Goal: Task Accomplishment & Management: Manage account settings

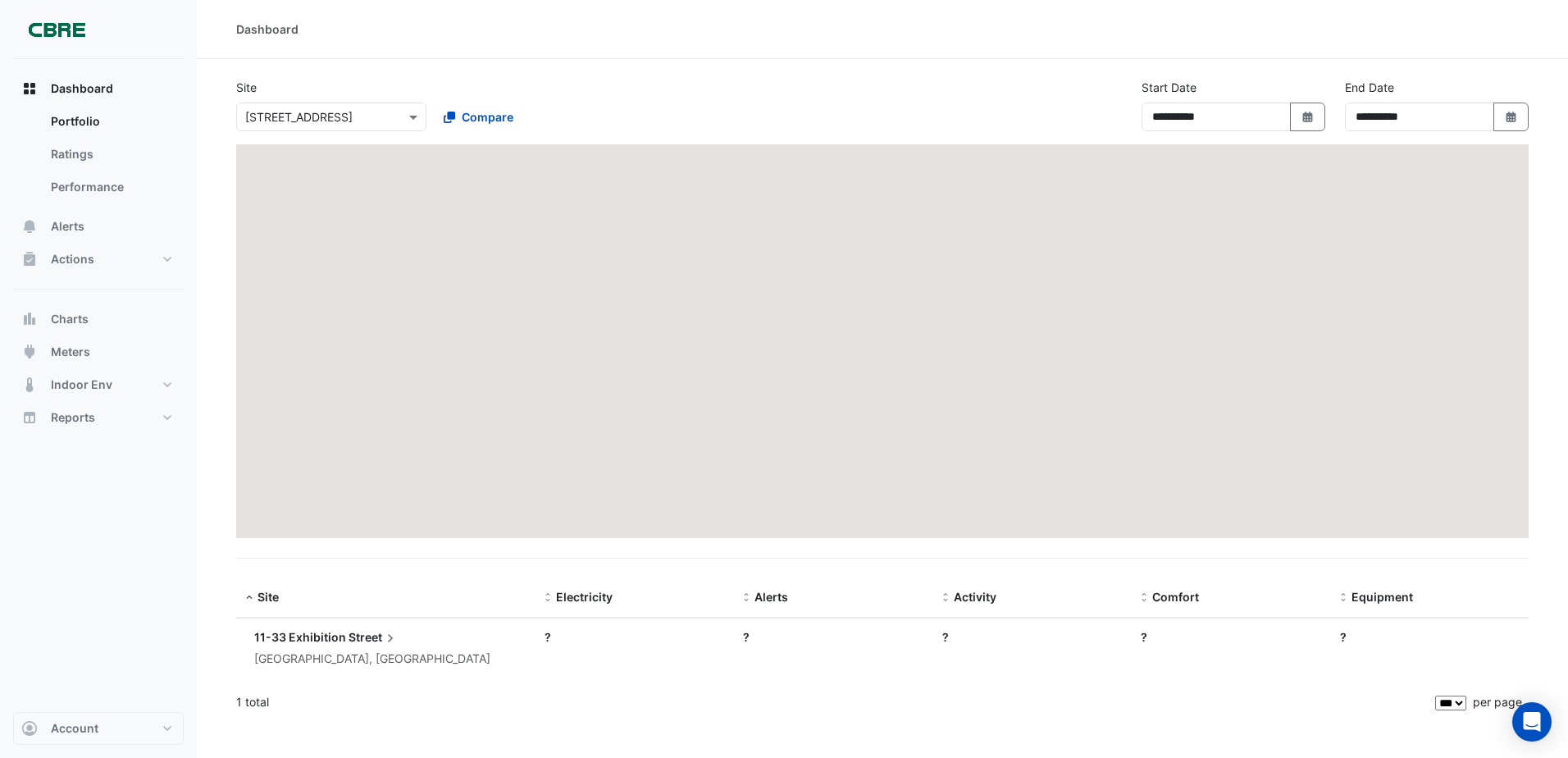
select select "***"
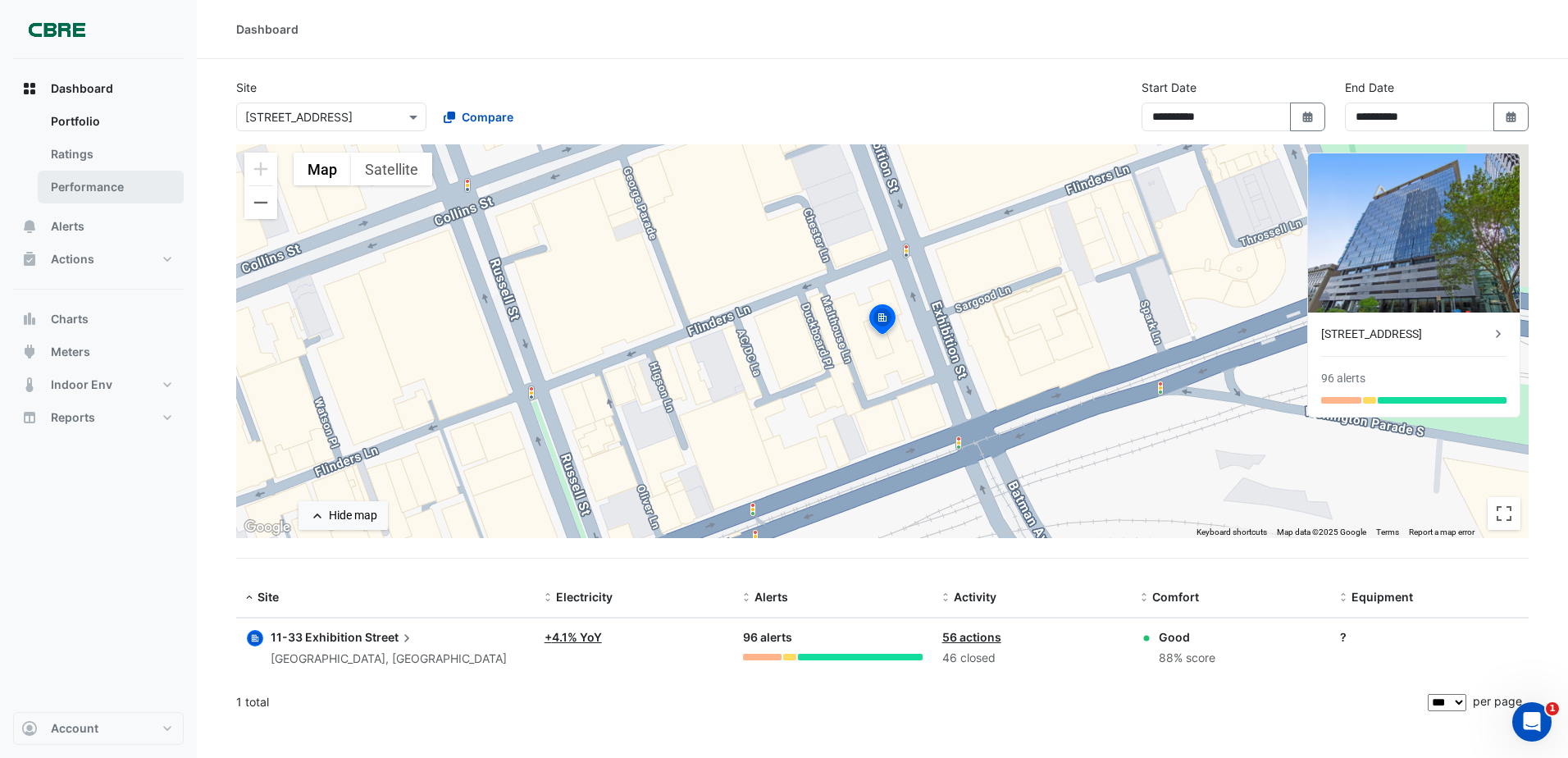
click at [86, 176] on link "Performance" at bounding box center [110, 186] width 146 height 33
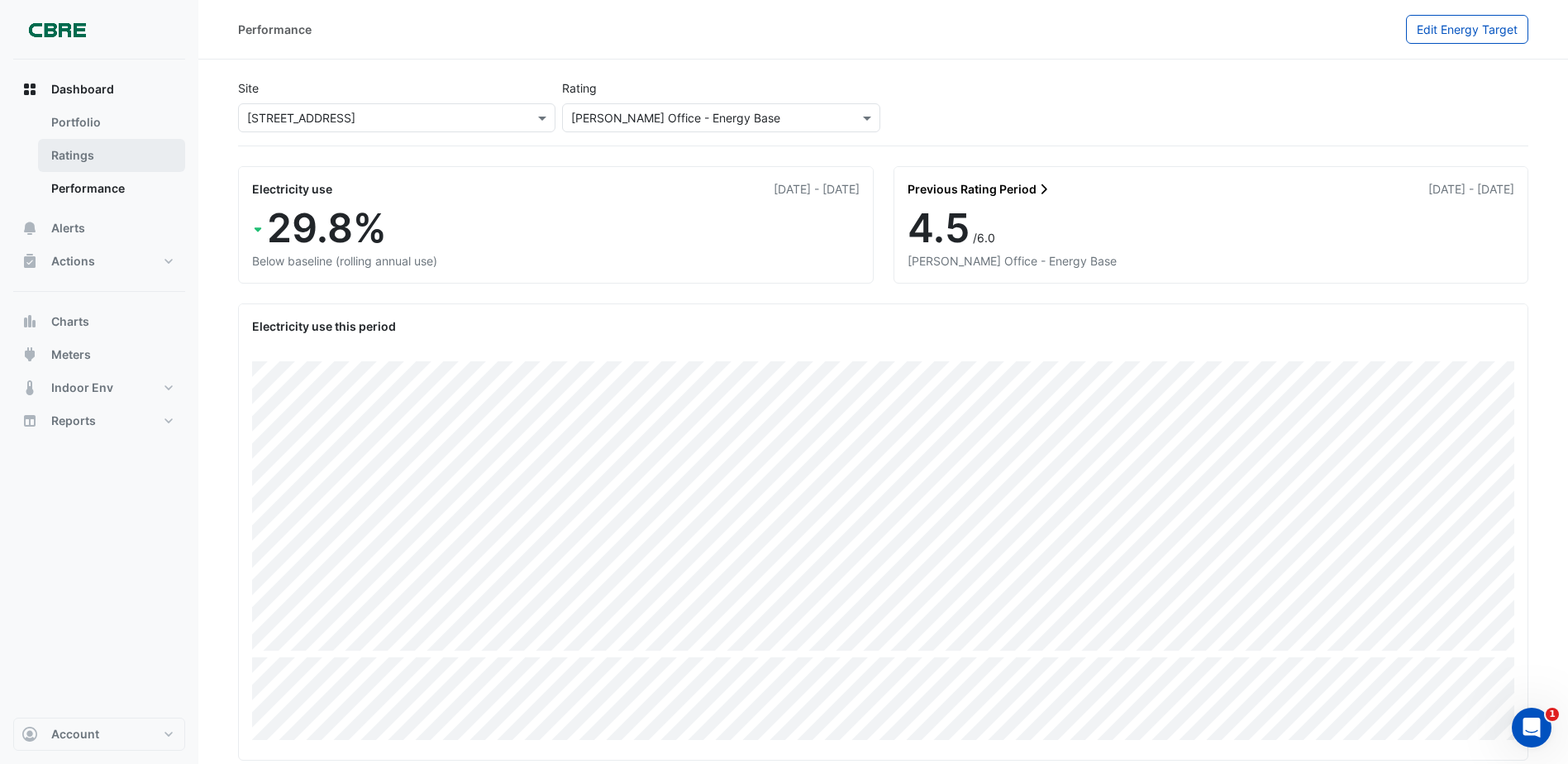
click at [86, 158] on link "Ratings" at bounding box center [111, 155] width 147 height 33
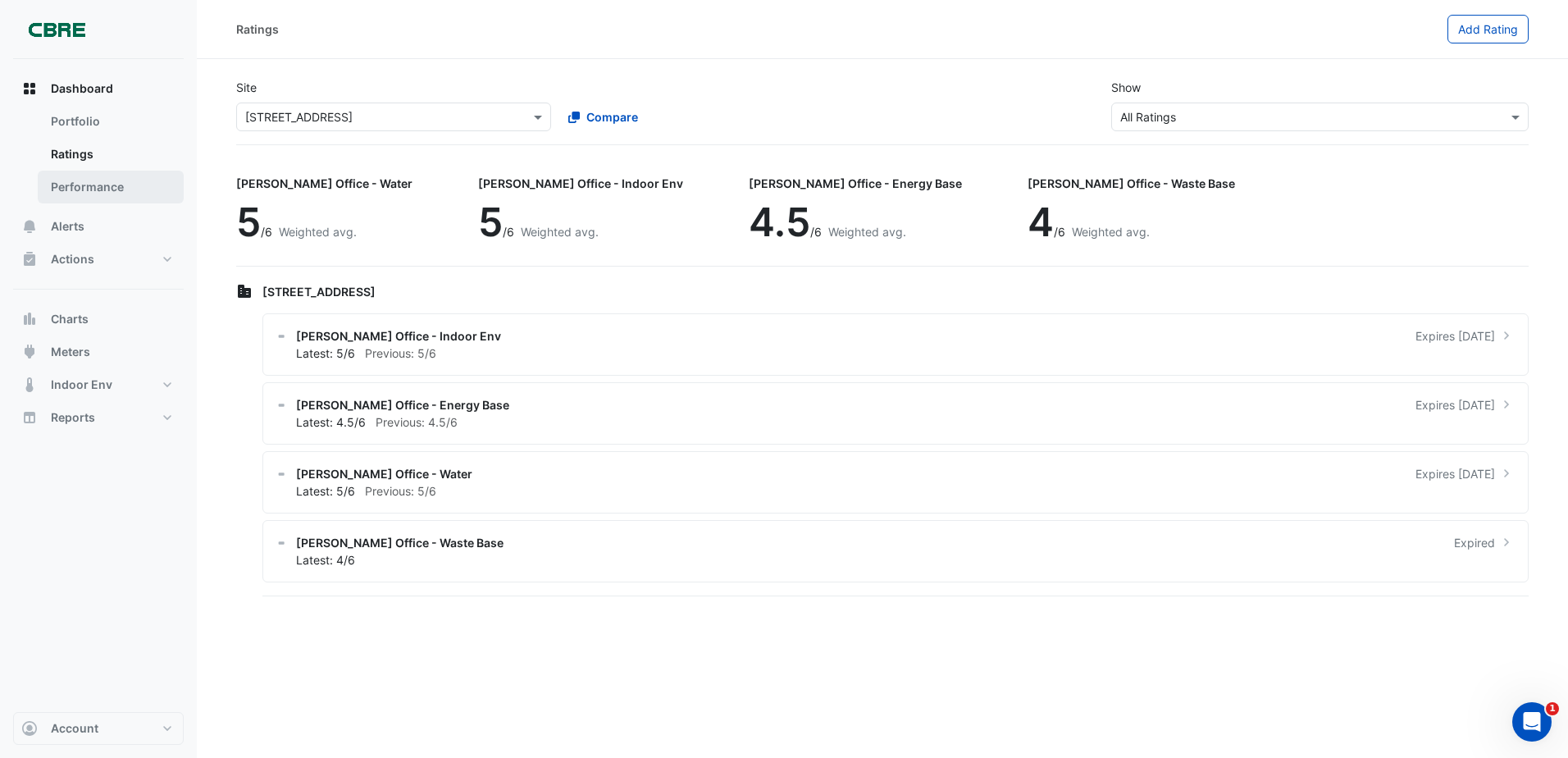
click at [88, 197] on link "Performance" at bounding box center [110, 186] width 146 height 33
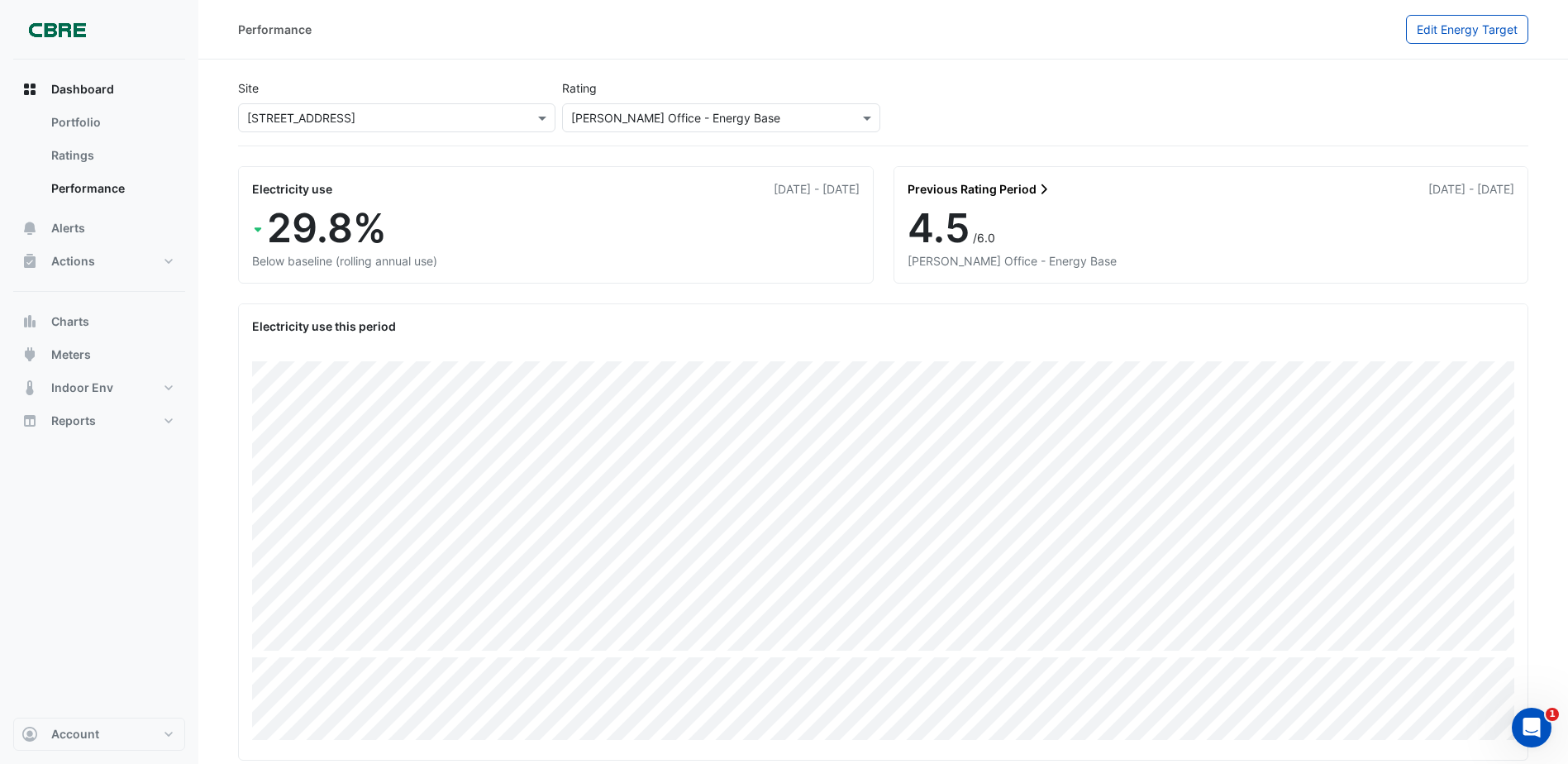
click at [333, 228] on span "29.8%" at bounding box center [326, 227] width 120 height 48
click at [308, 192] on div "Electricity use" at bounding box center [291, 189] width 80 height 17
click at [953, 191] on link "Previous Rating Period" at bounding box center [979, 189] width 144 height 17
click at [626, 122] on input "text" at bounding box center [704, 119] width 266 height 17
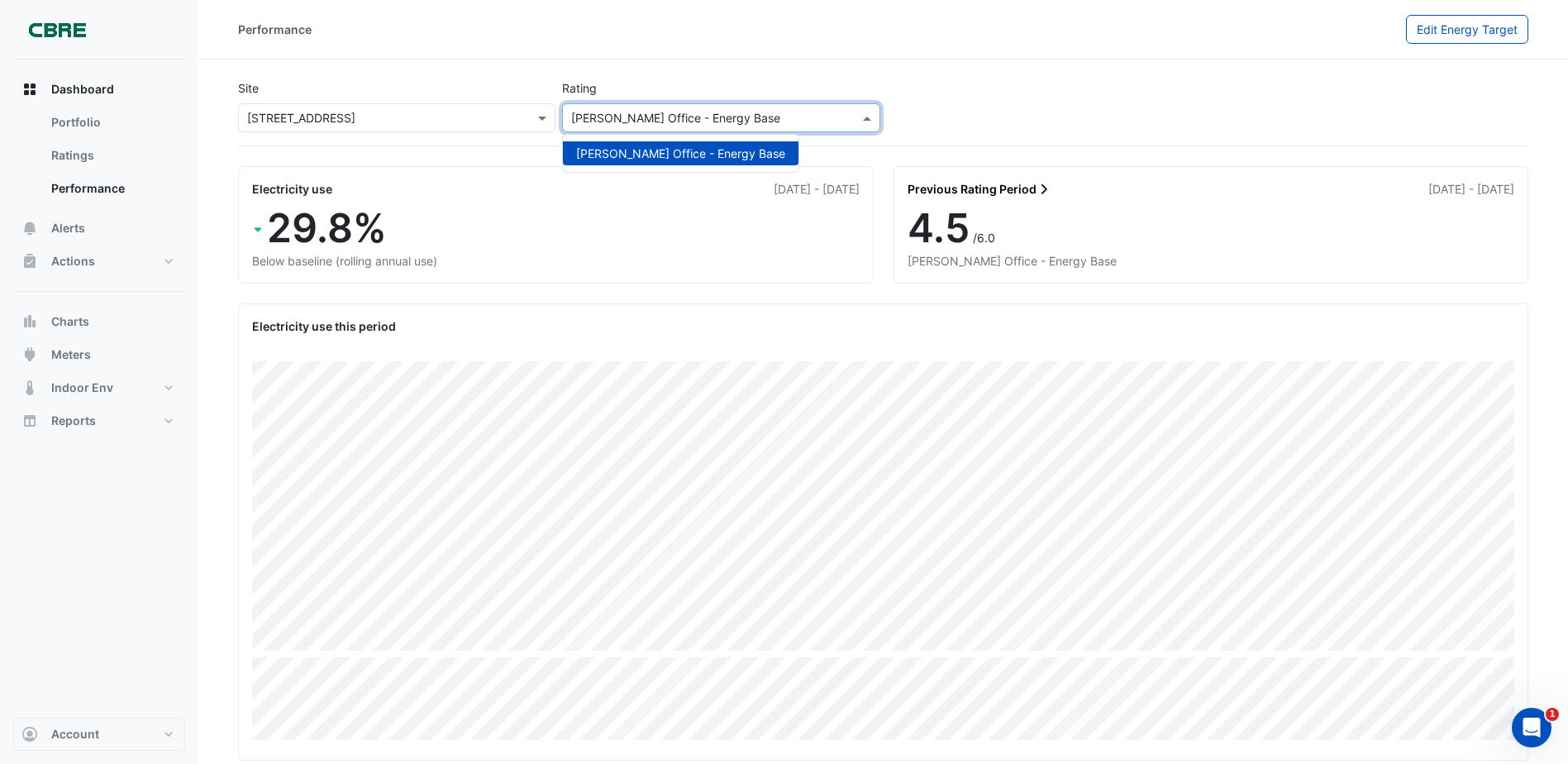
click at [626, 122] on input "text" at bounding box center [704, 119] width 266 height 17
click at [67, 265] on span "Actions" at bounding box center [73, 261] width 43 height 17
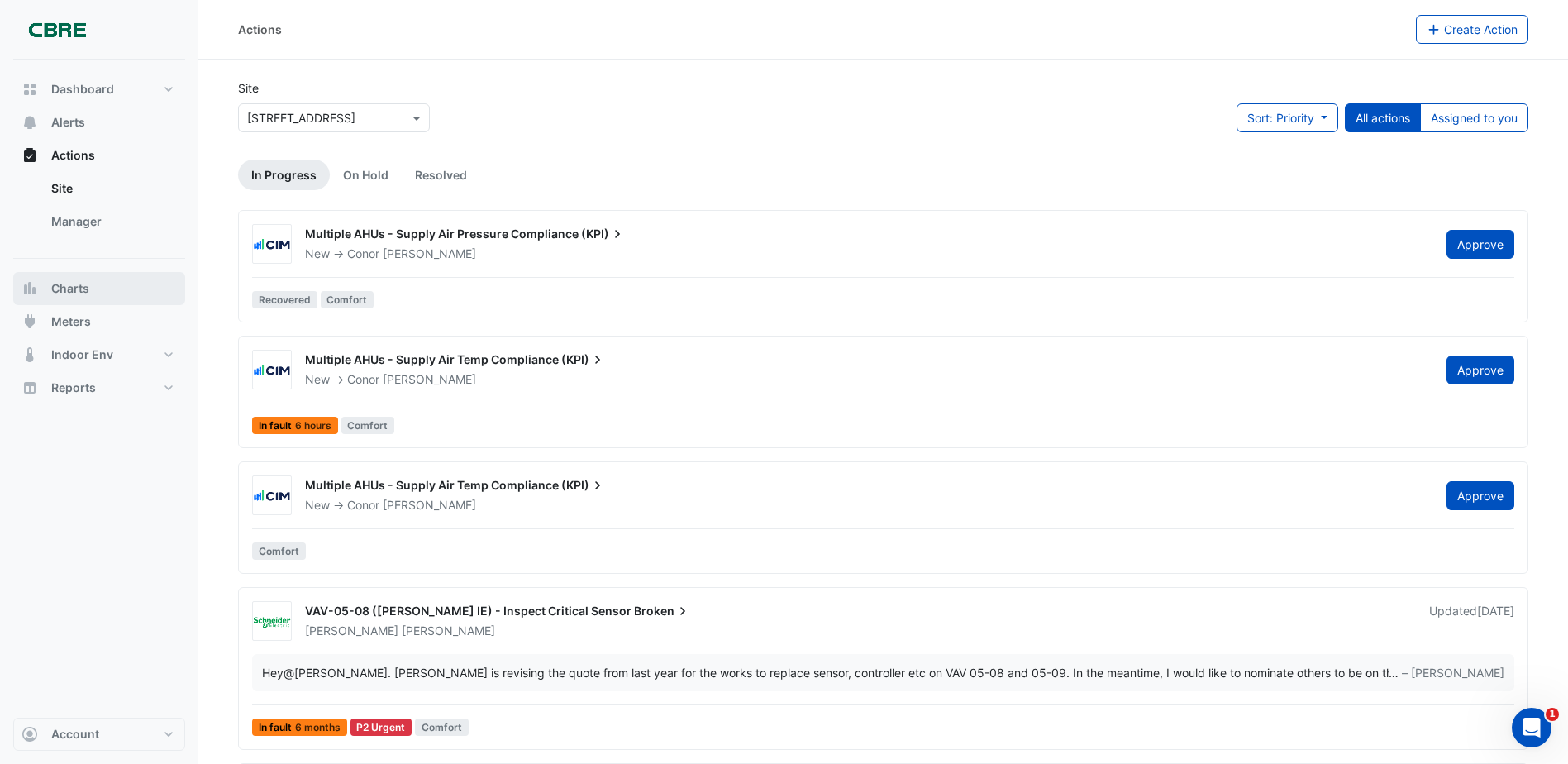
click at [73, 286] on span "Charts" at bounding box center [70, 289] width 38 height 17
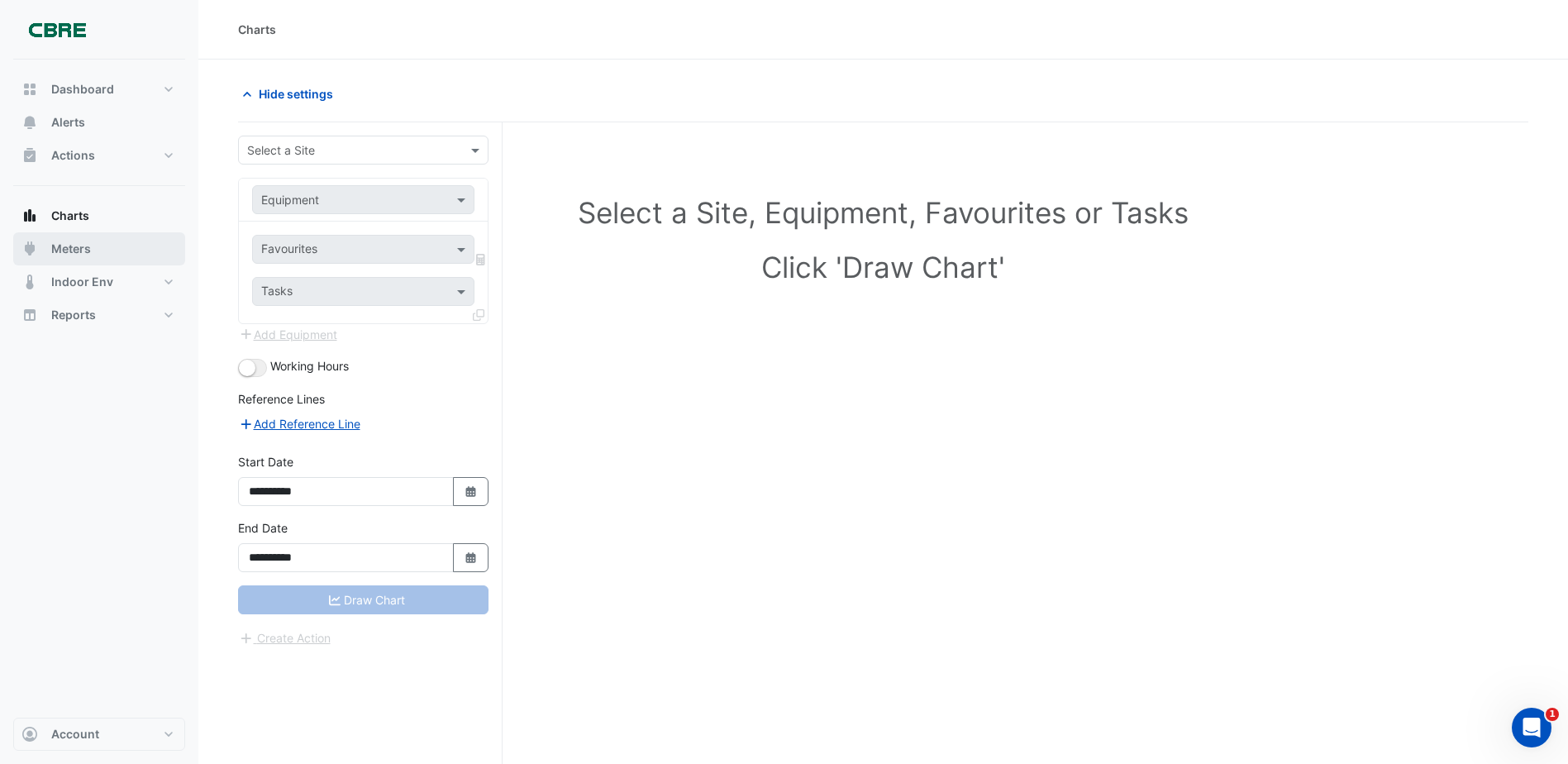
click at [77, 263] on button "Meters" at bounding box center [99, 248] width 172 height 33
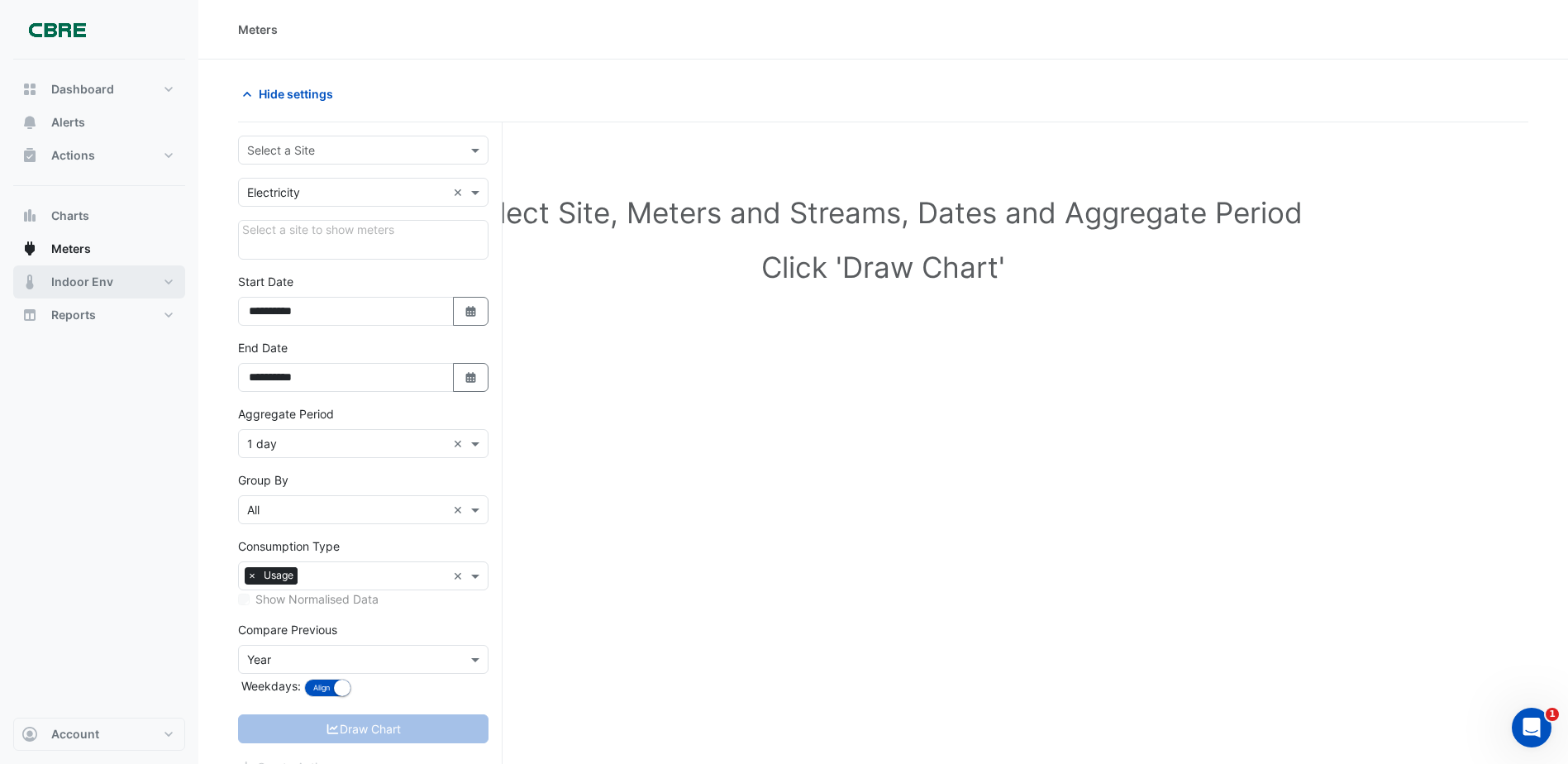
click at [84, 273] on button "Indoor Env" at bounding box center [99, 281] width 172 height 33
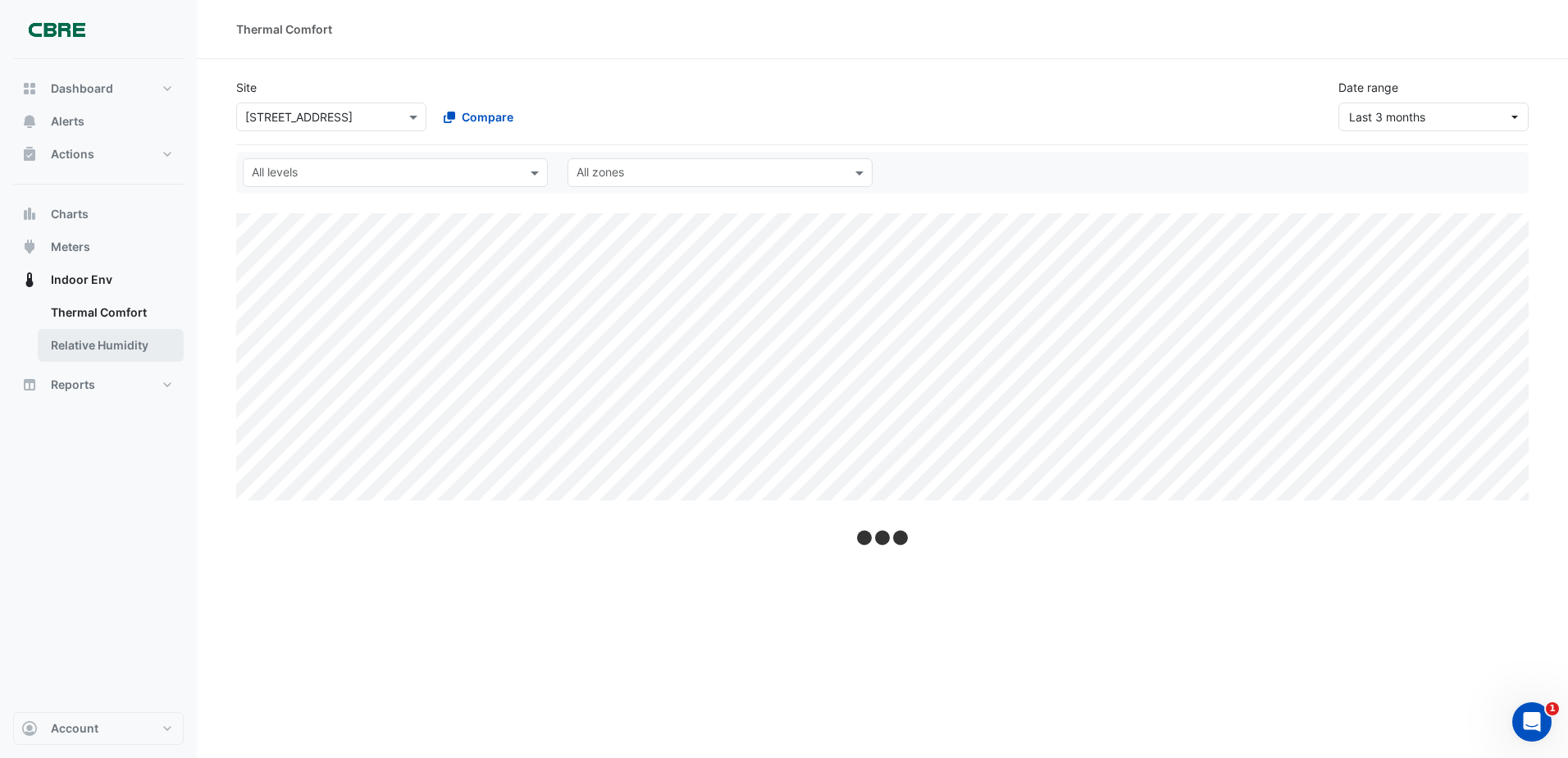
click at [88, 349] on link "Relative Humidity" at bounding box center [110, 344] width 146 height 33
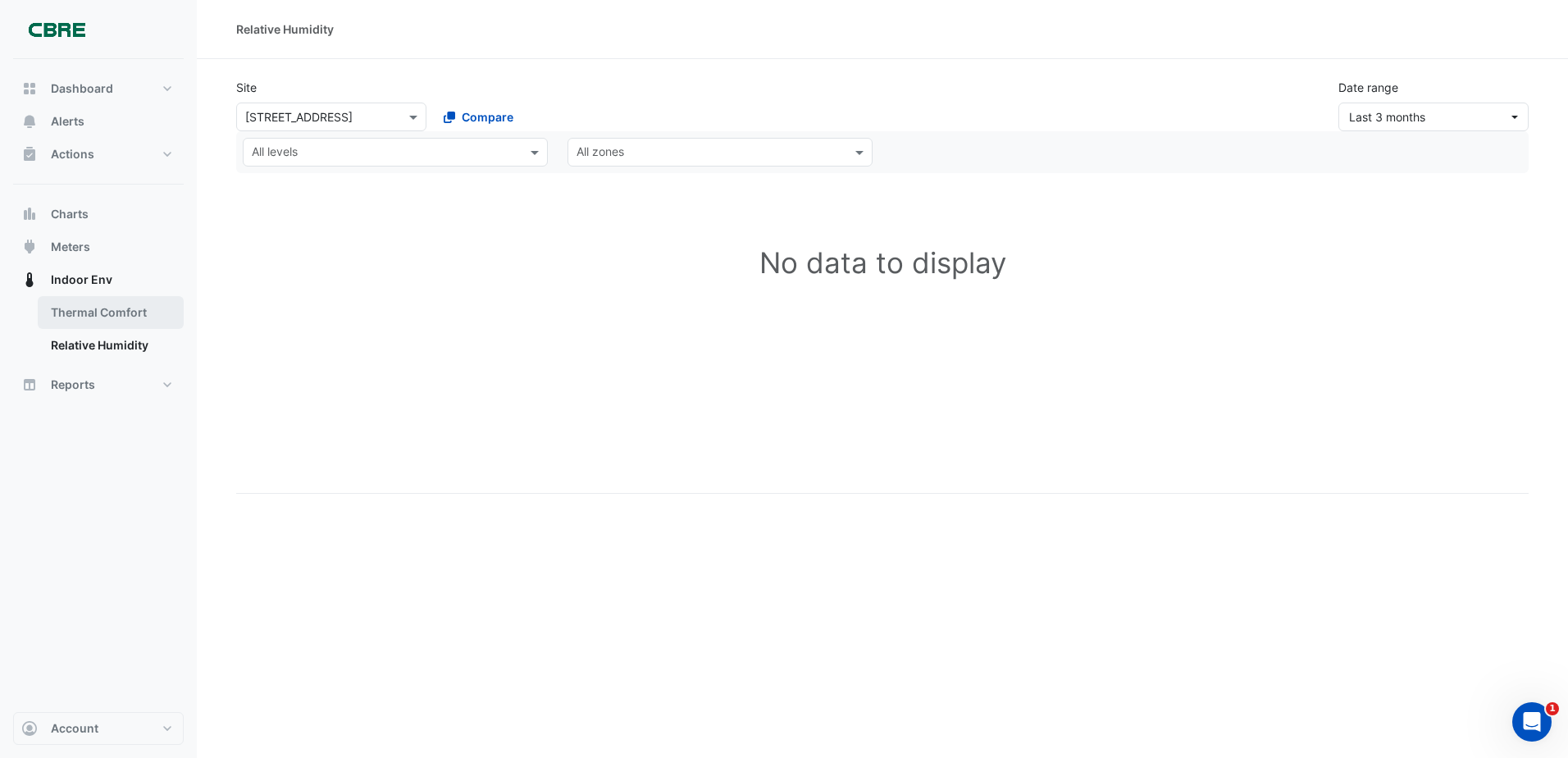
click at [87, 318] on link "Thermal Comfort" at bounding box center [110, 312] width 146 height 33
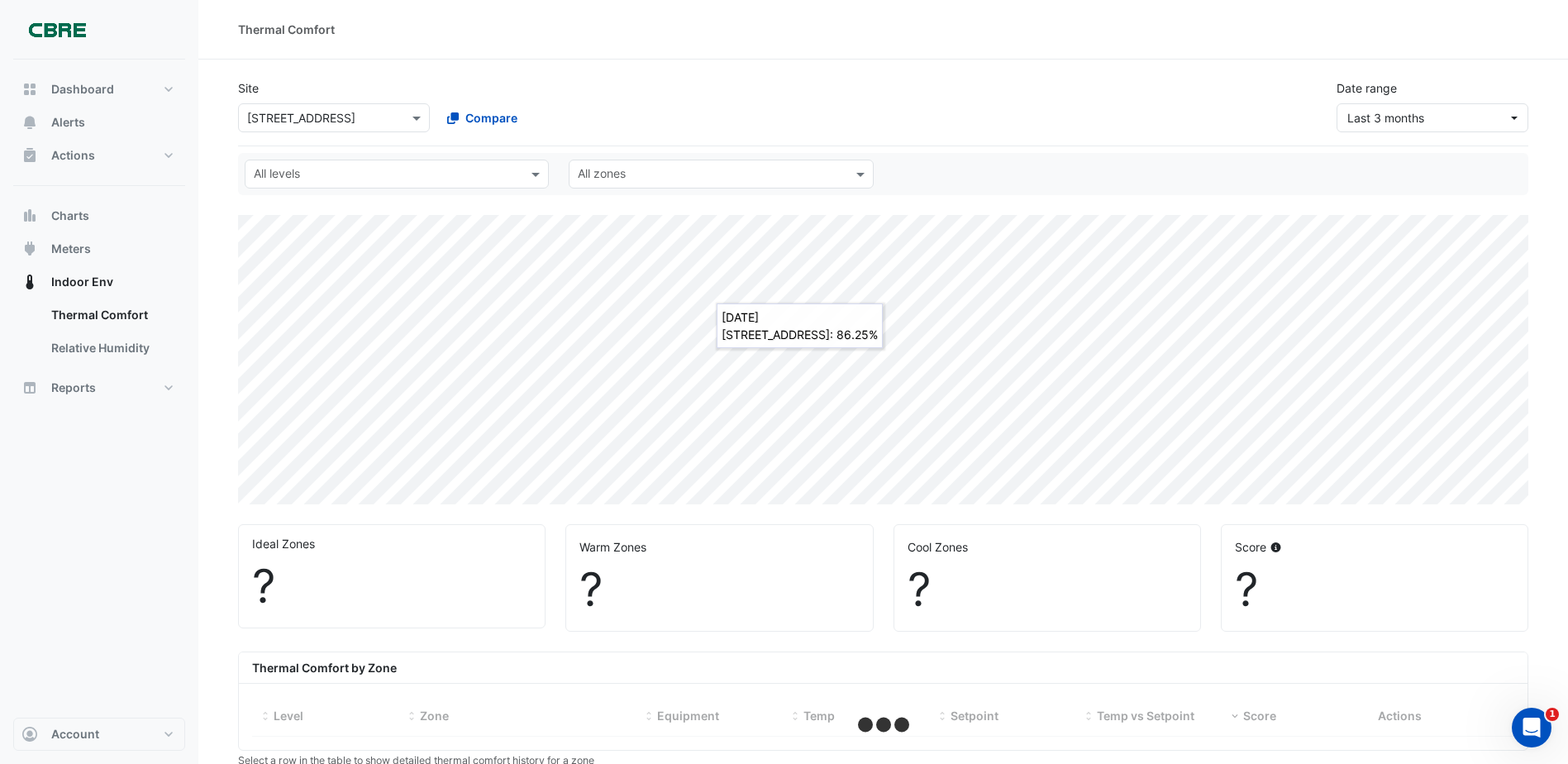
select select "***"
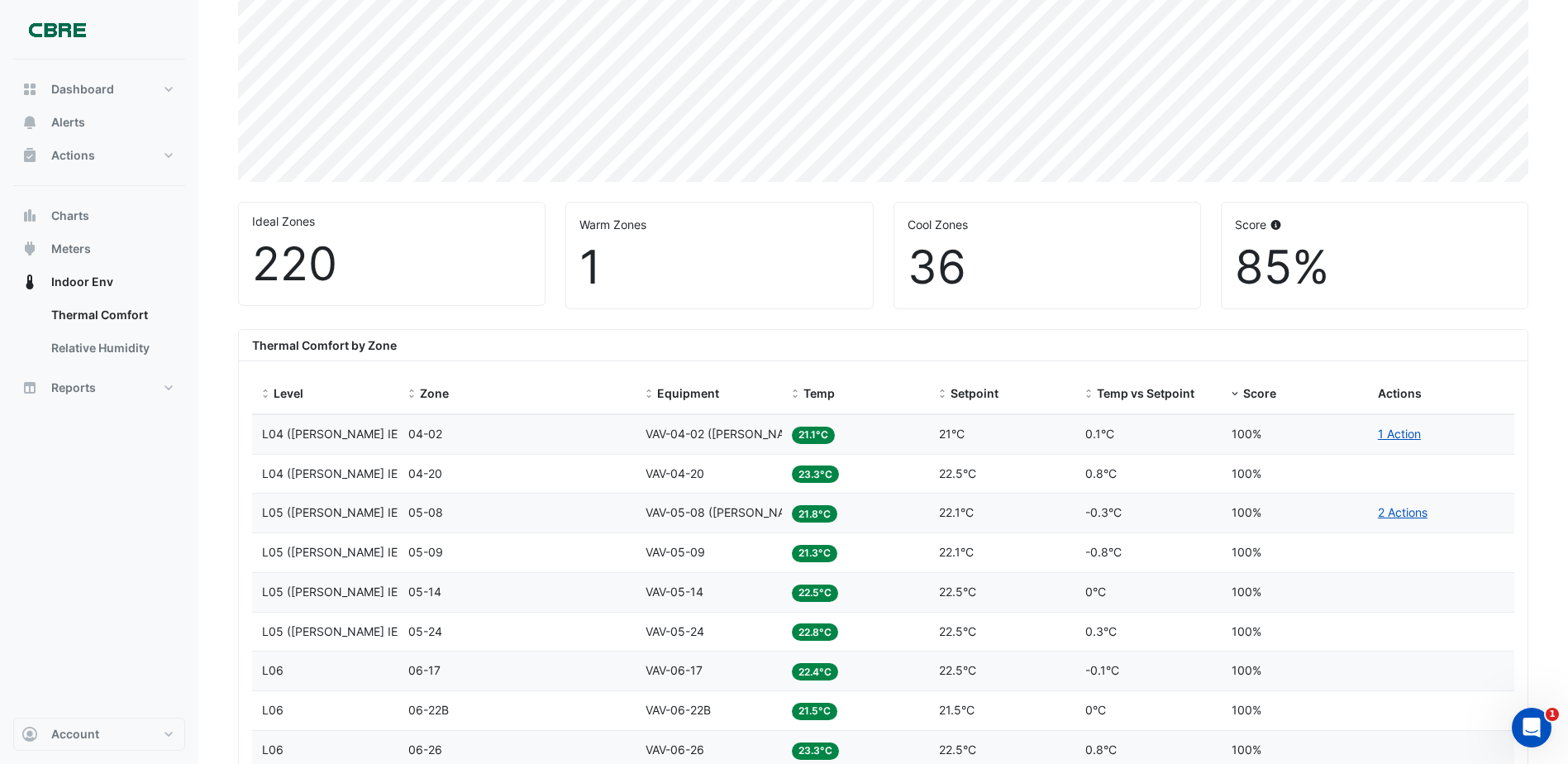
scroll to position [331, 0]
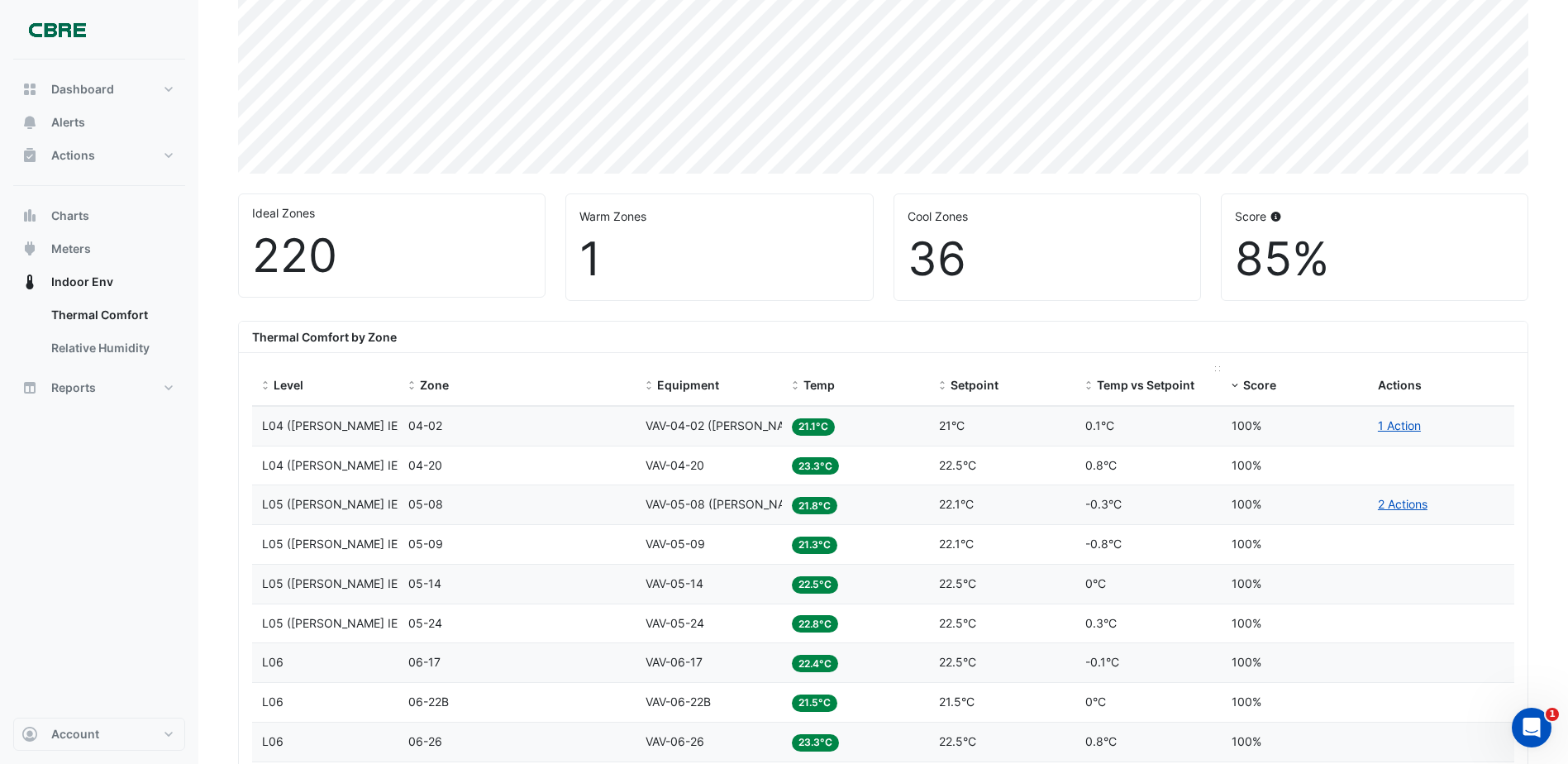
click at [1154, 384] on span "Temp vs Setpoint" at bounding box center [1145, 385] width 97 height 14
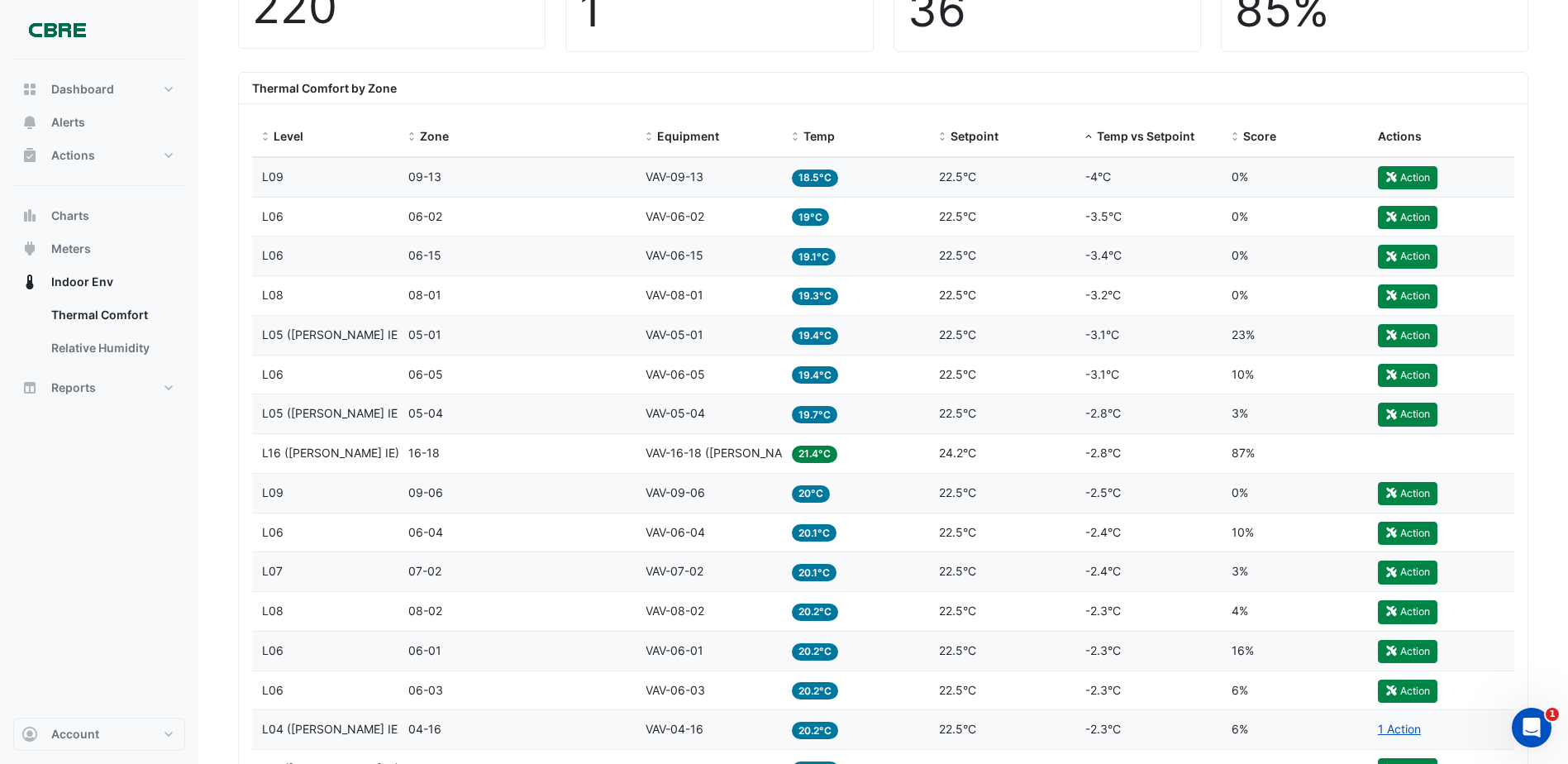
scroll to position [579, 0]
click at [1419, 176] on button "Action" at bounding box center [1407, 178] width 59 height 24
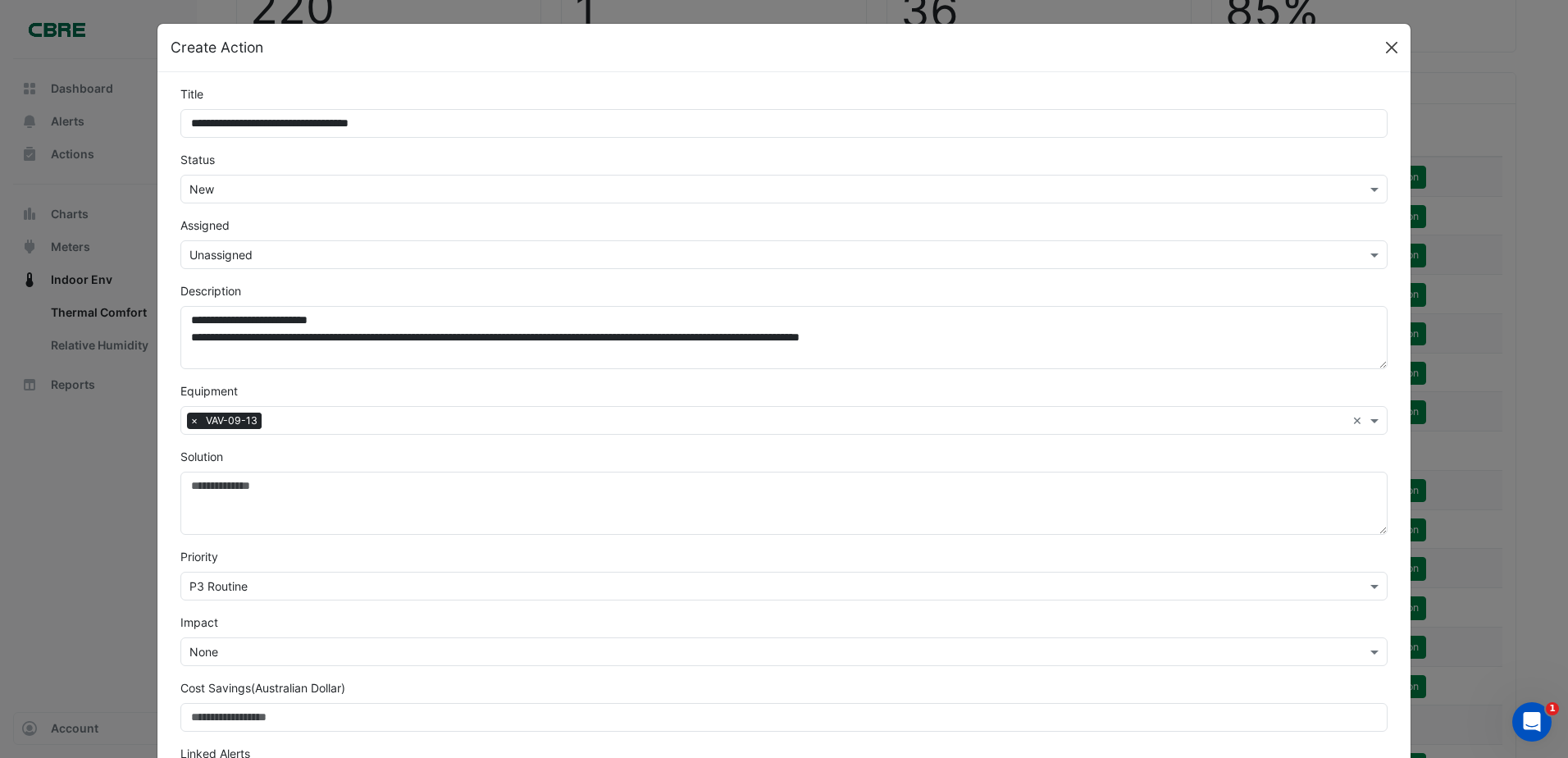
click at [1385, 43] on button "Close" at bounding box center [1391, 48] width 24 height 24
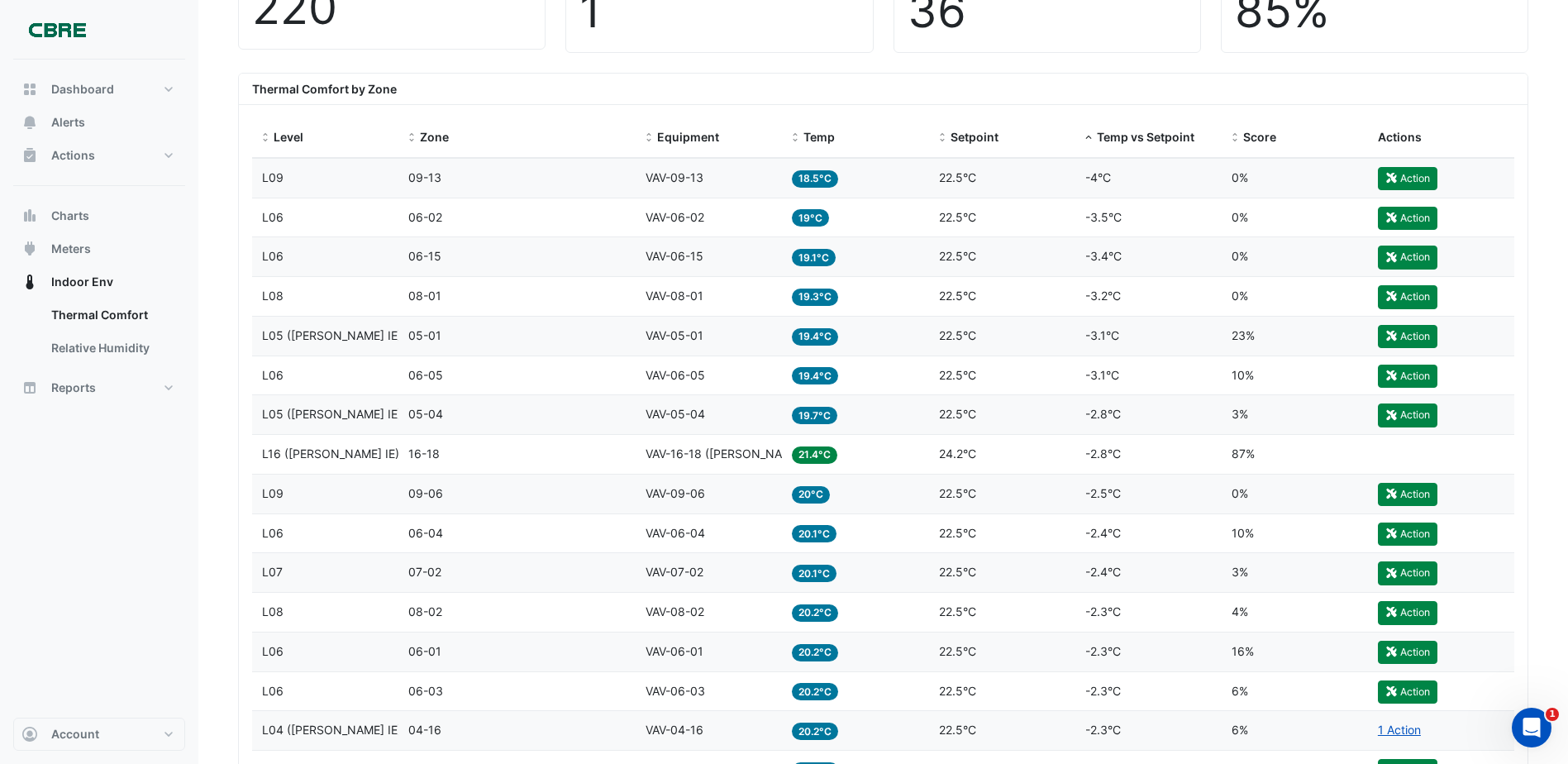
click at [826, 184] on span "18.5°C" at bounding box center [815, 179] width 46 height 17
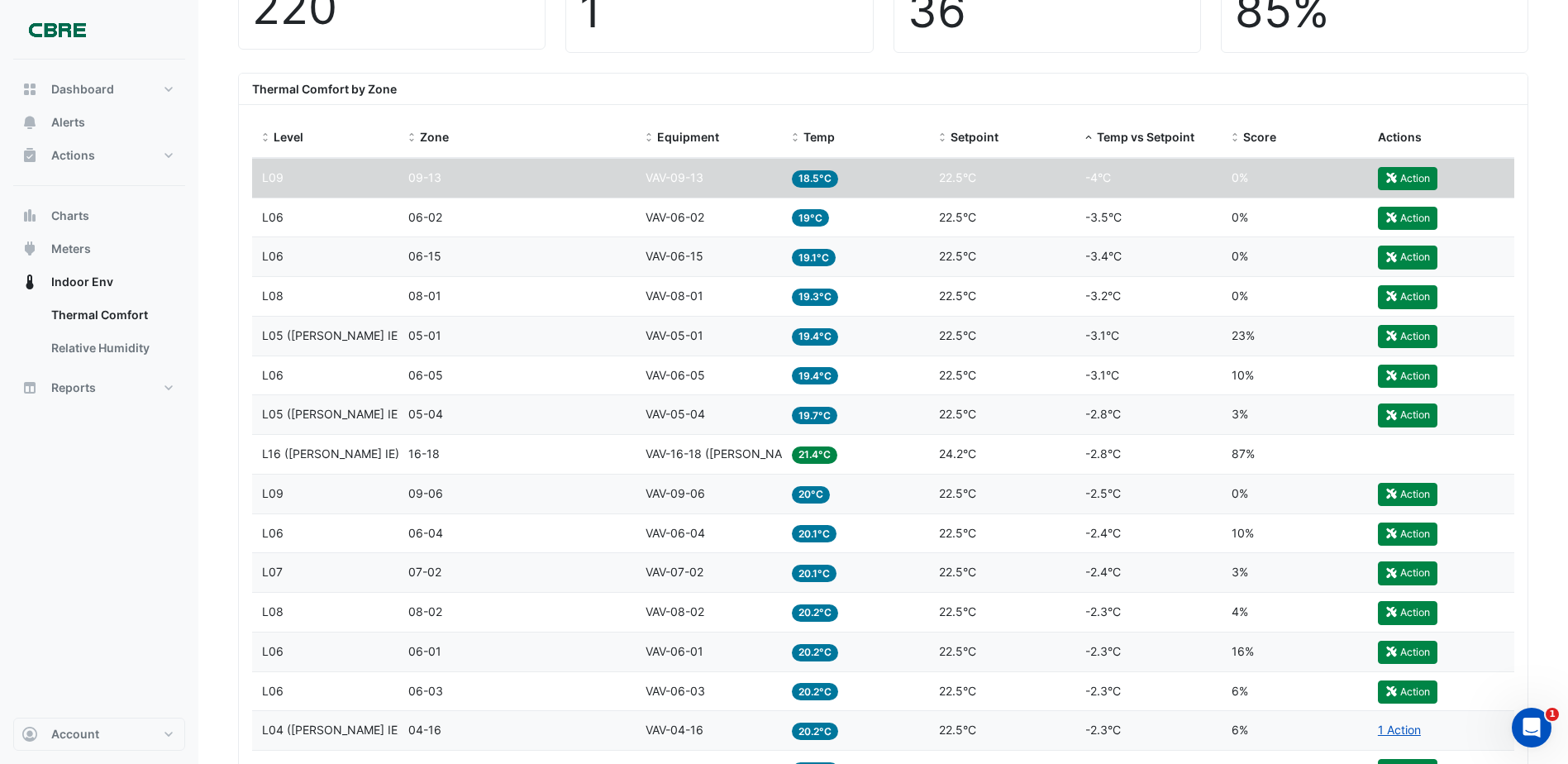
click at [816, 178] on span "18.5°C" at bounding box center [815, 179] width 46 height 17
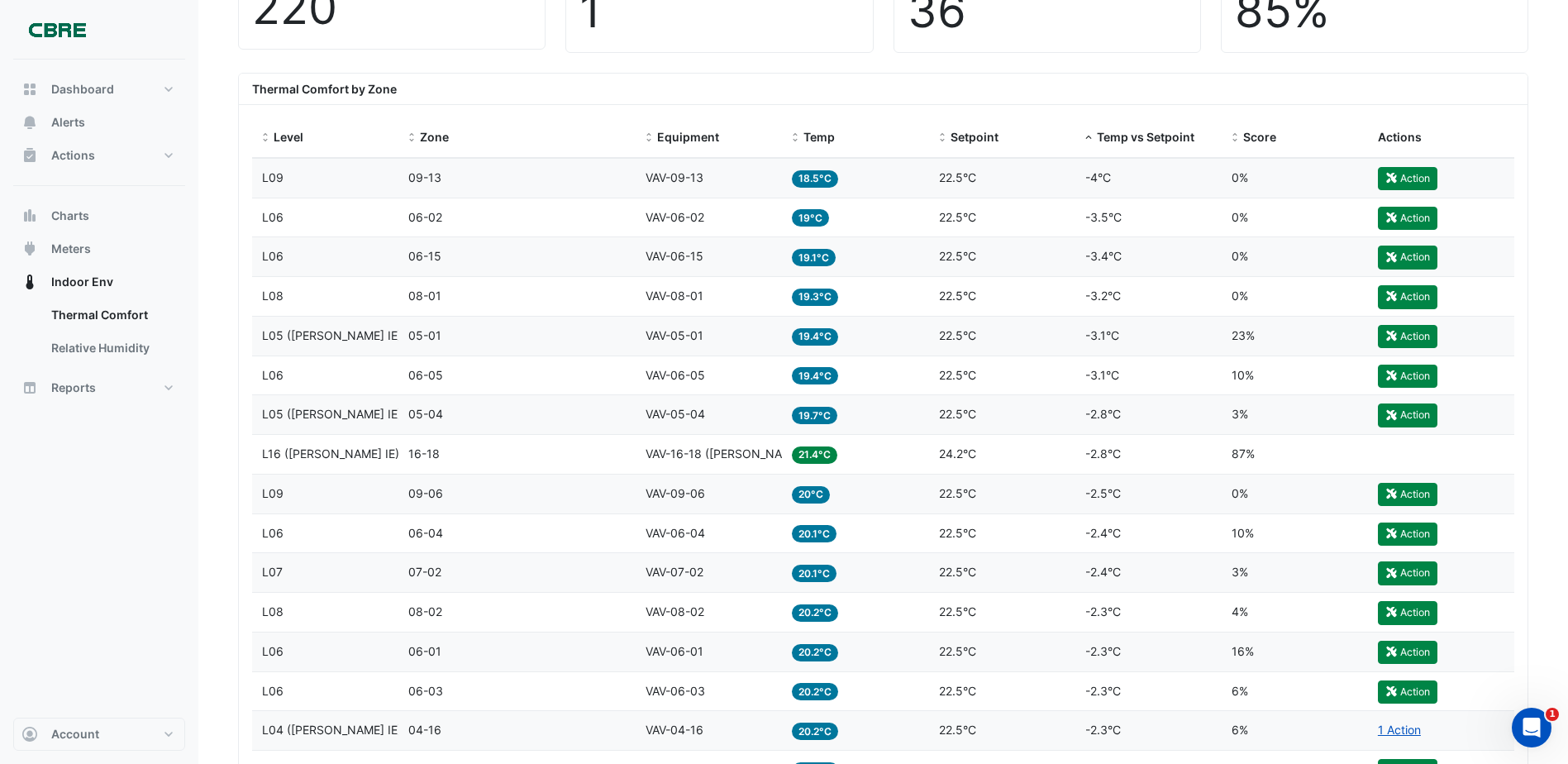
click at [990, 185] on div "Setpoint 22.5°C" at bounding box center [1002, 178] width 126 height 19
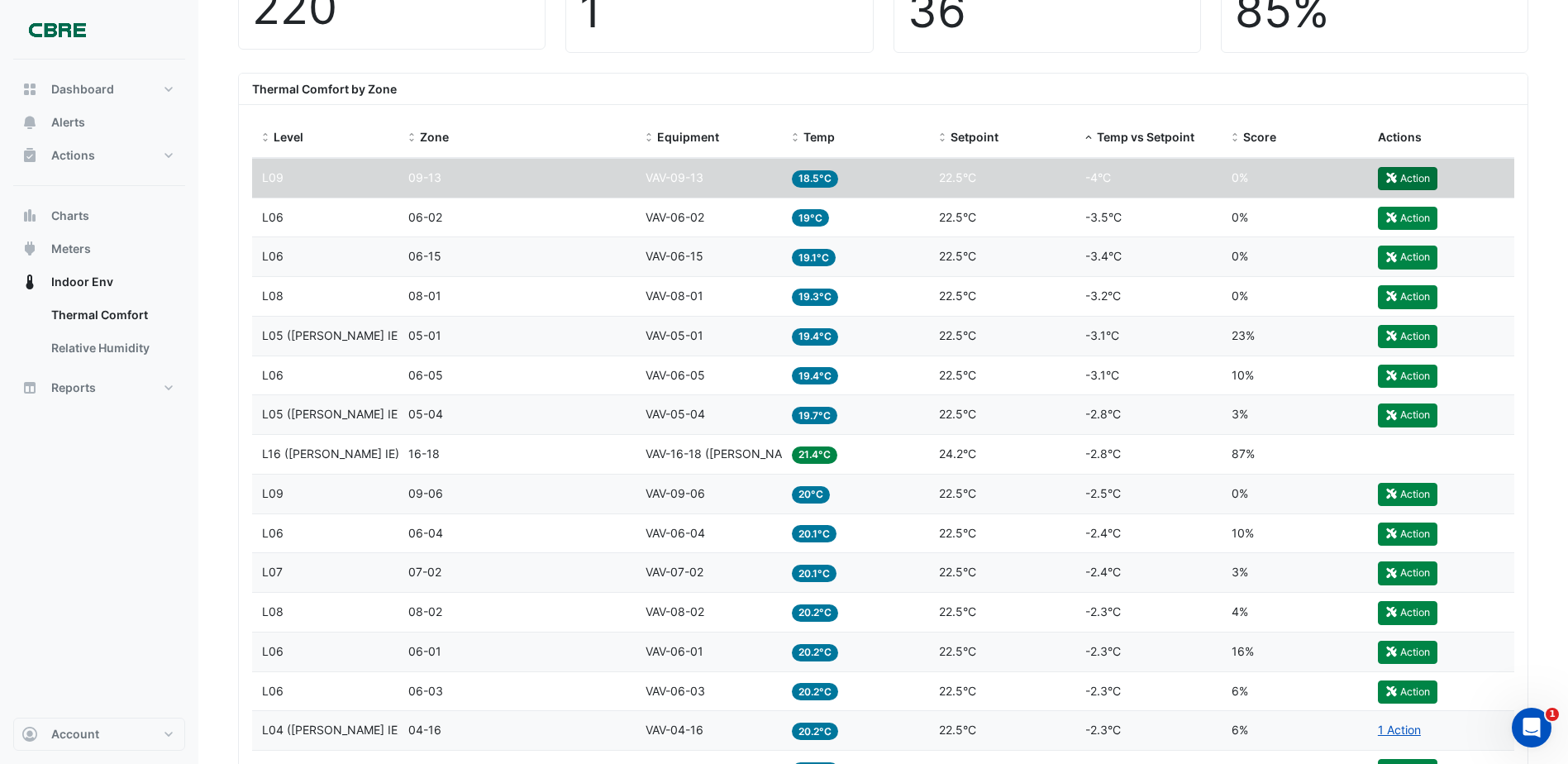
click at [1402, 181] on button "Action" at bounding box center [1407, 178] width 59 height 24
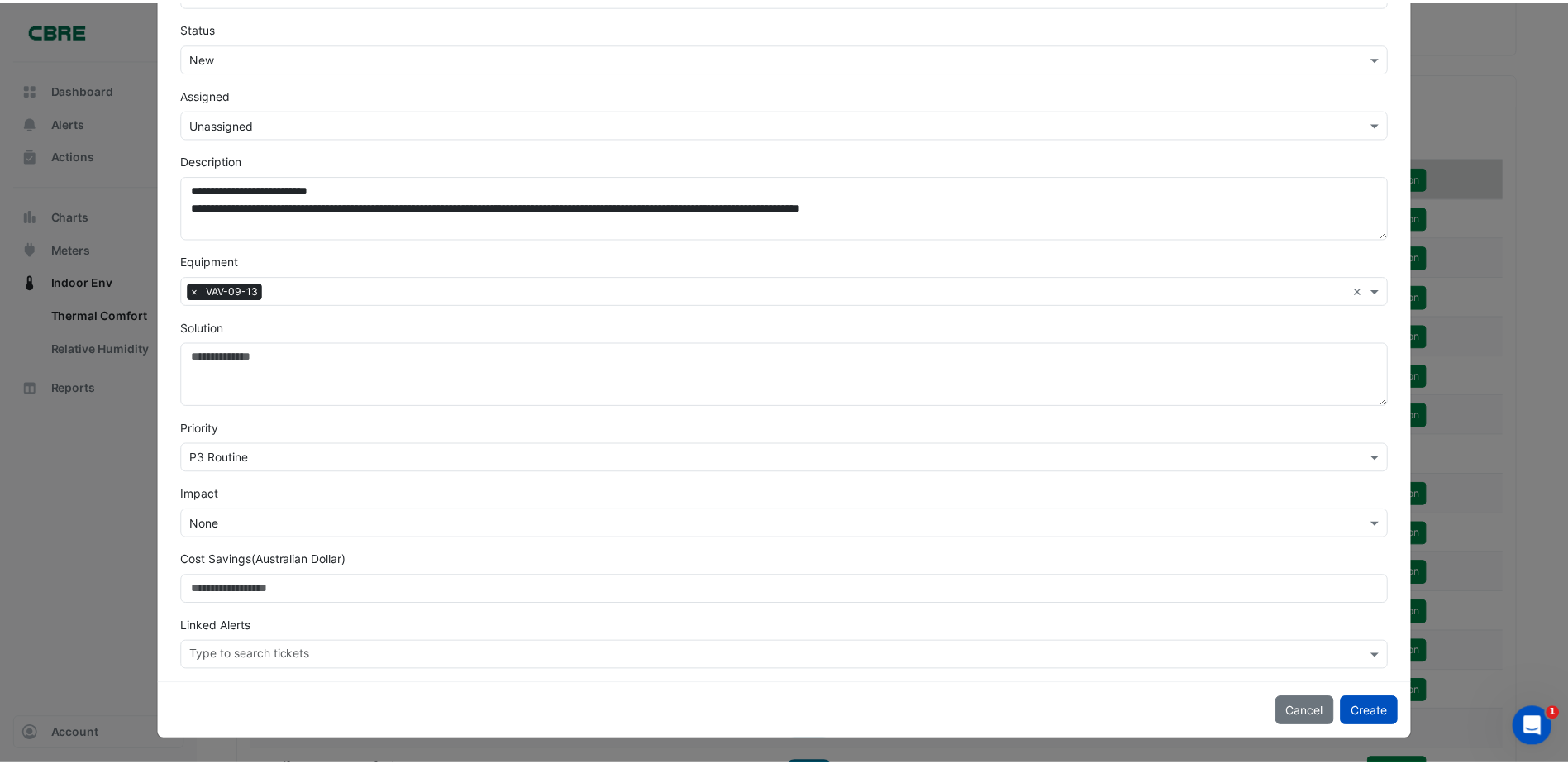
scroll to position [0, 0]
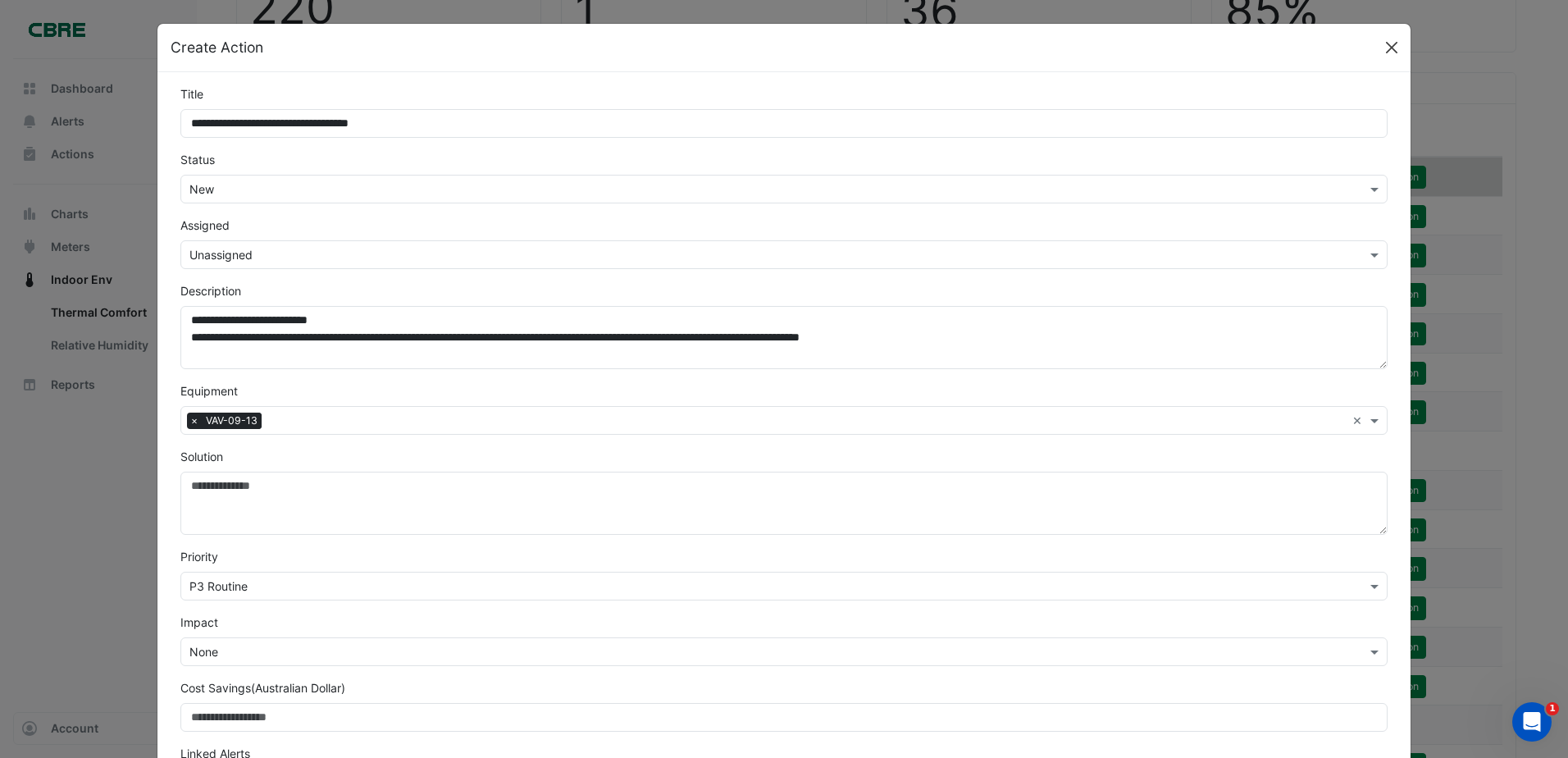
click at [1391, 51] on button "Close" at bounding box center [1391, 48] width 24 height 24
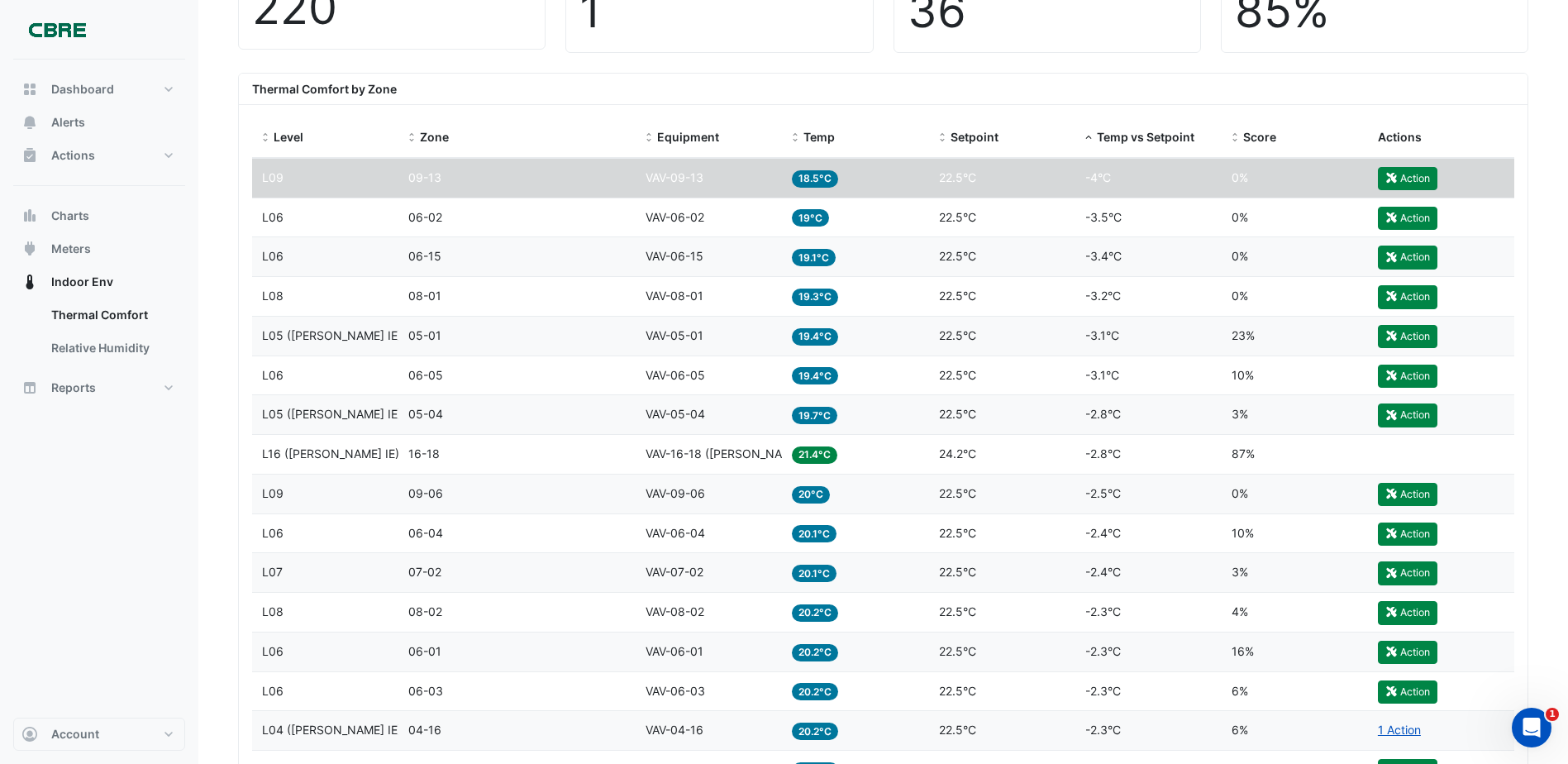
drag, startPoint x: 776, startPoint y: 184, endPoint x: 739, endPoint y: 172, distance: 38.9
click at [739, 172] on div "Equipment VAV-09-13" at bounding box center [709, 178] width 126 height 19
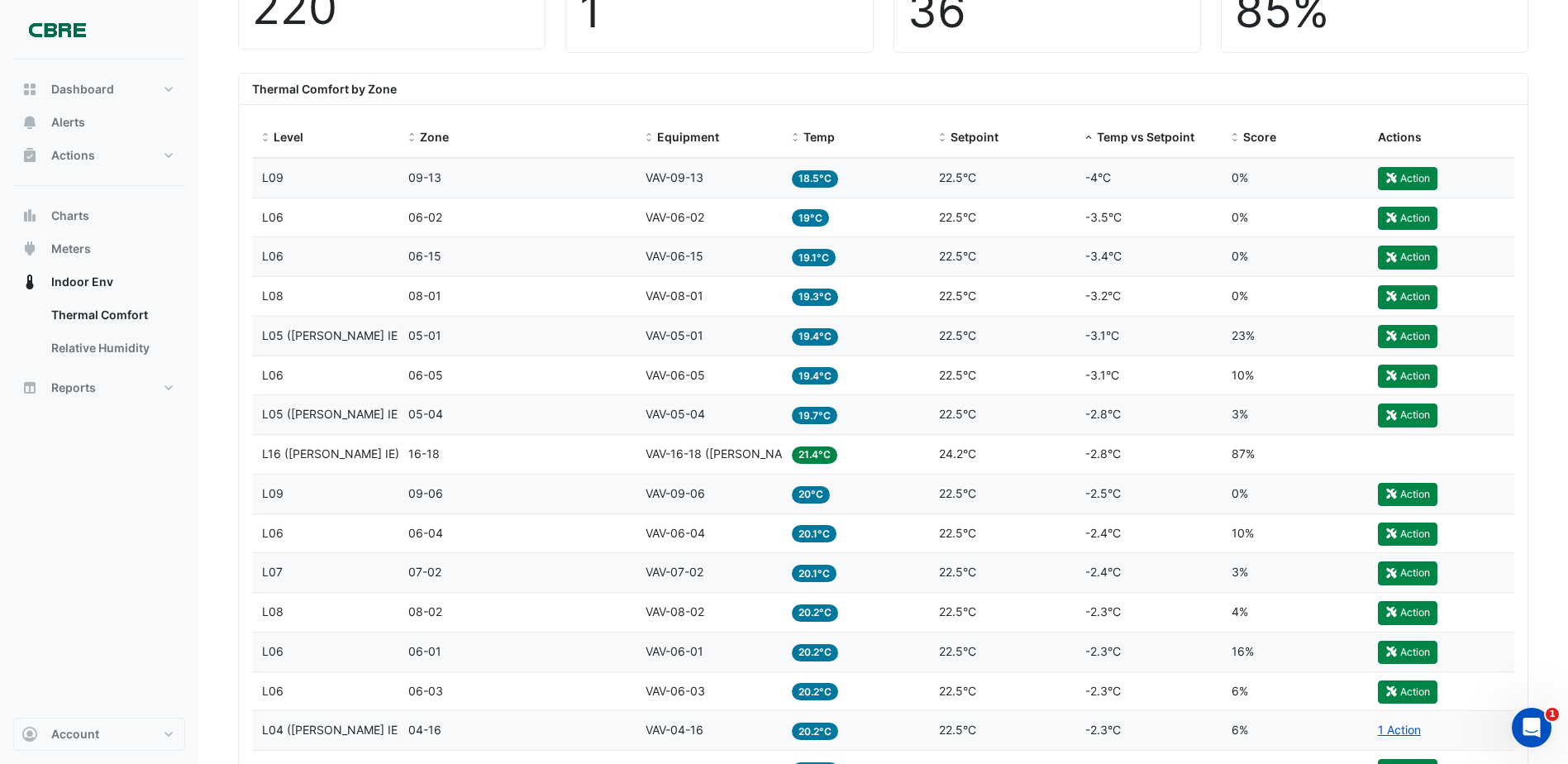
click at [739, 172] on div "Equipment VAV-09-13" at bounding box center [709, 178] width 126 height 19
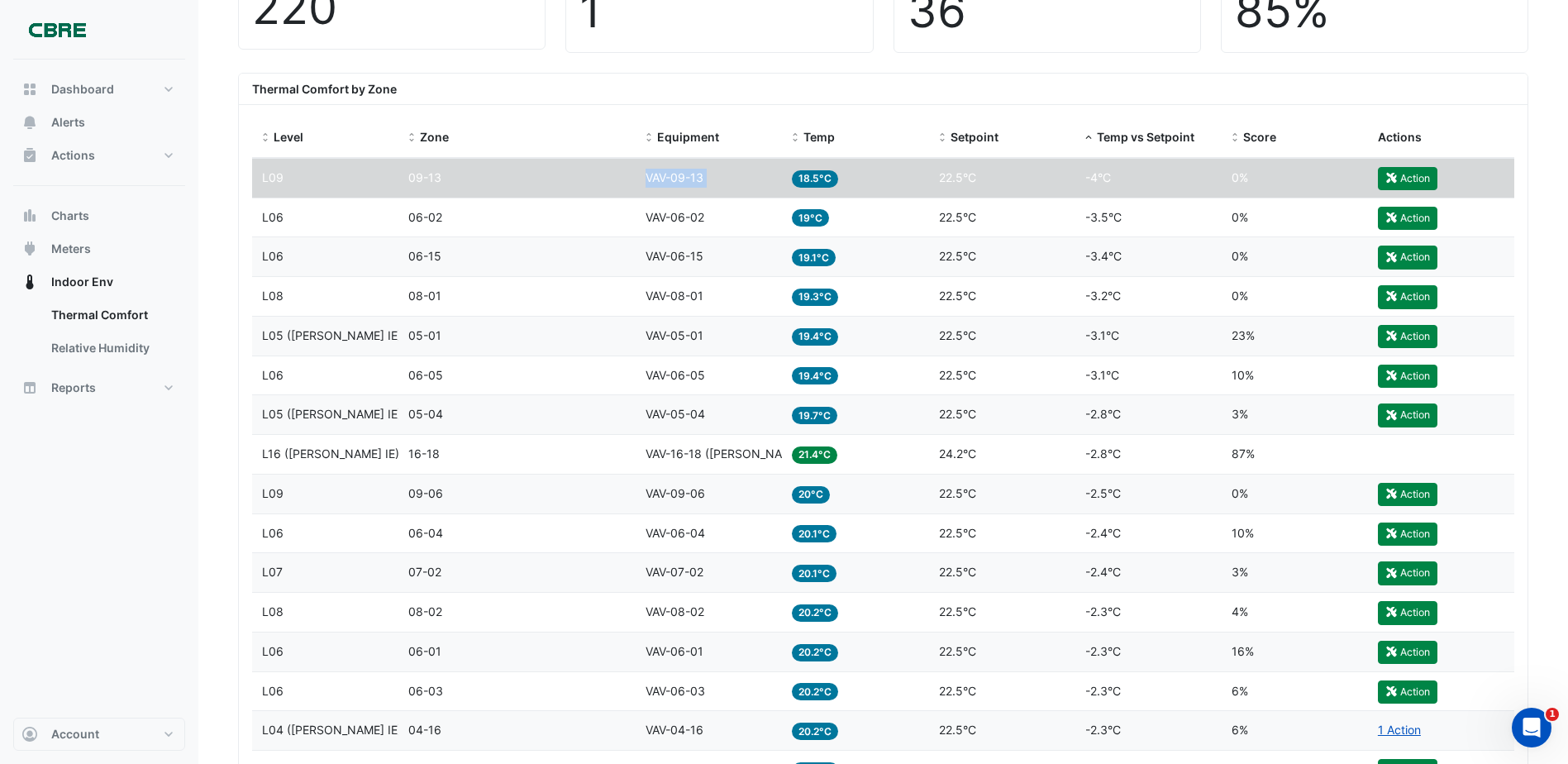
drag, startPoint x: 739, startPoint y: 172, endPoint x: 754, endPoint y: 176, distance: 15.5
click at [754, 176] on div "Equipment VAV-09-13" at bounding box center [709, 178] width 126 height 19
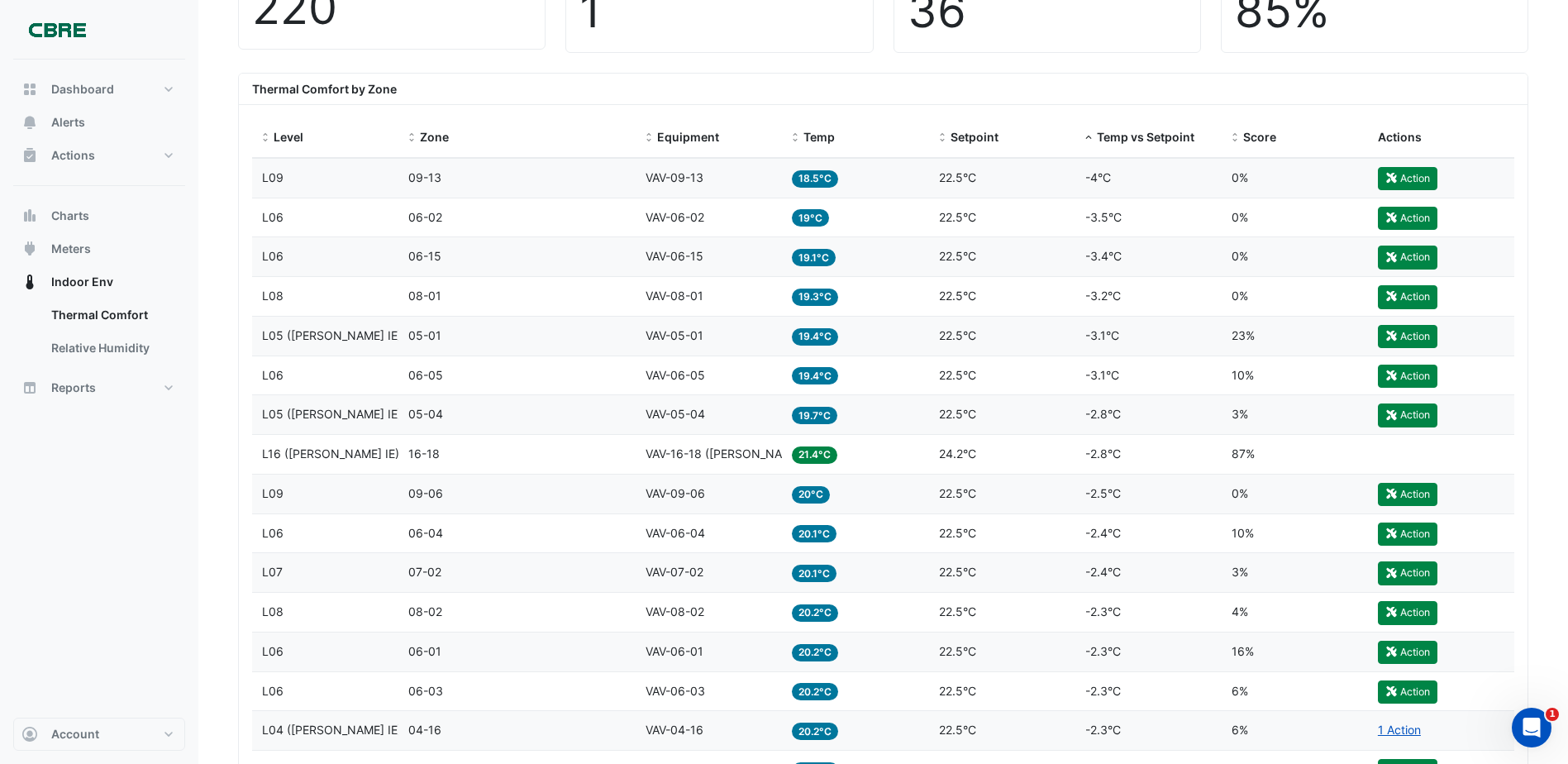
click at [757, 184] on div "Equipment VAV-09-13" at bounding box center [709, 178] width 126 height 19
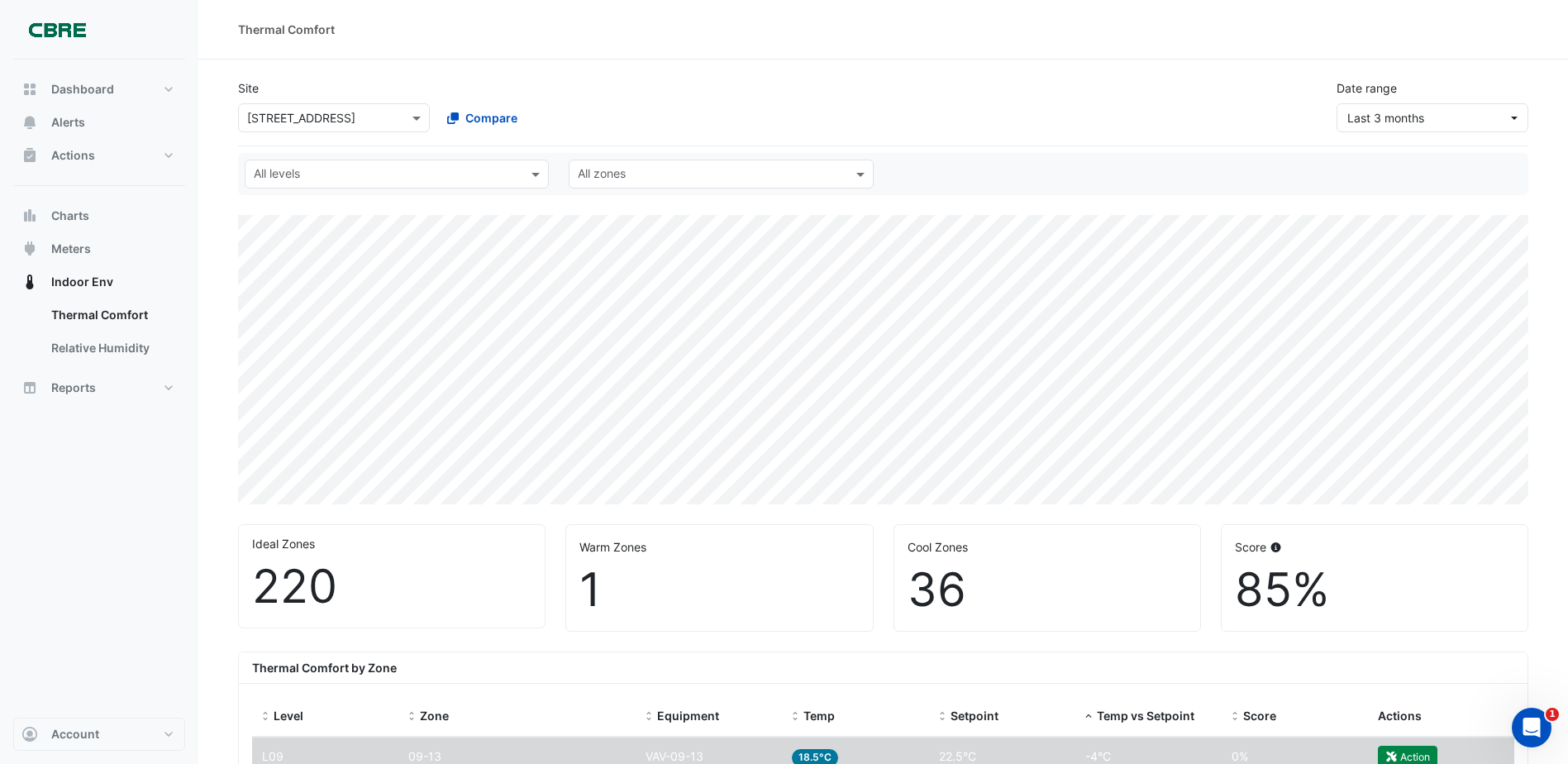
drag, startPoint x: 451, startPoint y: 164, endPoint x: 458, endPoint y: 163, distance: 7.1
click at [451, 164] on div "All levels" at bounding box center [383, 174] width 275 height 25
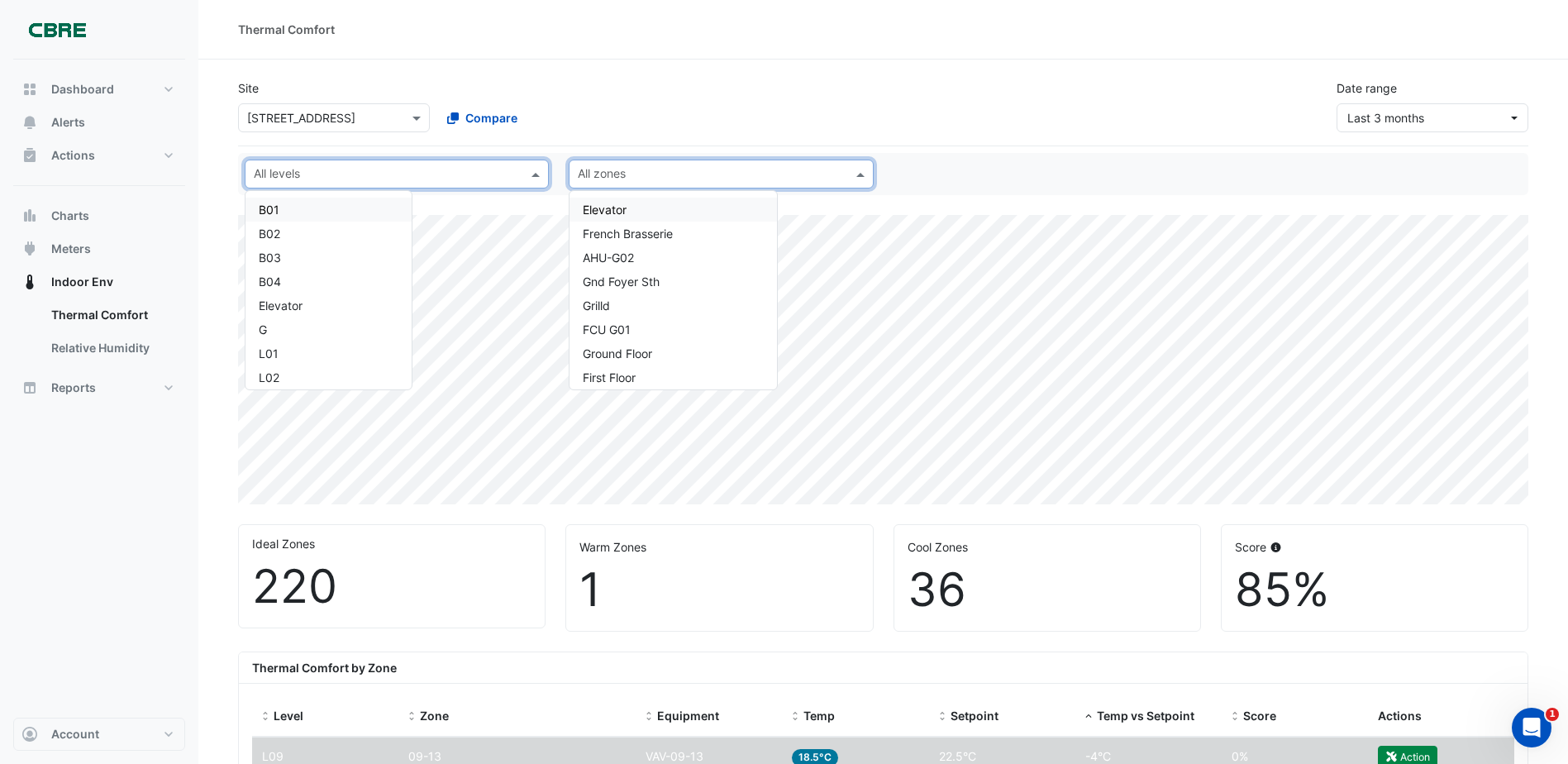
click at [632, 169] on input "text" at bounding box center [711, 175] width 267 height 17
click at [648, 127] on div "Site × [STREET_ADDRESS] Compare Date range Last 3 months" at bounding box center [883, 99] width 1310 height 66
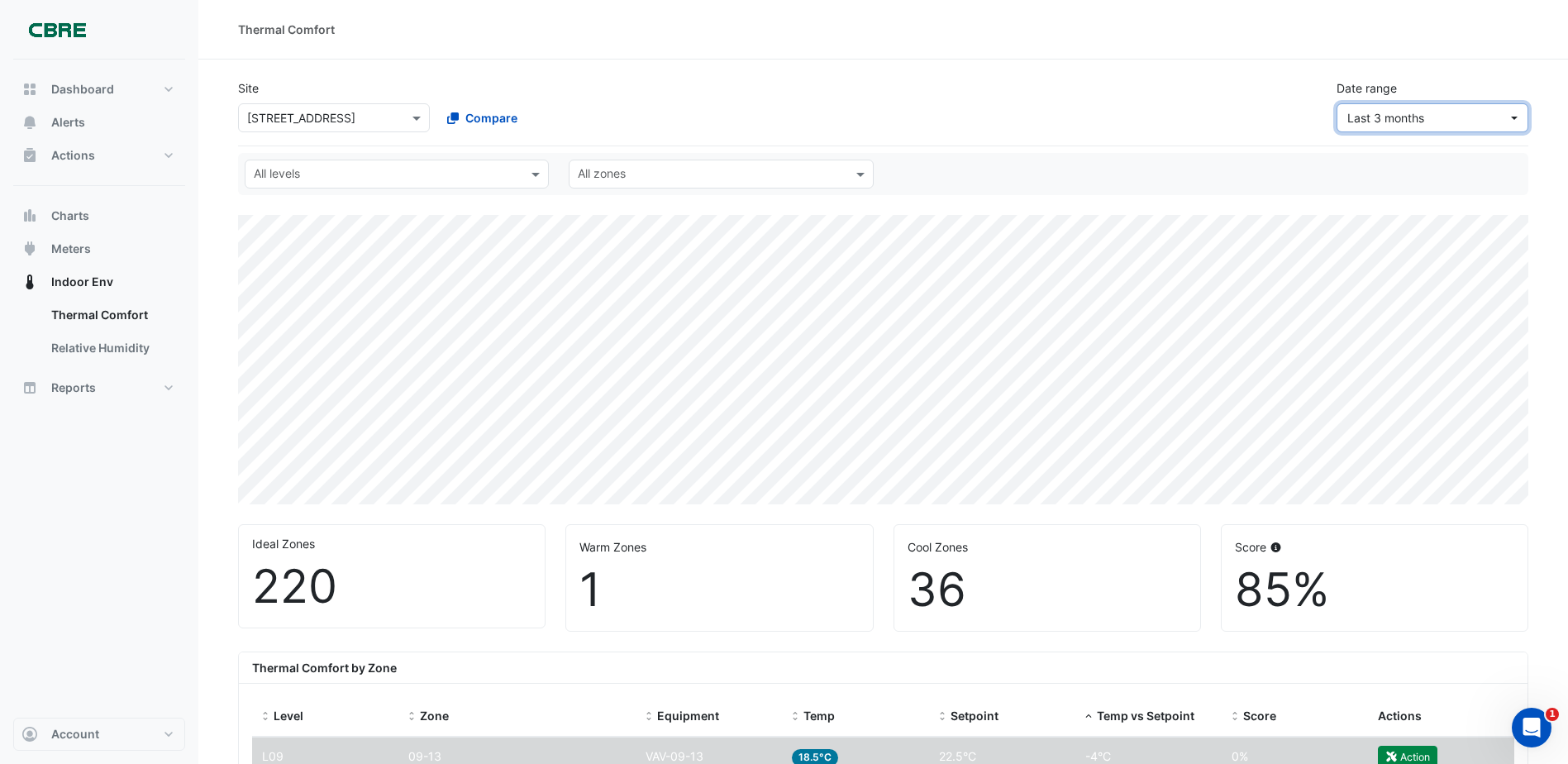
click at [1370, 116] on span "Last 3 months" at bounding box center [1386, 117] width 77 height 14
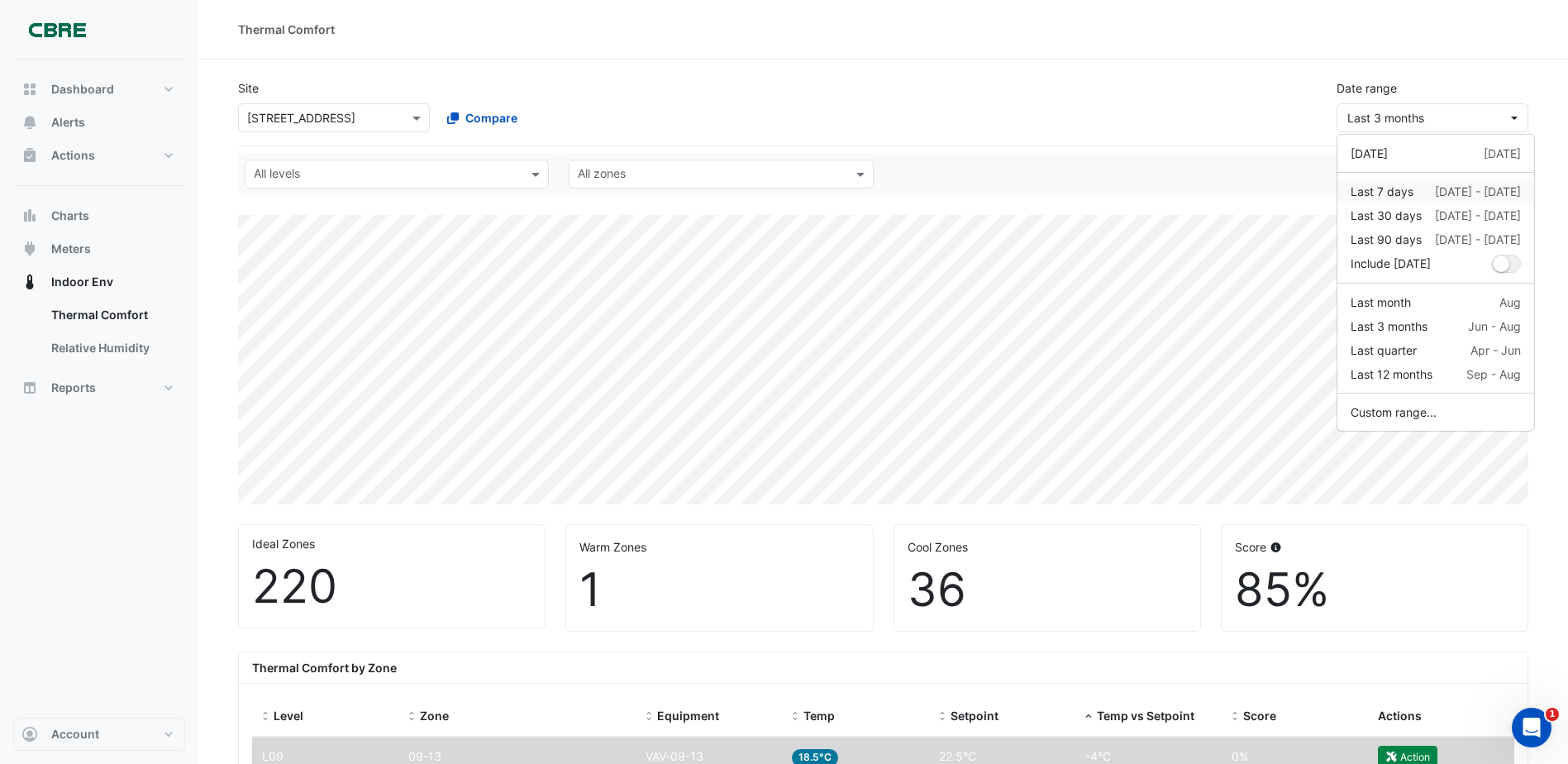
click at [1405, 191] on div "Last 7 days" at bounding box center [1381, 191] width 63 height 17
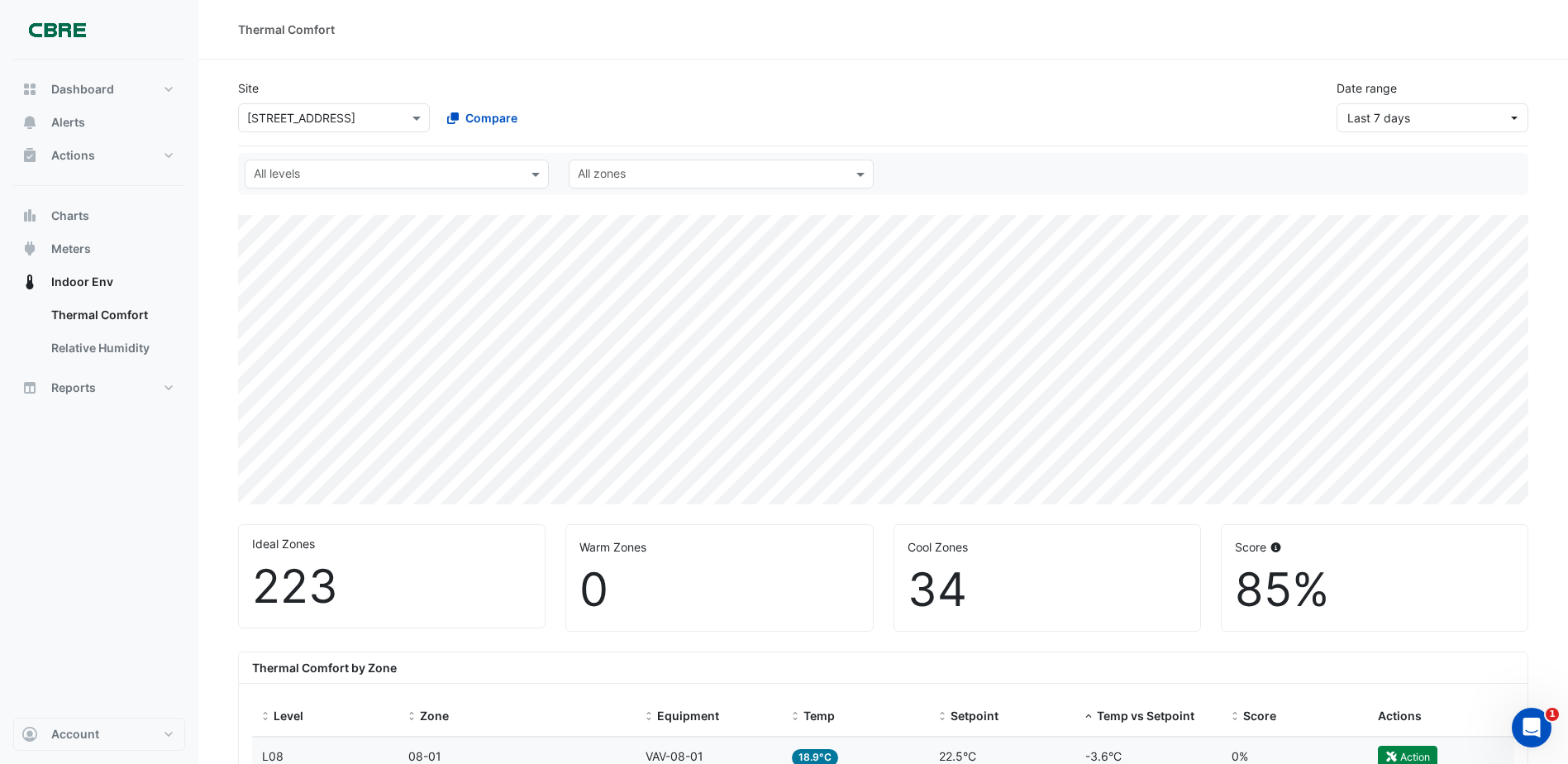
click at [1405, 132] on div "Site × [STREET_ADDRESS] Compare Date range Last 7 days" at bounding box center [883, 106] width 1290 height 80
click at [1404, 120] on span "Last 7 days" at bounding box center [1378, 117] width 63 height 14
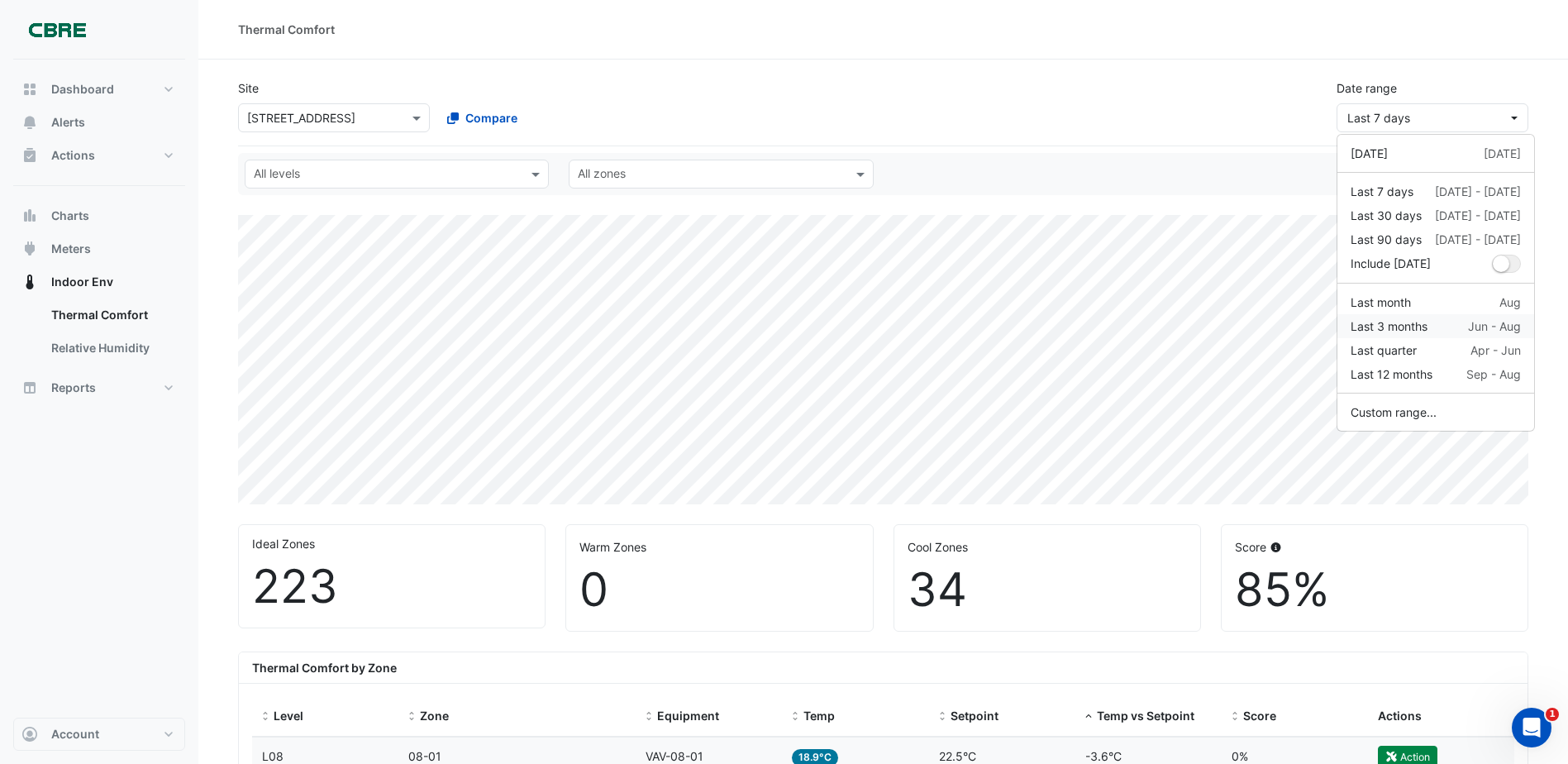
click at [1452, 334] on div "Last 3 months Jun - Aug" at bounding box center [1435, 326] width 171 height 17
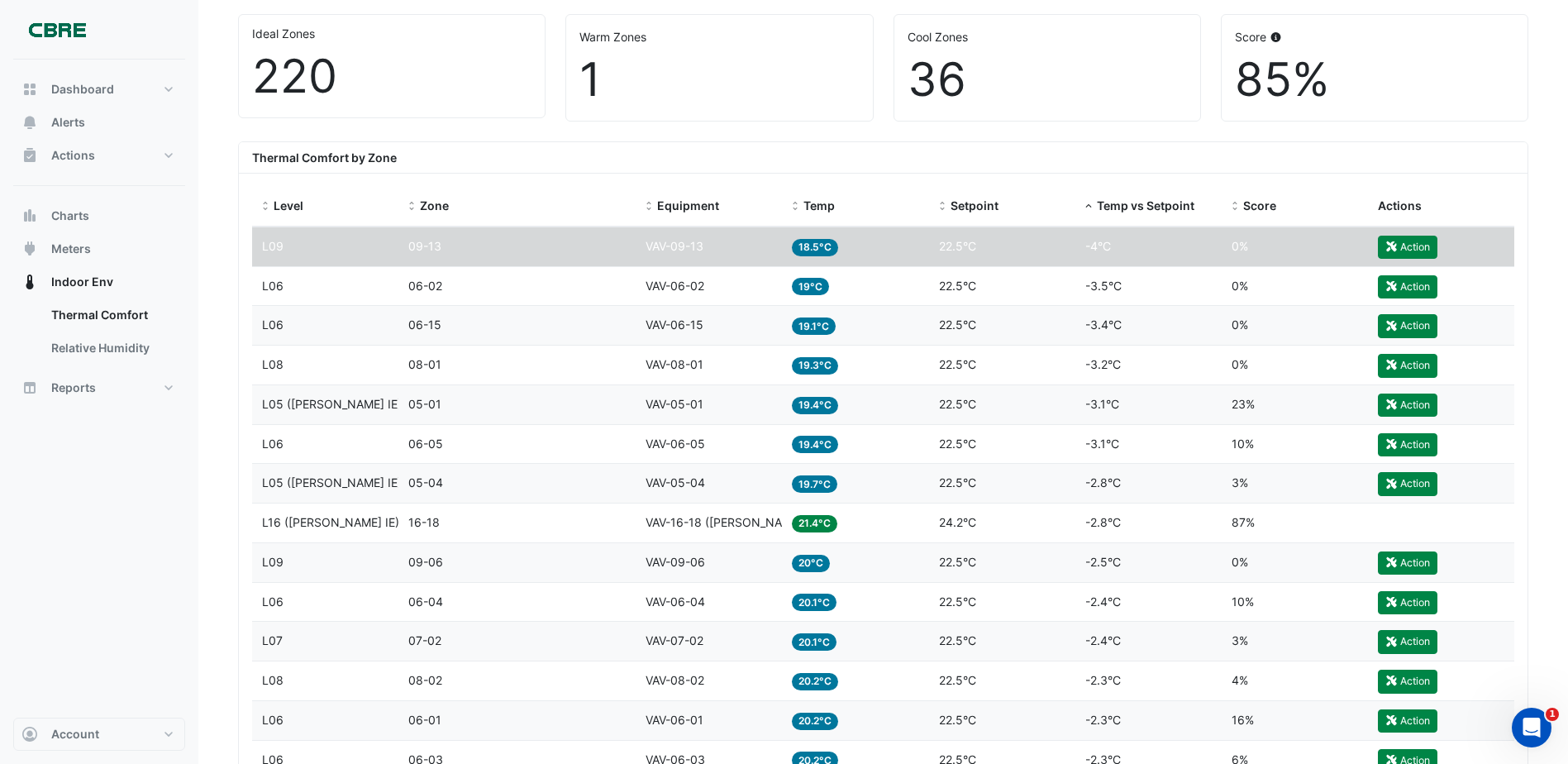
scroll to position [314, 0]
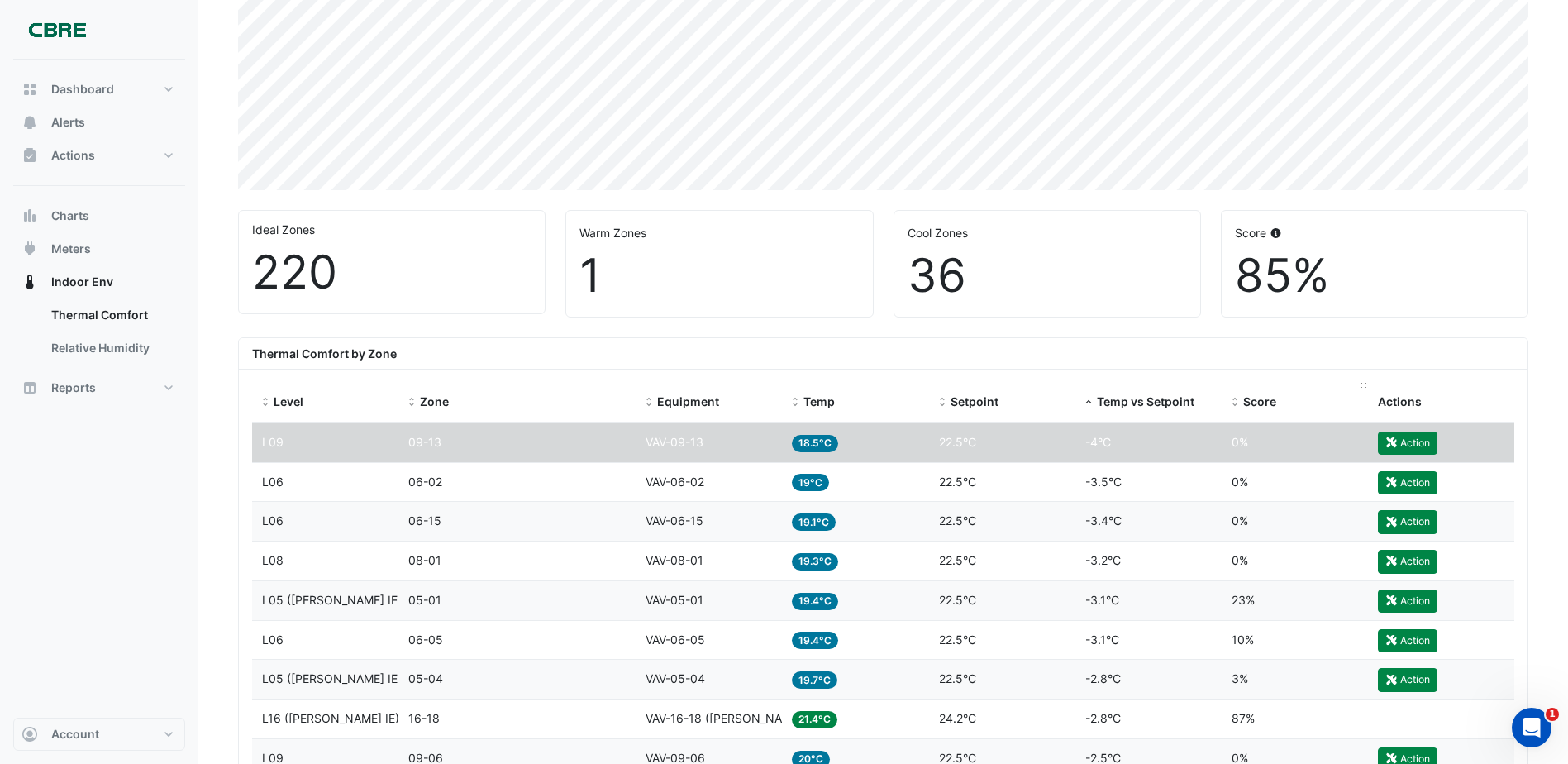
click at [1256, 407] on span "Score" at bounding box center [1259, 401] width 33 height 14
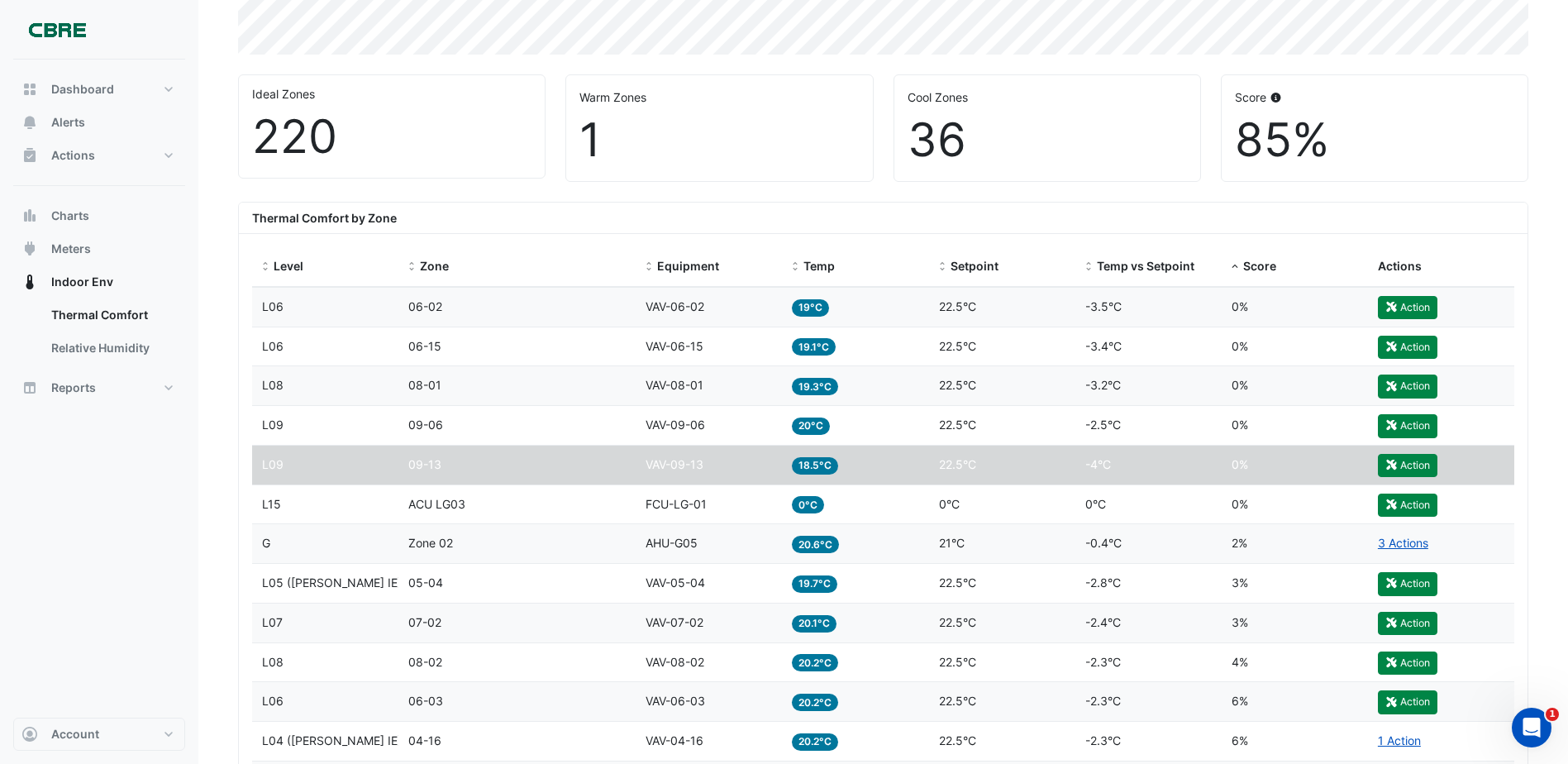
scroll to position [397, 0]
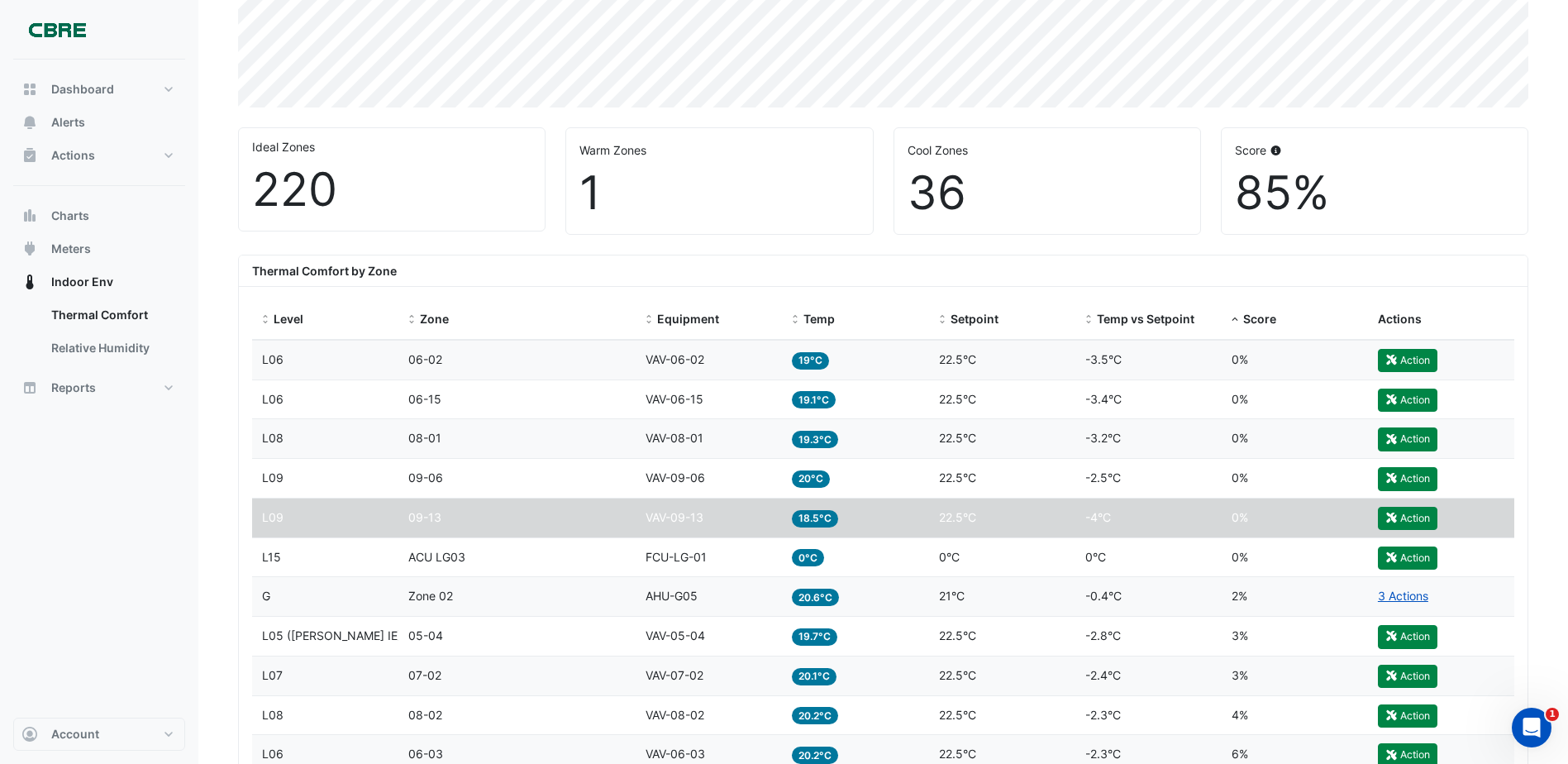
click at [432, 560] on span "ACU LG03" at bounding box center [437, 556] width 57 height 14
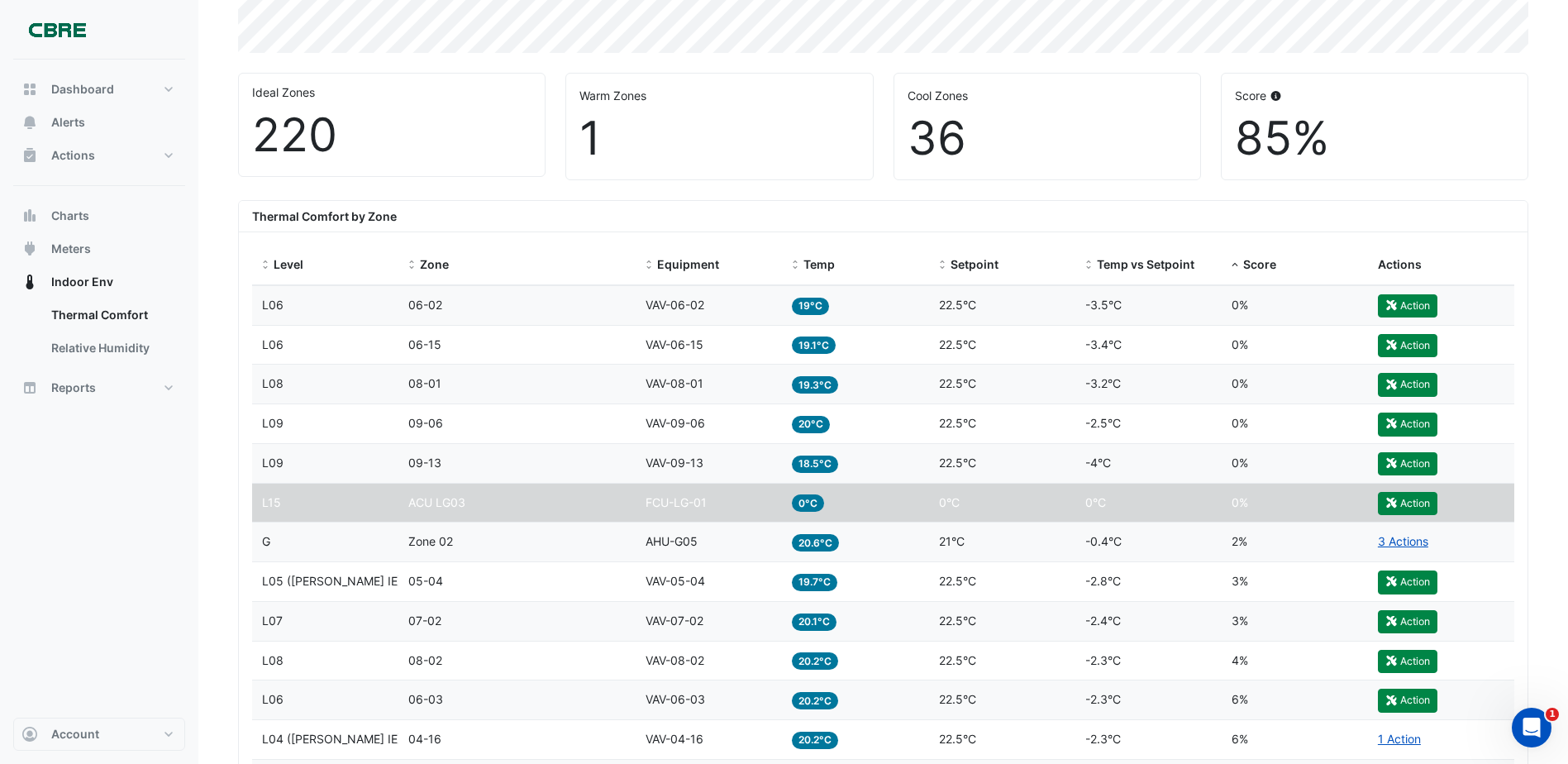
scroll to position [562, 0]
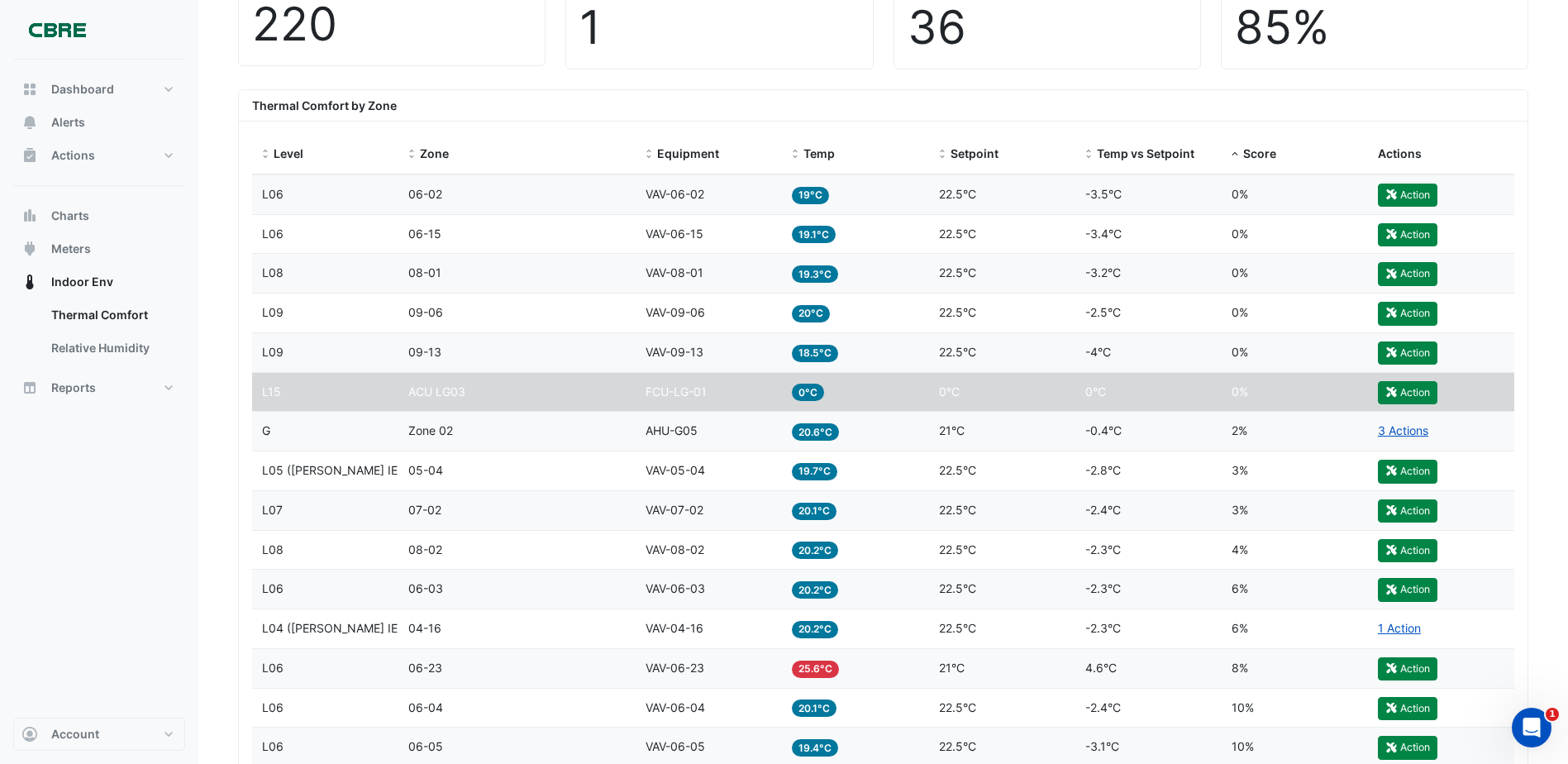
click at [911, 204] on datatable-body-cell "Temp 19°C" at bounding box center [854, 194] width 146 height 39
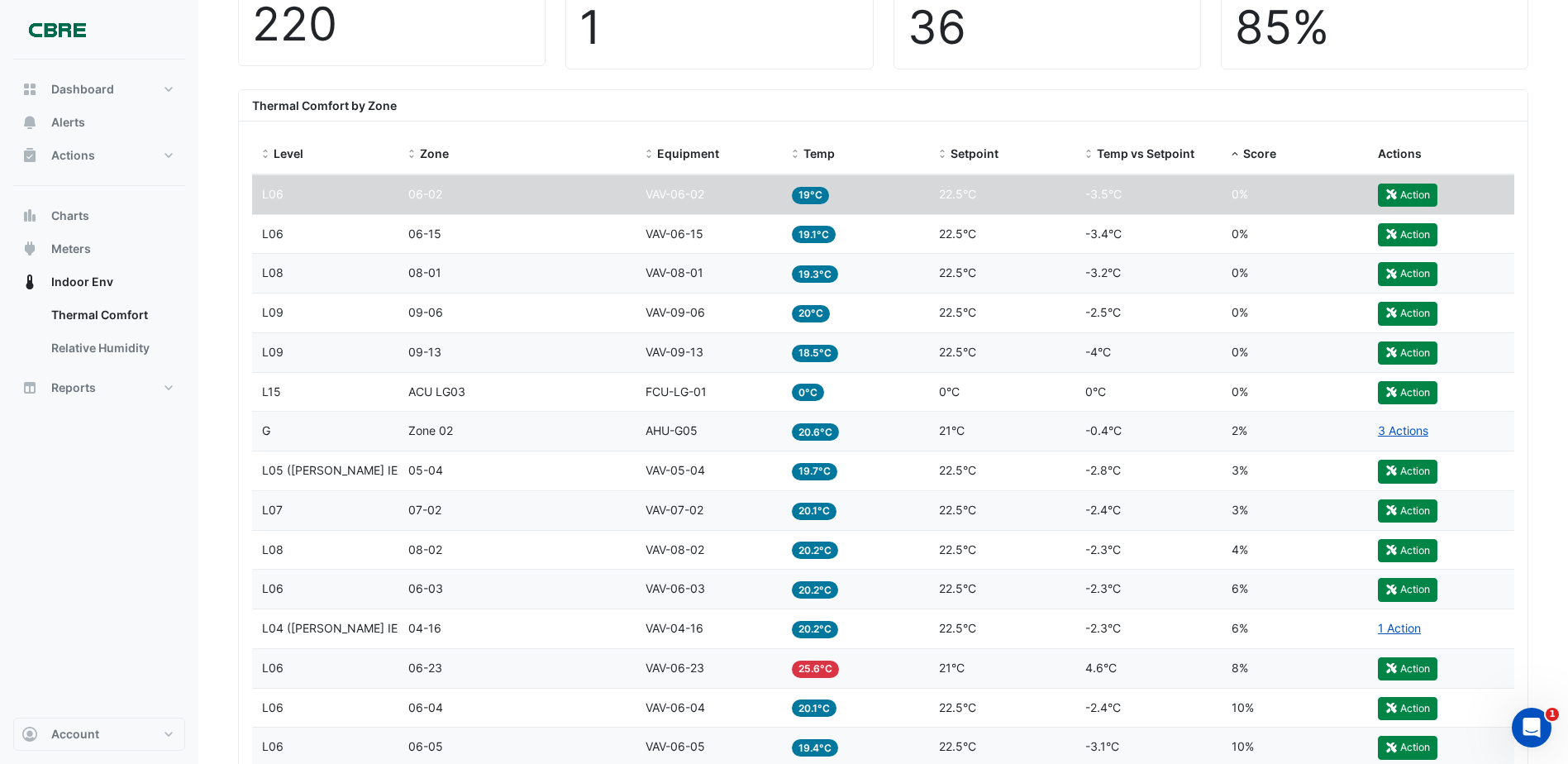
click at [900, 331] on datatable-body-cell "Temp 20°C" at bounding box center [854, 312] width 146 height 39
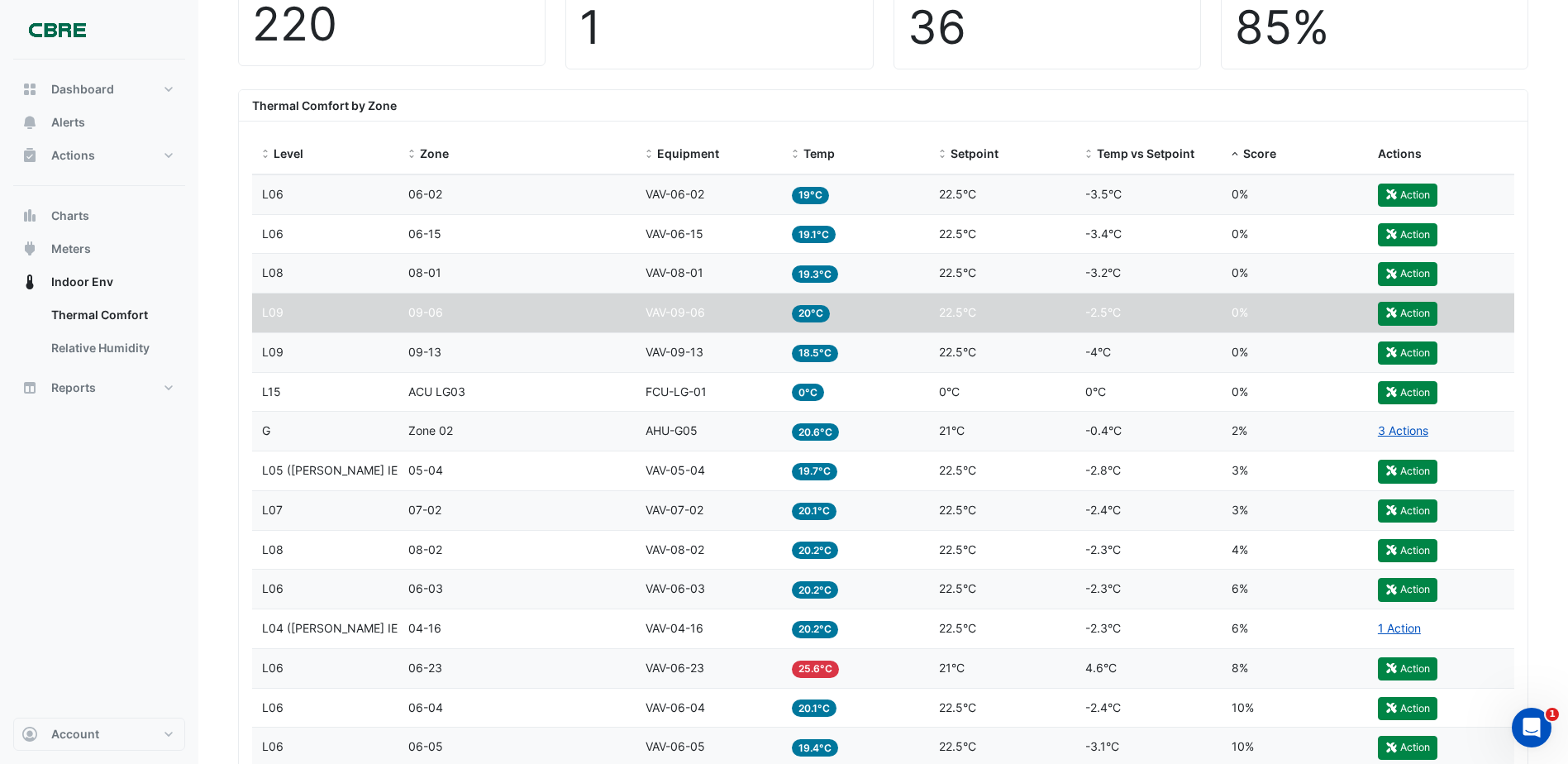
click at [895, 350] on div "Temp 18.5°C" at bounding box center [855, 353] width 126 height 19
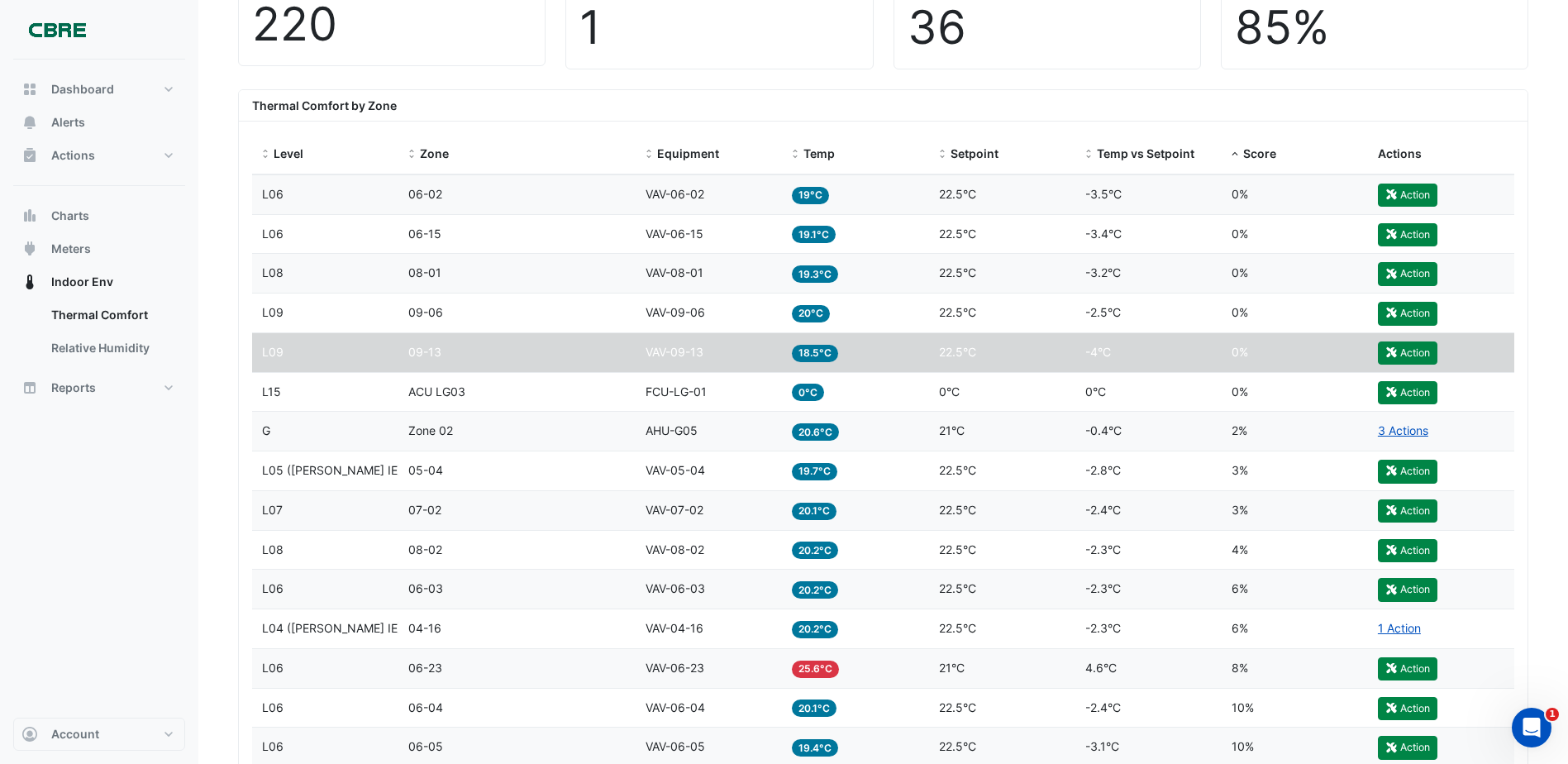
click at [892, 307] on div "Temp 20°C" at bounding box center [855, 313] width 126 height 19
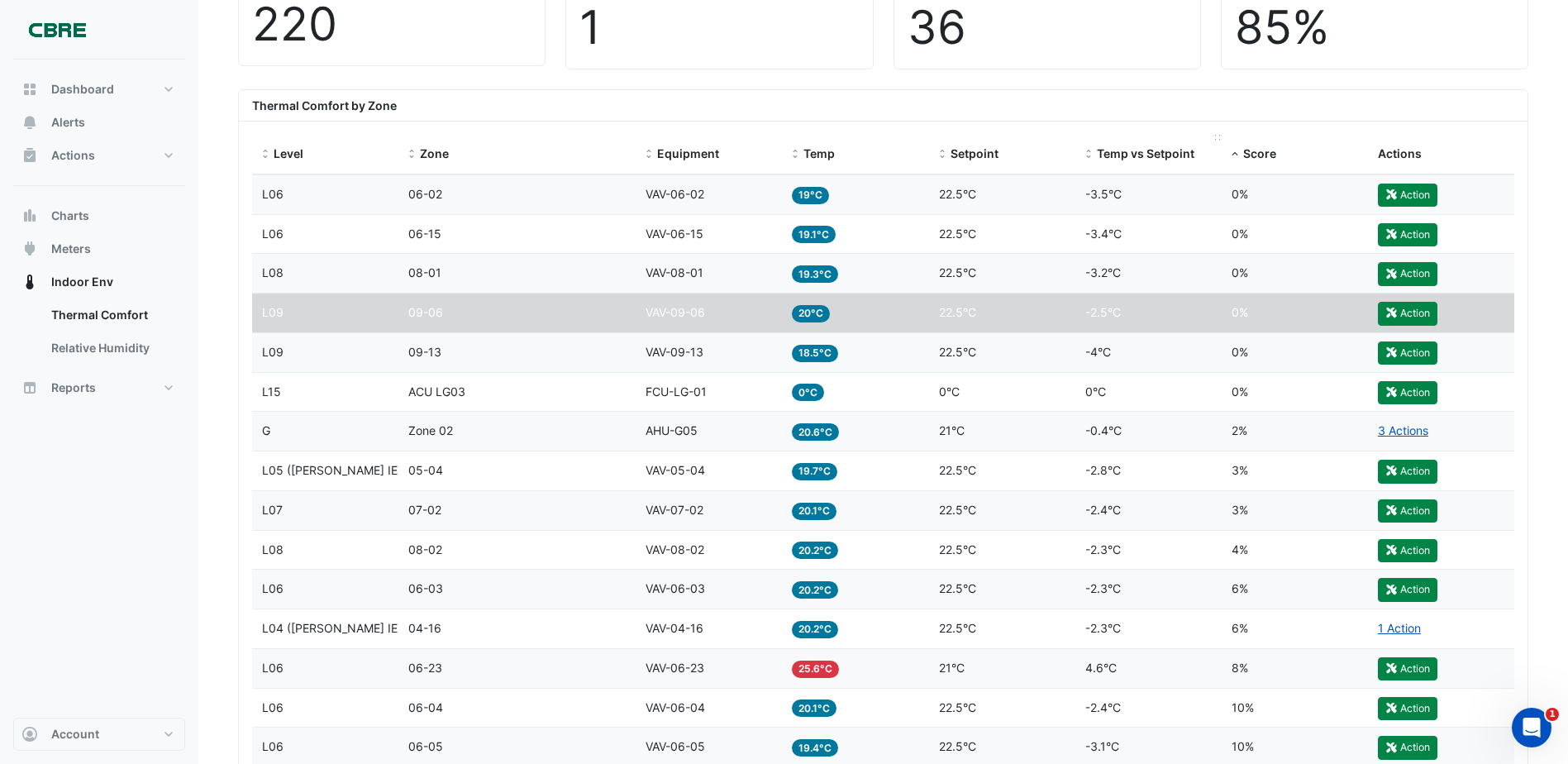
click at [1116, 150] on span "Temp vs Setpoint" at bounding box center [1145, 153] width 97 height 14
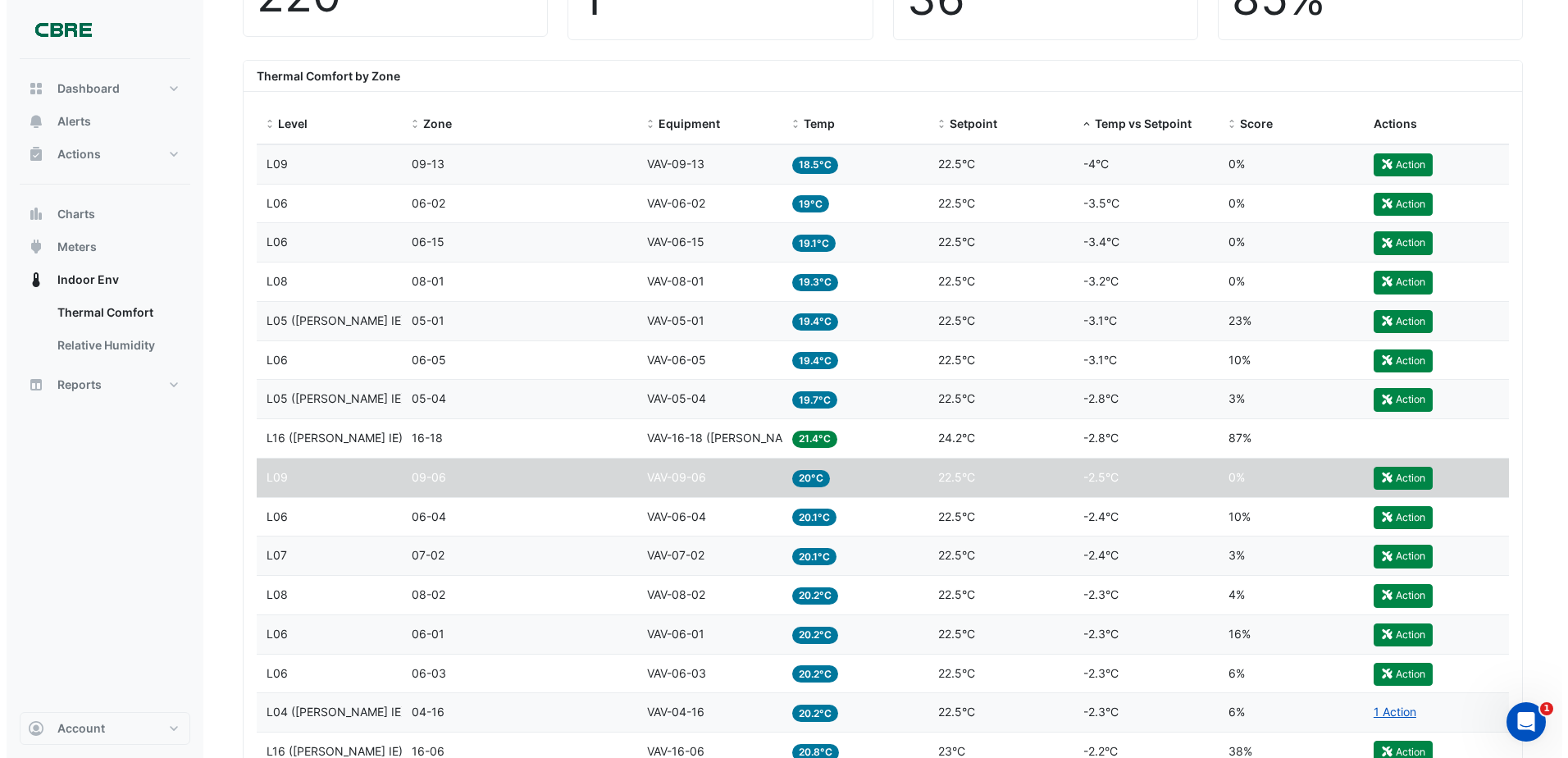
scroll to position [492, 0]
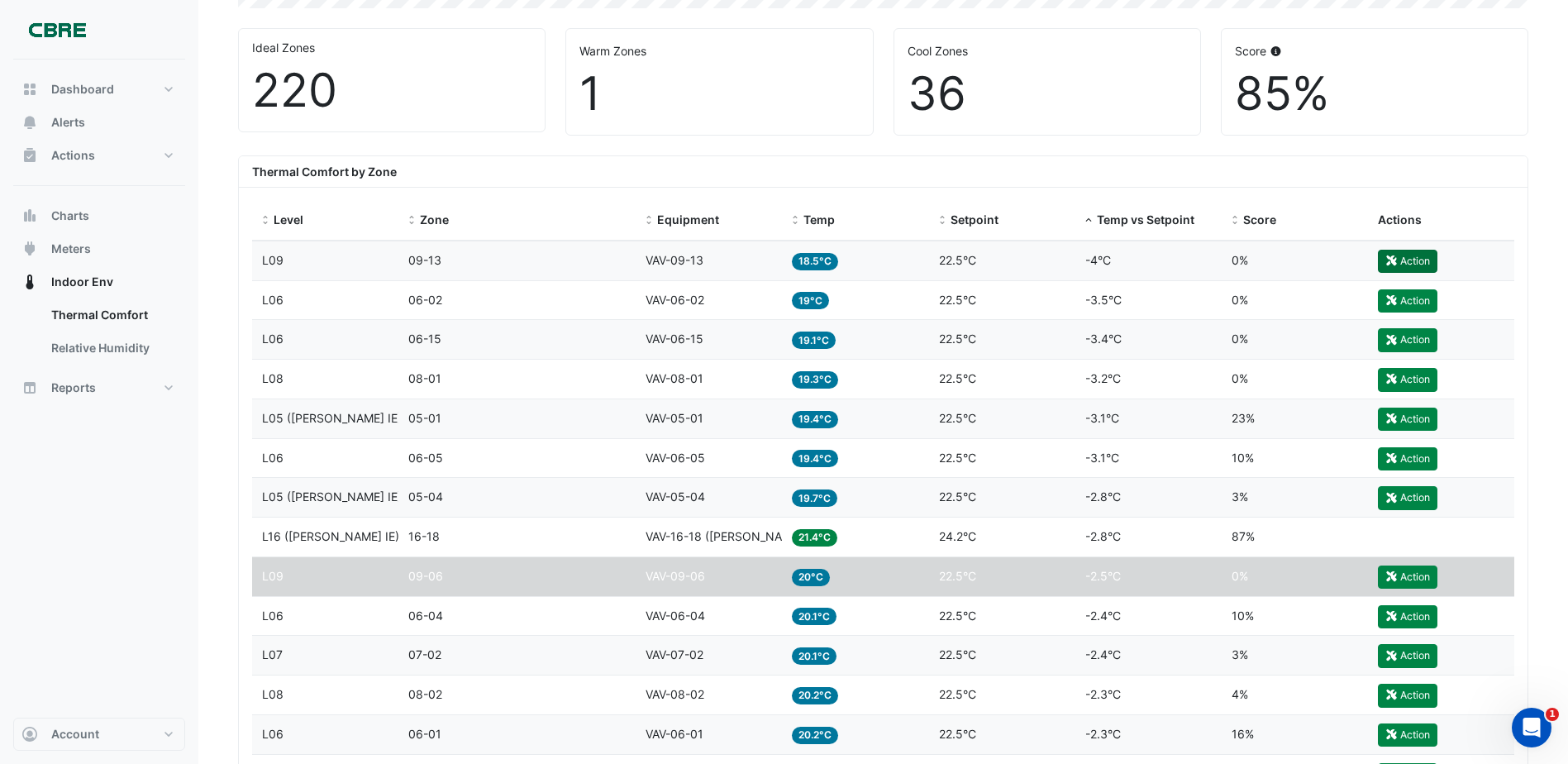
click at [1393, 254] on button "Action" at bounding box center [1407, 261] width 59 height 24
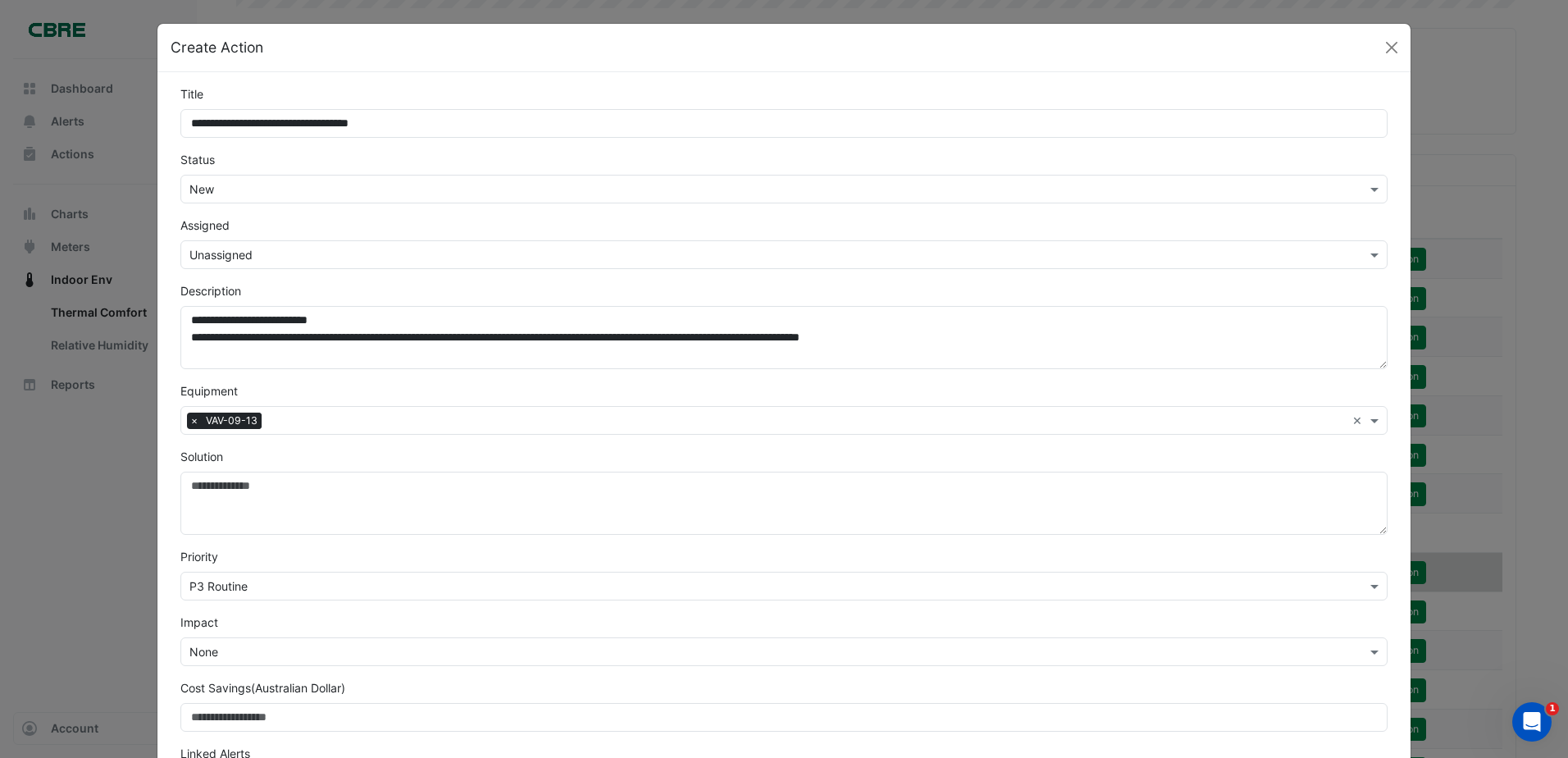
click at [387, 208] on form "**********" at bounding box center [784, 441] width 1207 height 712
click at [389, 190] on input "text" at bounding box center [767, 190] width 1156 height 17
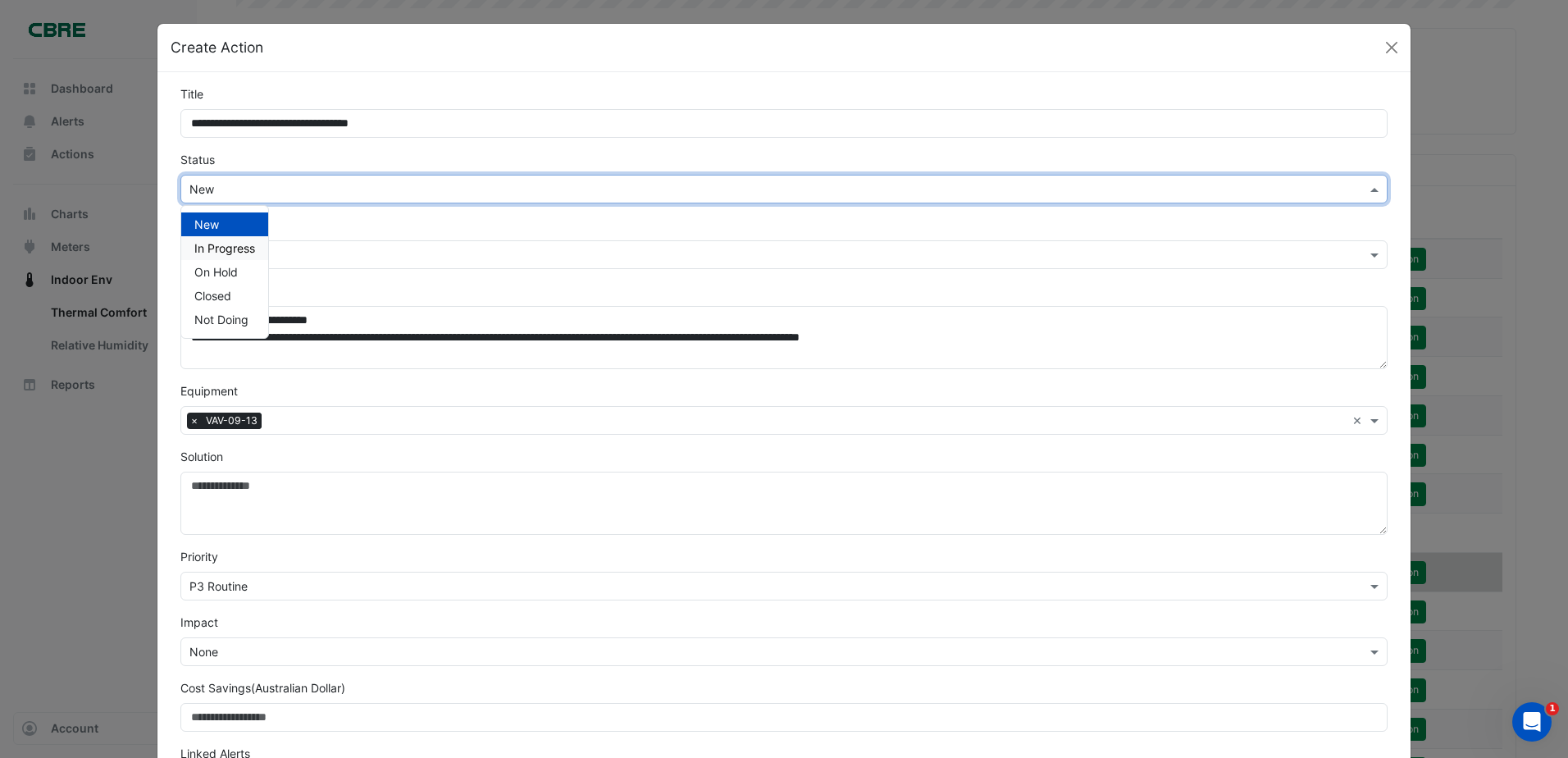
click at [385, 255] on input "text" at bounding box center [767, 255] width 1156 height 17
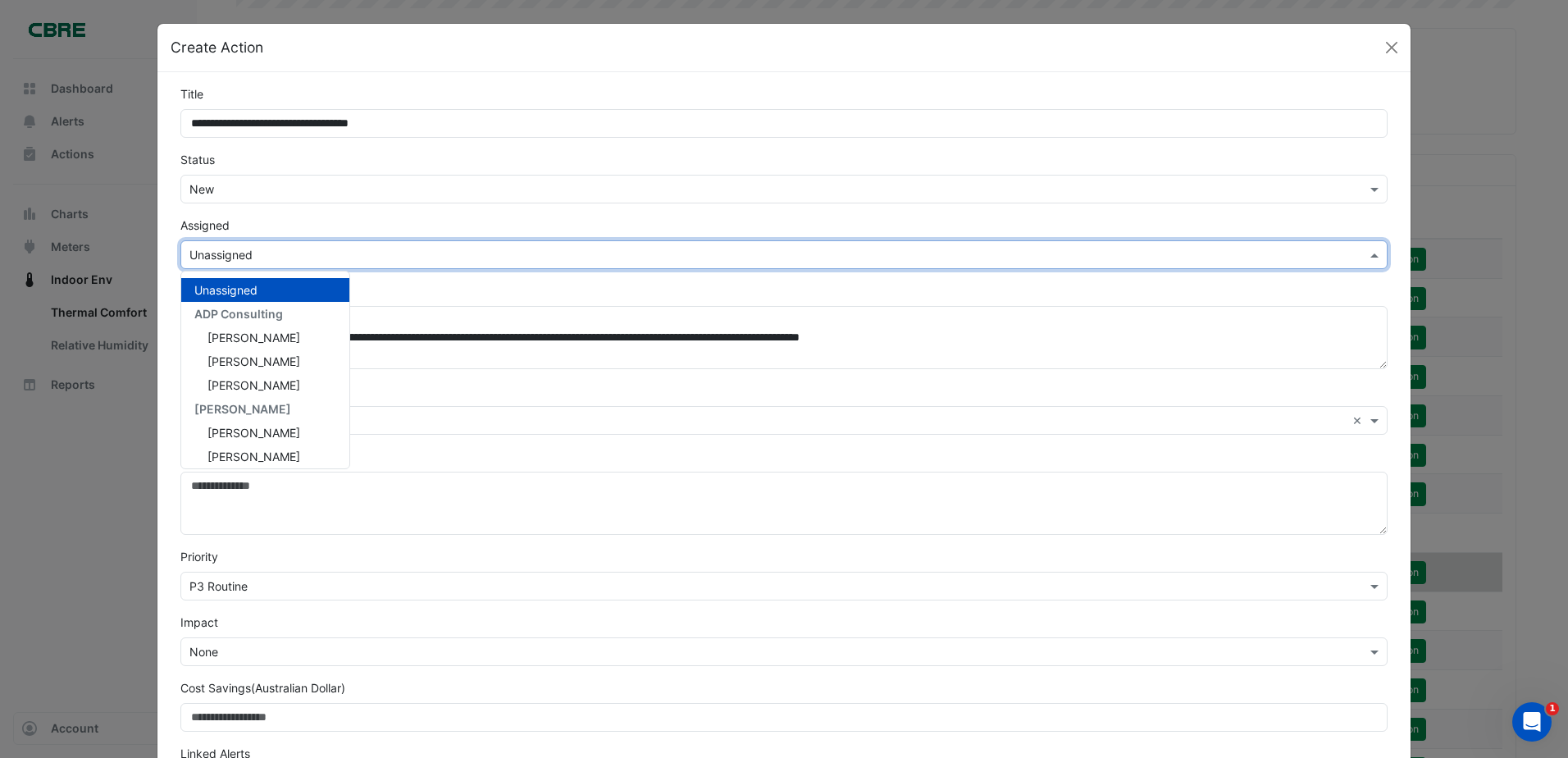
click at [686, 281] on form "**********" at bounding box center [784, 441] width 1207 height 712
click at [667, 255] on input "text" at bounding box center [767, 255] width 1156 height 17
click at [284, 451] on span "[PERSON_NAME]" at bounding box center [254, 449] width 93 height 14
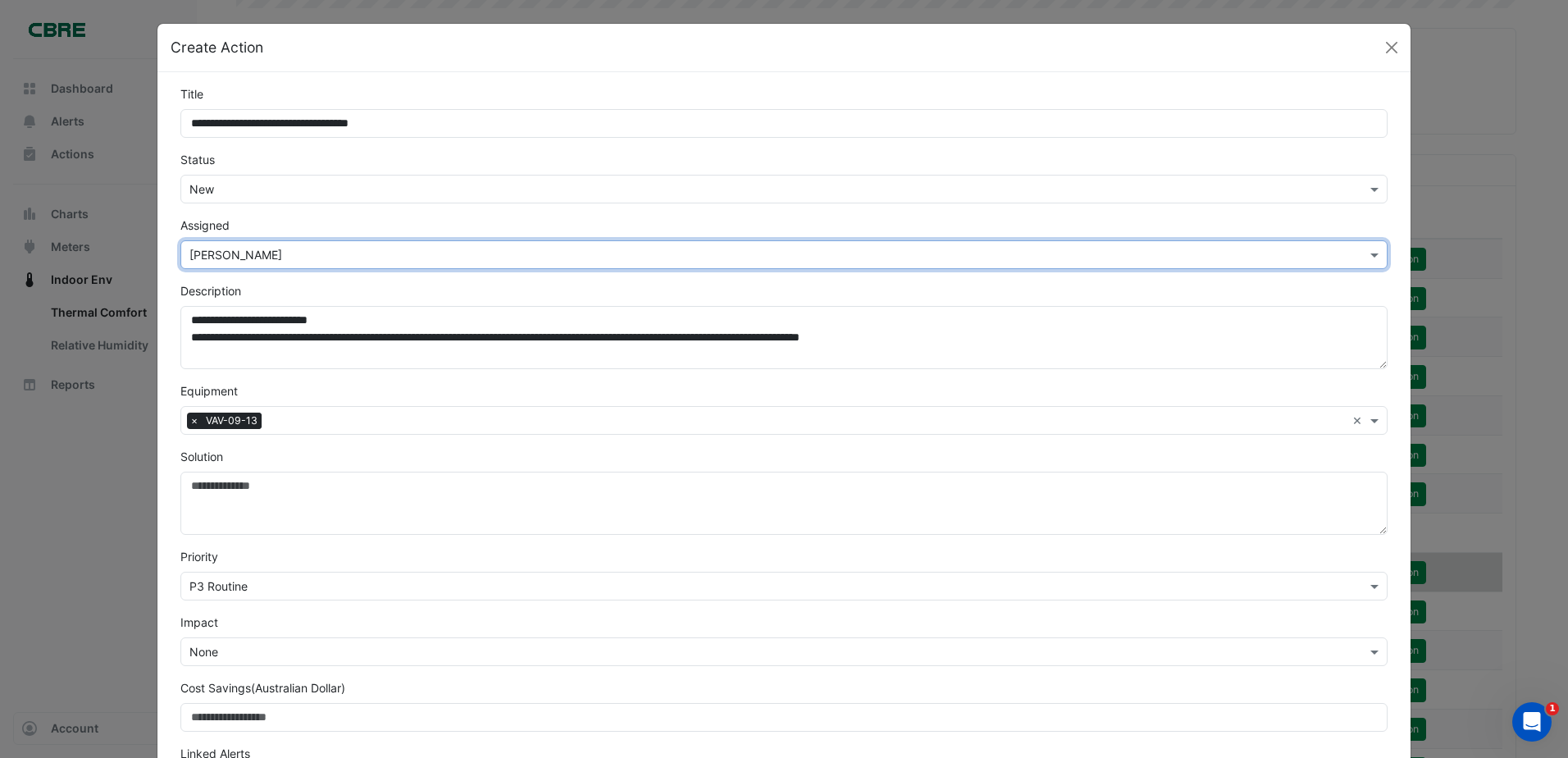
scroll to position [132, 0]
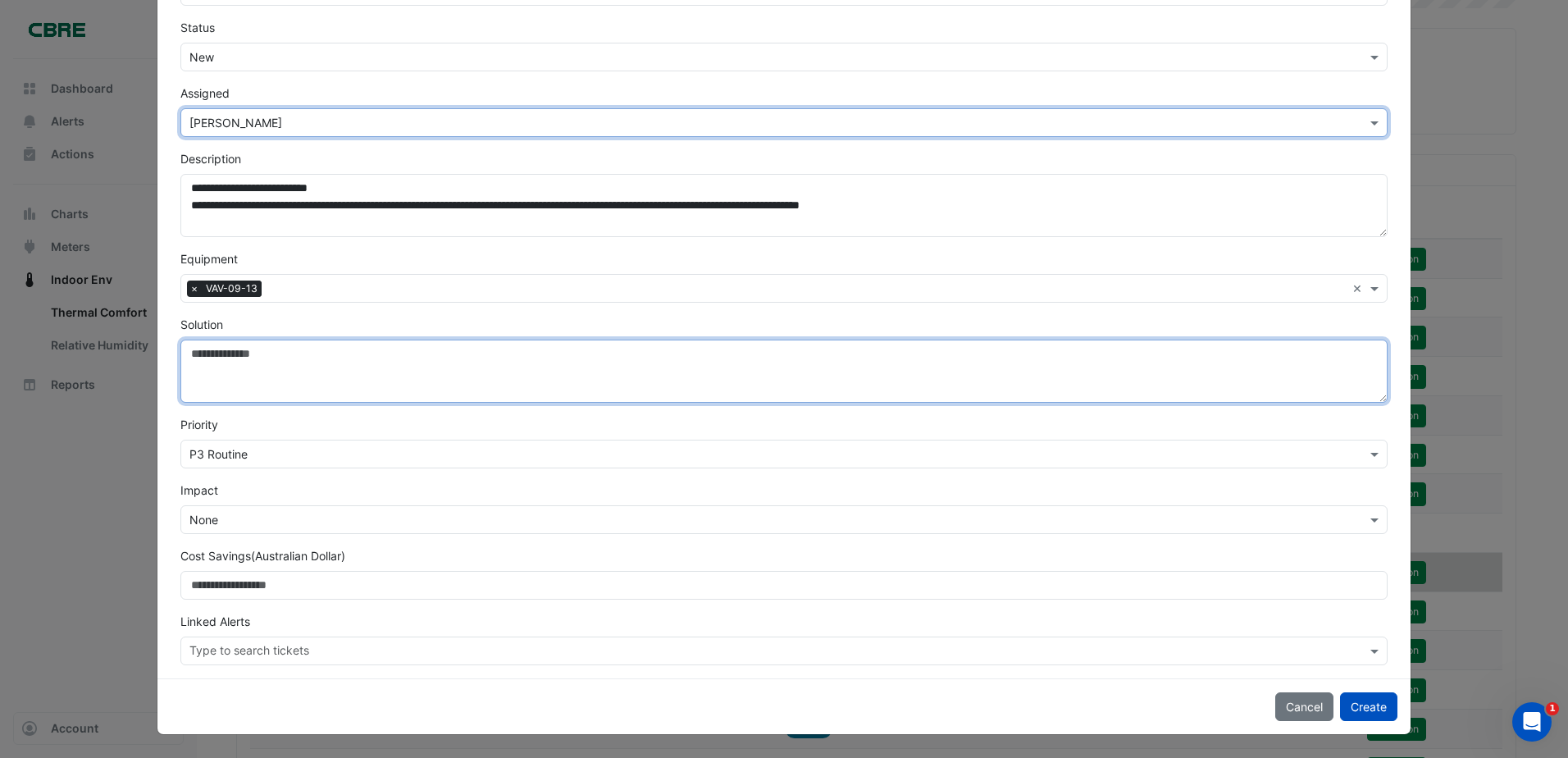
click at [289, 375] on textarea "Solution" at bounding box center [784, 371] width 1207 height 63
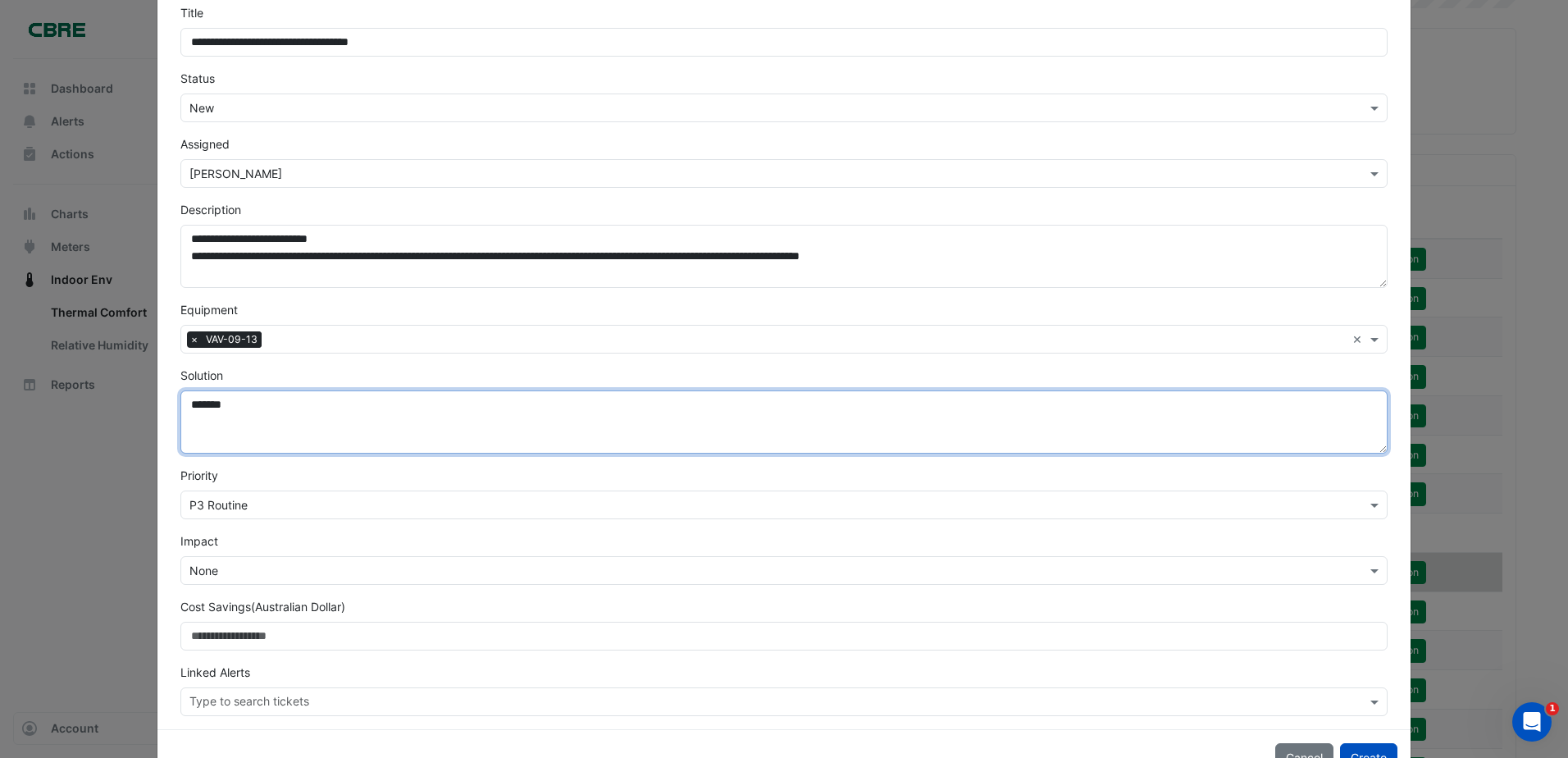
scroll to position [80, 0]
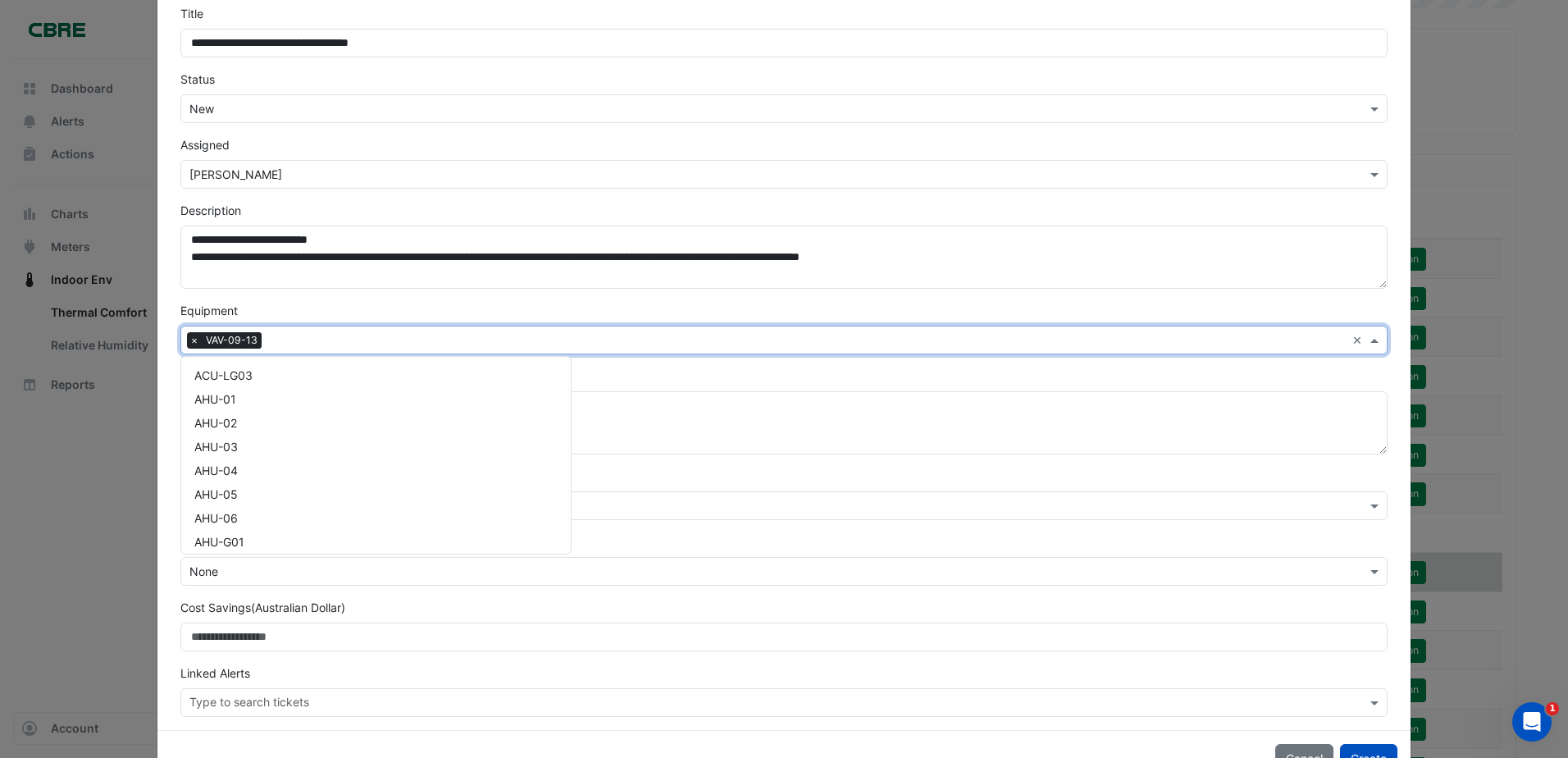
click at [287, 337] on input "text" at bounding box center [807, 342] width 1078 height 17
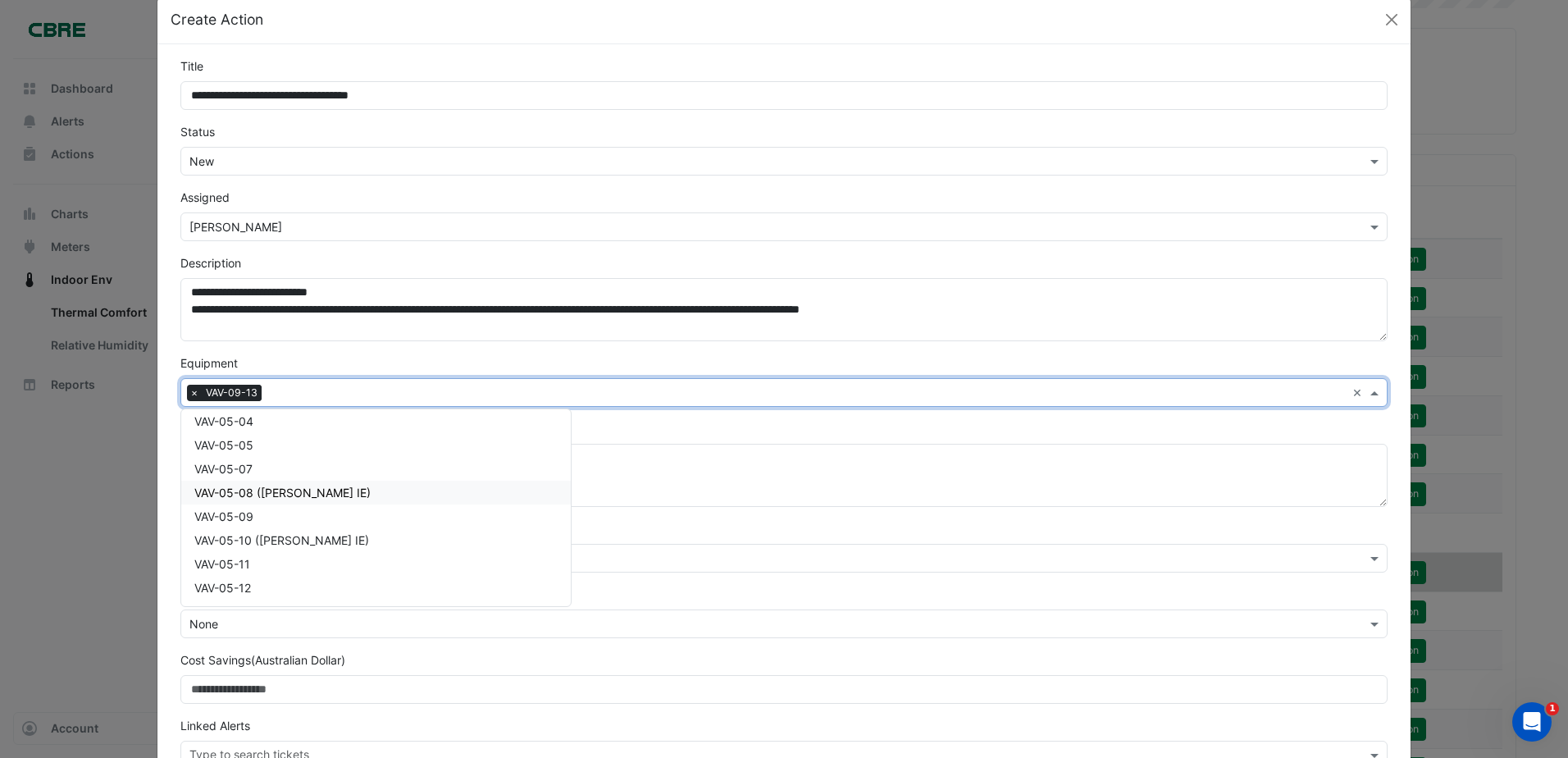
scroll to position [0, 0]
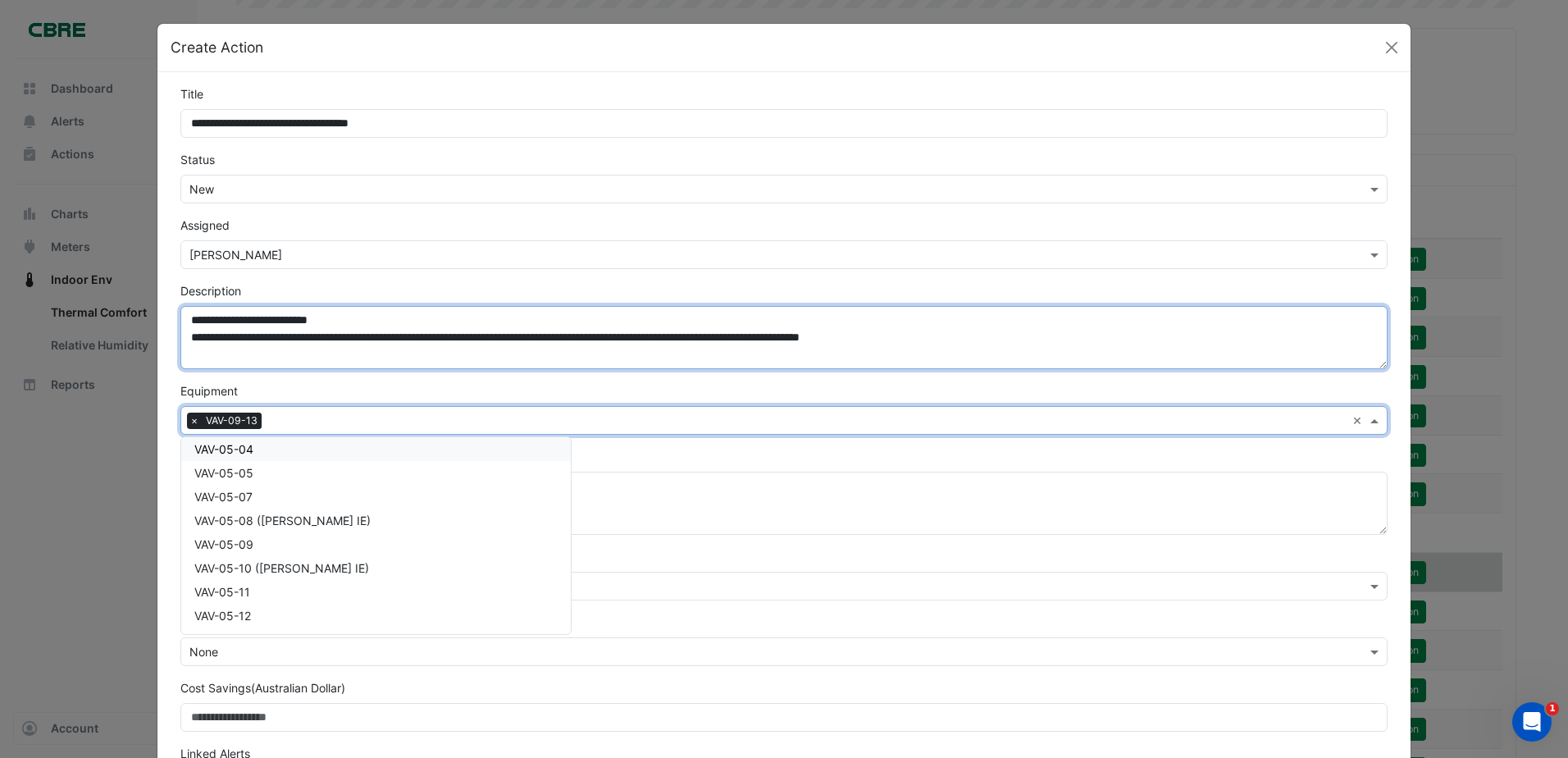
click at [465, 359] on textarea "**********" at bounding box center [784, 337] width 1207 height 63
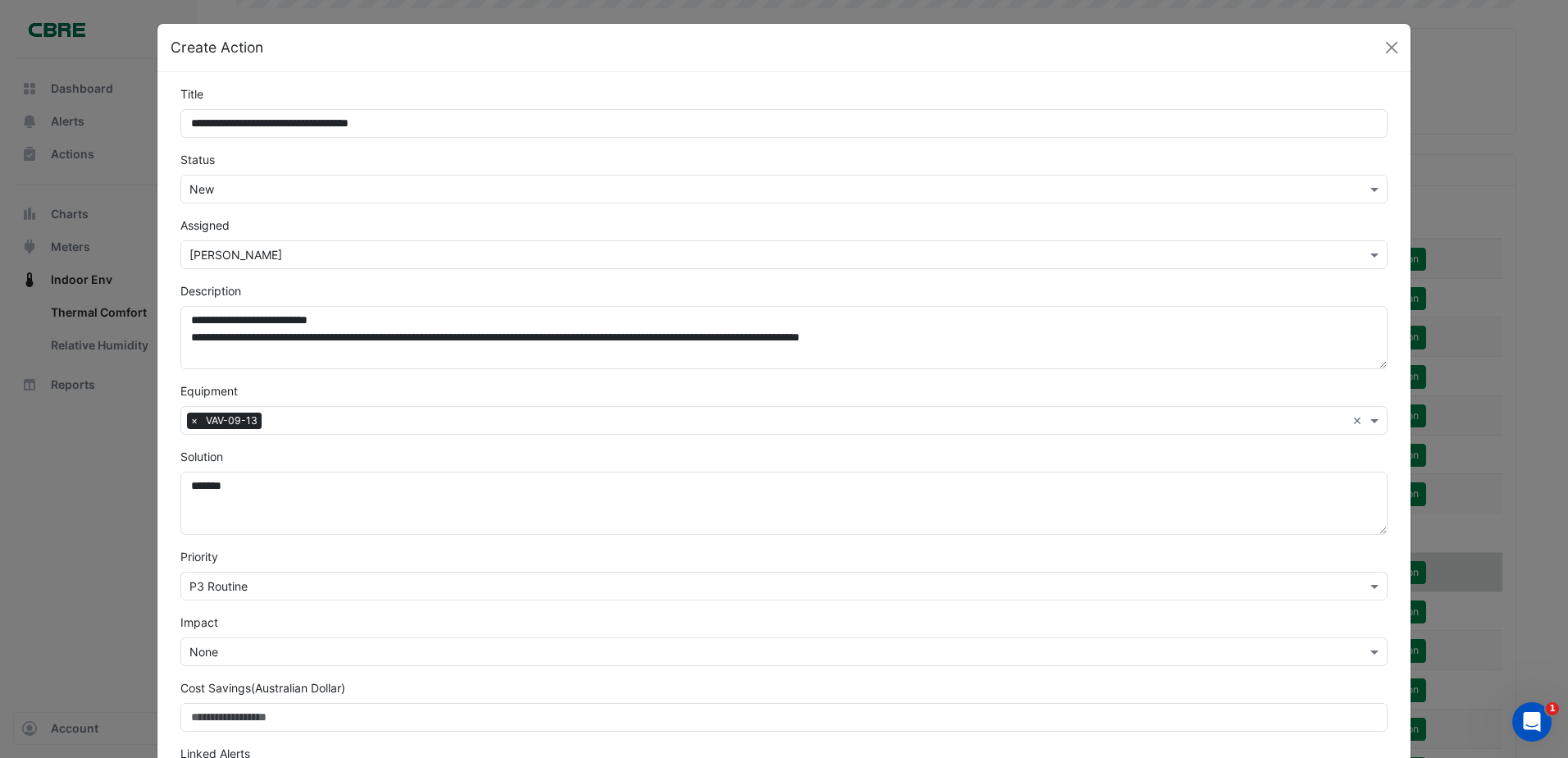
drag, startPoint x: 408, startPoint y: 467, endPoint x: 410, endPoint y: 474, distance: 7.3
click at [408, 468] on div "Solution ******" at bounding box center [783, 491] width 1227 height 87
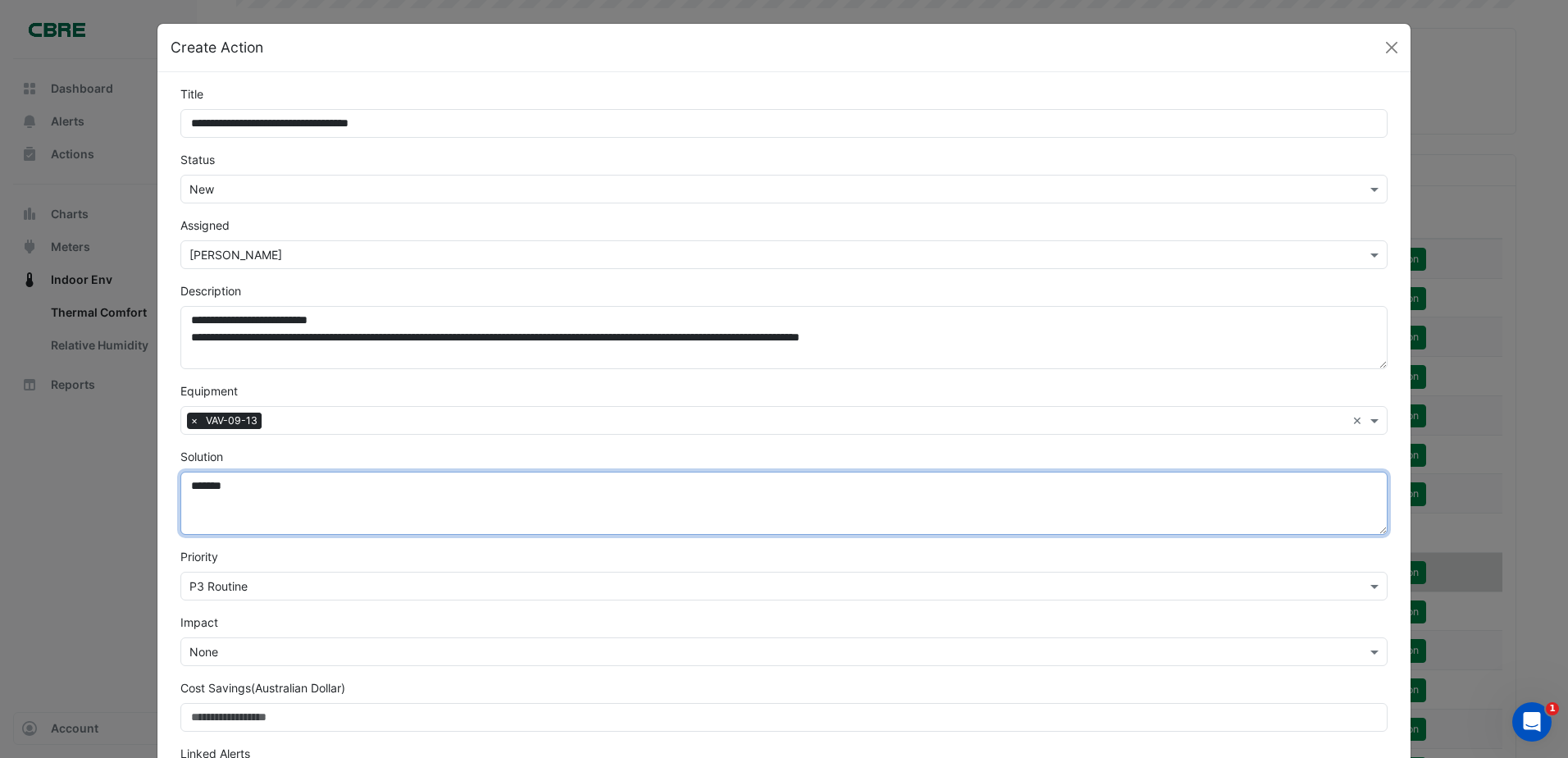
drag, startPoint x: 413, startPoint y: 487, endPoint x: 416, endPoint y: 500, distance: 13.3
click at [414, 492] on textarea "******" at bounding box center [784, 503] width 1207 height 63
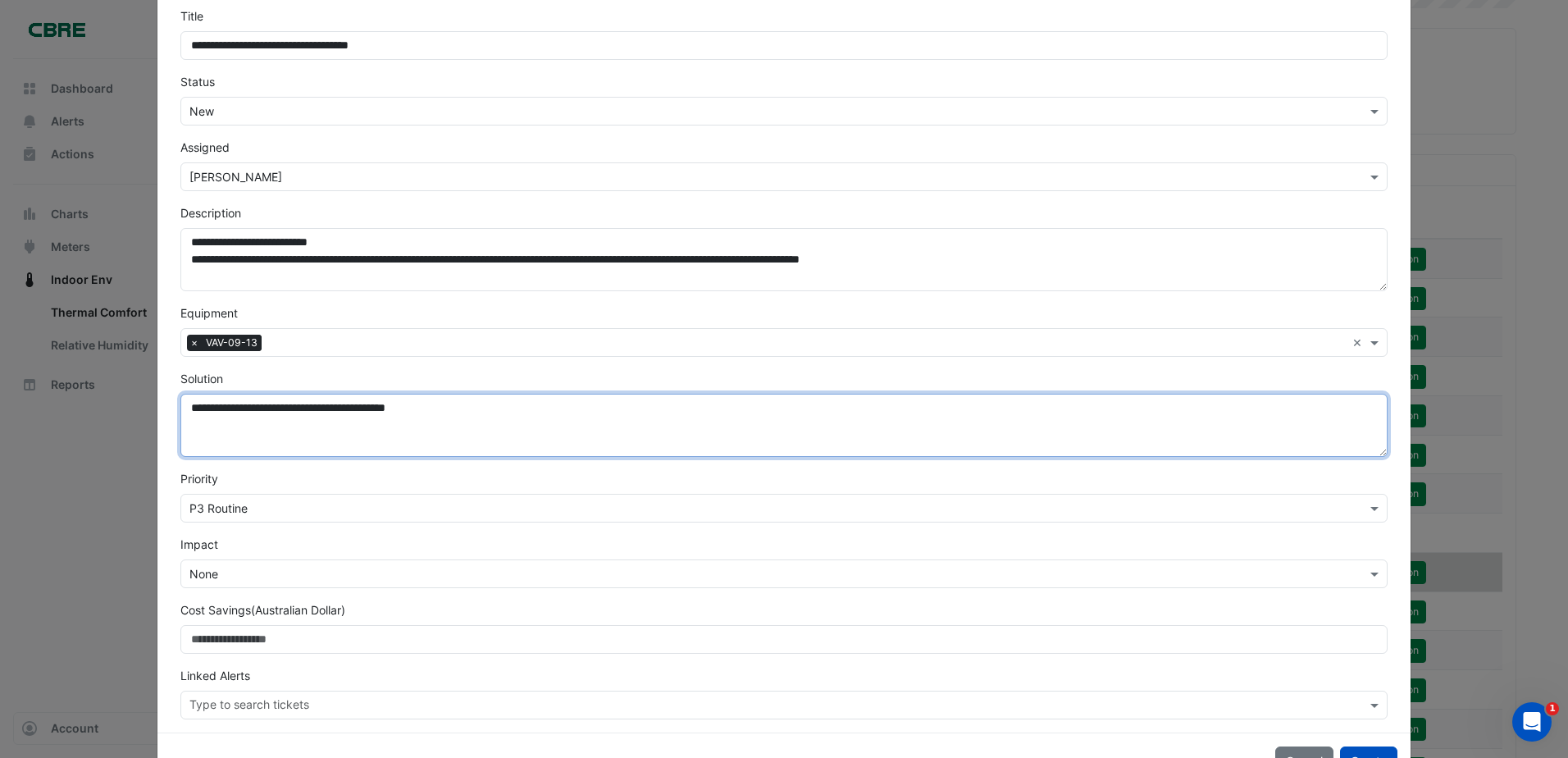
scroll to position [132, 0]
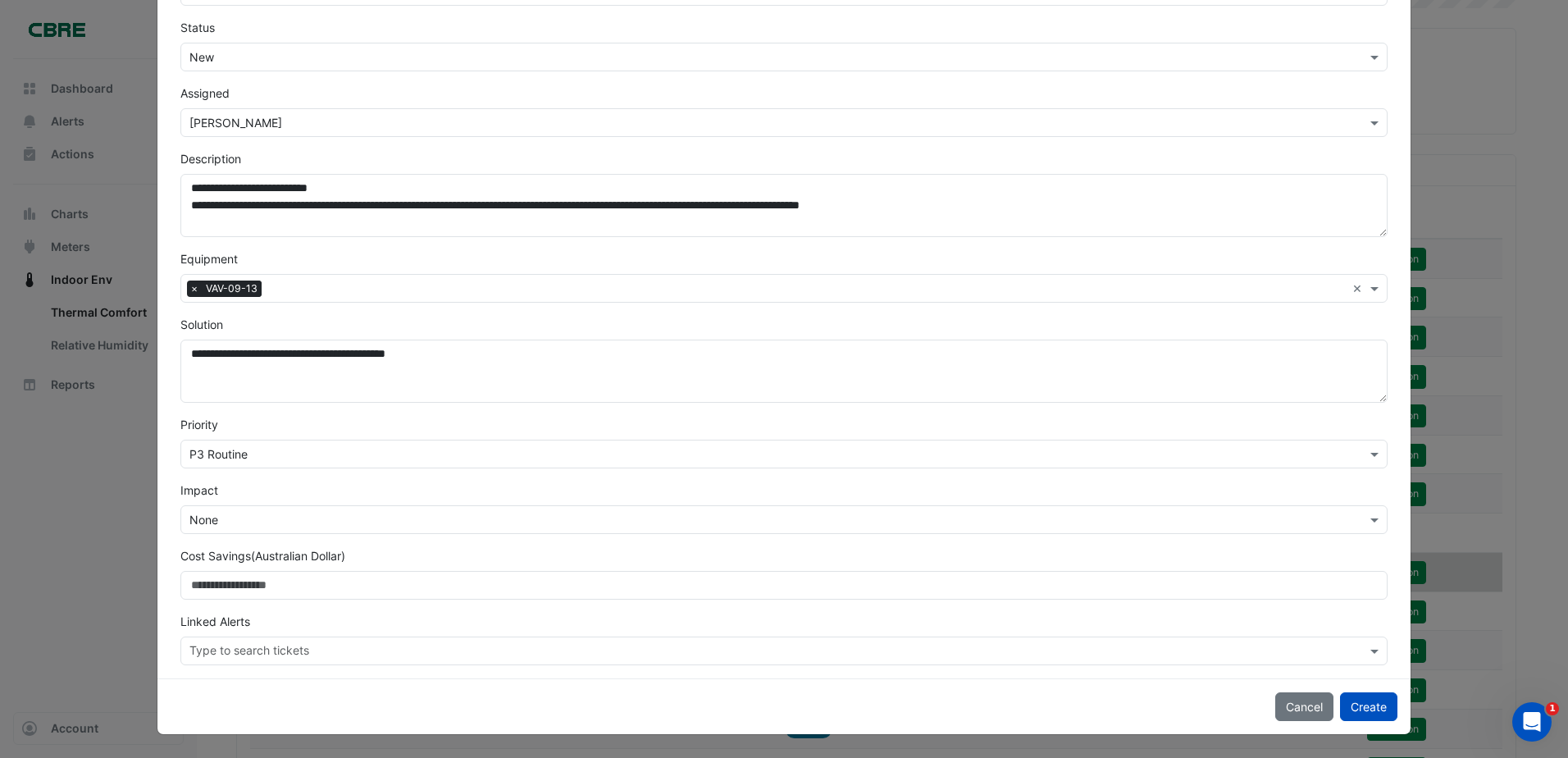
click at [284, 519] on input "text" at bounding box center [767, 520] width 1156 height 17
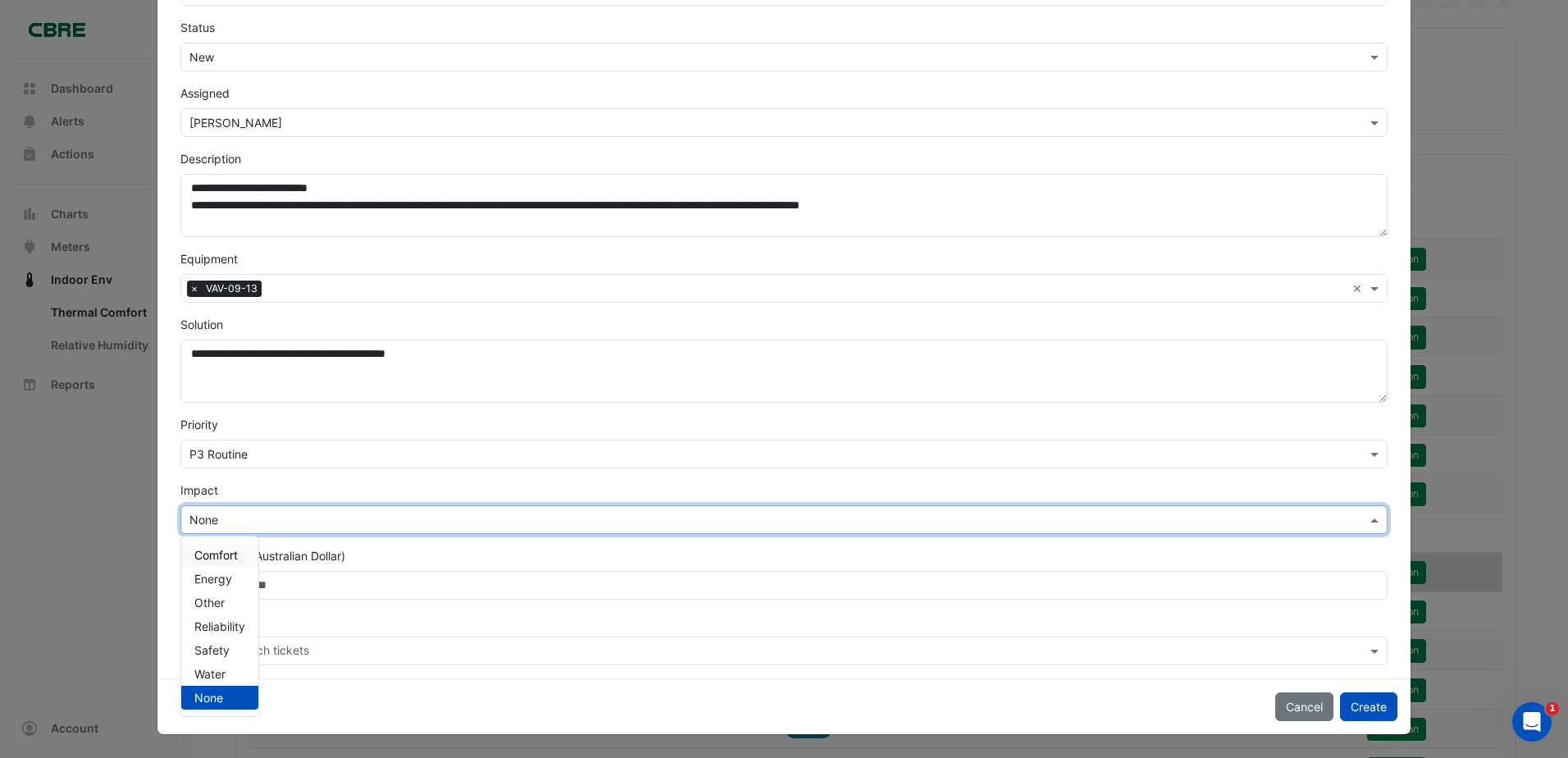
click at [211, 553] on span "Comfort" at bounding box center [216, 554] width 43 height 14
click at [335, 530] on div "× Comfort" at bounding box center [784, 519] width 1207 height 29
drag, startPoint x: 218, startPoint y: 692, endPoint x: 224, endPoint y: 700, distance: 10.0
click at [218, 693] on div "None" at bounding box center [220, 697] width 77 height 23
click at [232, 514] on div "× None" at bounding box center [784, 519] width 1207 height 29
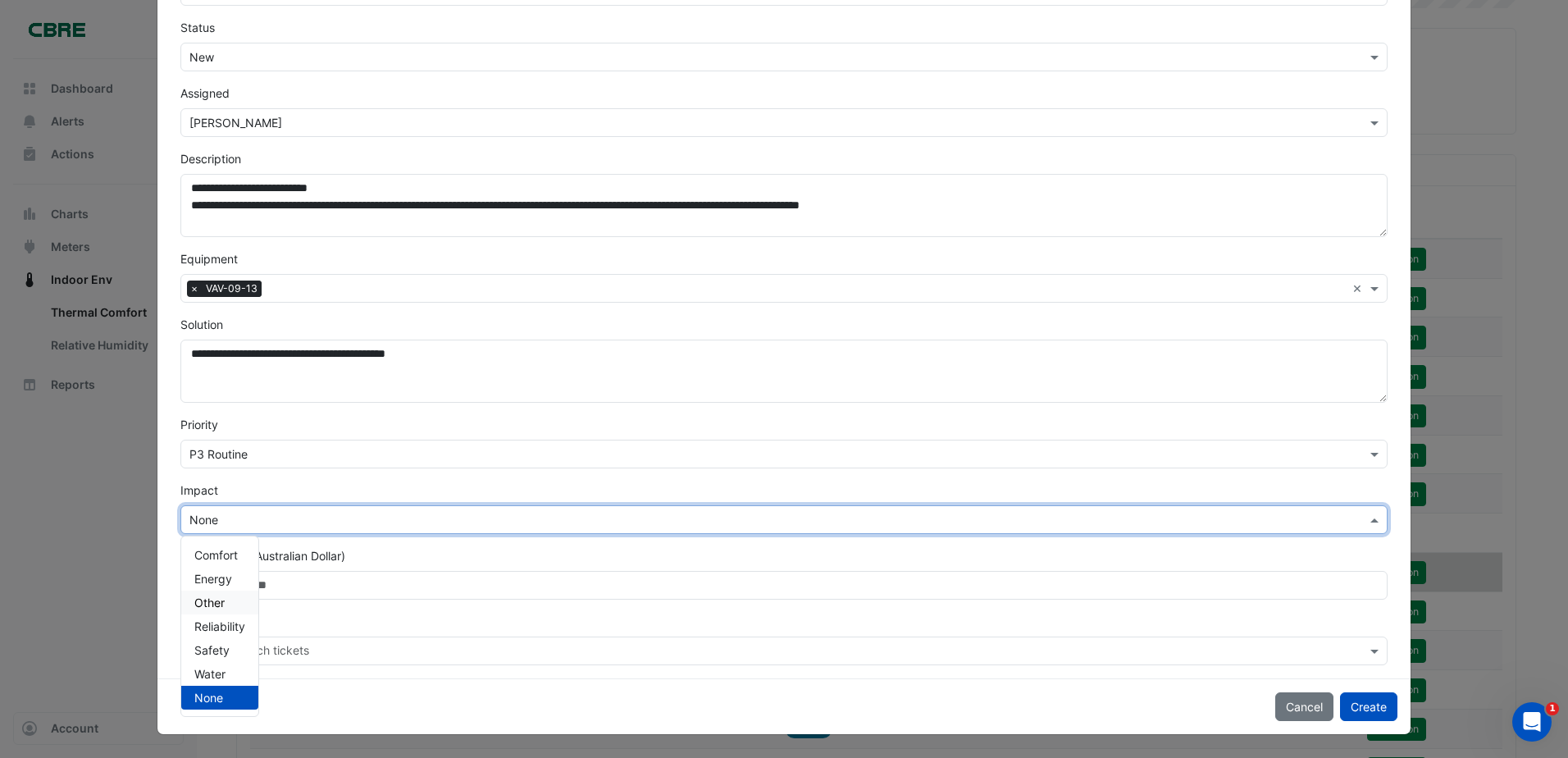
click at [225, 607] on div "Other" at bounding box center [220, 602] width 77 height 23
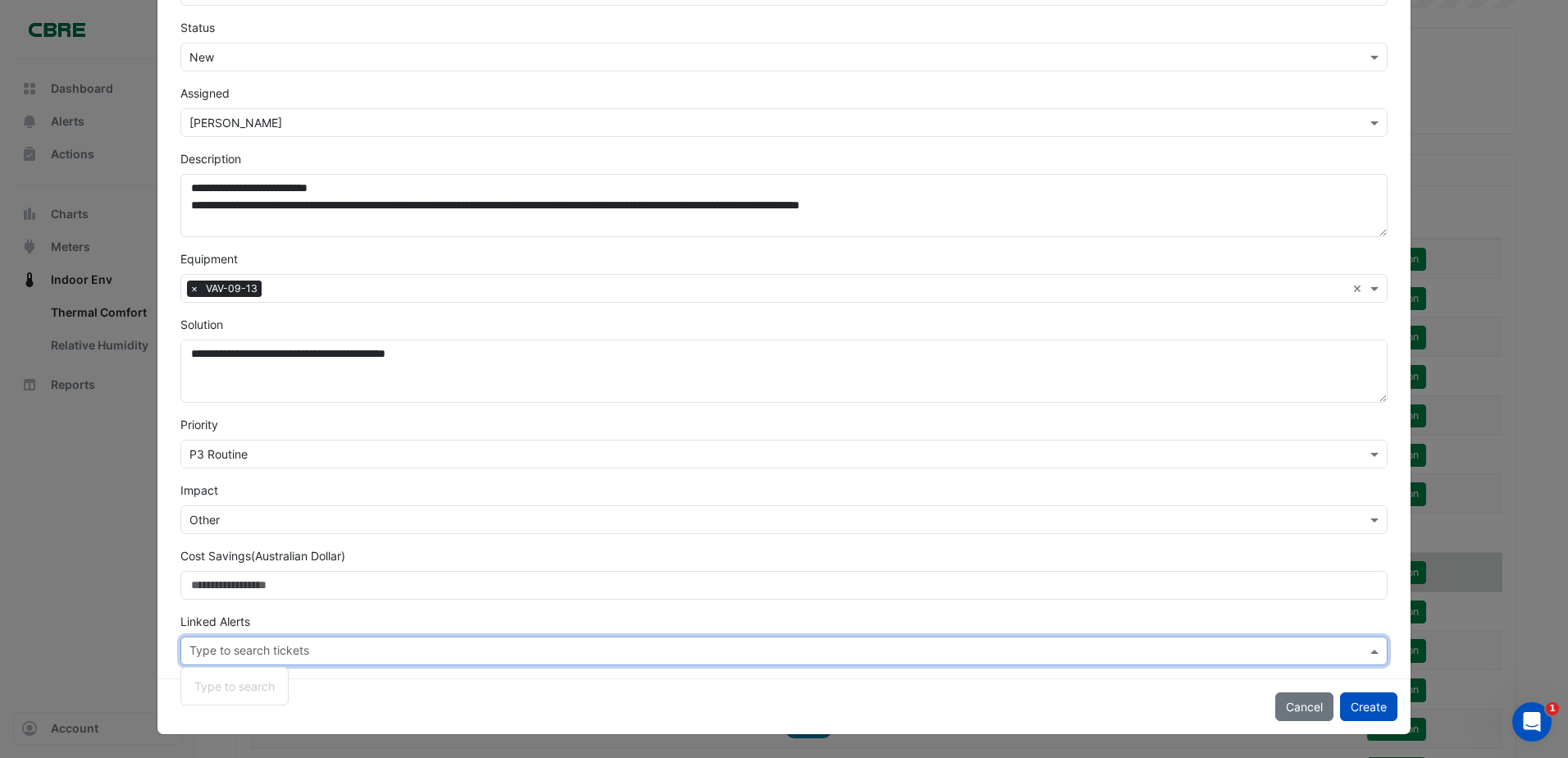
click at [408, 660] on input "text" at bounding box center [777, 652] width 1177 height 17
click at [428, 694] on div "Cancel Create" at bounding box center [783, 707] width 1253 height 56
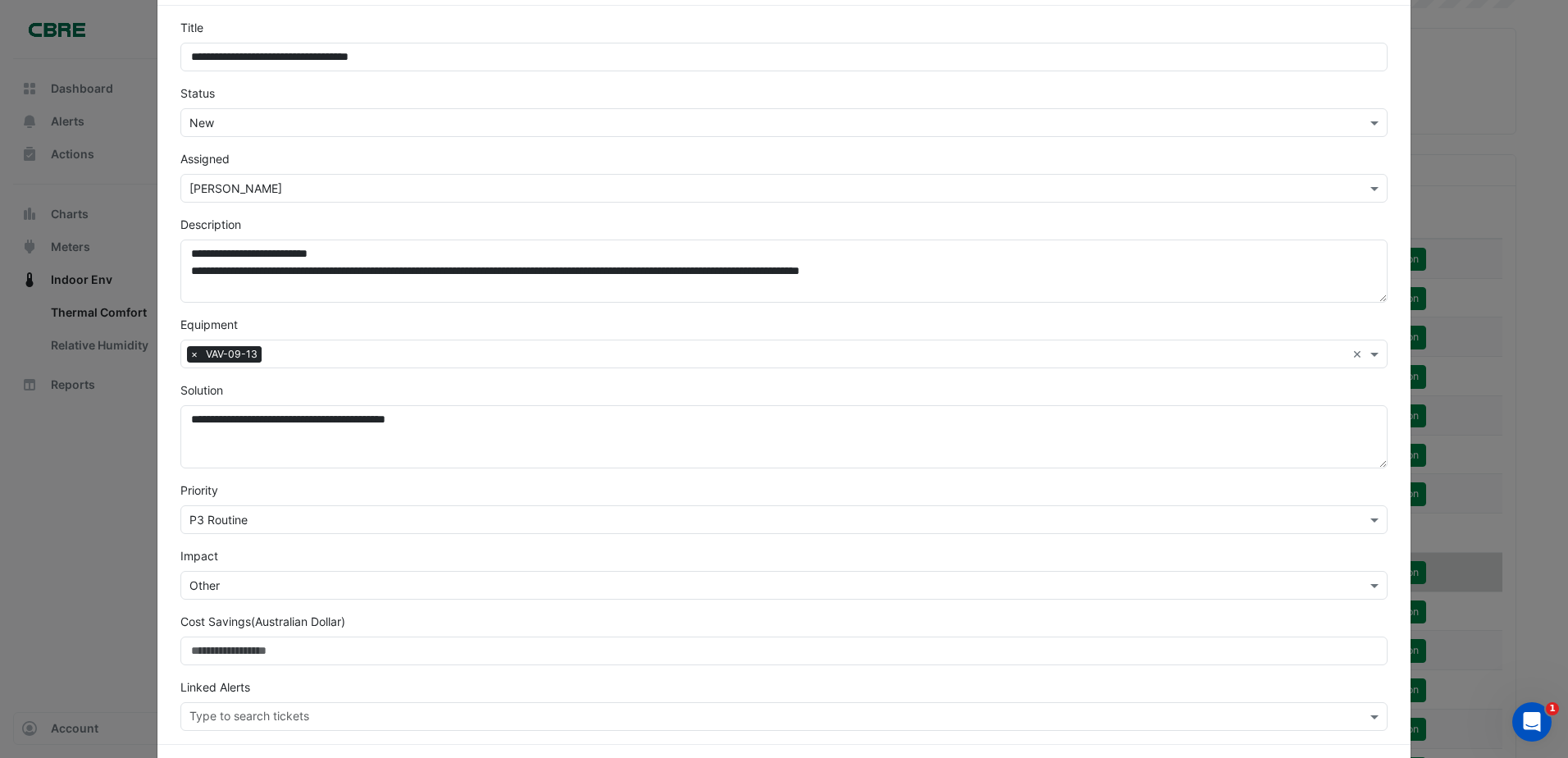
scroll to position [0, 0]
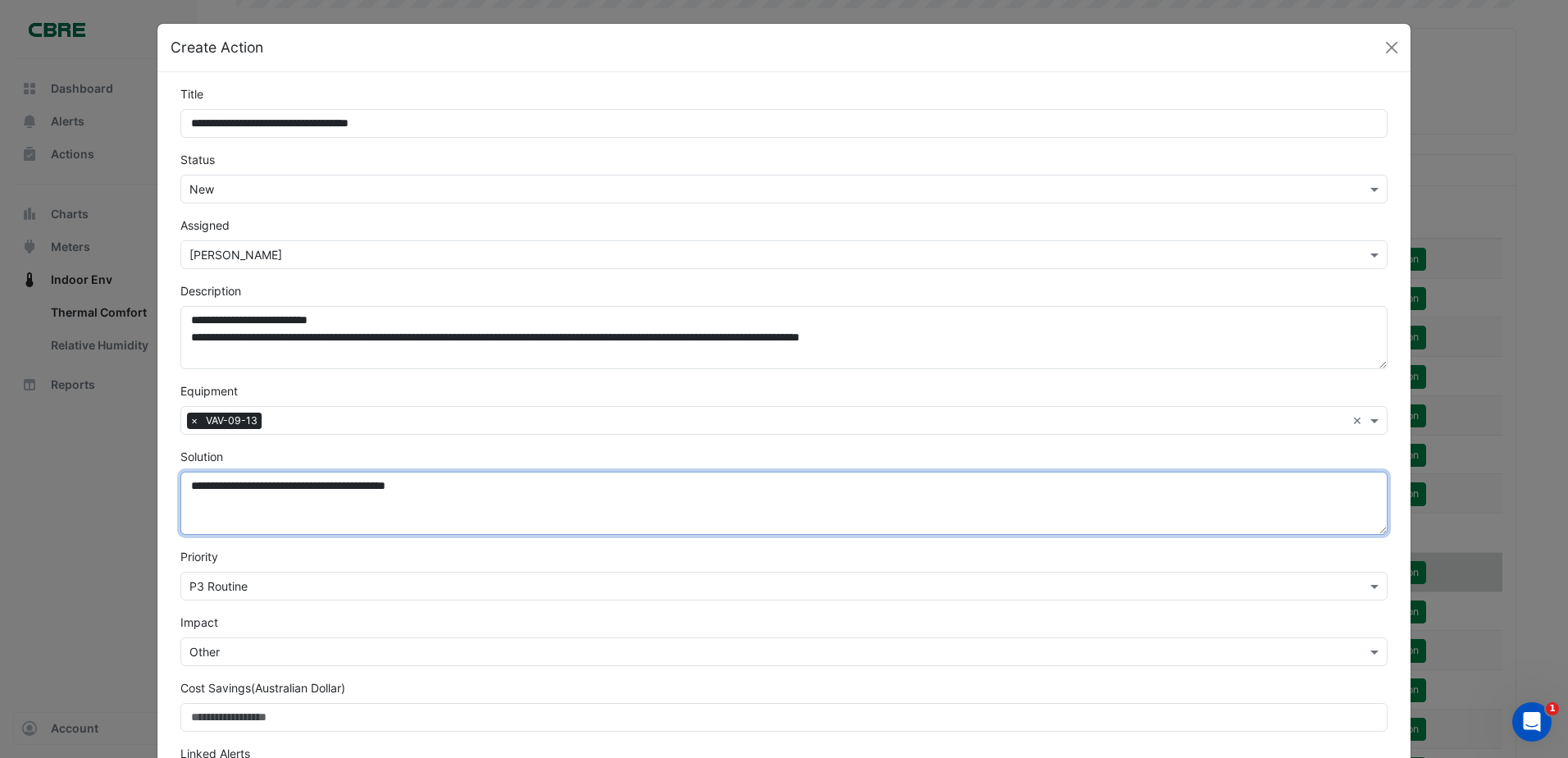
click at [474, 490] on textarea "**********" at bounding box center [784, 503] width 1207 height 63
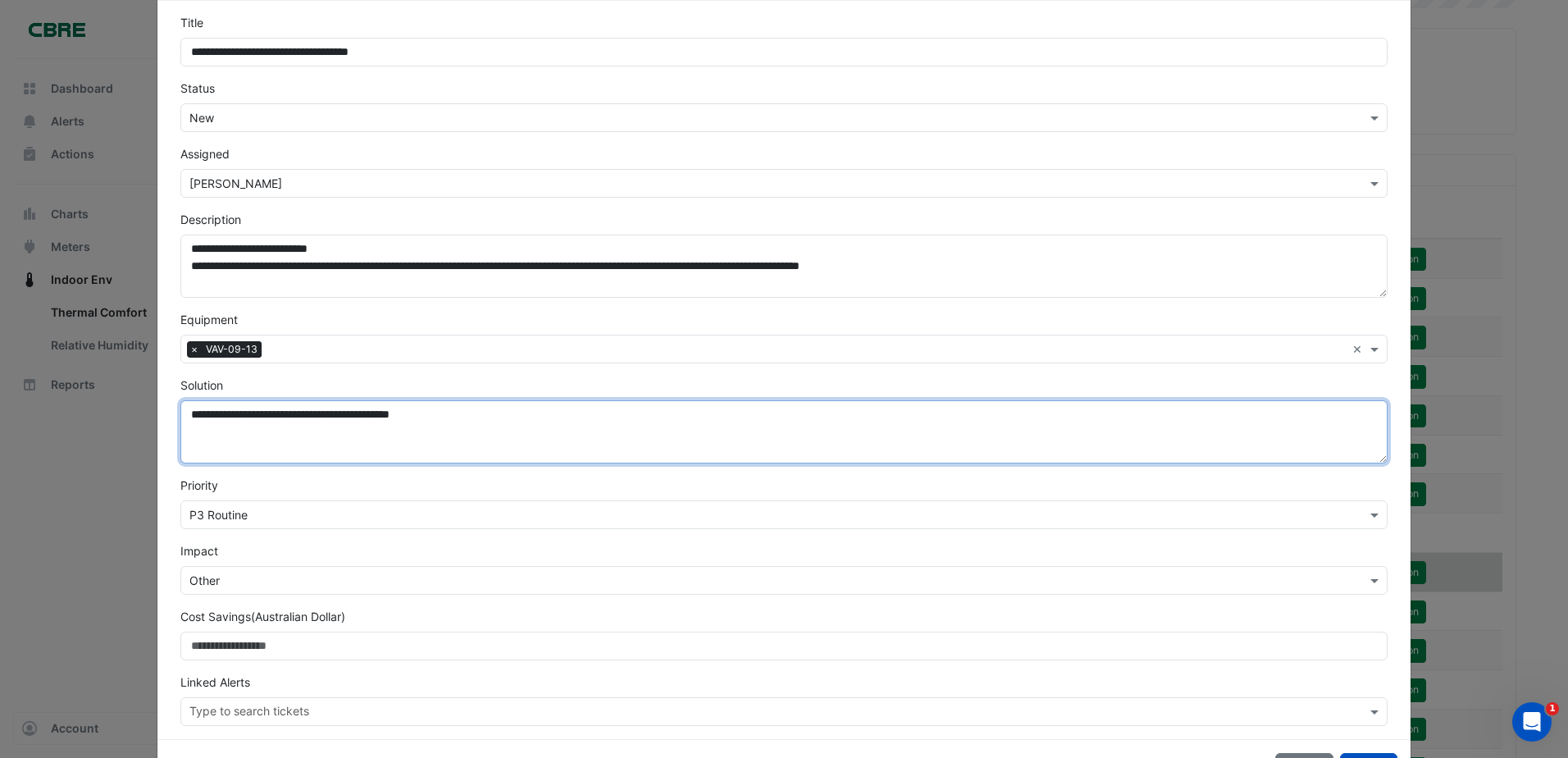
scroll to position [132, 0]
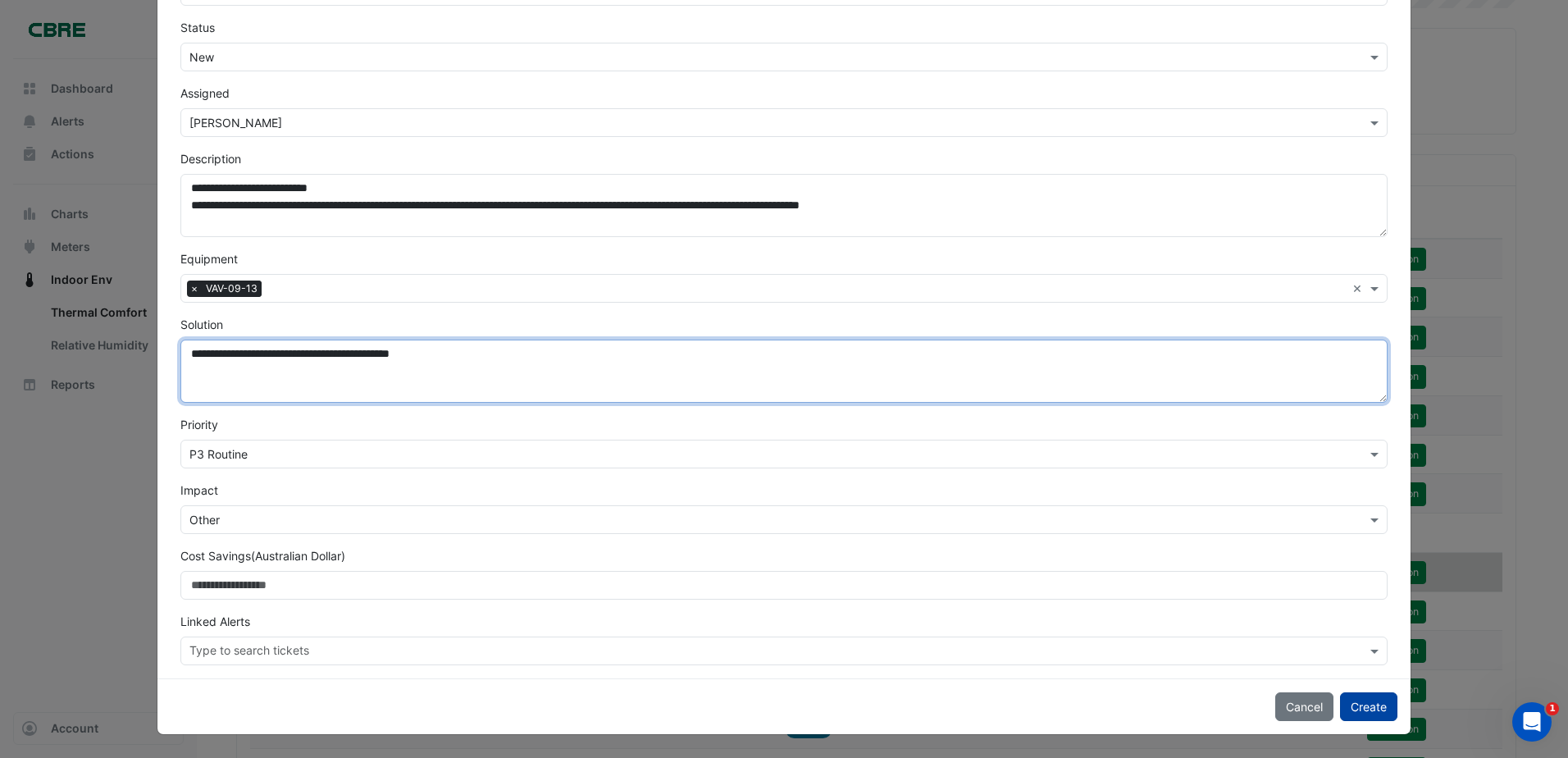
type textarea "**********"
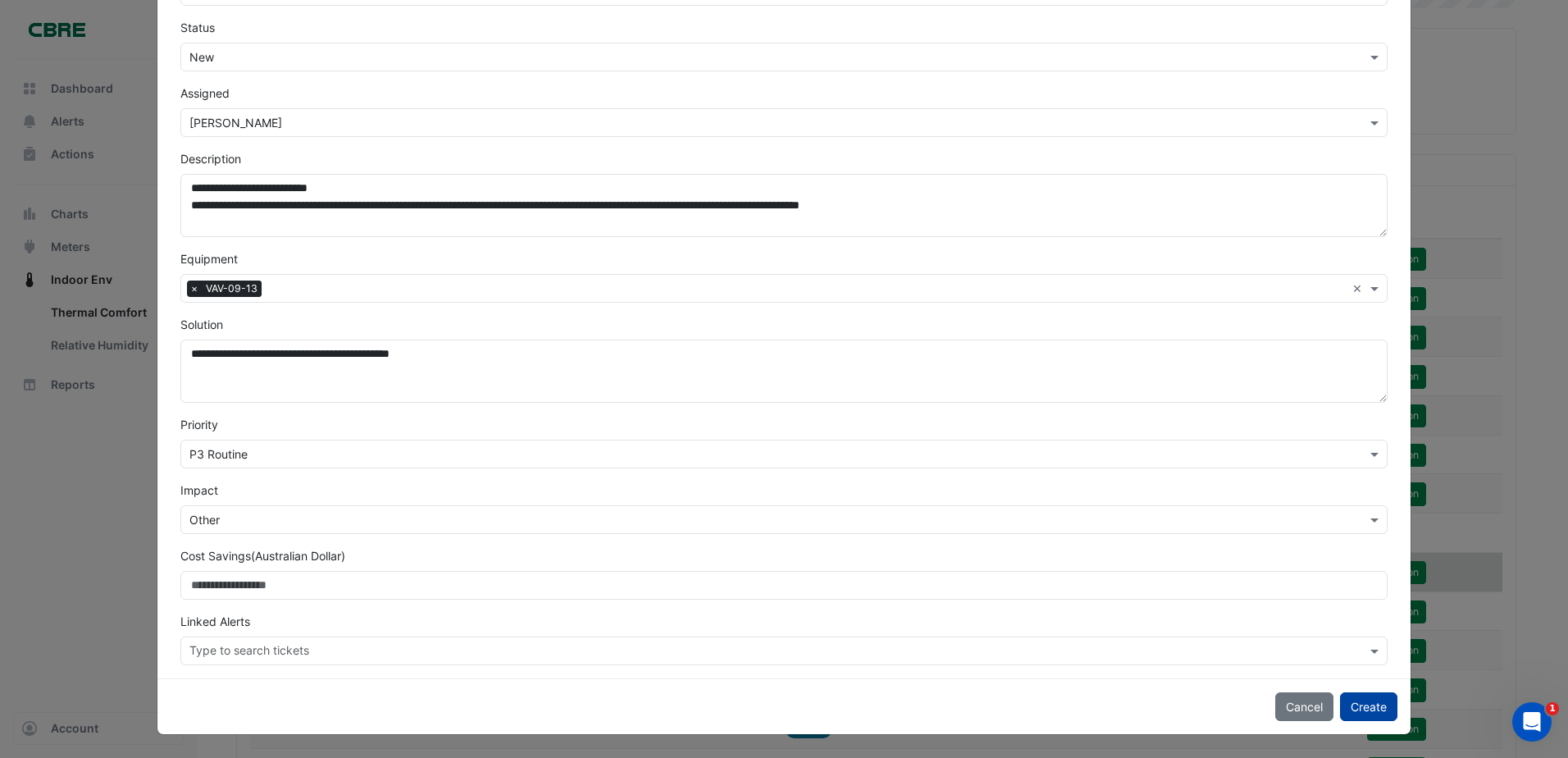
click at [1357, 702] on button "Create" at bounding box center [1368, 707] width 57 height 29
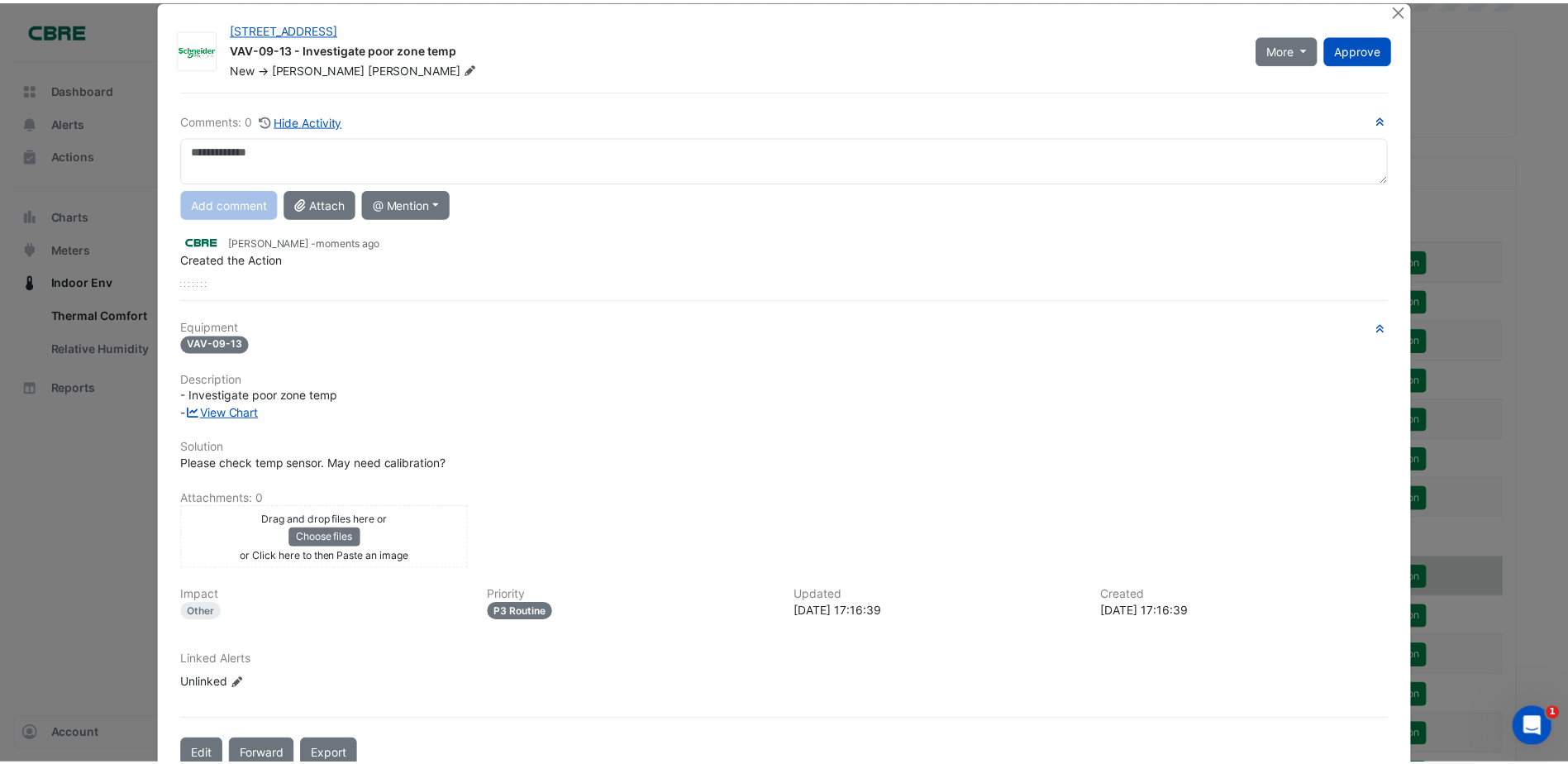
scroll to position [0, 0]
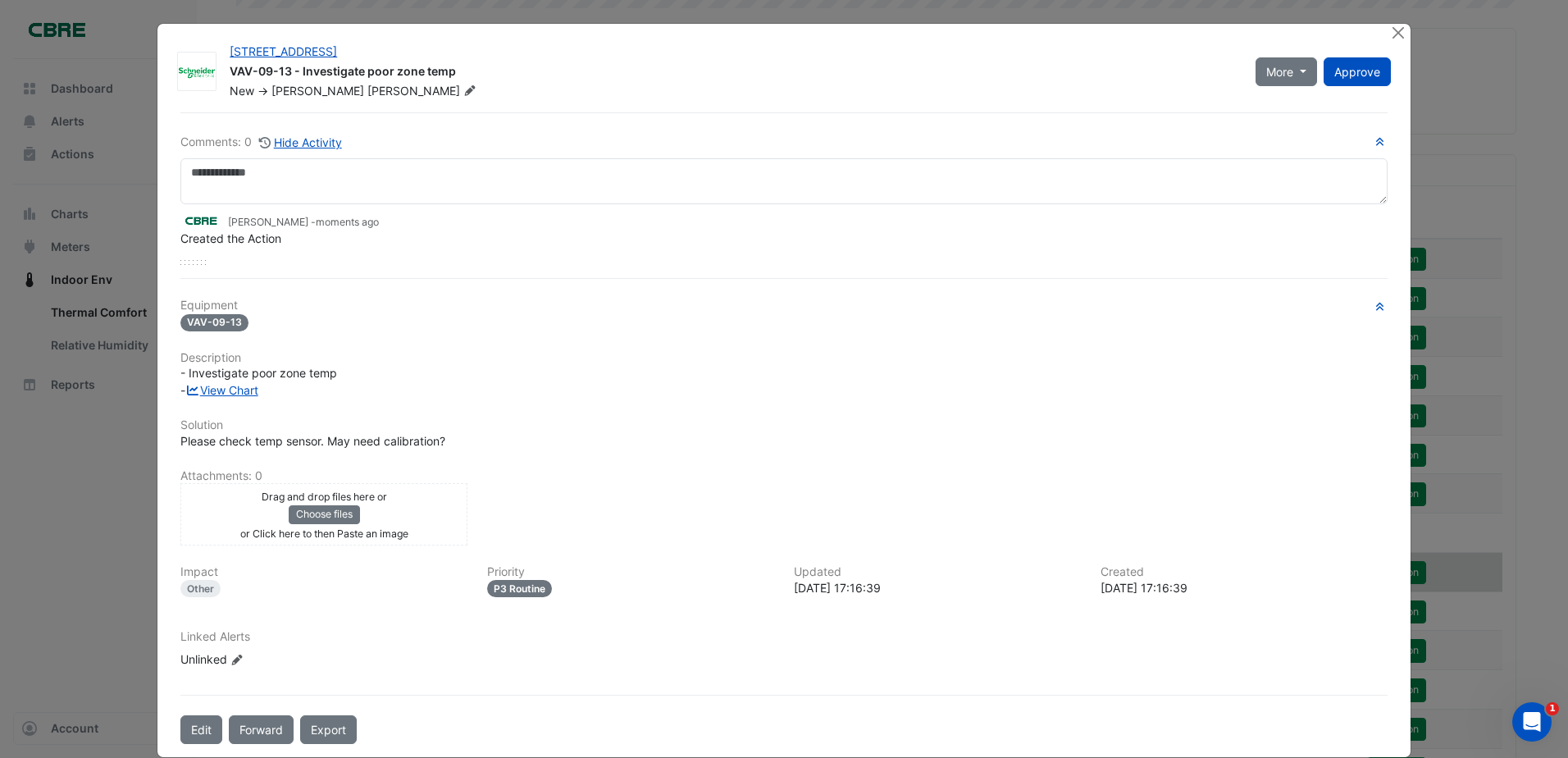
drag, startPoint x: 370, startPoint y: 485, endPoint x: 170, endPoint y: 445, distance: 204.0
click at [170, 444] on div "Please check temp sensor. May need calibration?" at bounding box center [783, 441] width 1227 height 17
copy span "Please check temp sensor. May need calibration?"
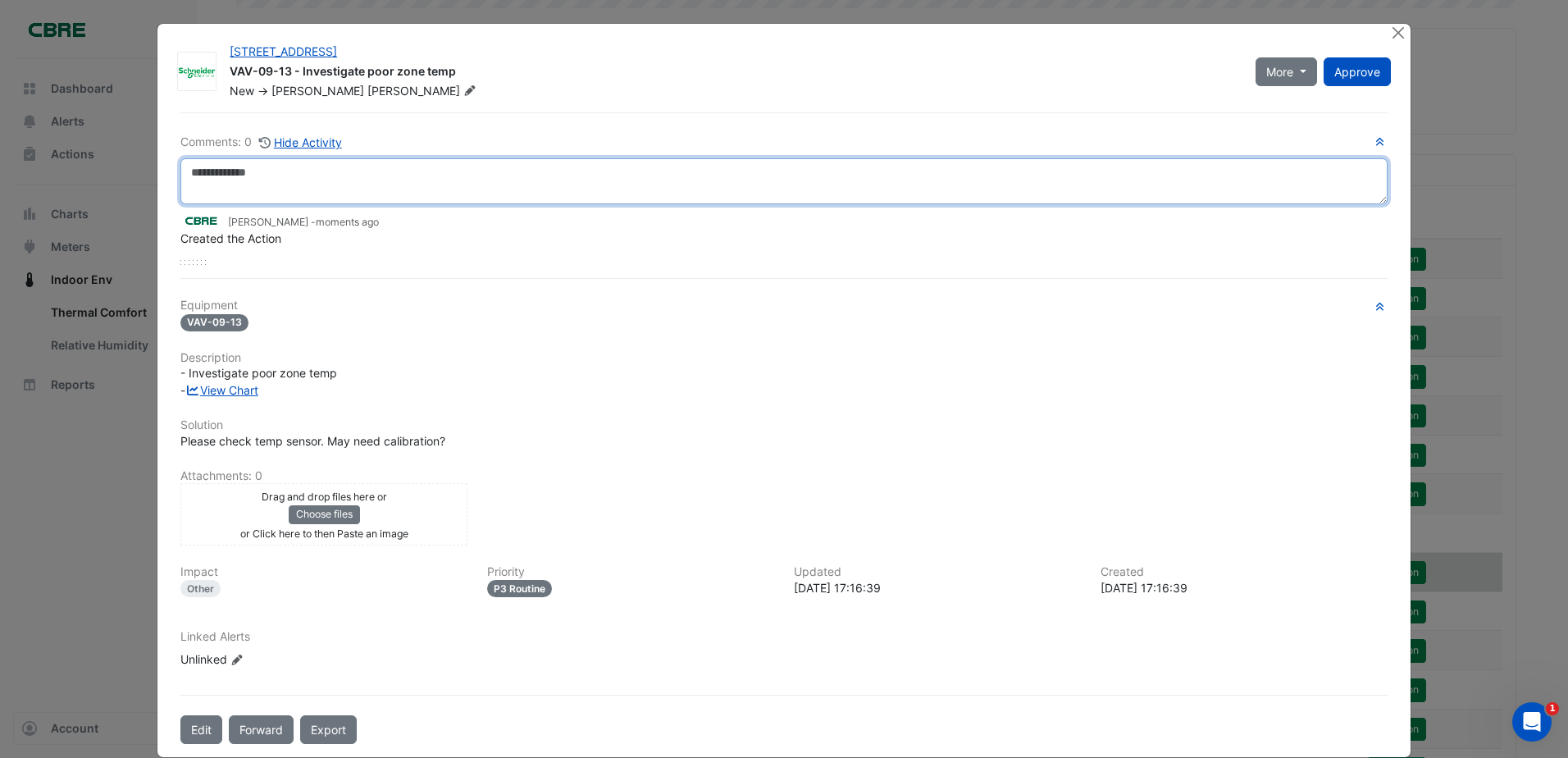
click at [306, 176] on textarea at bounding box center [784, 181] width 1207 height 46
paste textarea "**********"
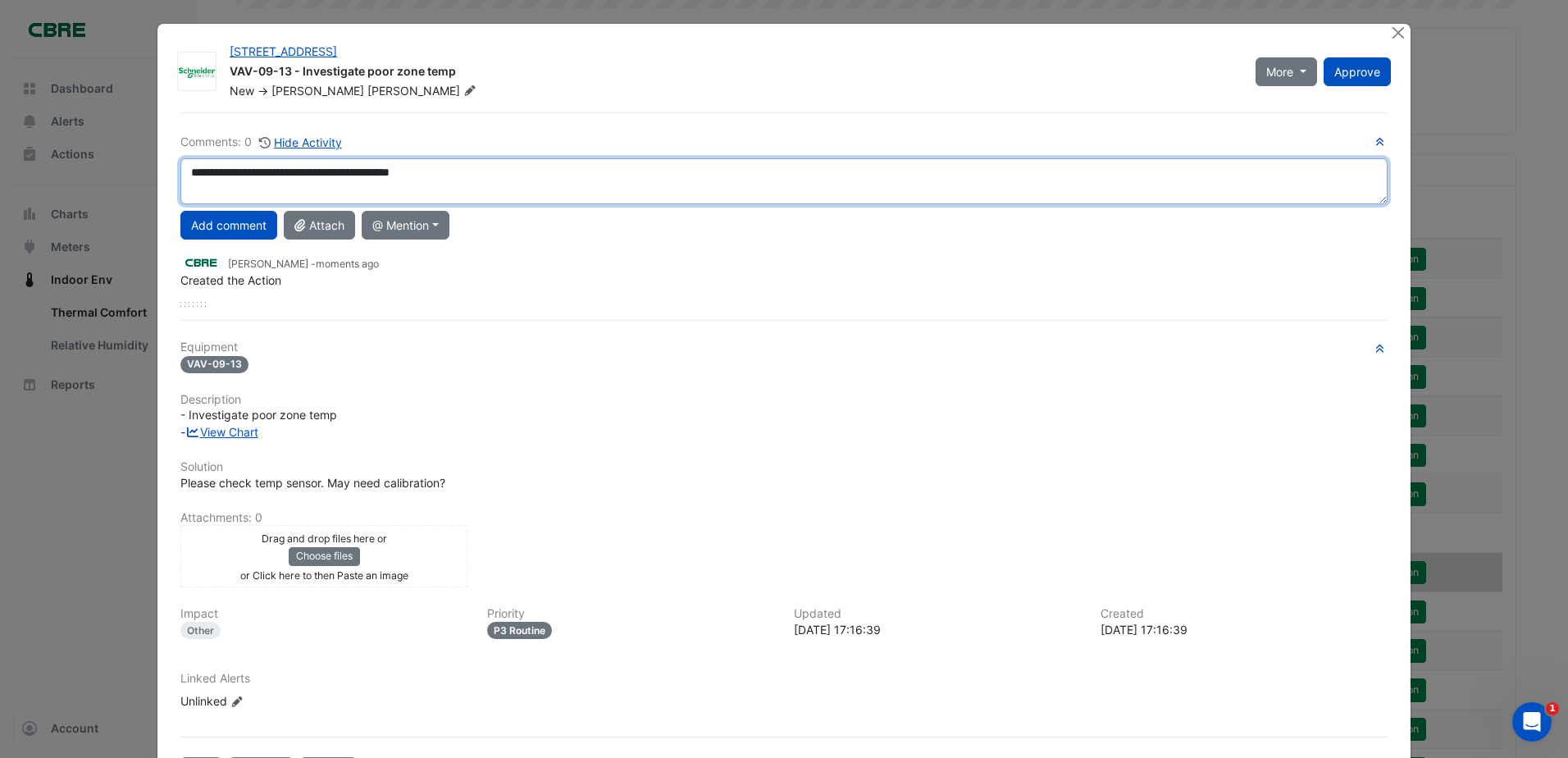
click at [315, 171] on textarea "**********" at bounding box center [784, 181] width 1207 height 46
click at [322, 178] on textarea "**********" at bounding box center [784, 181] width 1207 height 46
click at [326, 180] on textarea "**********" at bounding box center [784, 181] width 1207 height 46
type textarea "**********"
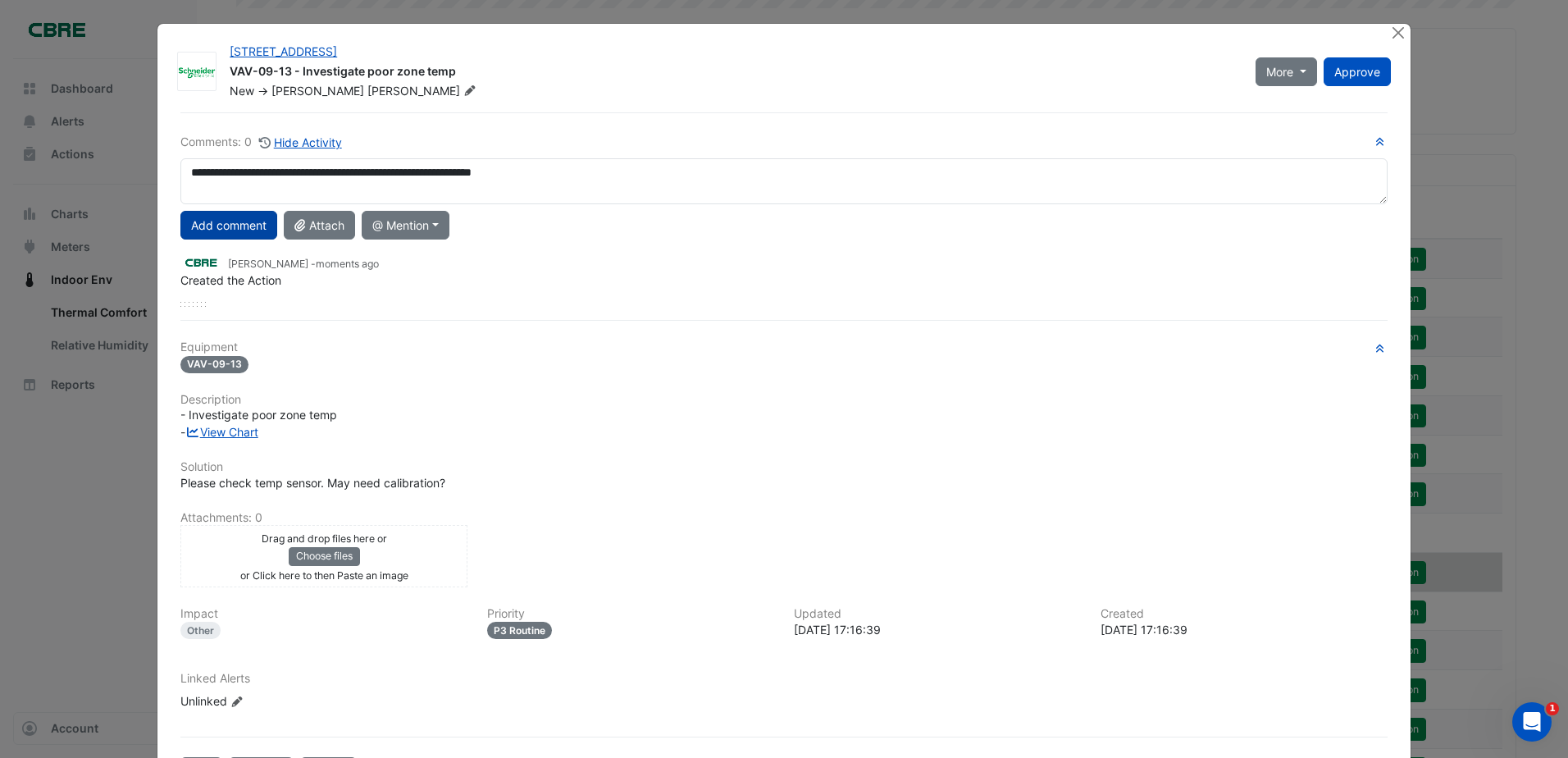
click at [210, 222] on button "Add comment" at bounding box center [228, 225] width 96 height 29
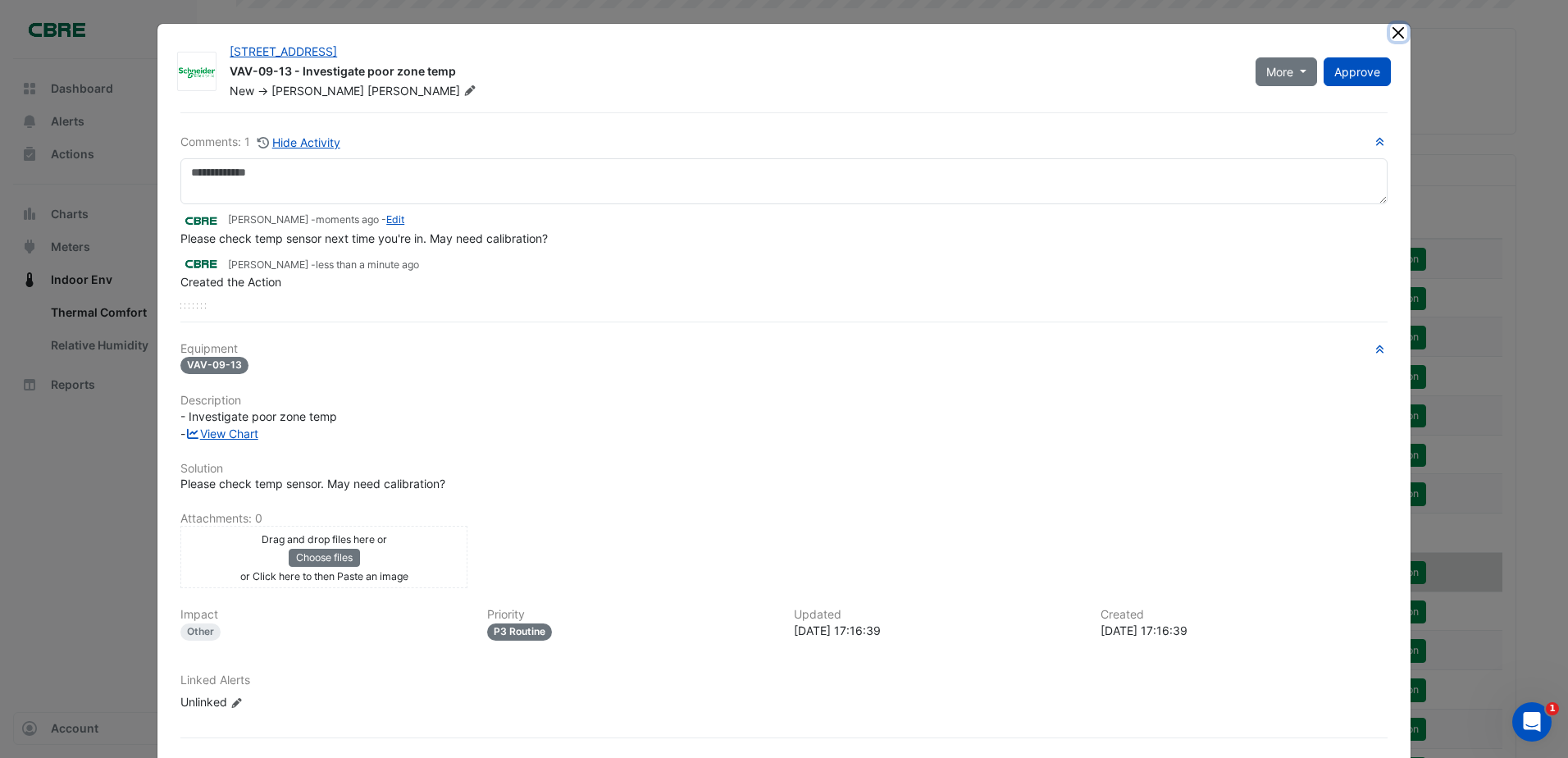
click at [1393, 33] on button "Close" at bounding box center [1399, 32] width 17 height 17
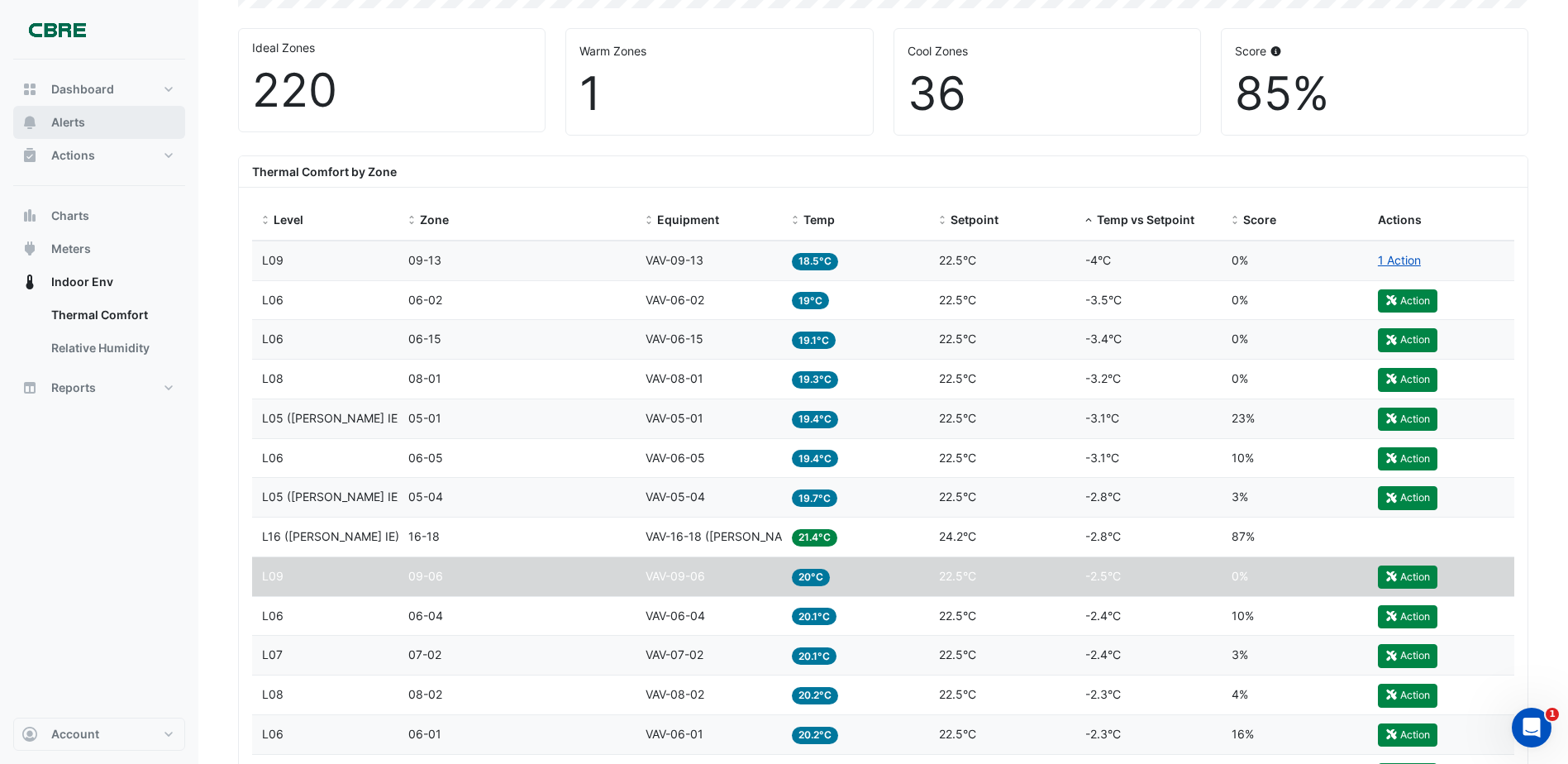
click at [91, 137] on button "Alerts" at bounding box center [99, 122] width 172 height 33
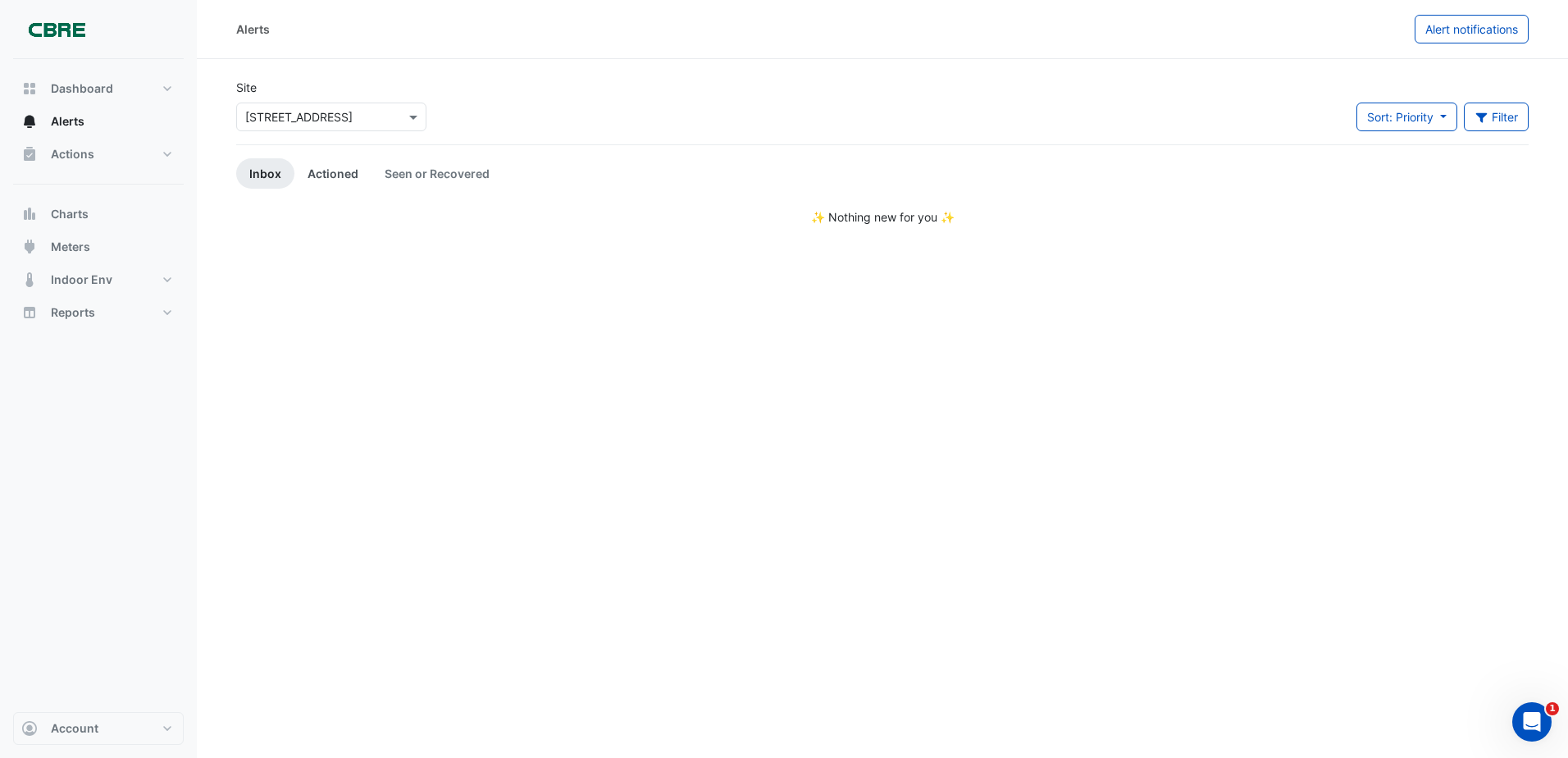
click at [336, 174] on link "Actioned" at bounding box center [333, 173] width 77 height 30
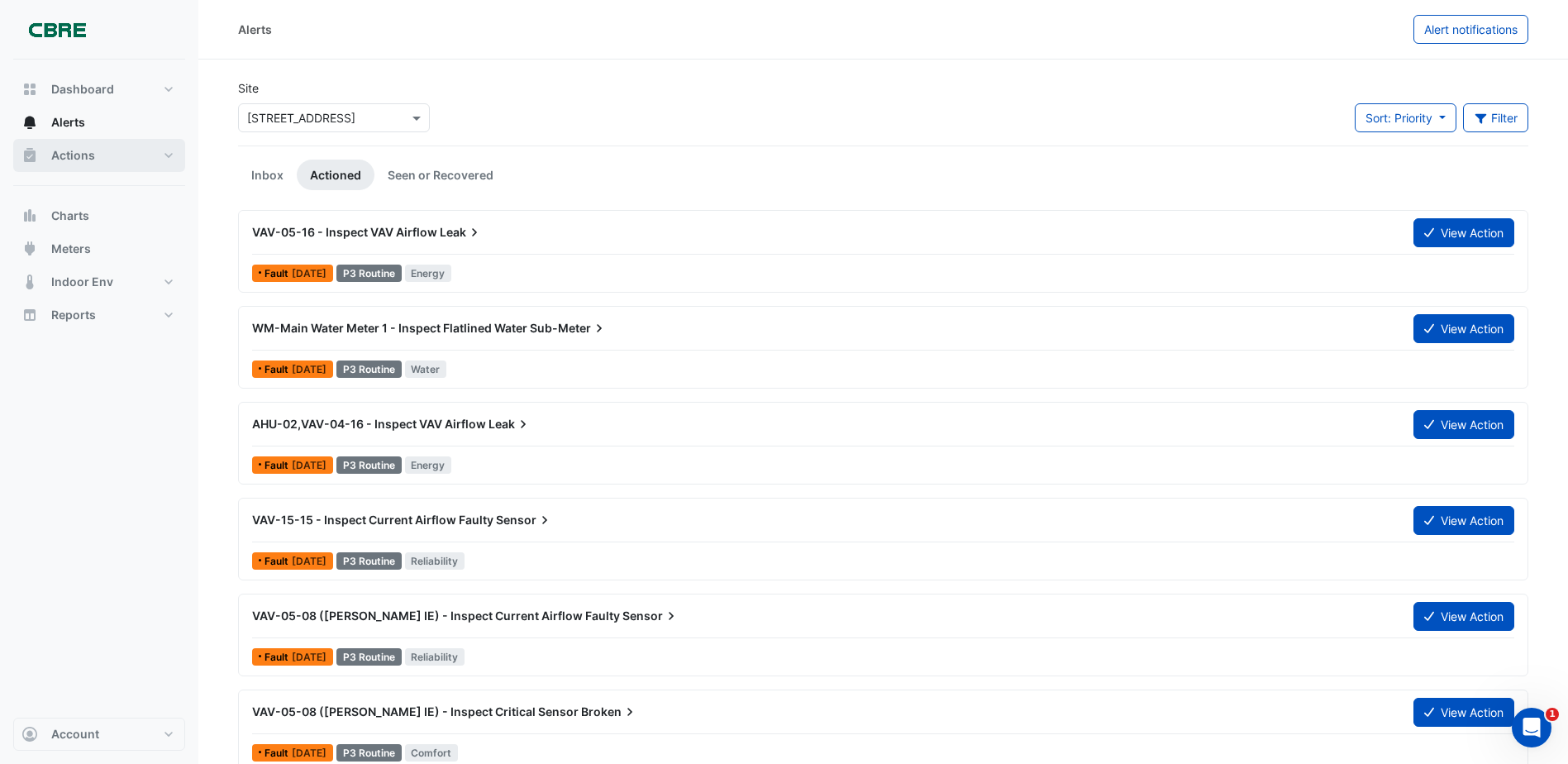
click at [101, 147] on button "Actions" at bounding box center [99, 155] width 172 height 33
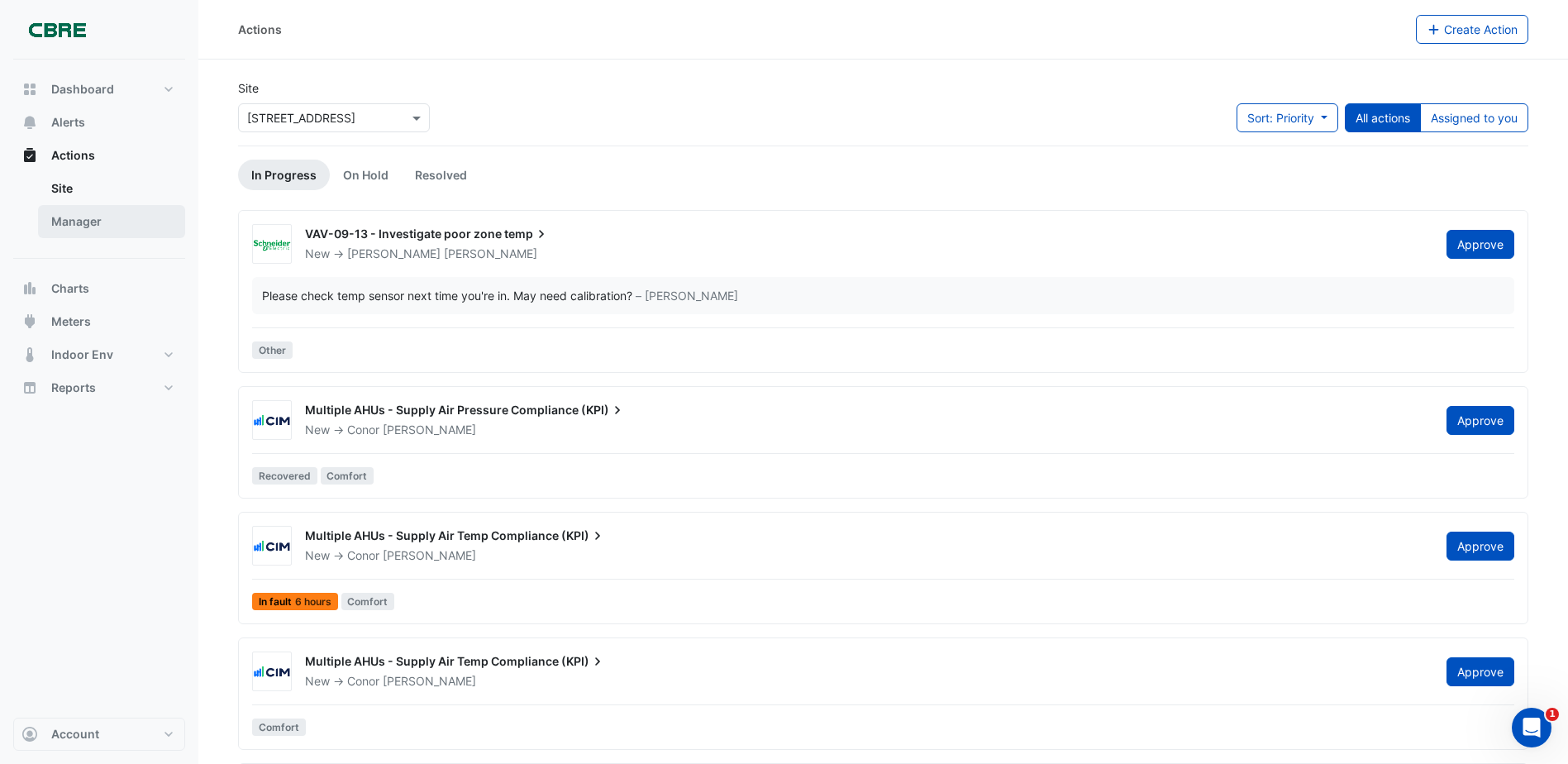
click at [166, 226] on link "Manager" at bounding box center [111, 221] width 147 height 33
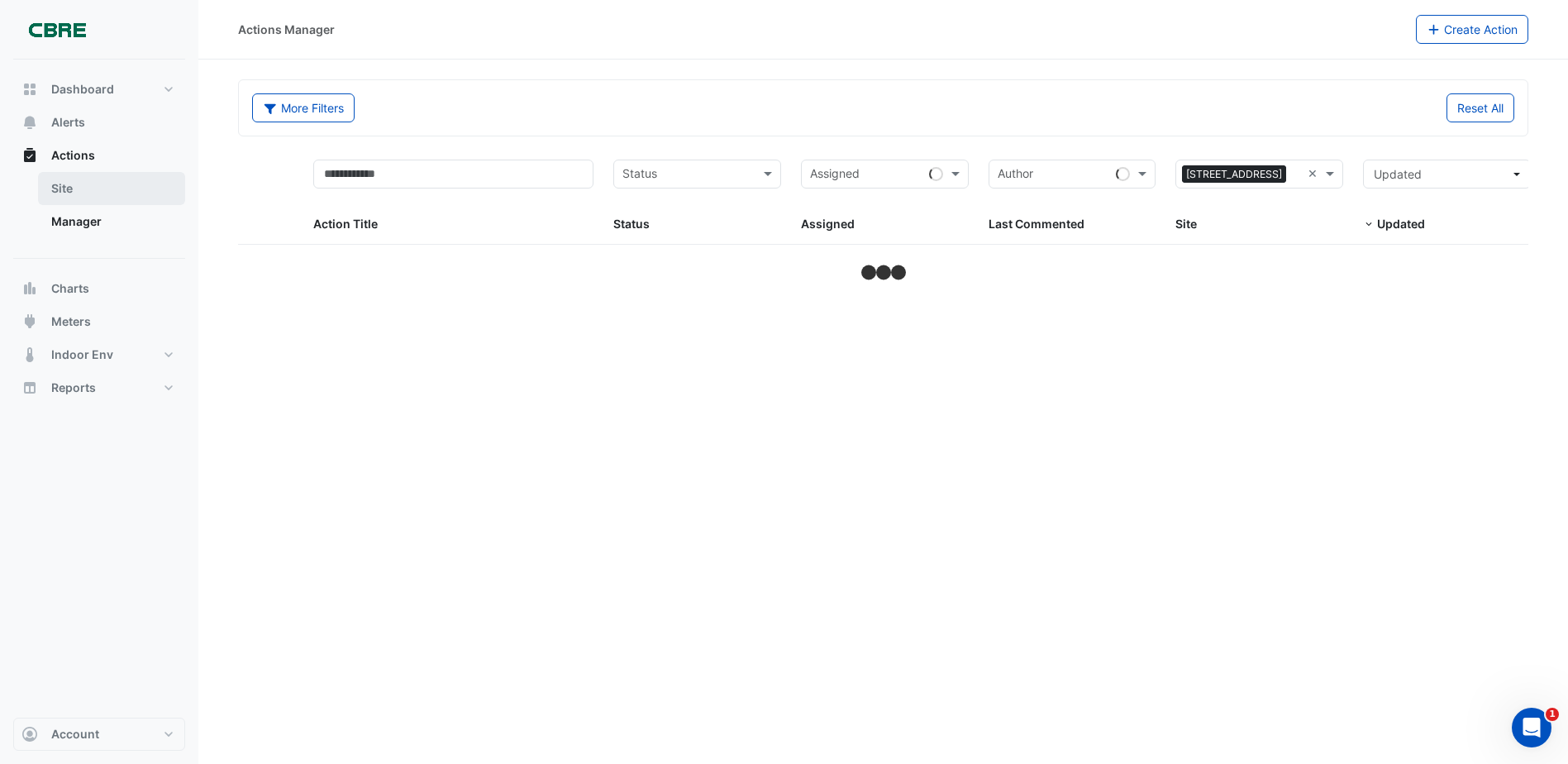
select select "***"
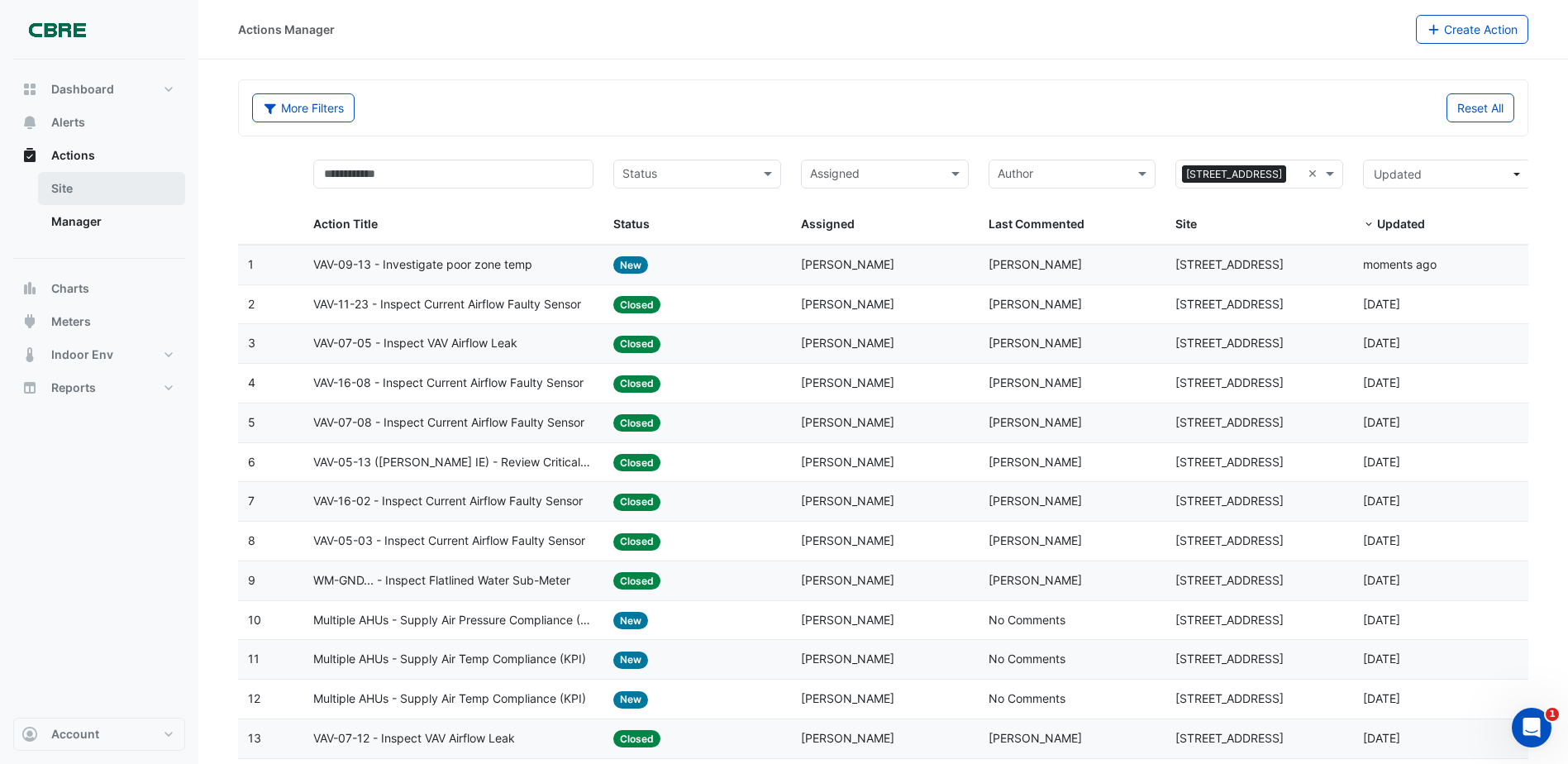
click at [147, 188] on link "Site" at bounding box center [111, 188] width 147 height 33
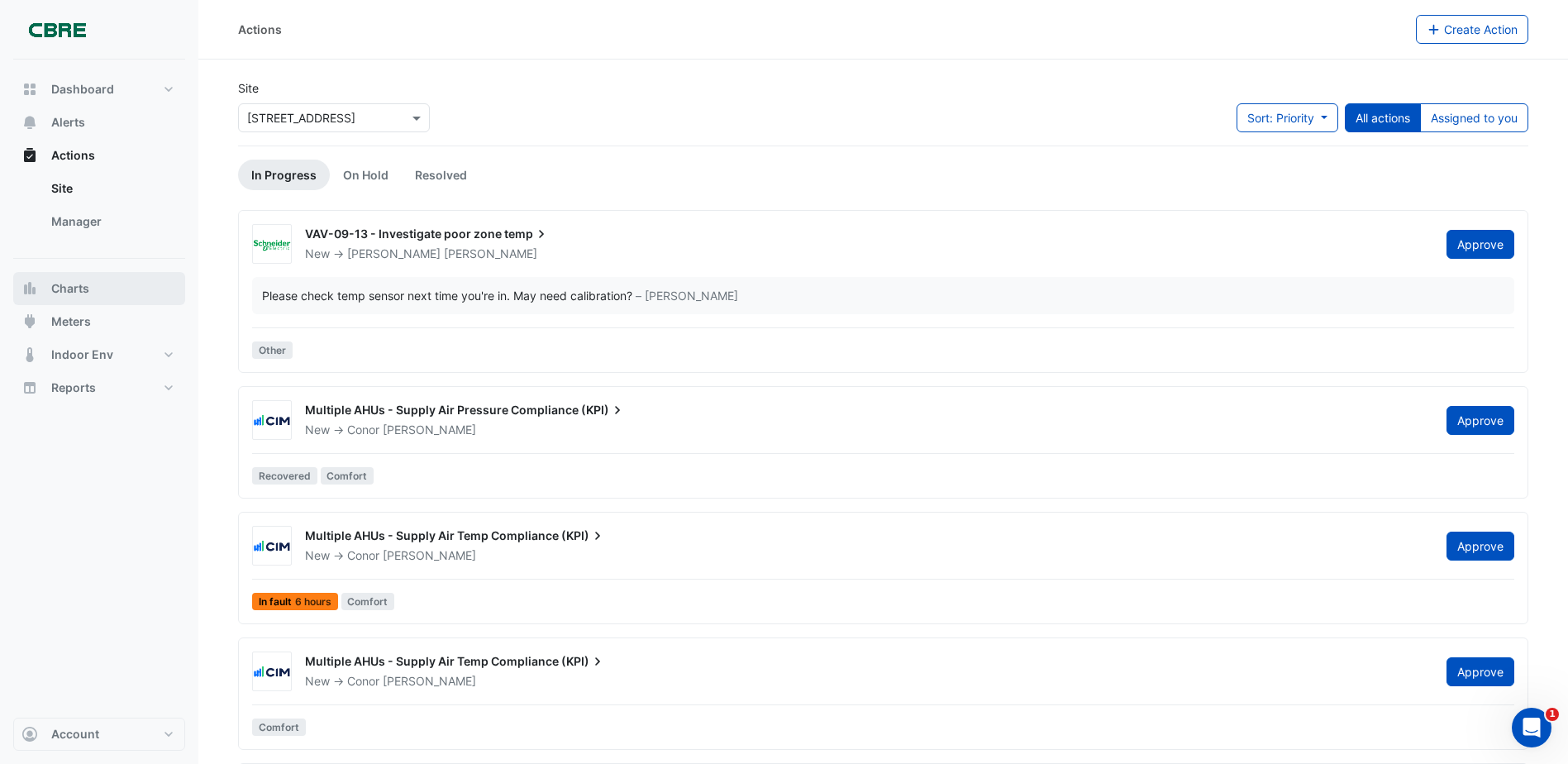
click at [71, 285] on span "Charts" at bounding box center [70, 289] width 38 height 17
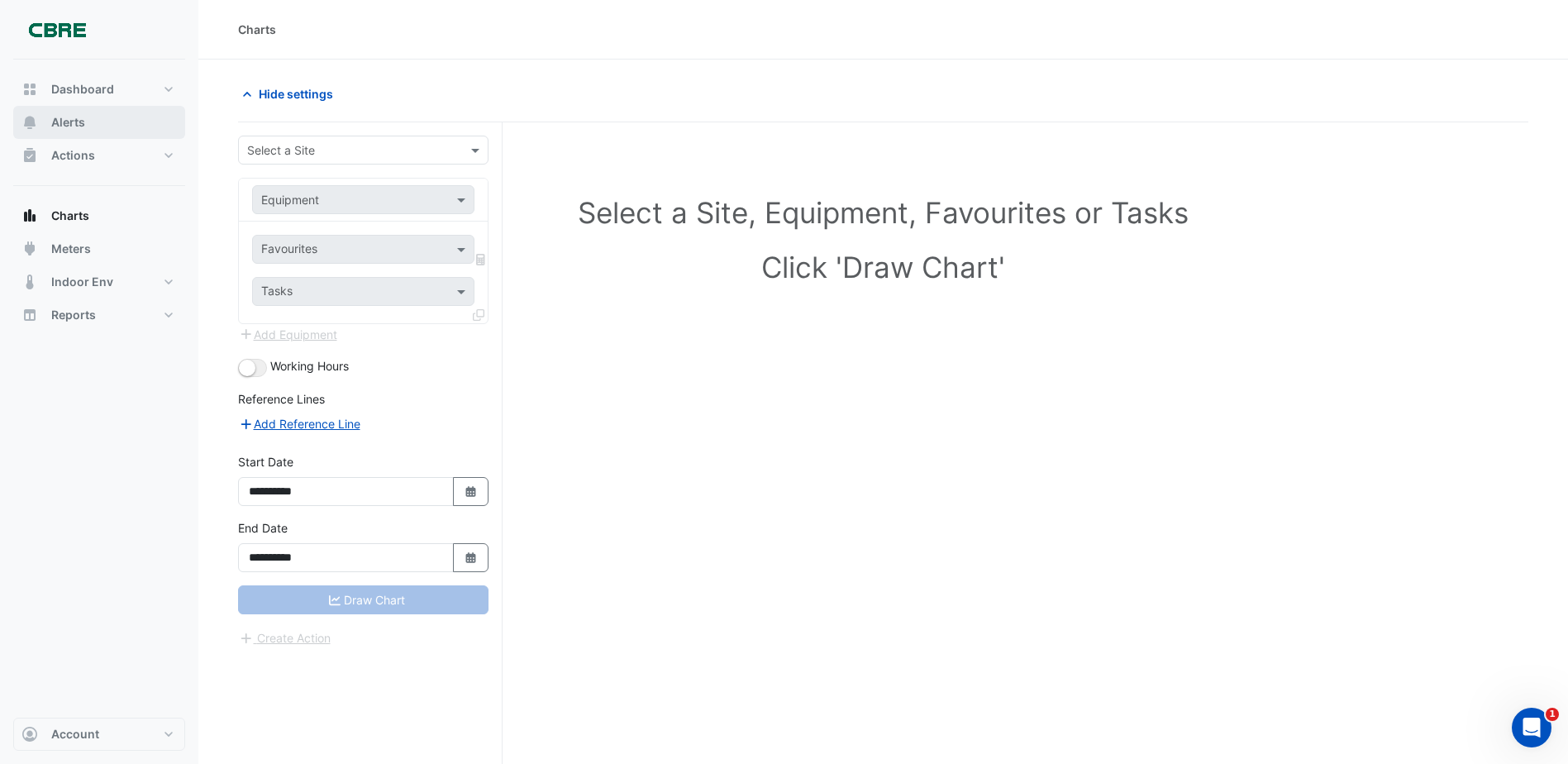
click at [91, 115] on button "Alerts" at bounding box center [99, 122] width 172 height 33
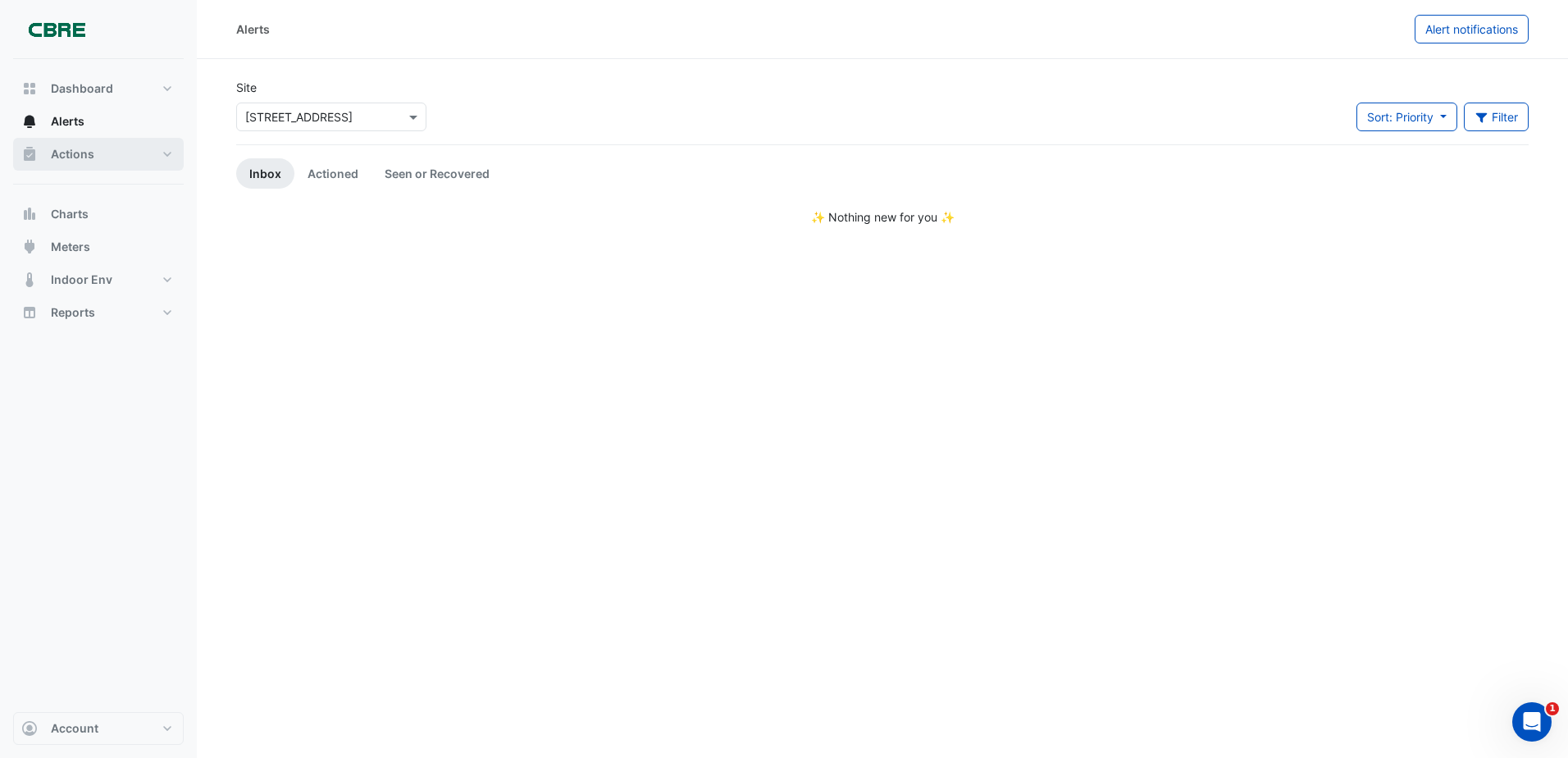
click at [109, 154] on button "Actions" at bounding box center [98, 153] width 170 height 33
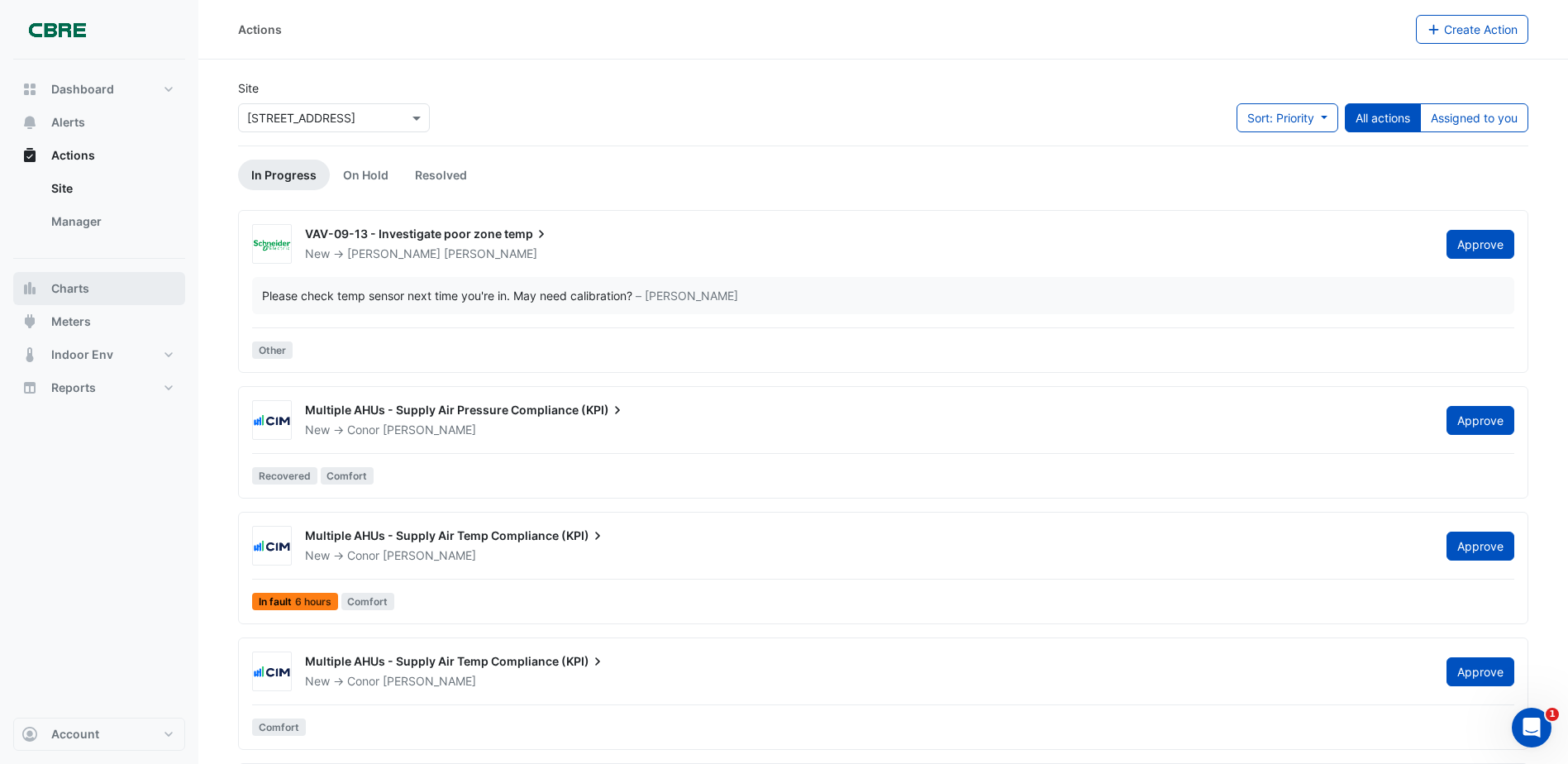
click at [107, 302] on button "Charts" at bounding box center [99, 288] width 172 height 33
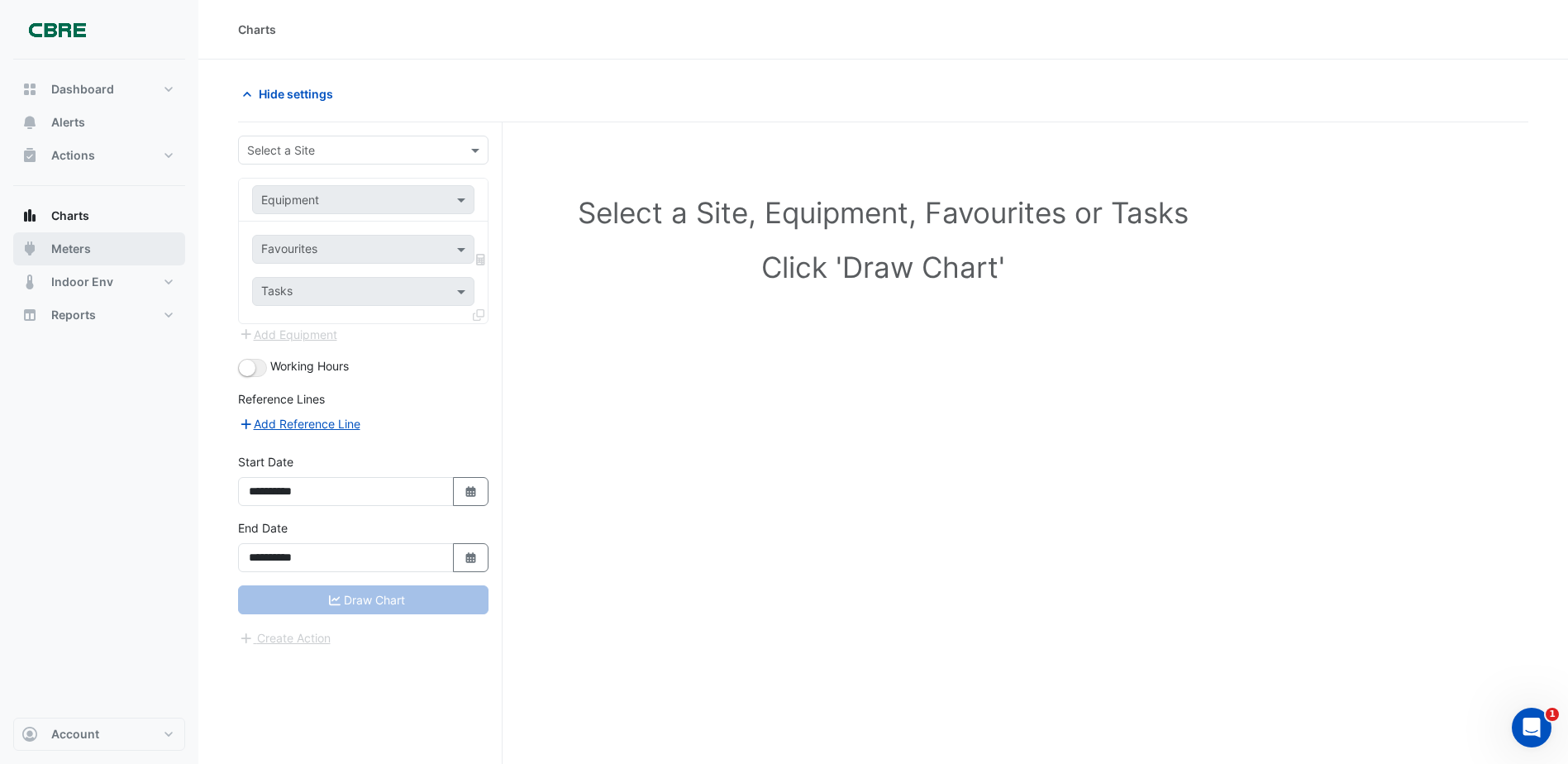
click at [89, 255] on span "Meters" at bounding box center [71, 249] width 40 height 17
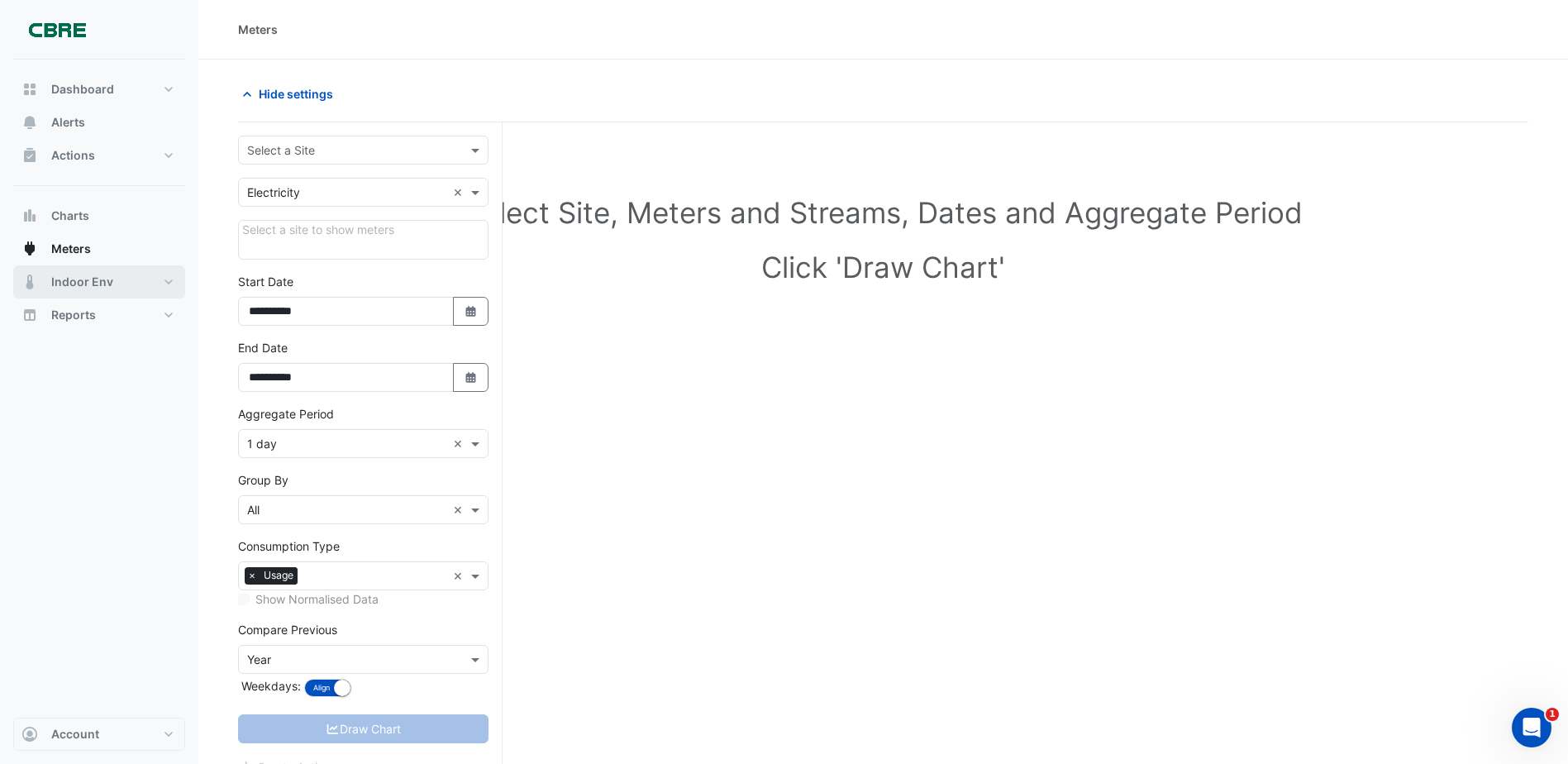
click at [107, 286] on span "Indoor Env" at bounding box center [82, 282] width 62 height 17
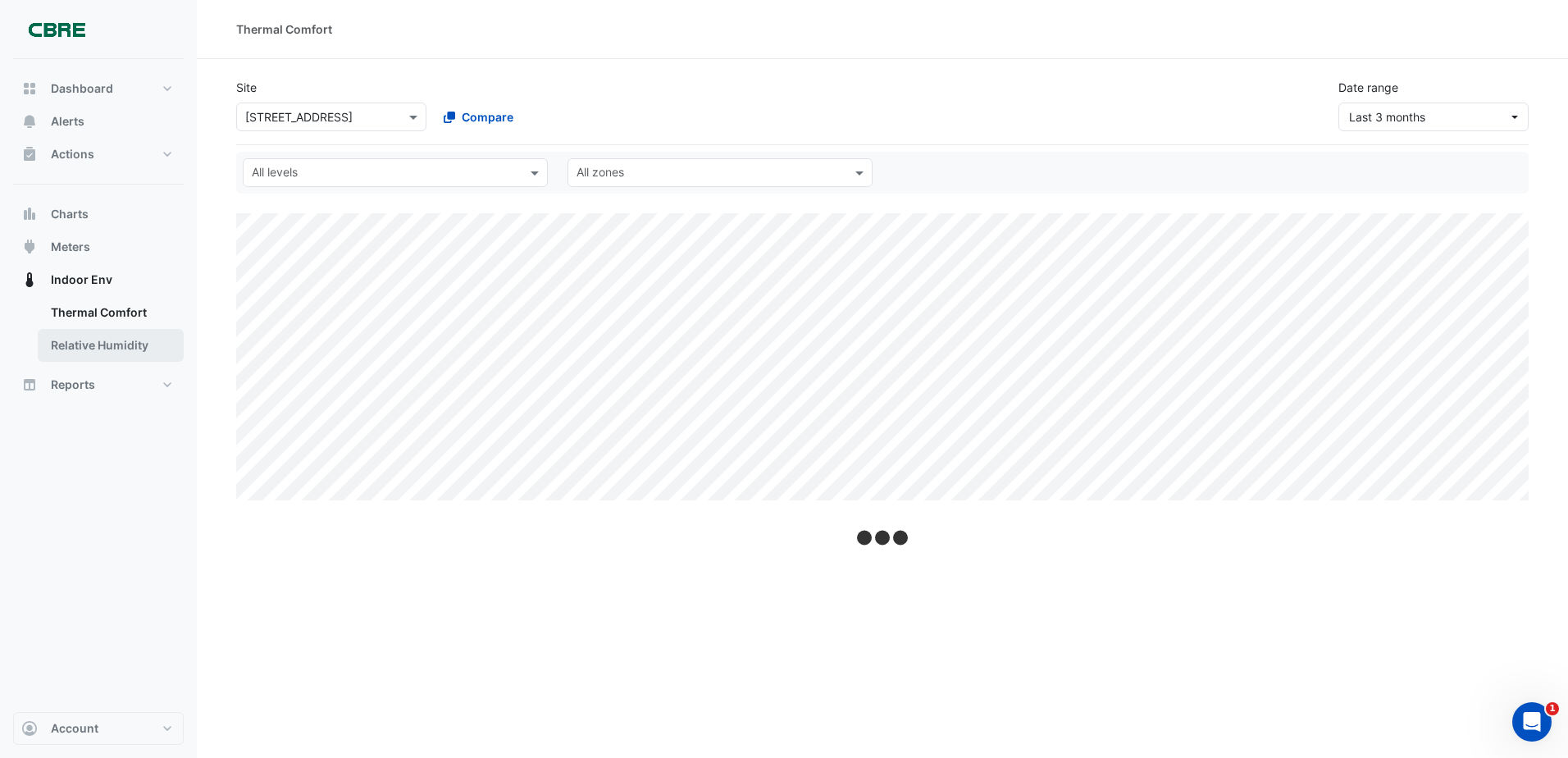
click at [119, 339] on link "Relative Humidity" at bounding box center [110, 344] width 146 height 33
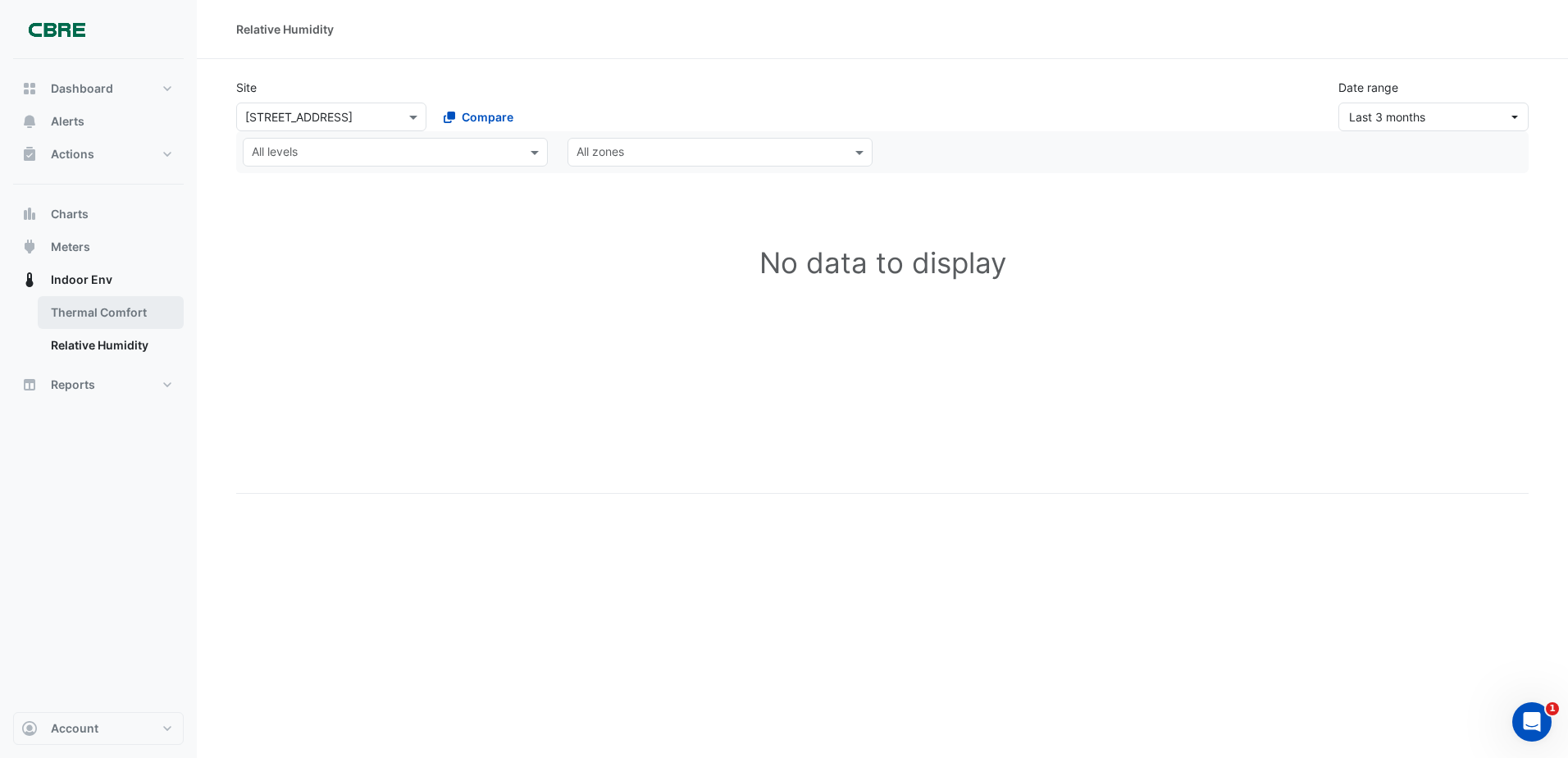
click at [114, 311] on link "Thermal Comfort" at bounding box center [110, 312] width 146 height 33
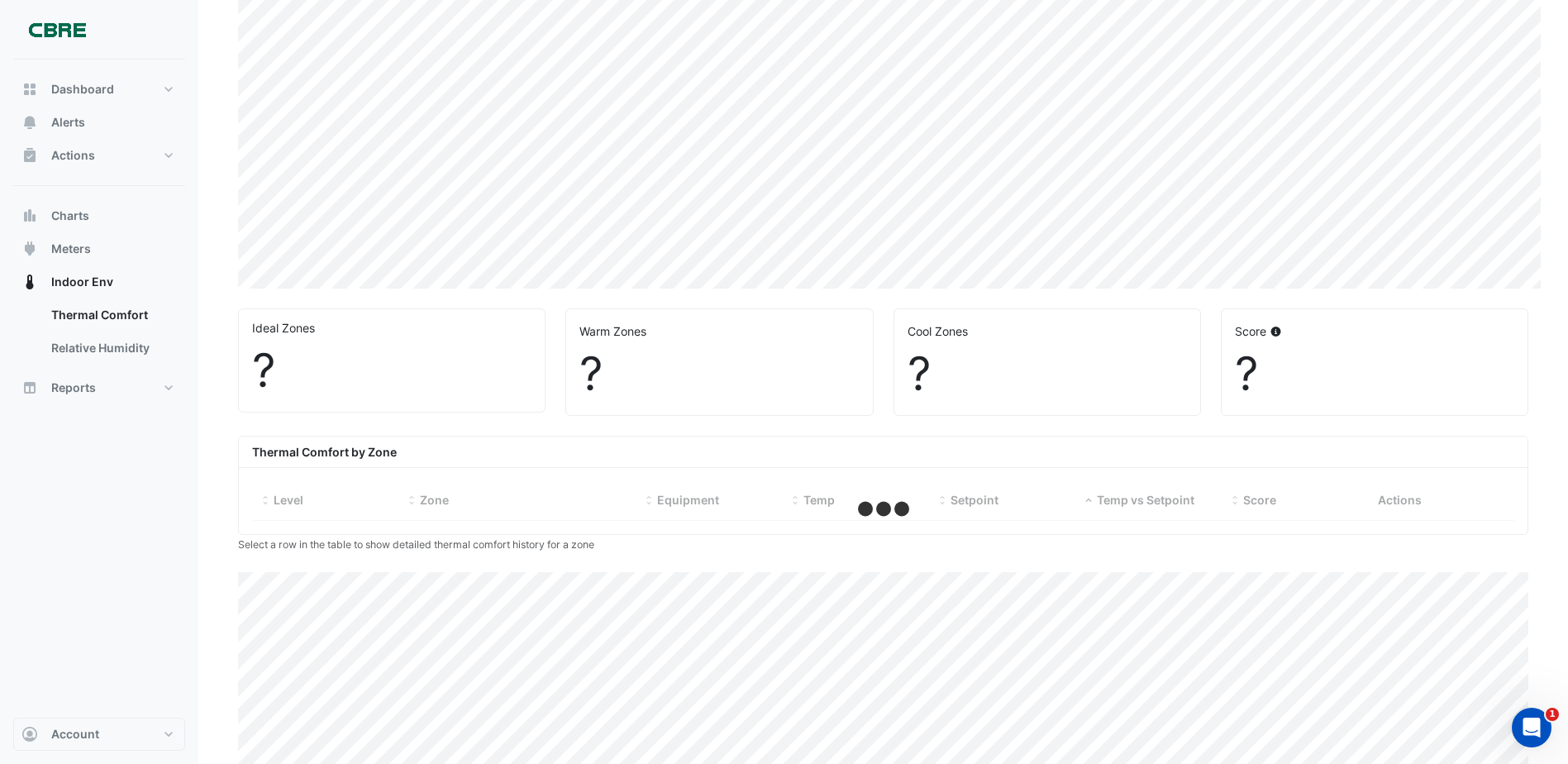
select select "***"
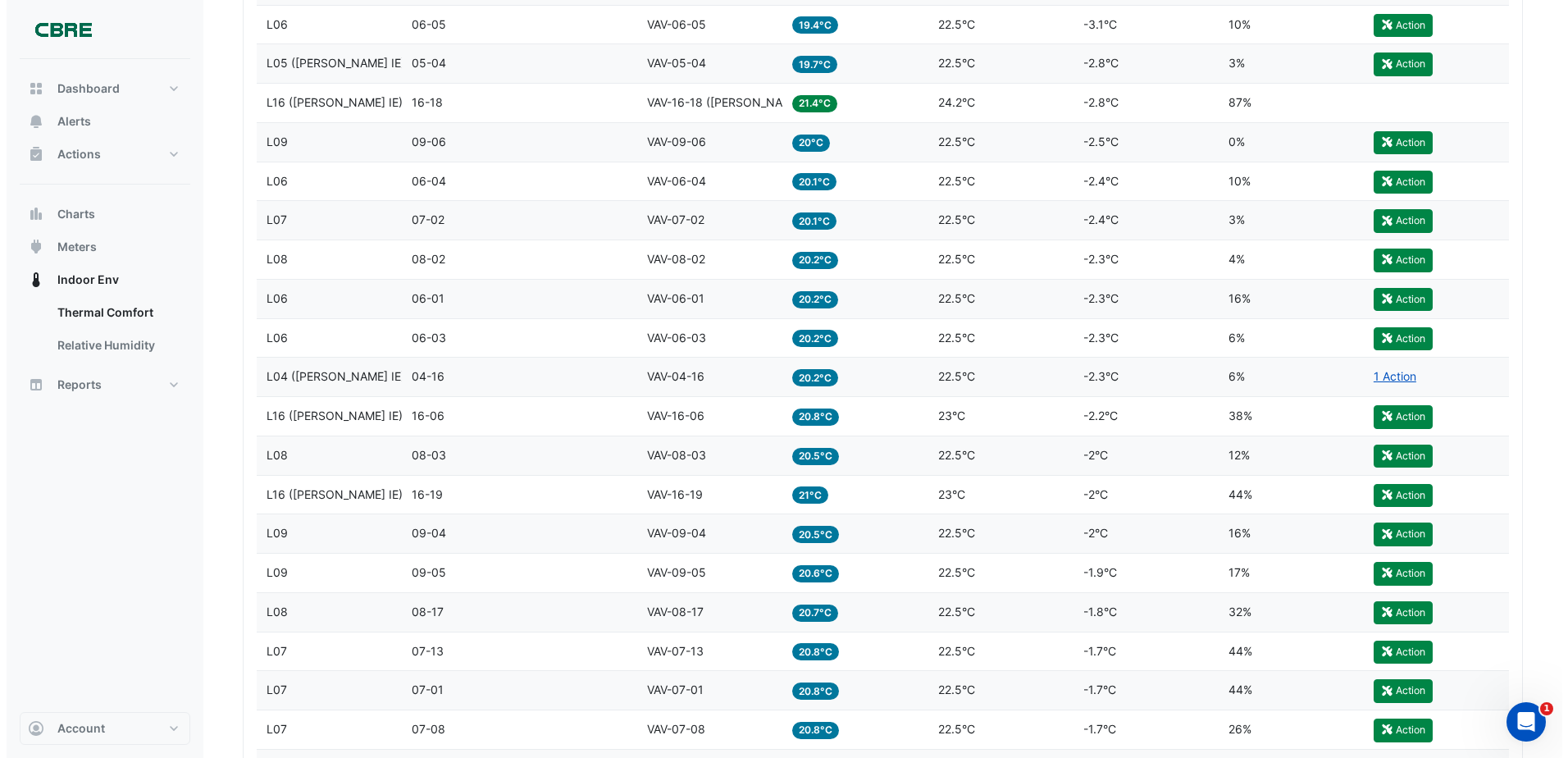
scroll to position [576, 0]
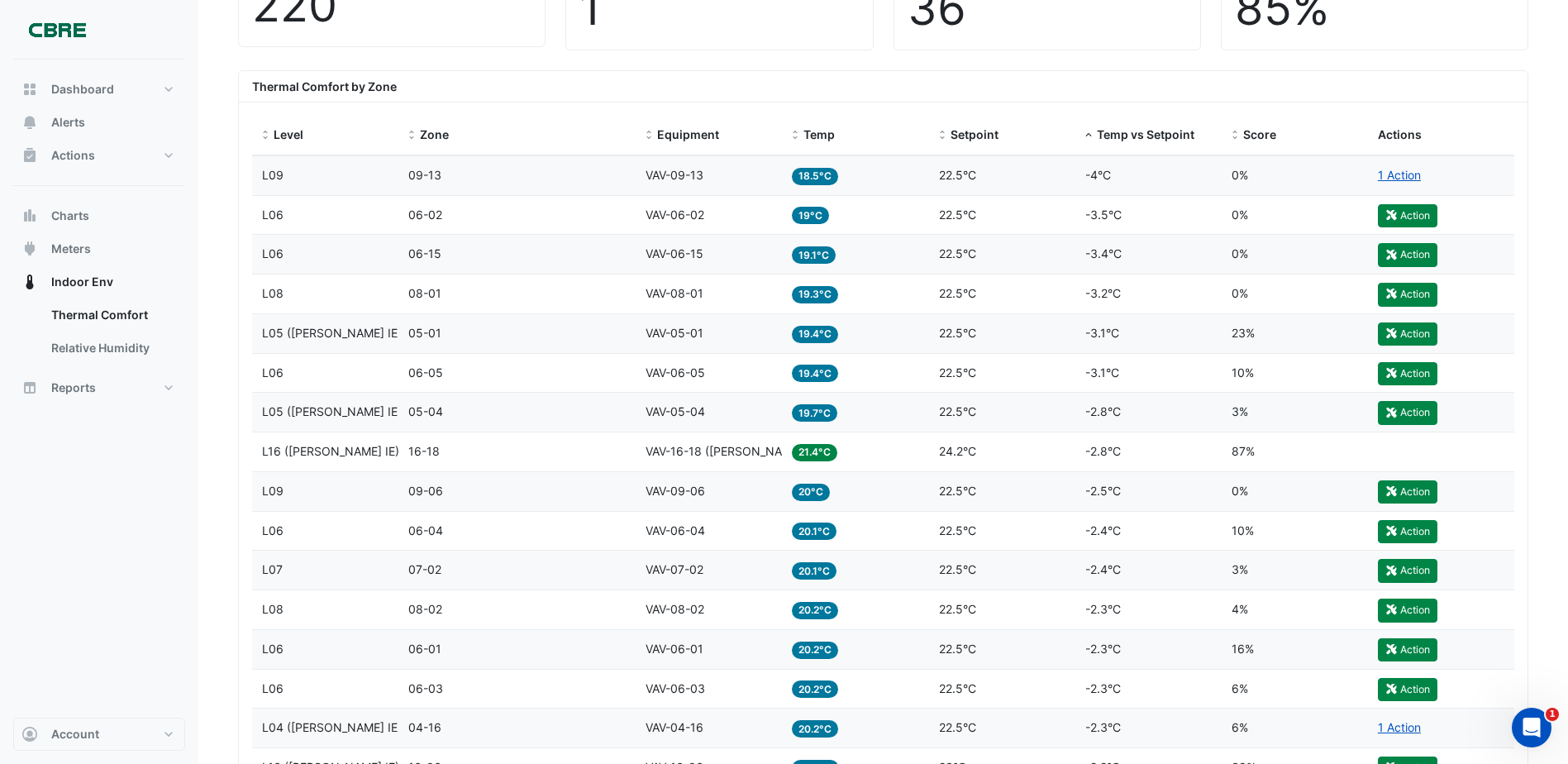
click at [335, 338] on span "L05 ([PERSON_NAME] IE)" at bounding box center [332, 332] width 140 height 14
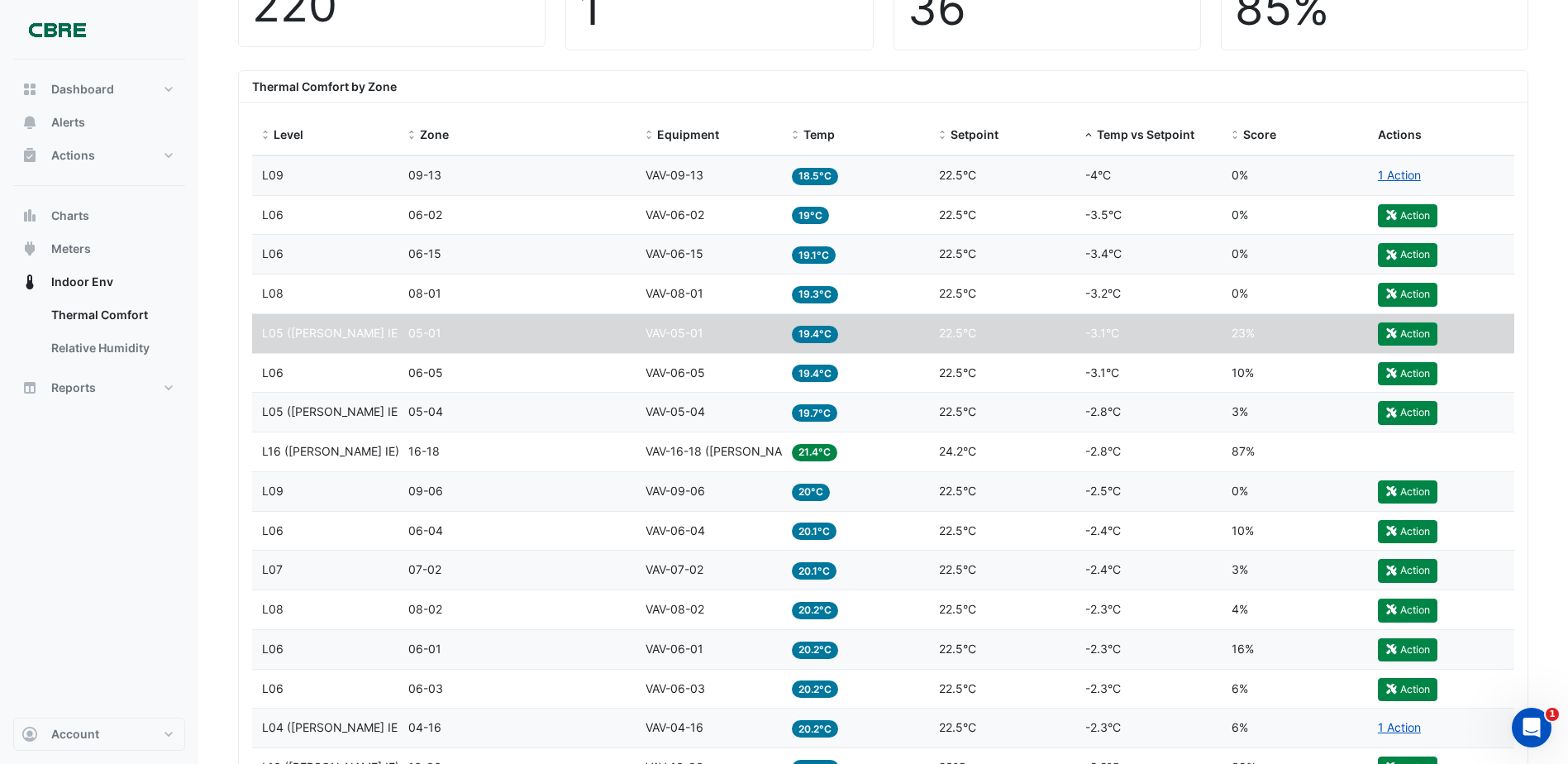
click at [437, 408] on span "05-04" at bounding box center [425, 411] width 35 height 14
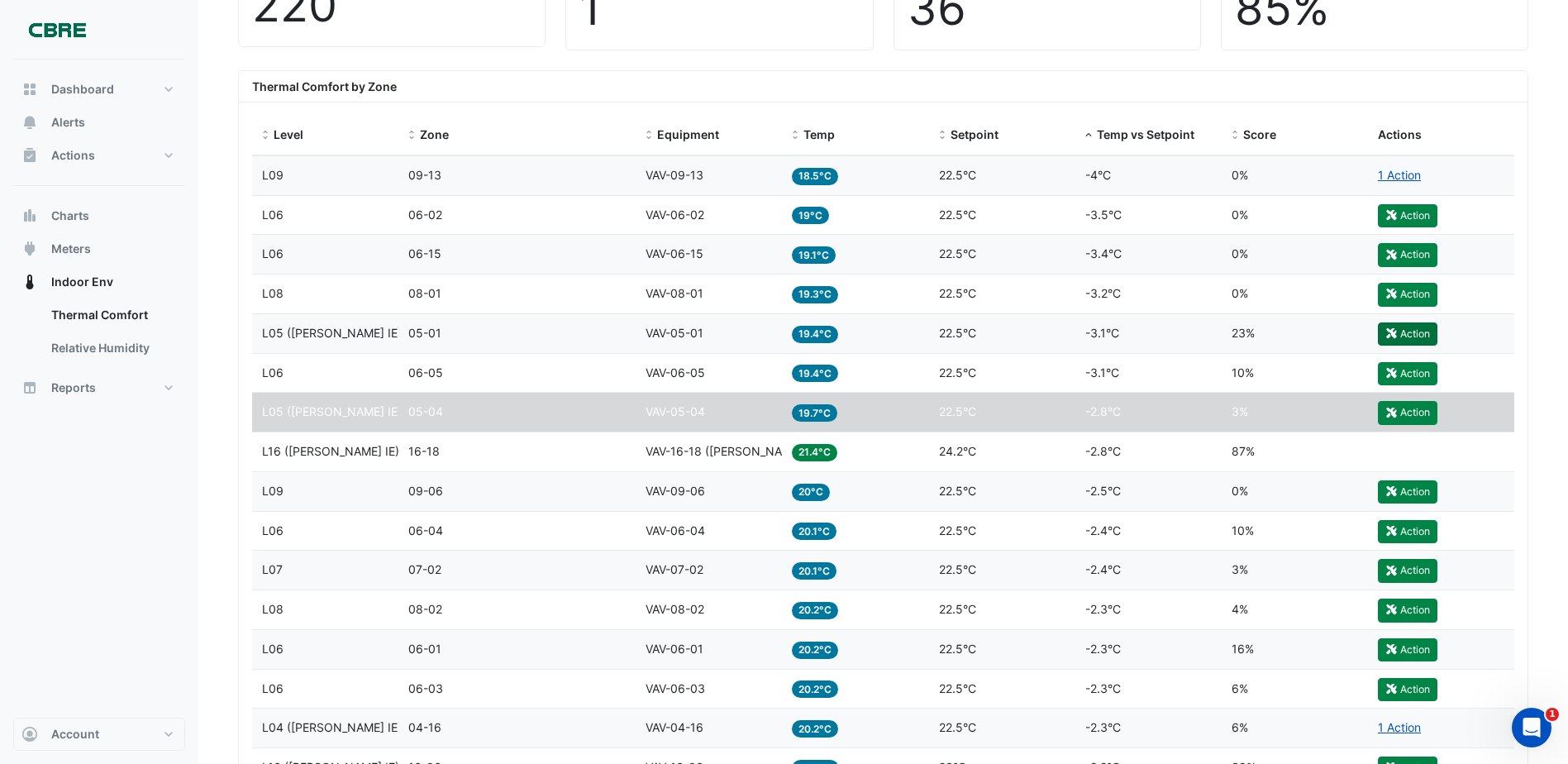
click at [1415, 331] on button "Action" at bounding box center [1407, 334] width 59 height 24
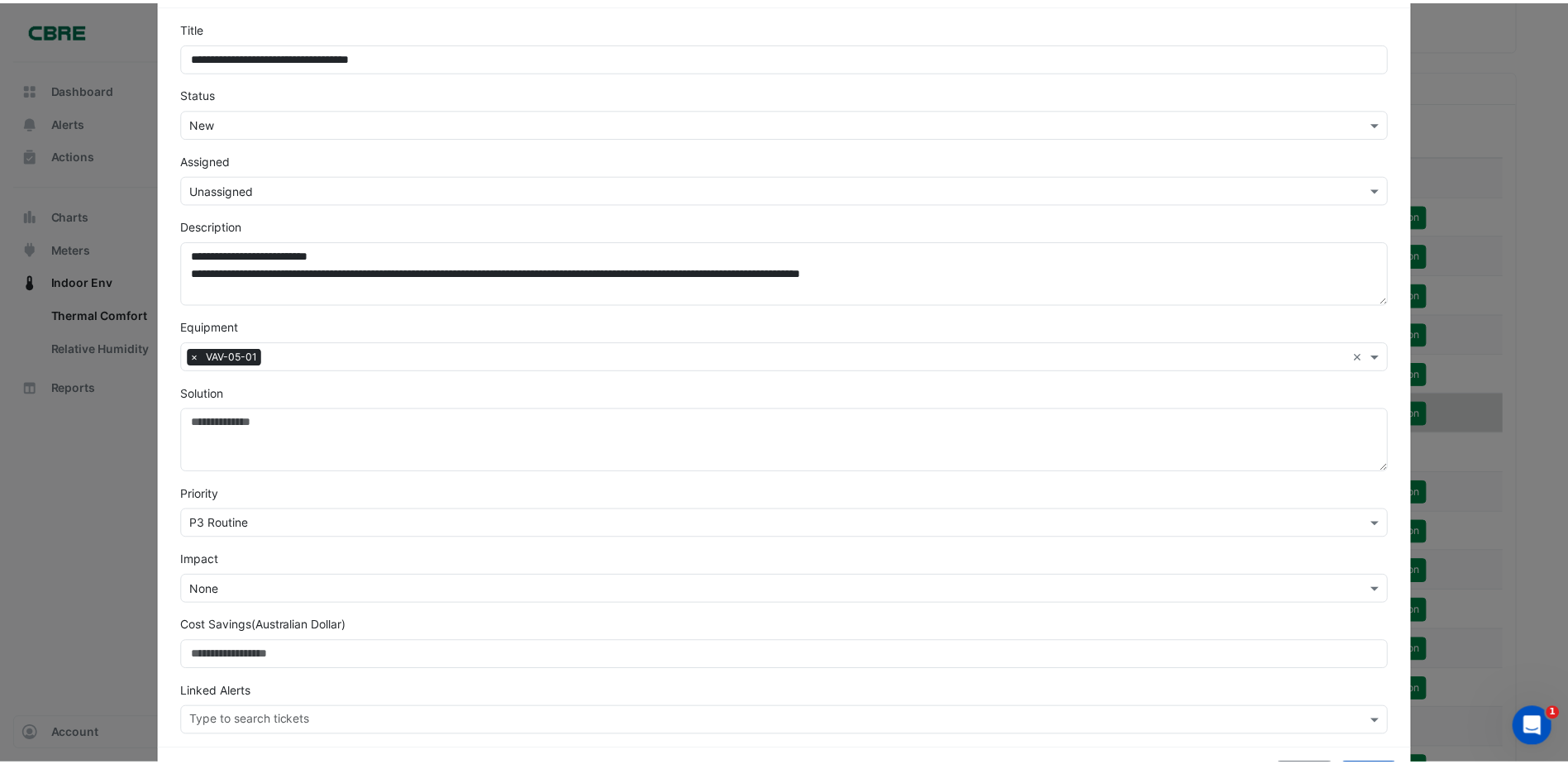
scroll to position [0, 0]
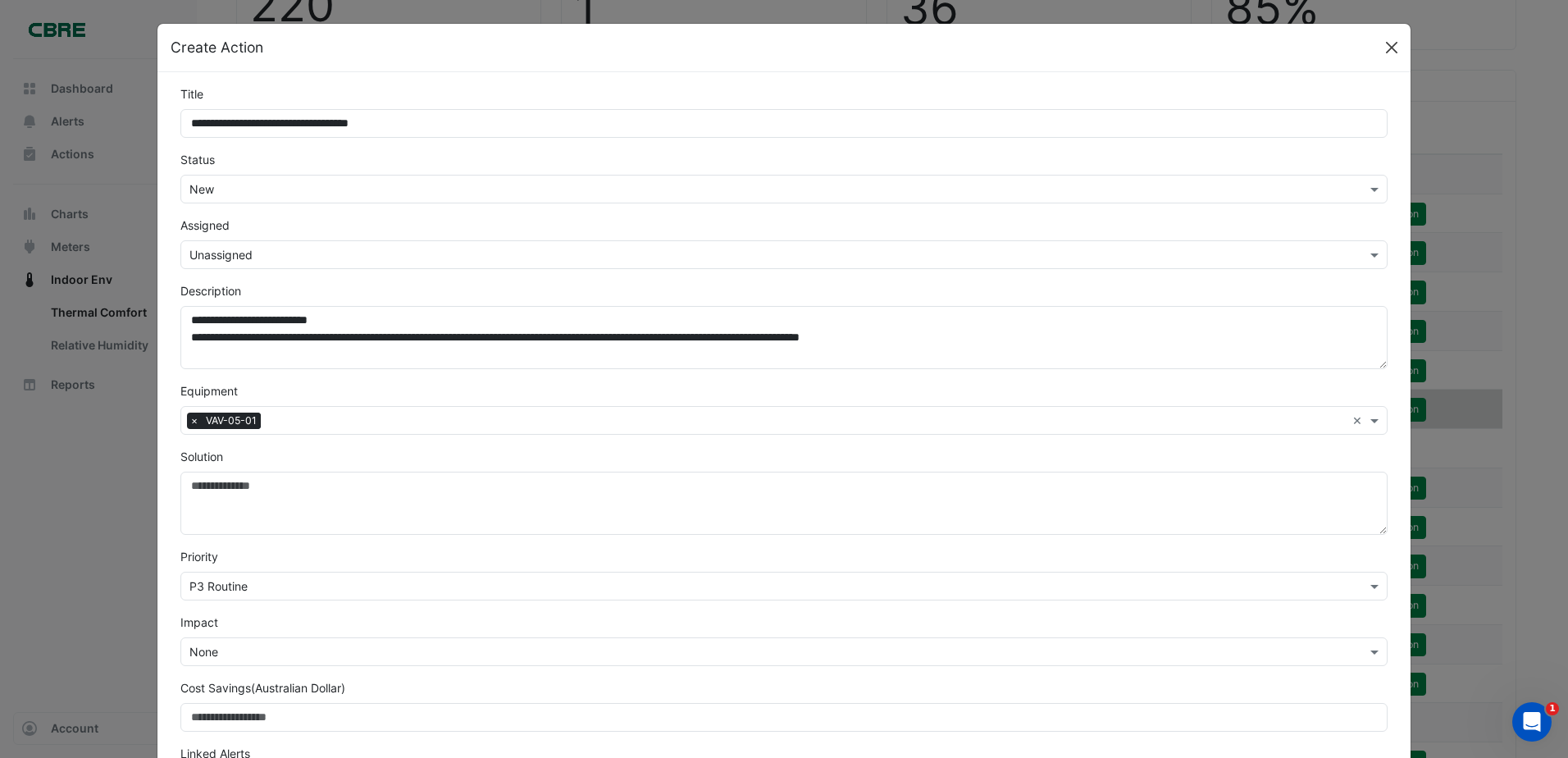
click at [1379, 50] on button "Close" at bounding box center [1391, 48] width 24 height 24
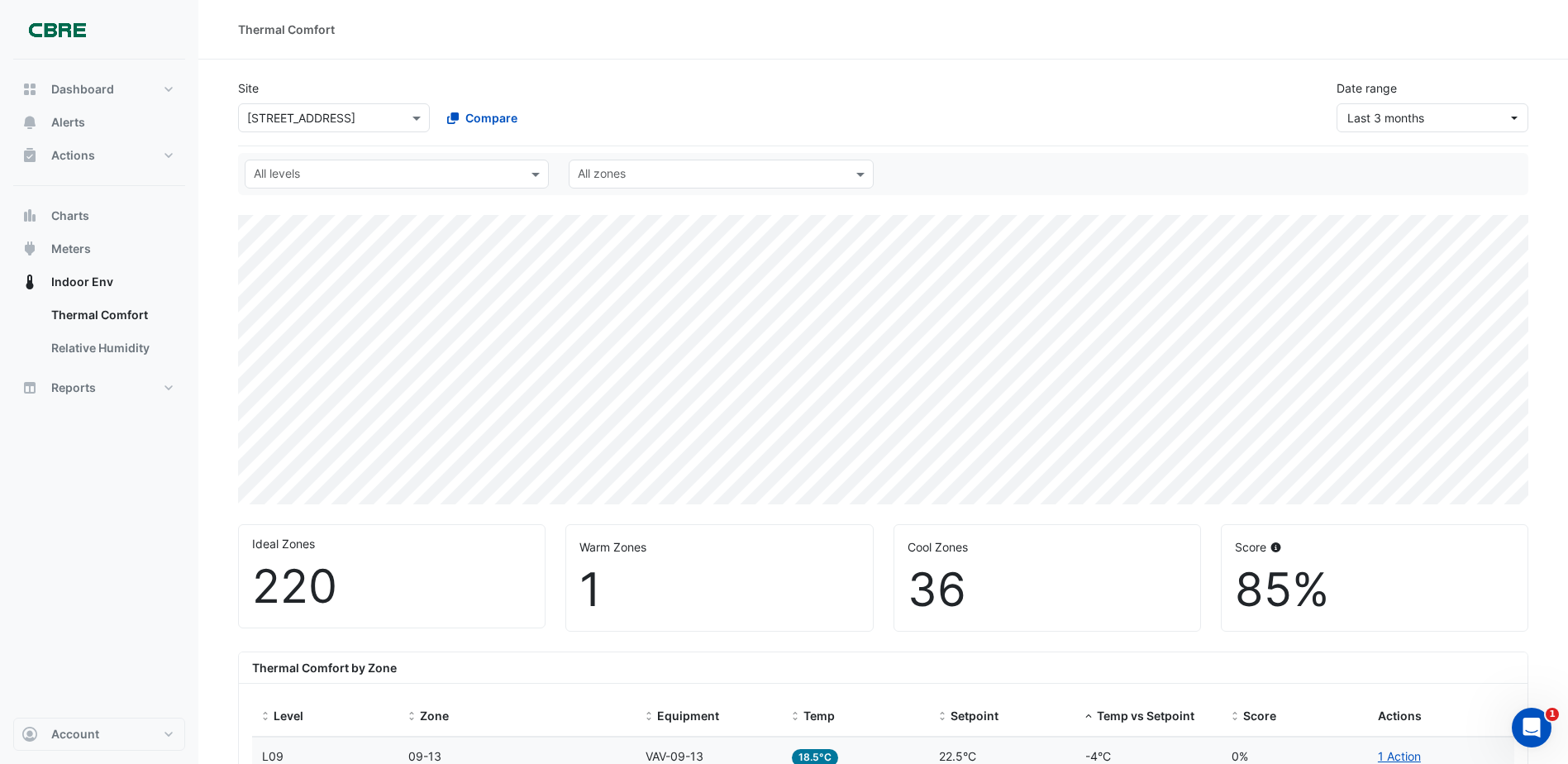
click at [621, 174] on input "text" at bounding box center [711, 175] width 267 height 17
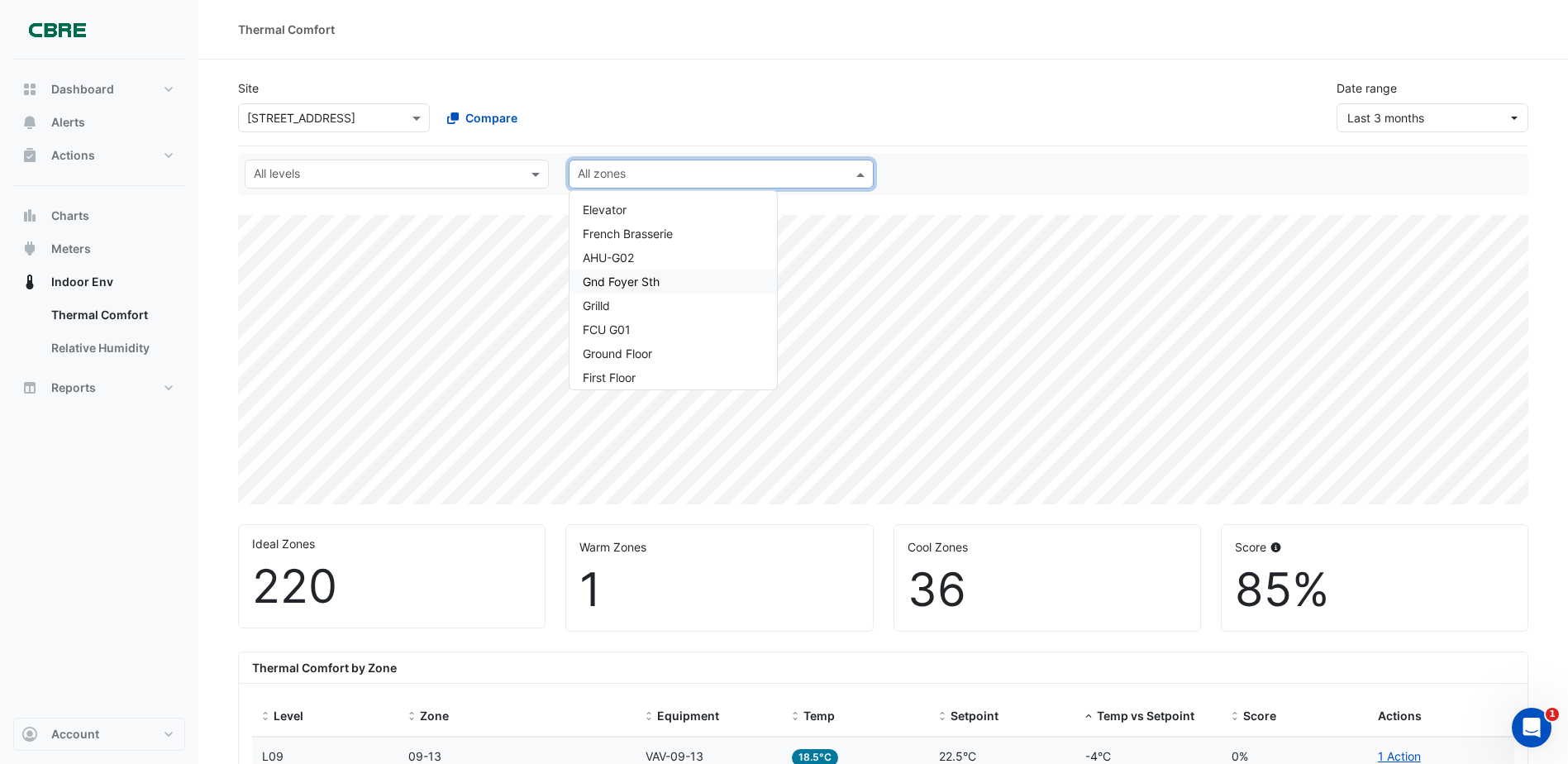
click at [437, 182] on input "text" at bounding box center [387, 175] width 267 height 17
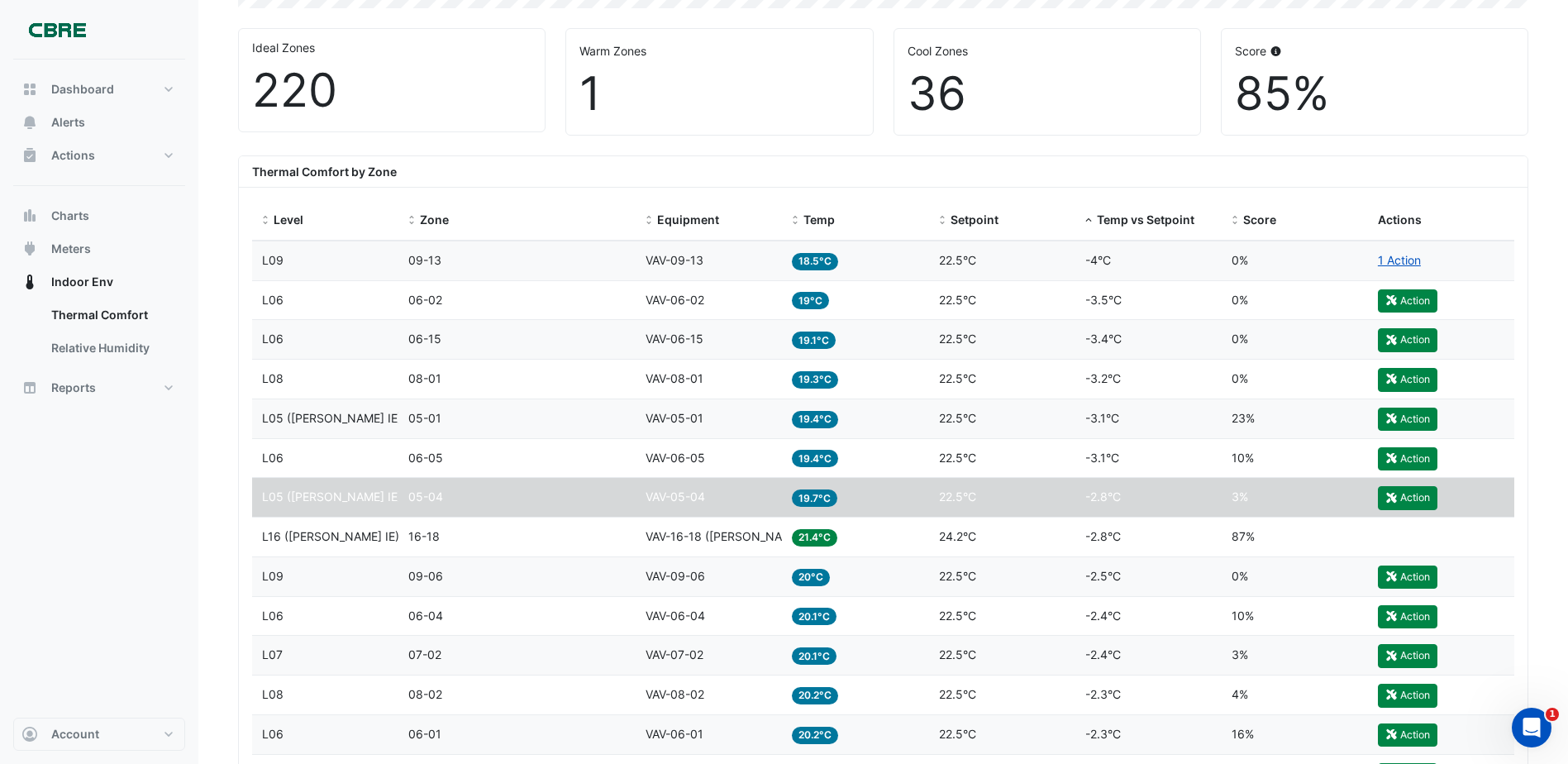
scroll to position [83, 0]
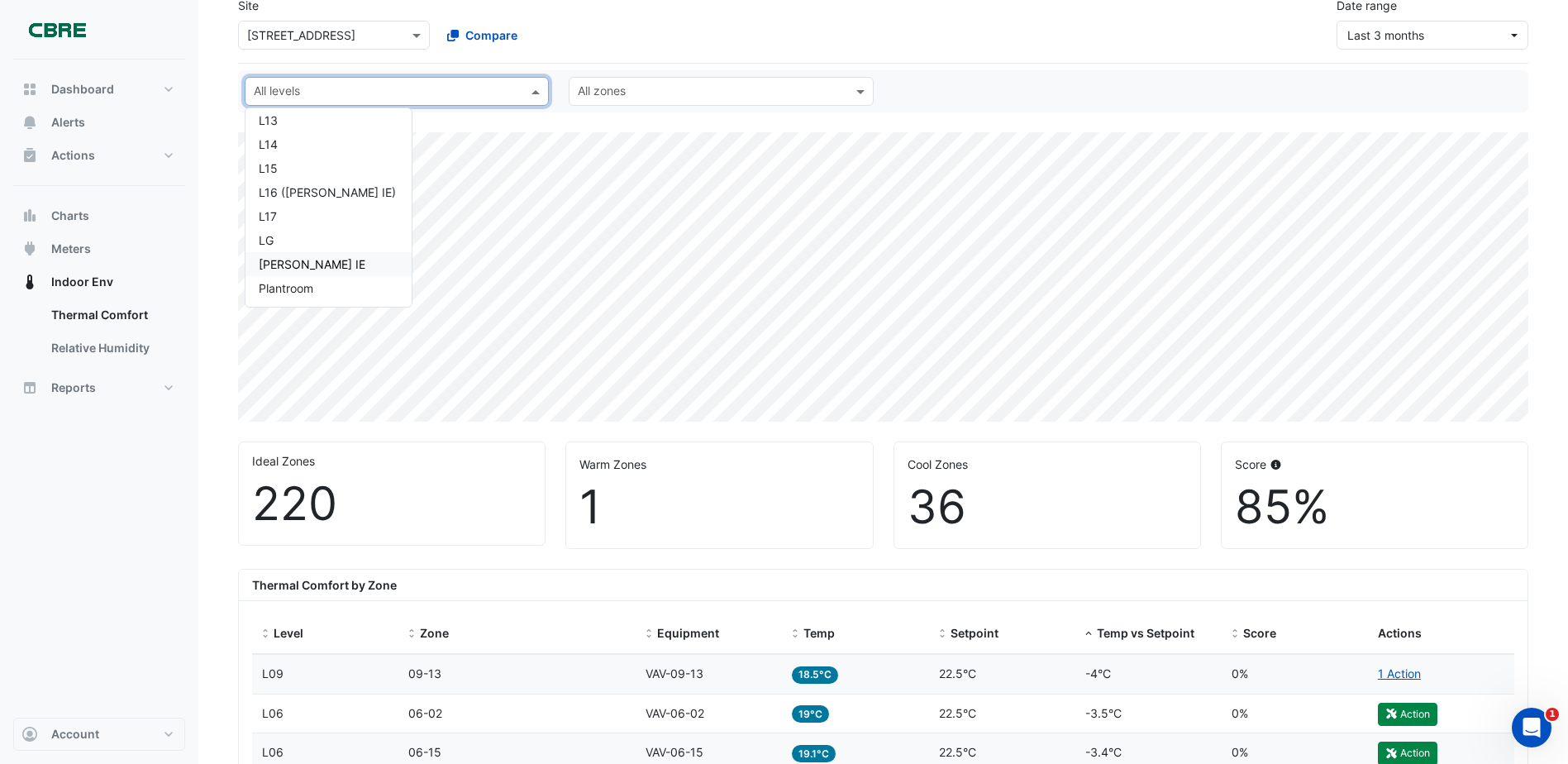
click at [318, 257] on div "[PERSON_NAME] IE" at bounding box center [328, 264] width 140 height 17
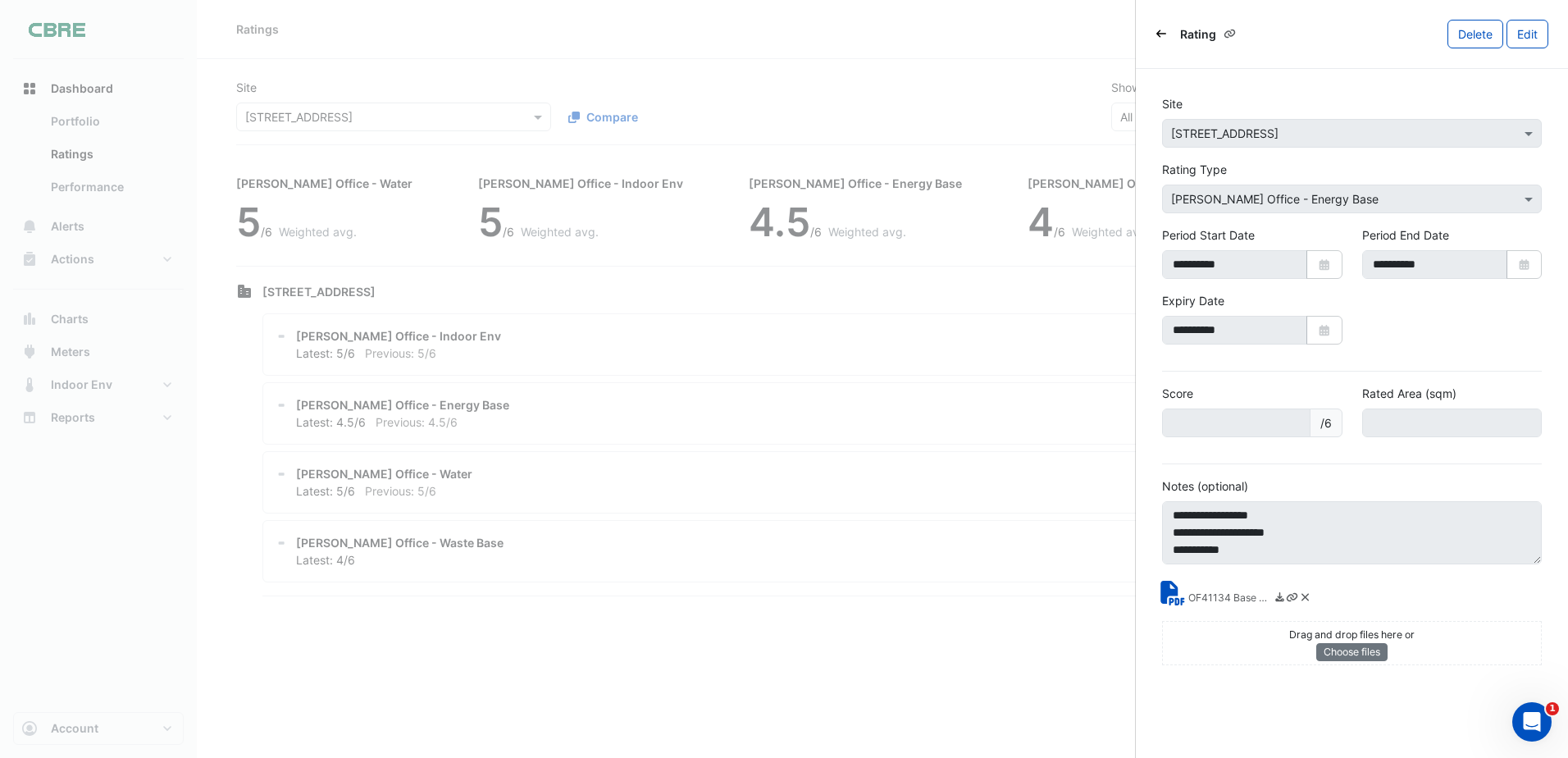
scroll to position [51, 0]
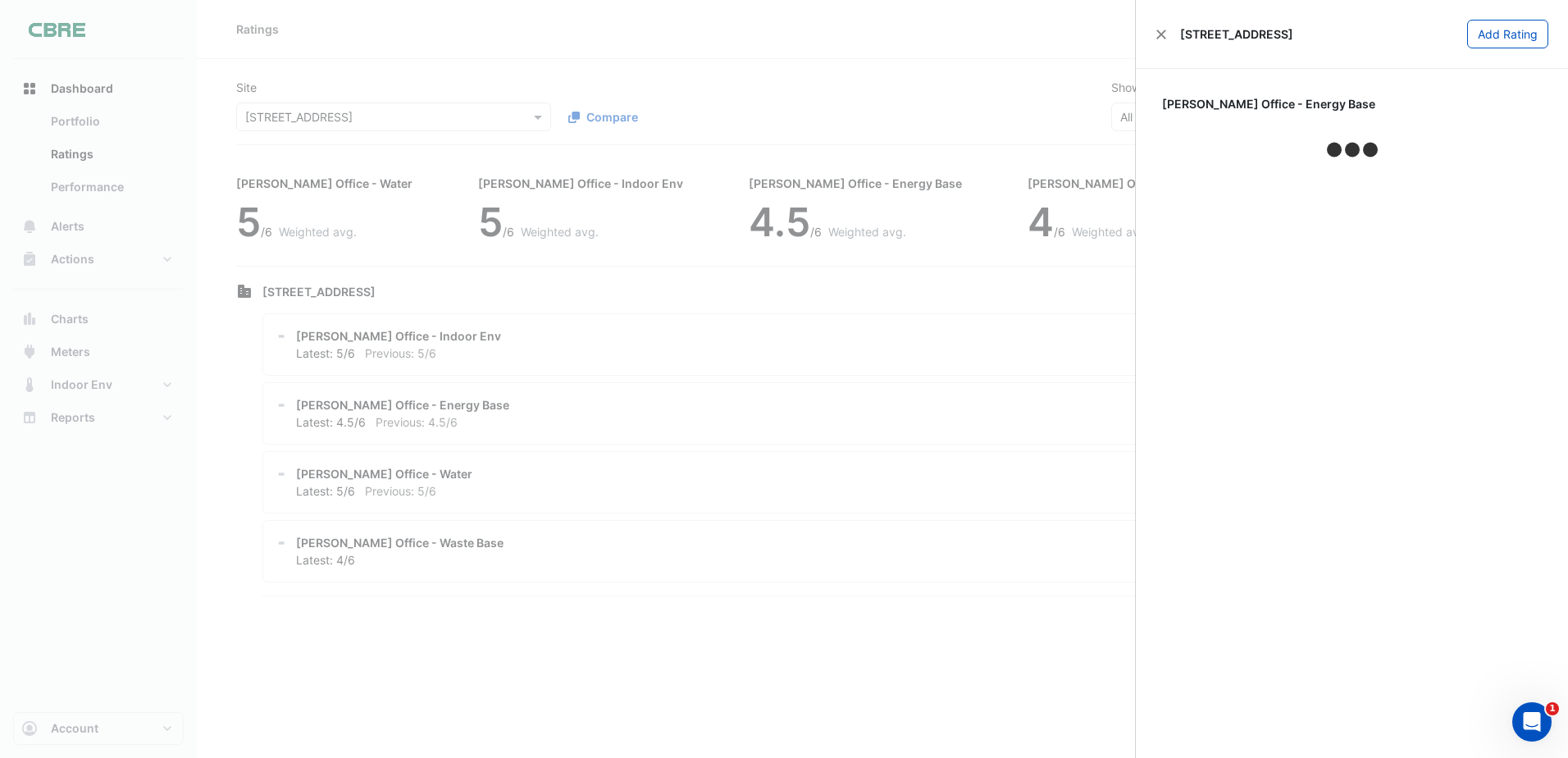
click at [712, 359] on body "Ratings Add Rating Site × 11-33 Exhibition Street Compare Show × All Ratings NA…" at bounding box center [784, 379] width 1568 height 758
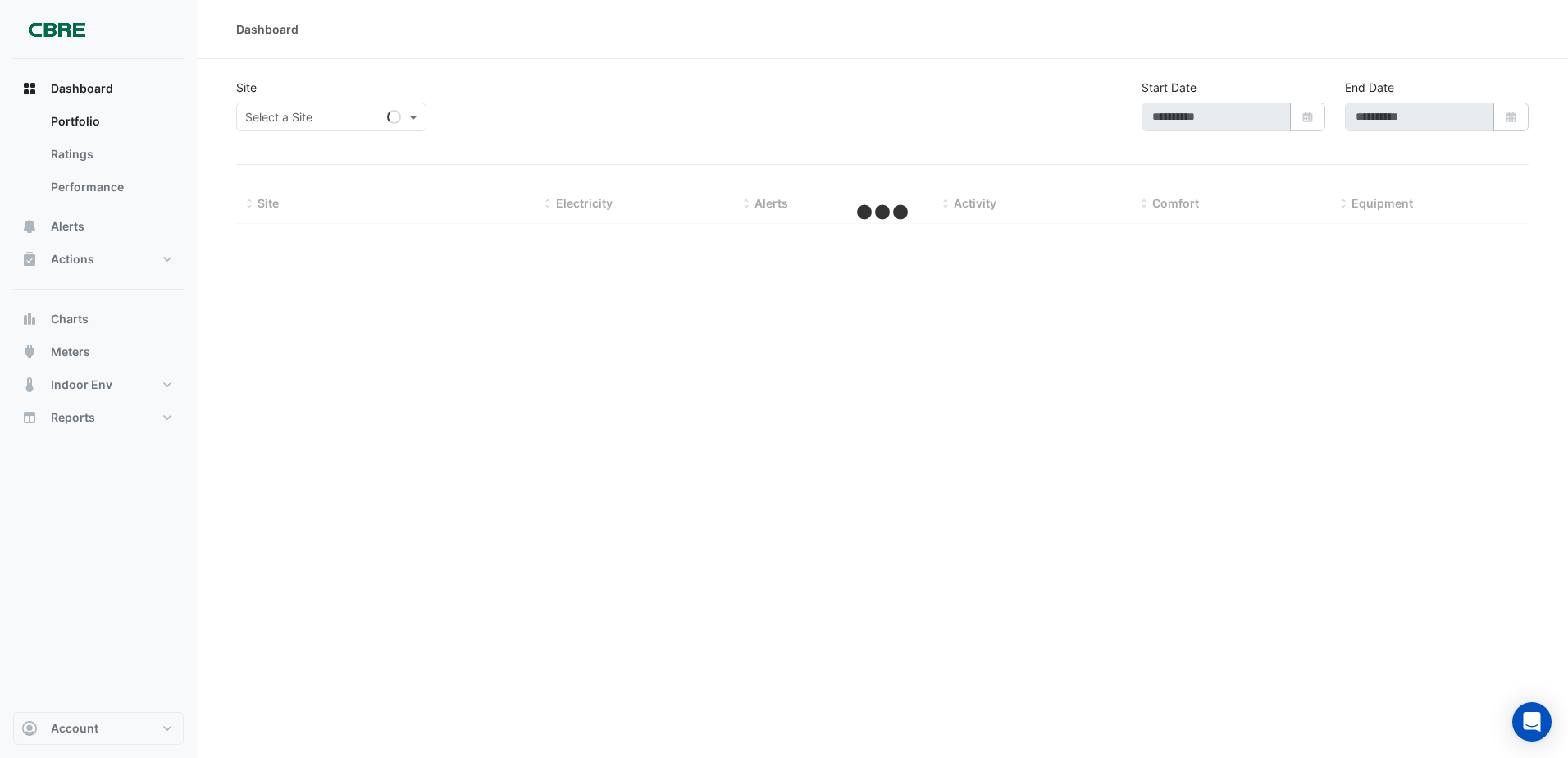
select select "***"
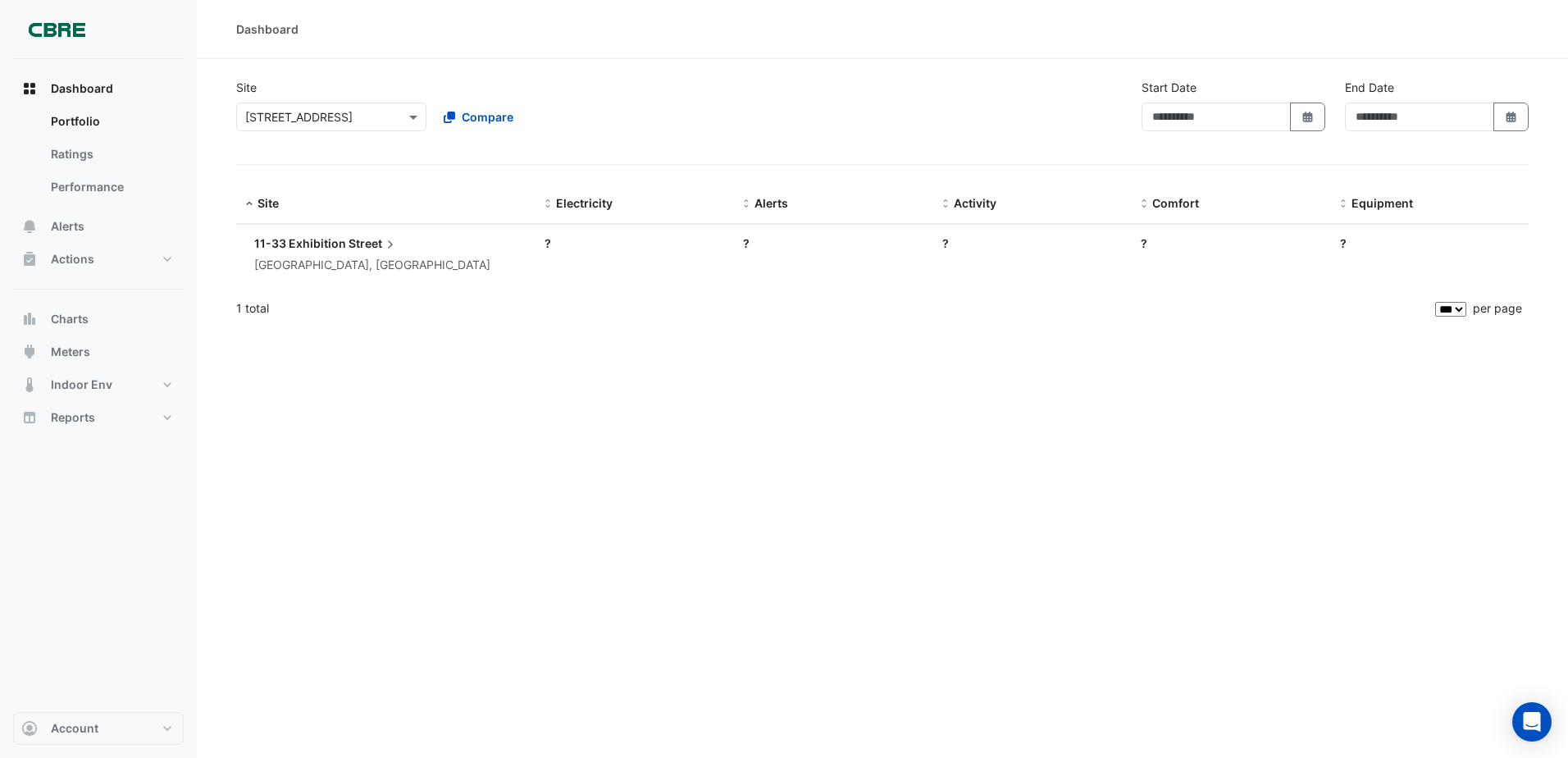
type input "**********"
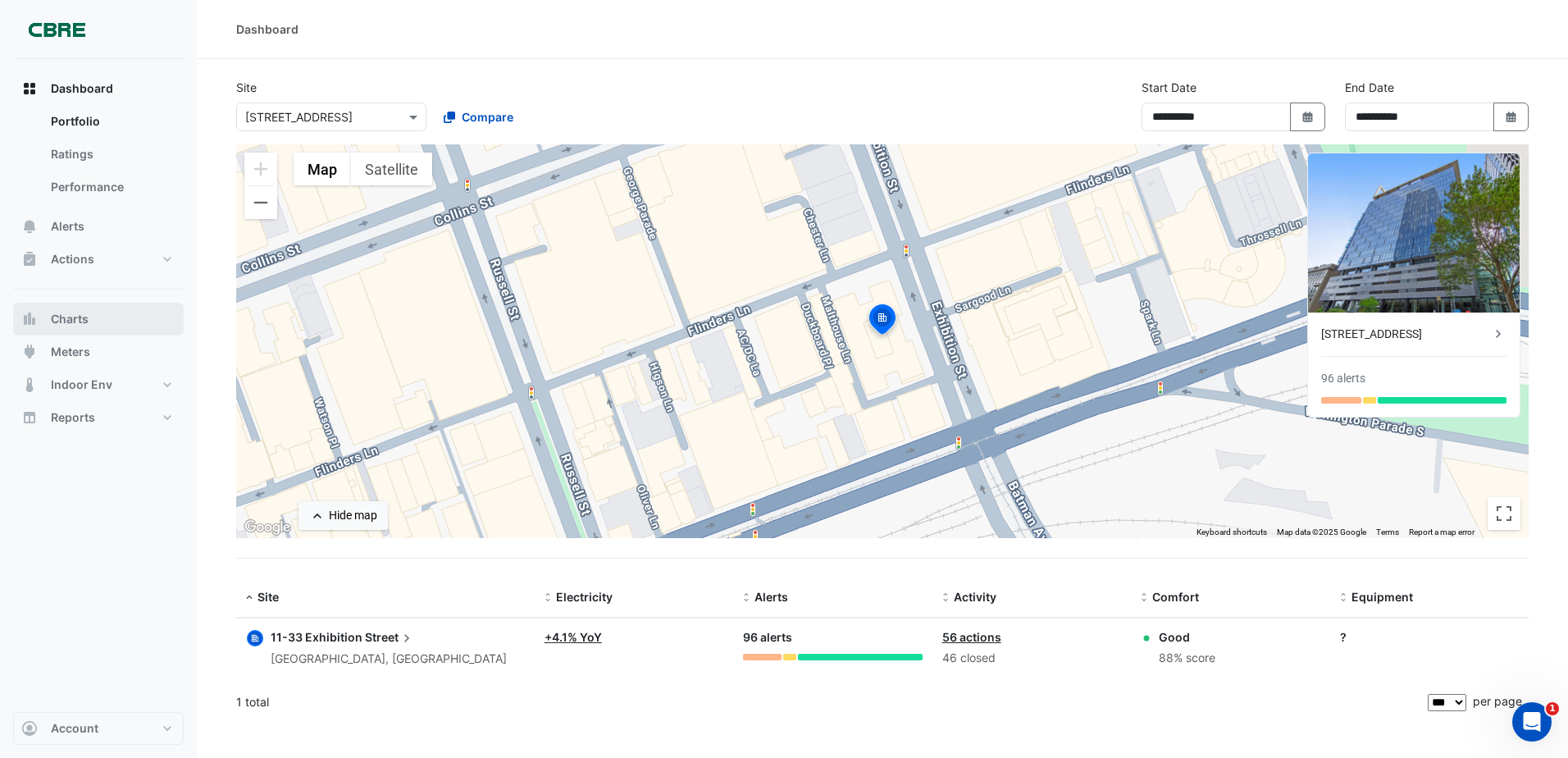
click at [83, 322] on span "Charts" at bounding box center [69, 319] width 37 height 17
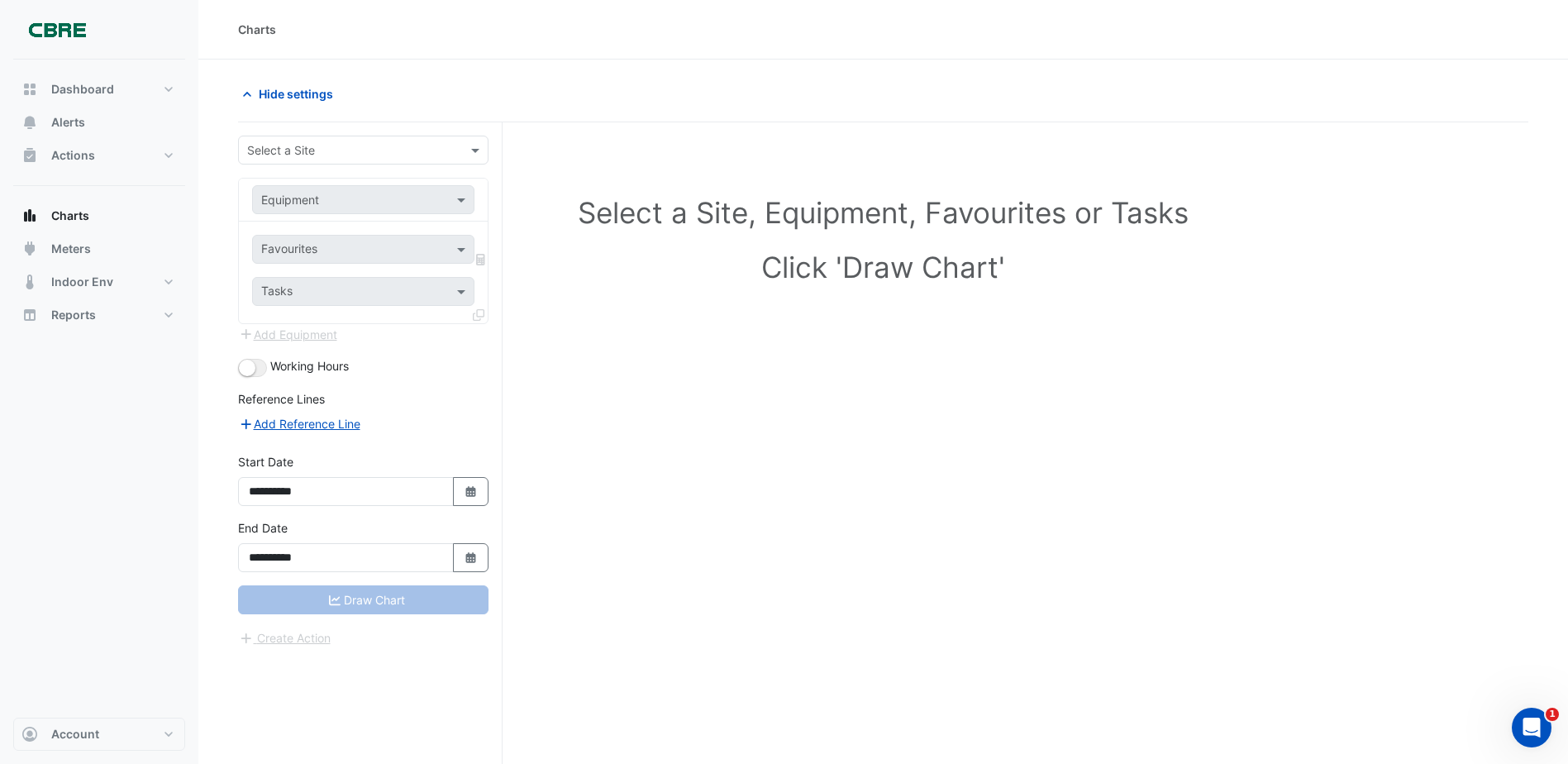
click at [342, 151] on input "text" at bounding box center [346, 151] width 199 height 17
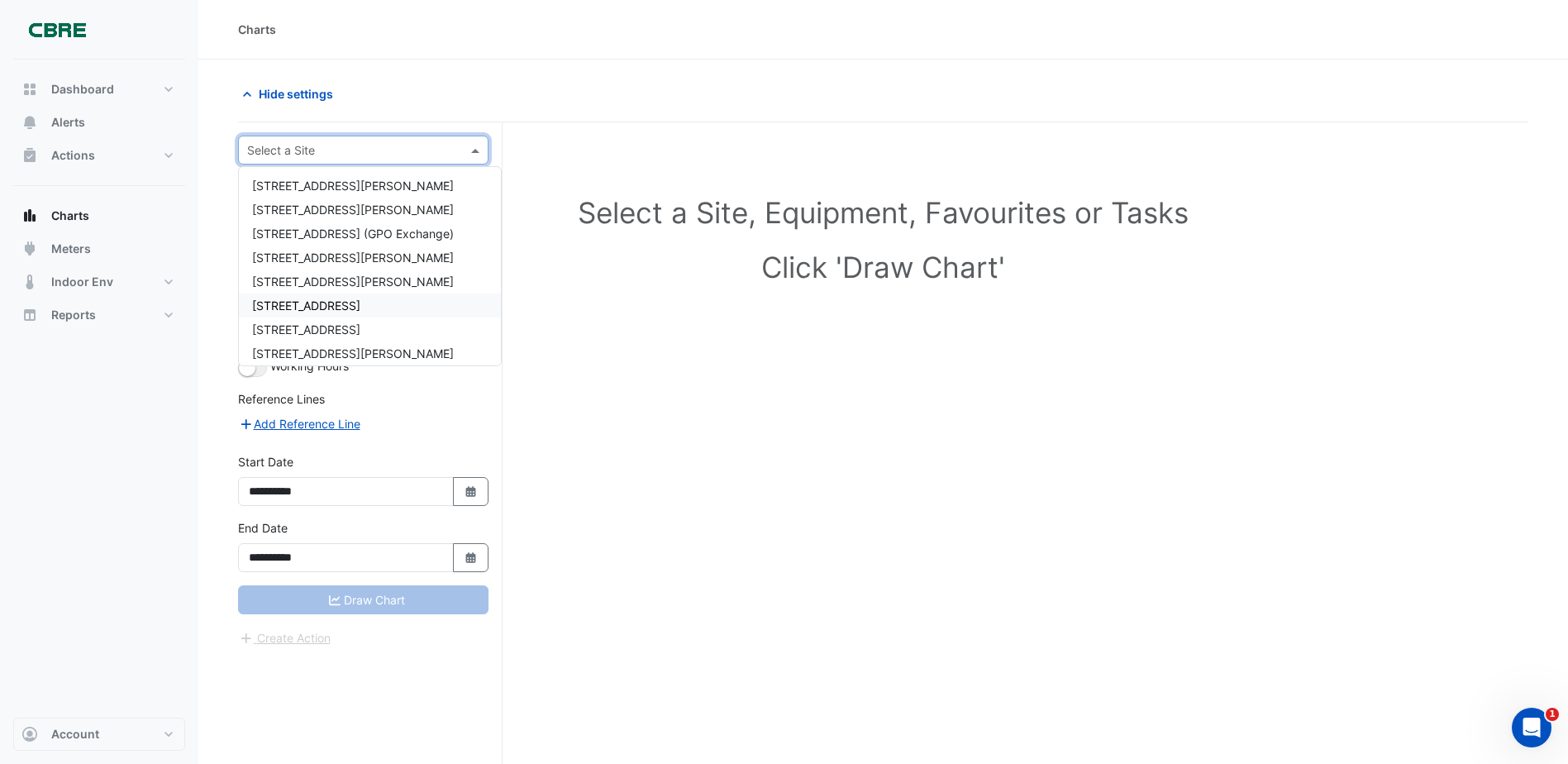
click at [360, 299] on span "[STREET_ADDRESS]" at bounding box center [305, 305] width 108 height 14
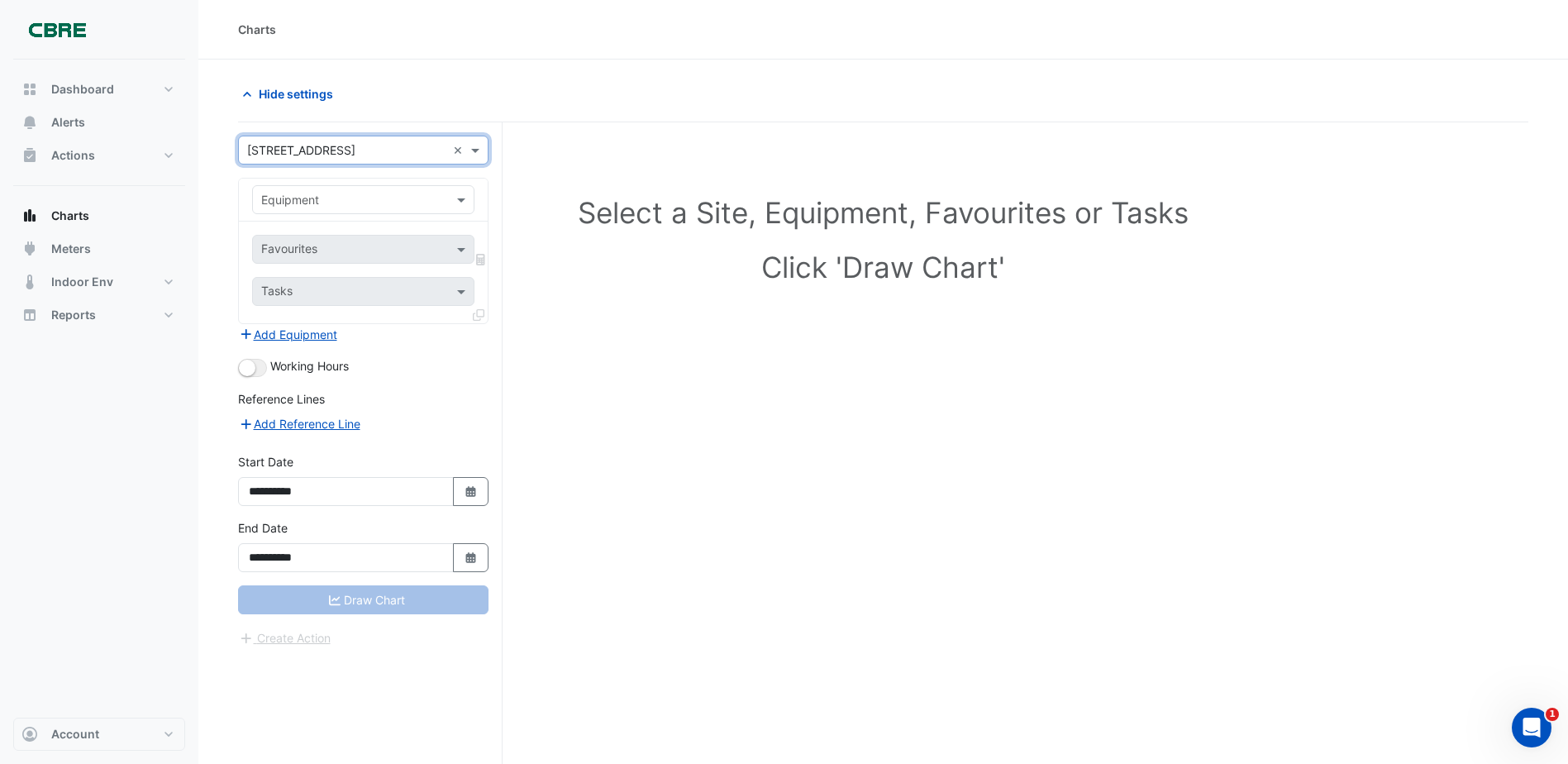
click at [366, 211] on div "Equipment" at bounding box center [363, 199] width 223 height 29
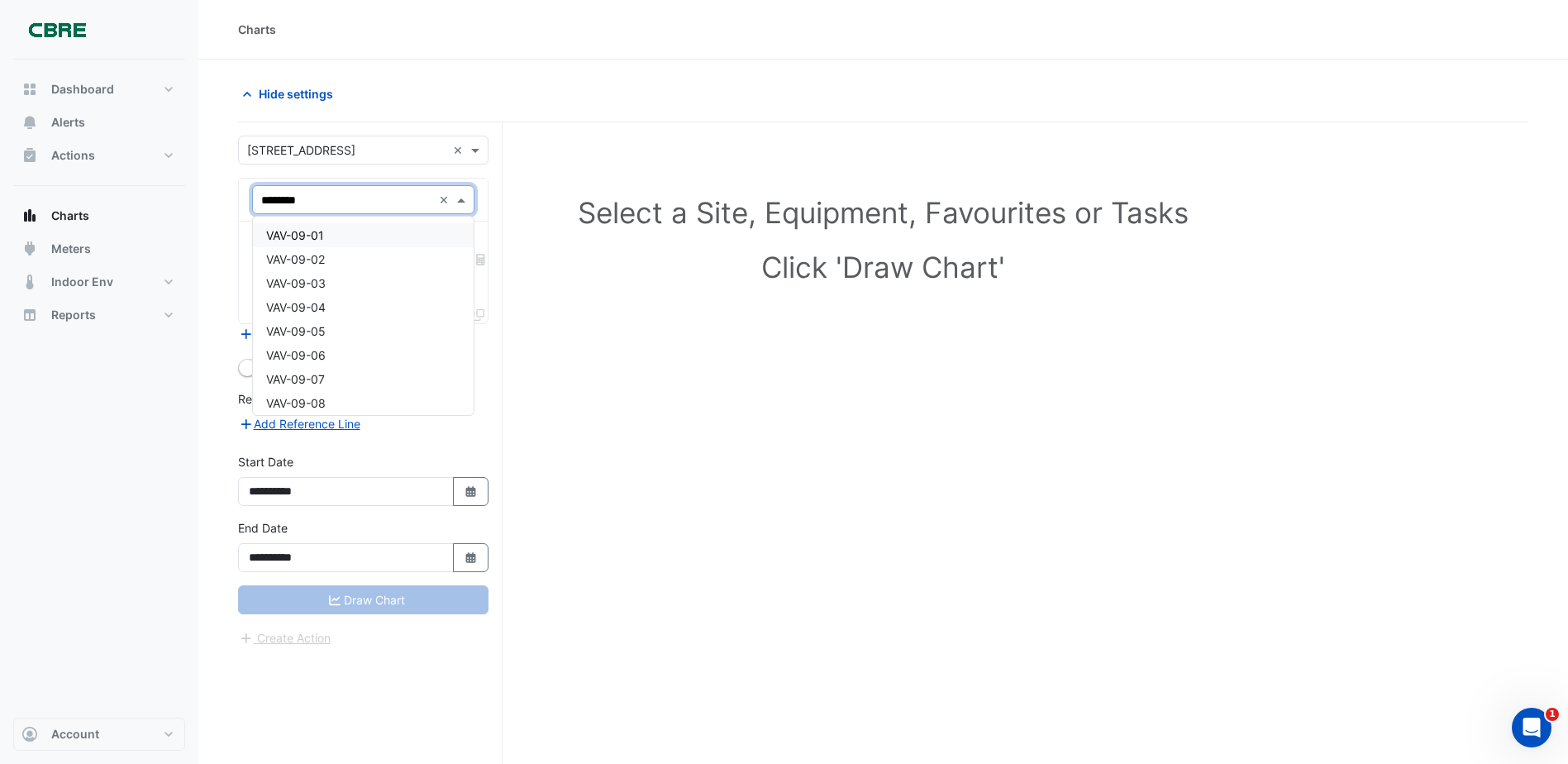
type input "*********"
click at [383, 228] on div "VAV-09-13" at bounding box center [363, 235] width 221 height 24
click at [362, 257] on input "text" at bounding box center [354, 251] width 185 height 17
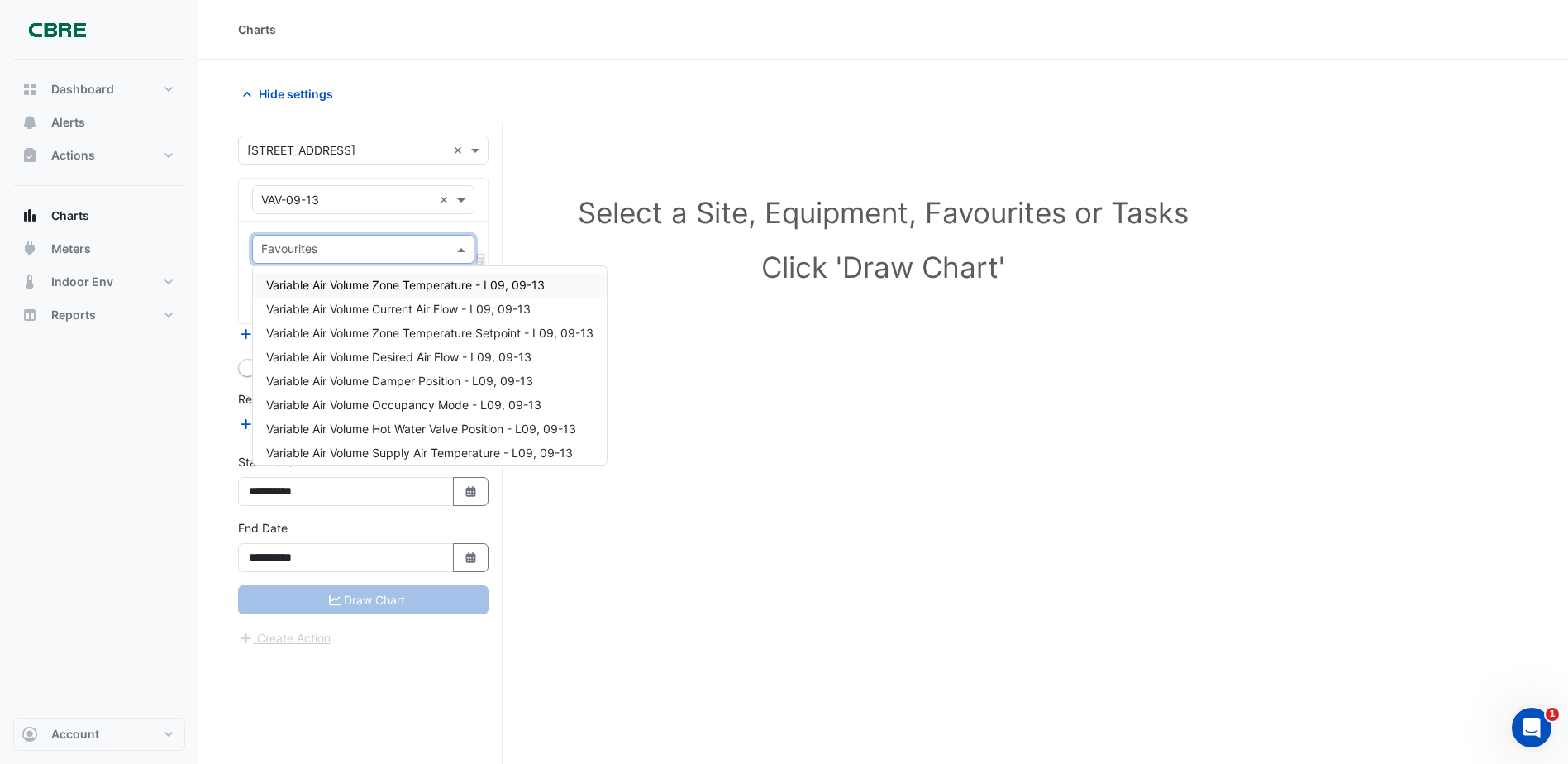
click at [370, 285] on span "Variable Air Volume Zone Temperature - L09, 09-13" at bounding box center [404, 285] width 278 height 14
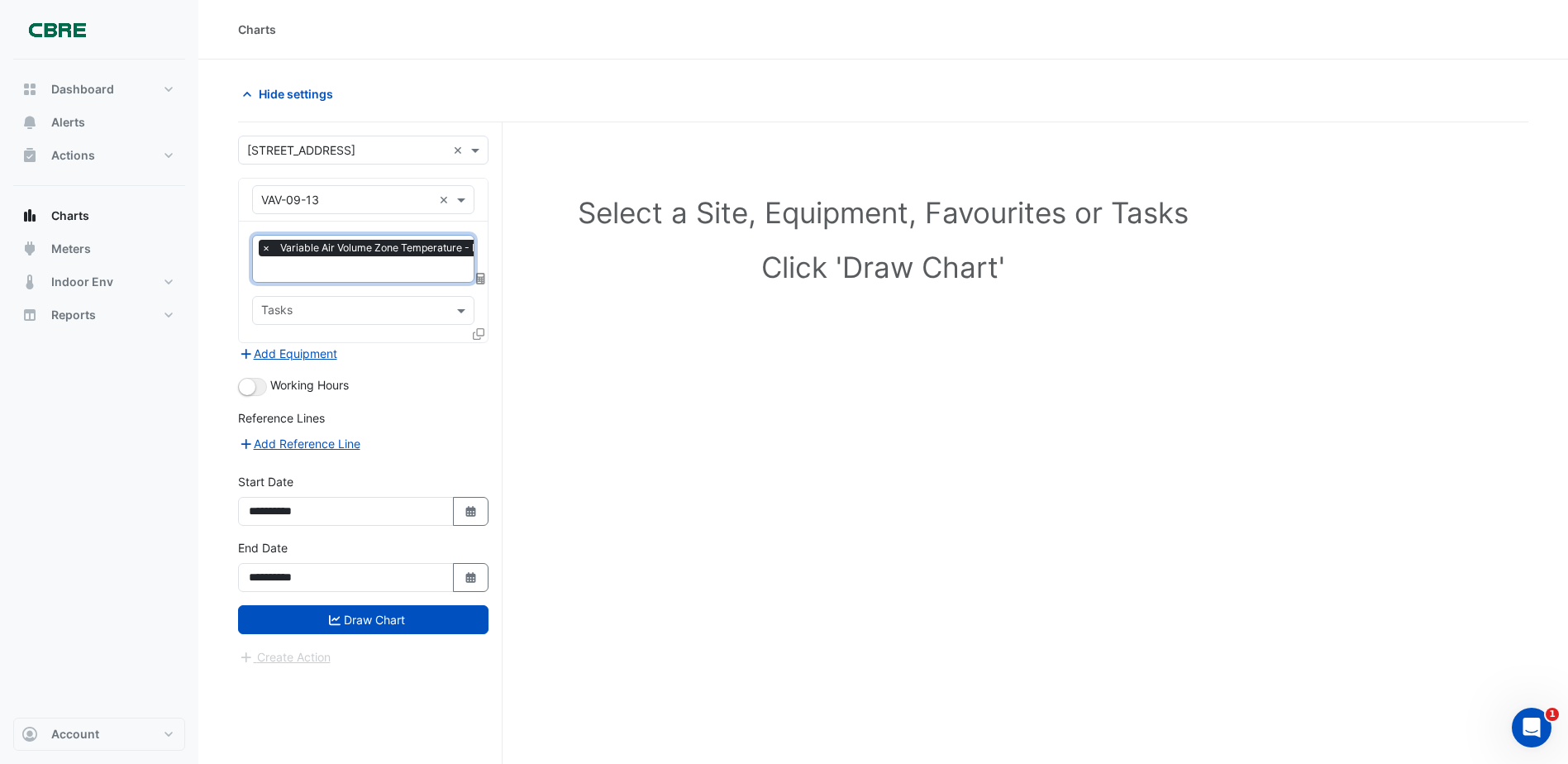
click at [340, 270] on input "text" at bounding box center [397, 271] width 272 height 17
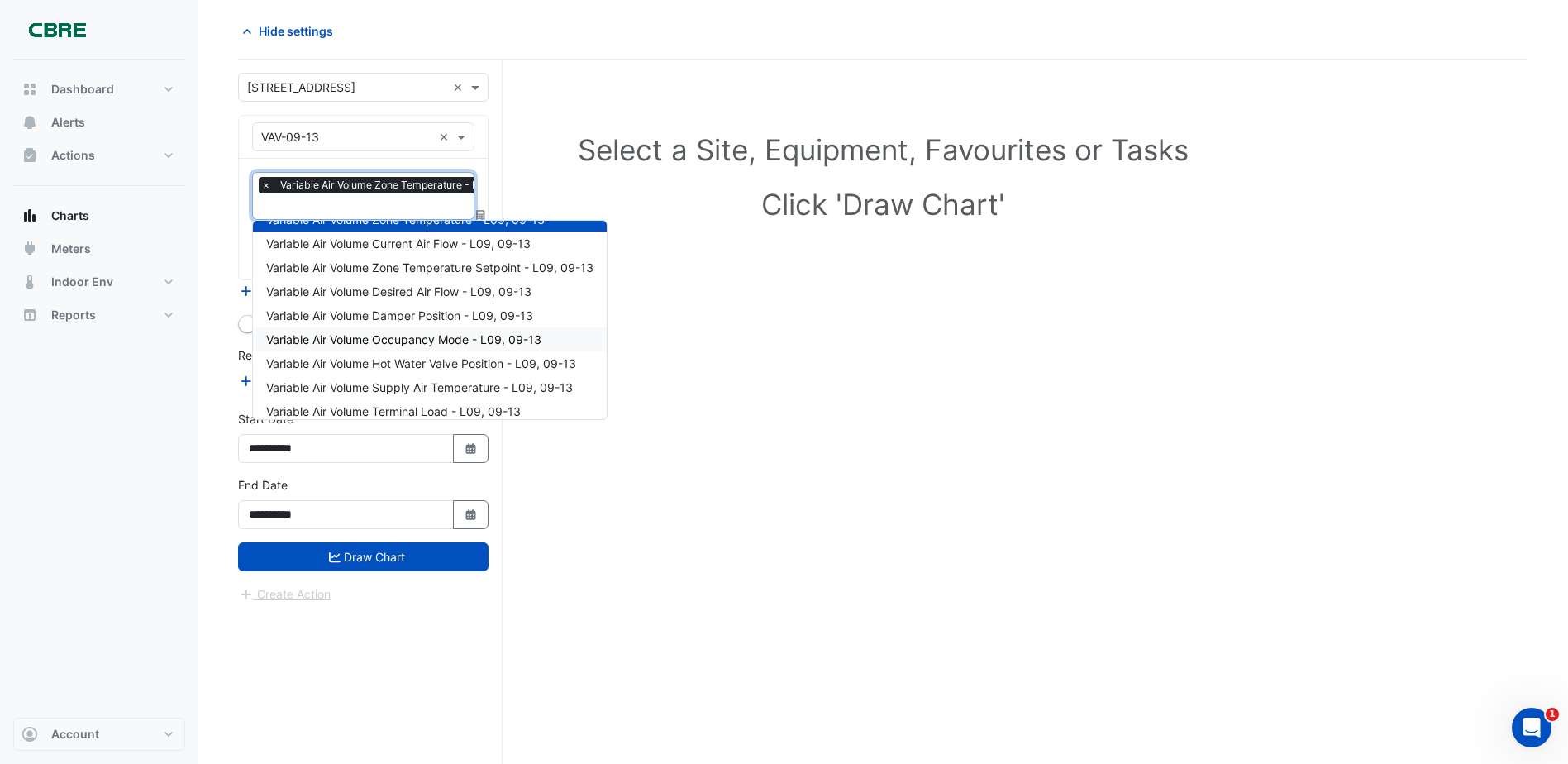
scroll to position [30, 0]
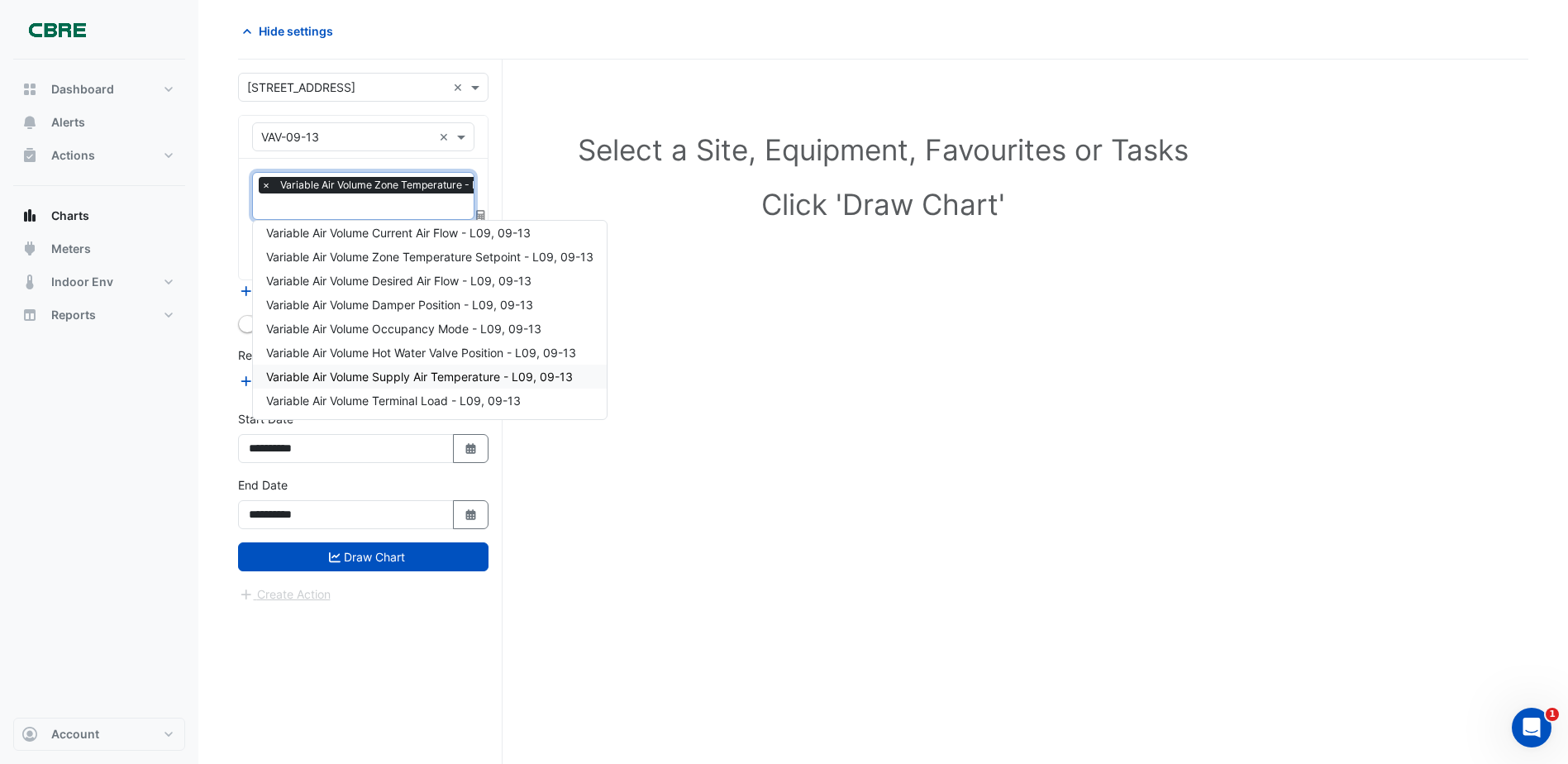
click at [81, 422] on div "Dashboard Portfolio Ratings Performance Alerts Actions Site Manager Charts" at bounding box center [99, 389] width 172 height 658
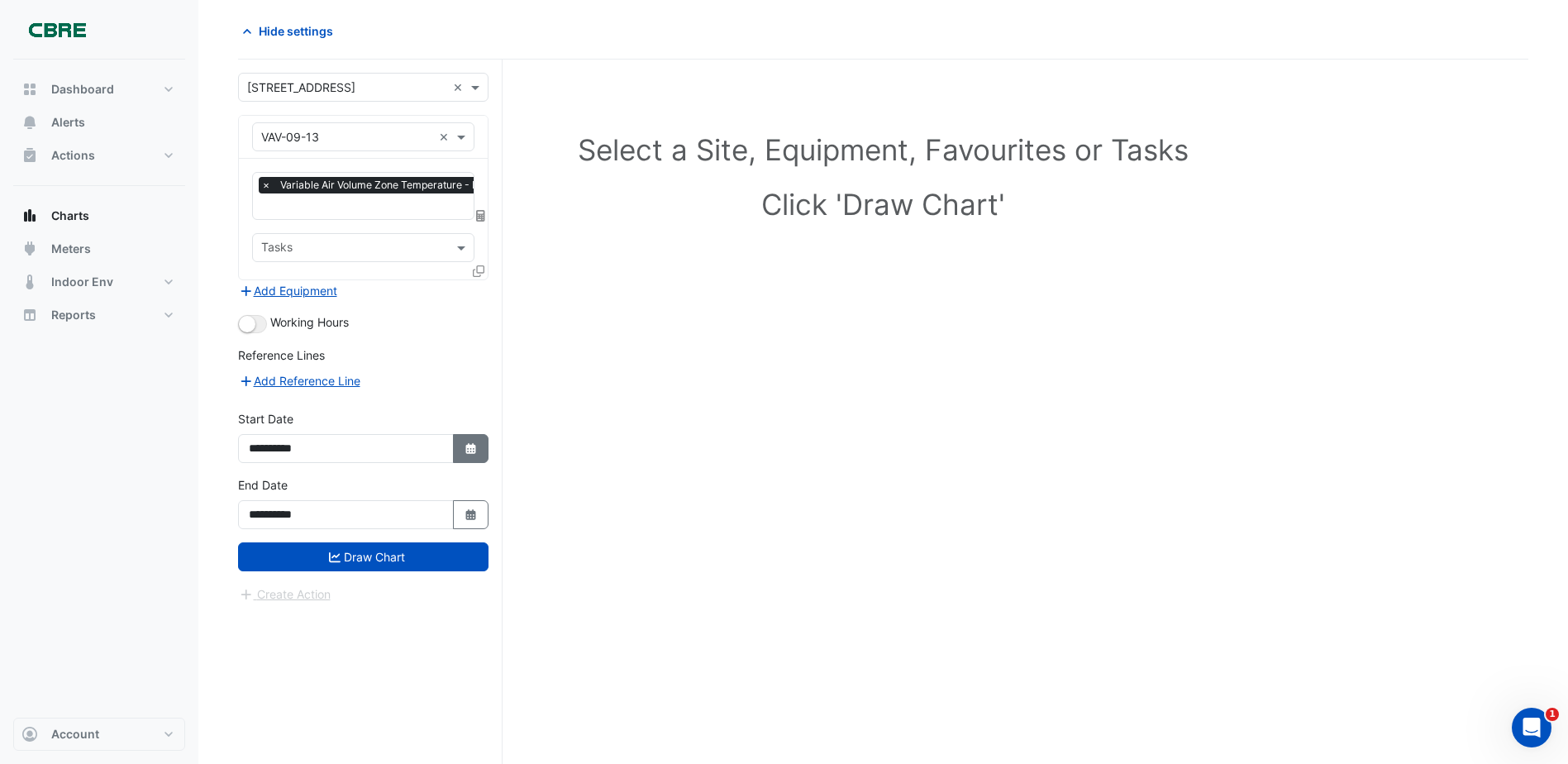
click at [477, 452] on icon "Select Date" at bounding box center [471, 449] width 15 height 11
select select "*"
select select "****"
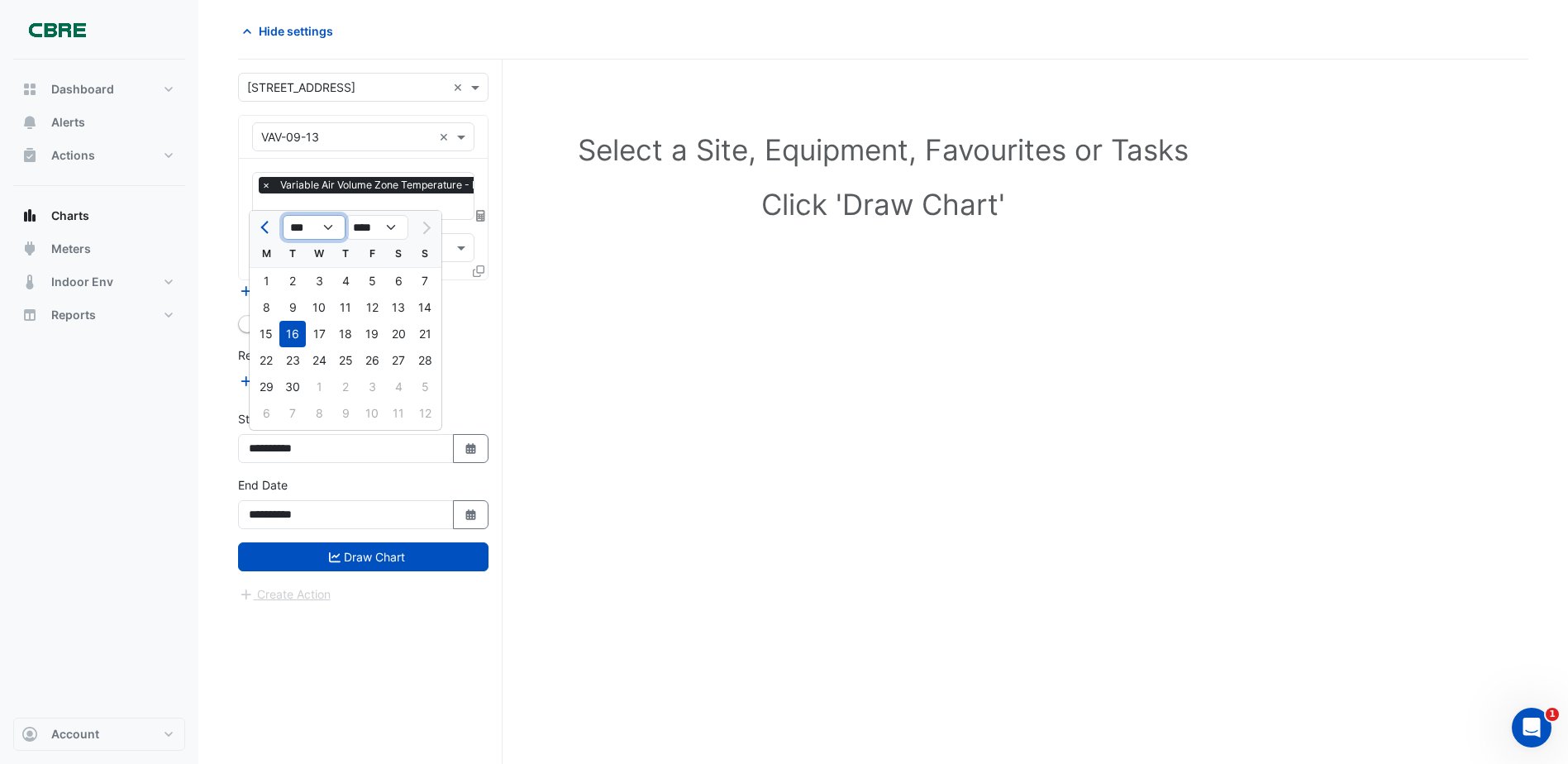
click at [327, 238] on select "*** *** *** *** *** *** *** *** ***" at bounding box center [314, 227] width 63 height 25
select select "*"
click at [283, 215] on select "*** *** *** *** *** *** *** *** ***" at bounding box center [314, 227] width 63 height 25
click at [294, 278] on div "1" at bounding box center [292, 281] width 26 height 26
type input "**********"
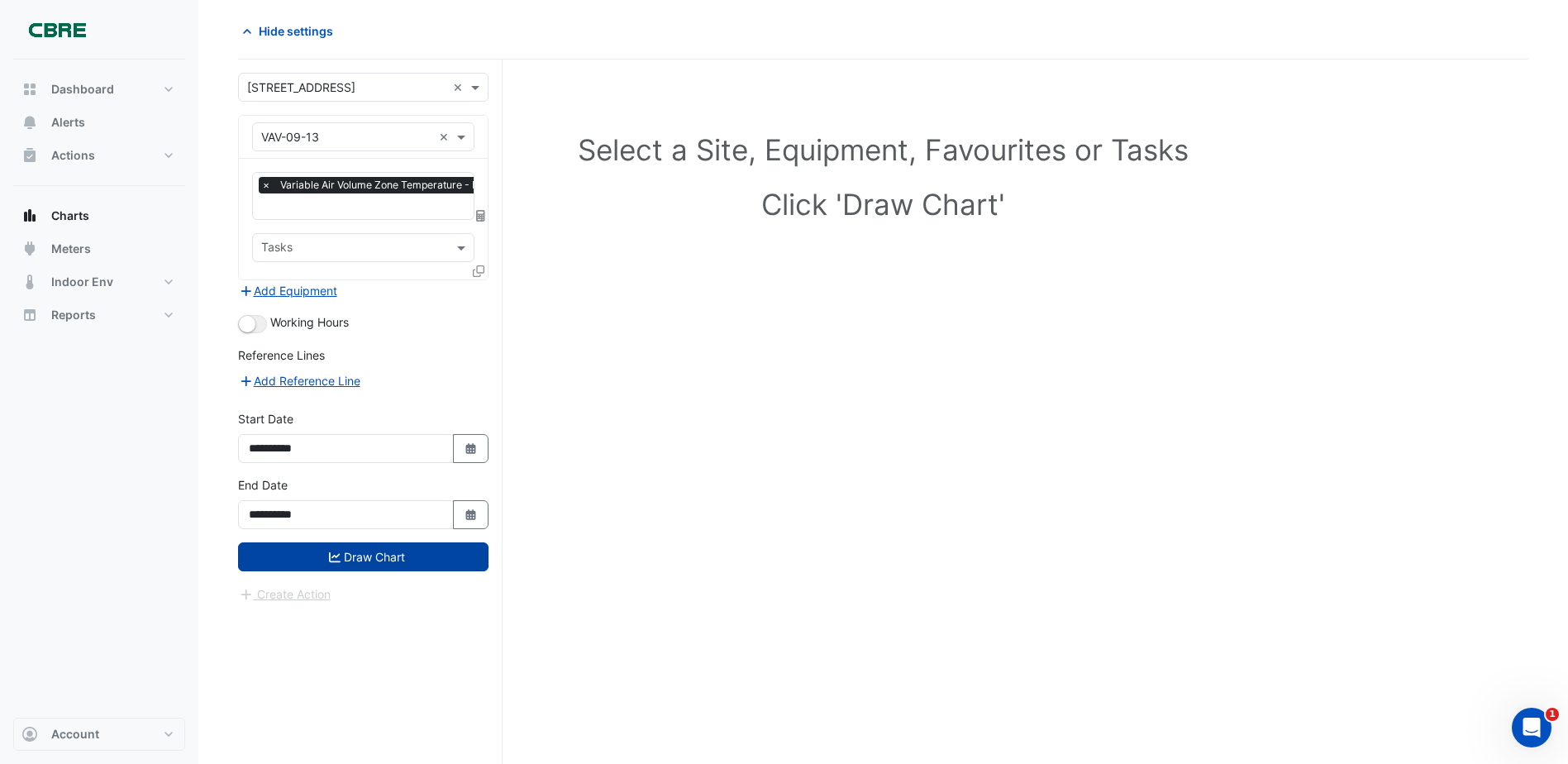
click at [383, 554] on button "Draw Chart" at bounding box center [363, 556] width 251 height 29
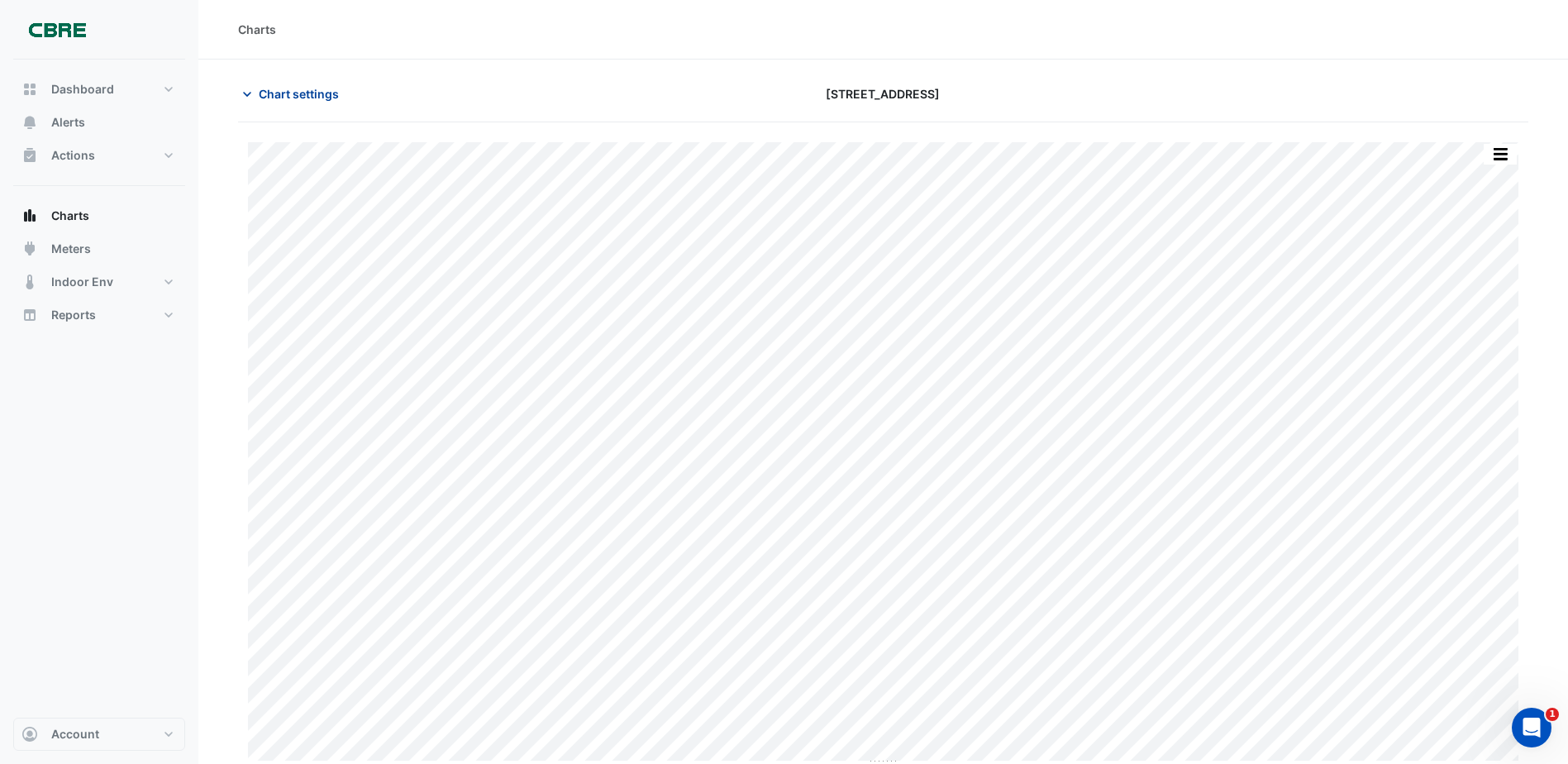
click at [320, 91] on span "Chart settings" at bounding box center [298, 93] width 80 height 17
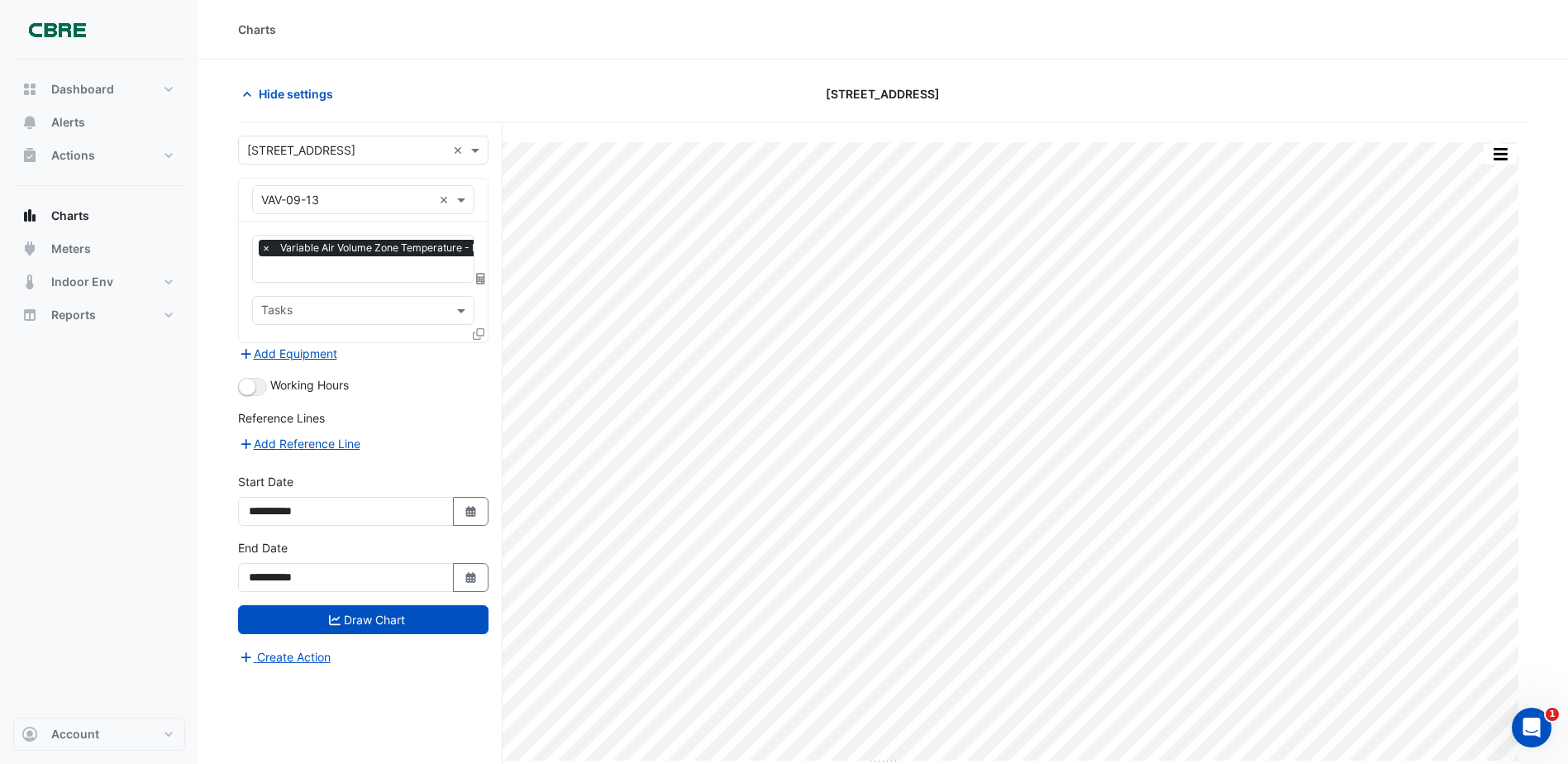
click at [363, 279] on div at bounding box center [396, 271] width 275 height 22
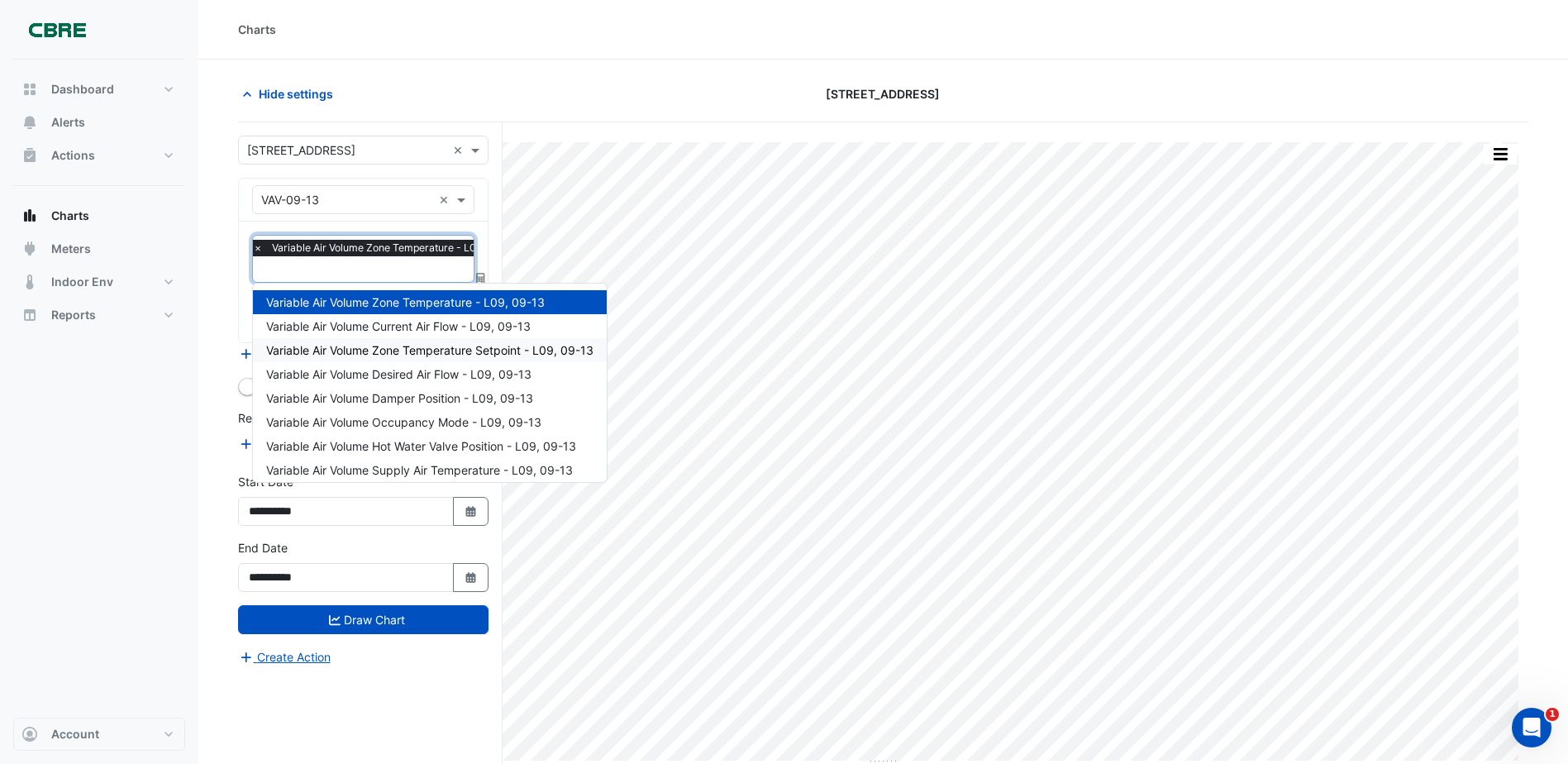
click at [384, 352] on span "Variable Air Volume Zone Temperature Setpoint - L09, 09-13" at bounding box center [429, 350] width 327 height 14
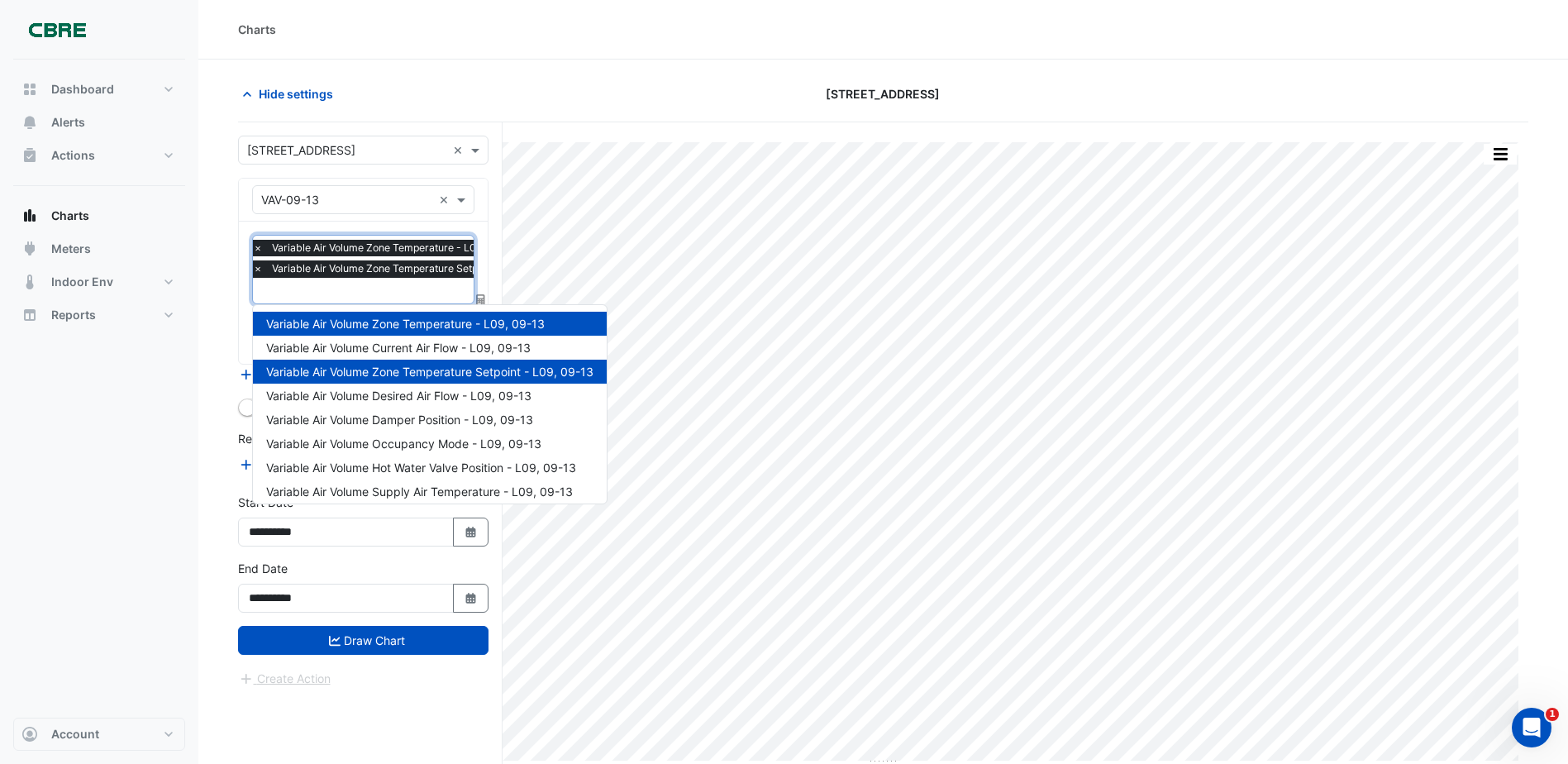
click at [355, 262] on span "Variable Air Volume Zone Temperature Setpoint - L09, 09-13" at bounding box center [415, 269] width 295 height 17
drag, startPoint x: 157, startPoint y: 431, endPoint x: 203, endPoint y: 461, distance: 54.9
click at [159, 431] on div "Dashboard Portfolio Ratings Performance Alerts Actions Site Manager Charts" at bounding box center [99, 389] width 172 height 658
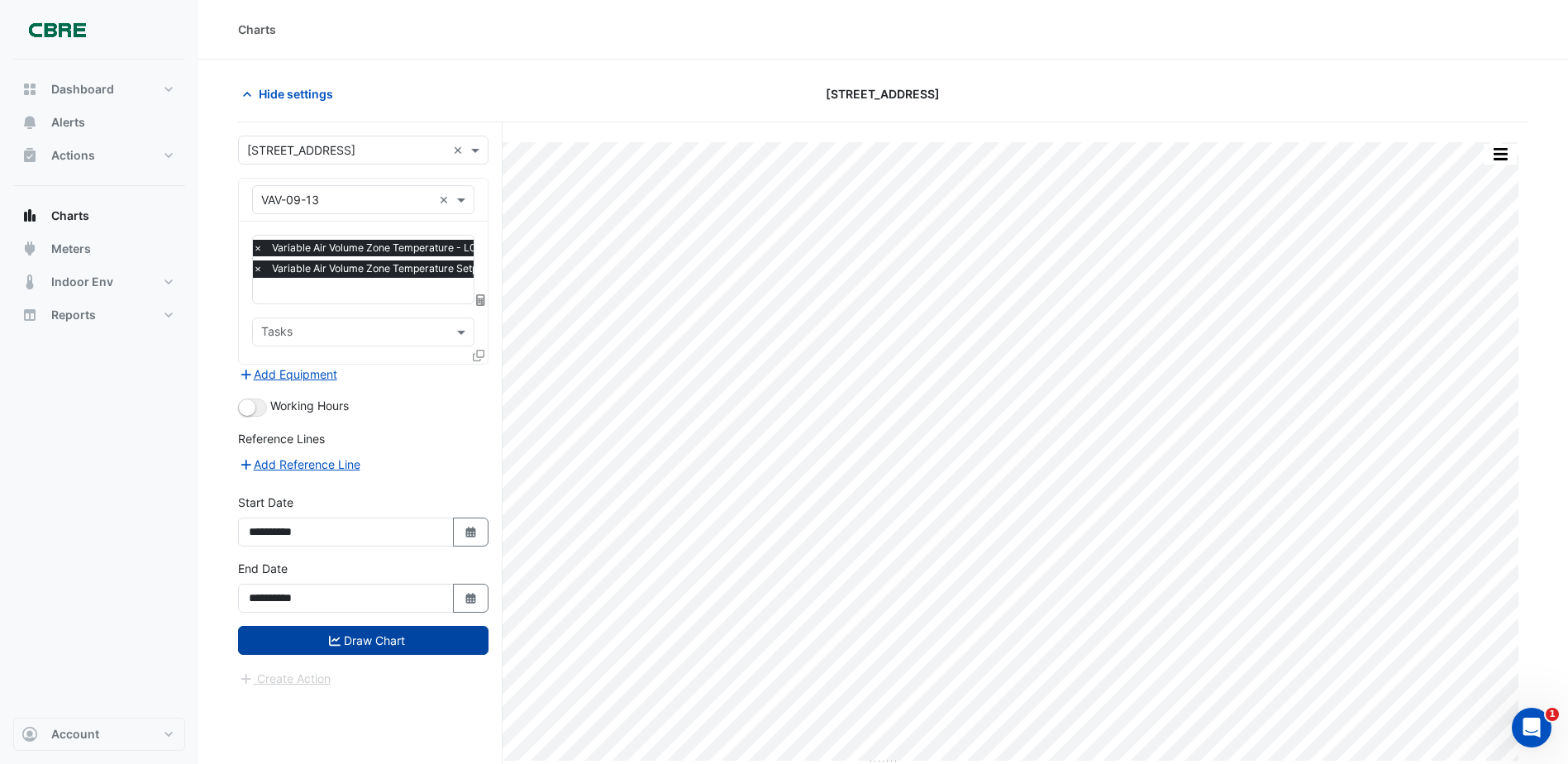
click at [421, 642] on button "Draw Chart" at bounding box center [363, 640] width 251 height 29
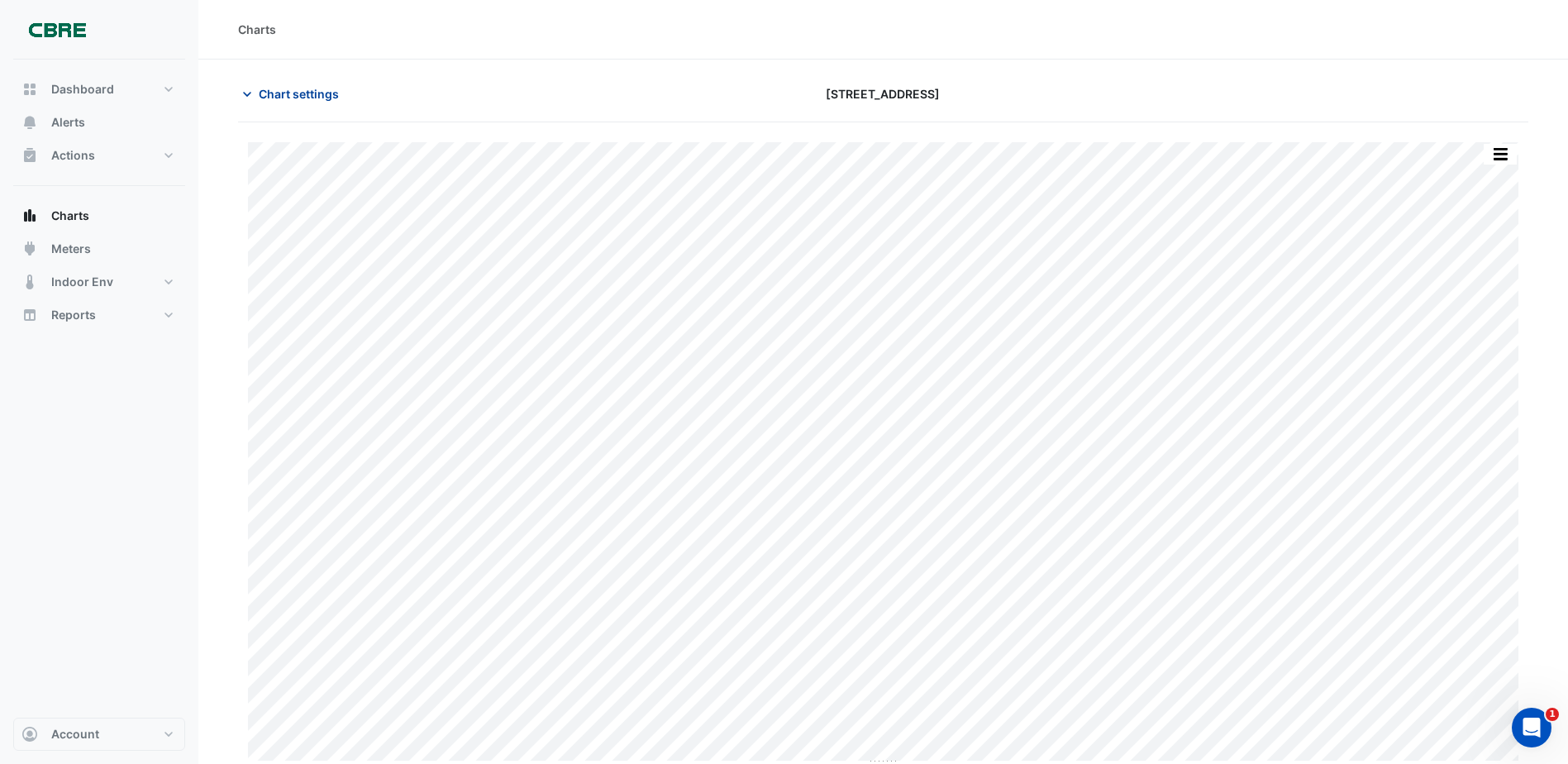
click at [305, 94] on span "Chart settings" at bounding box center [298, 93] width 80 height 17
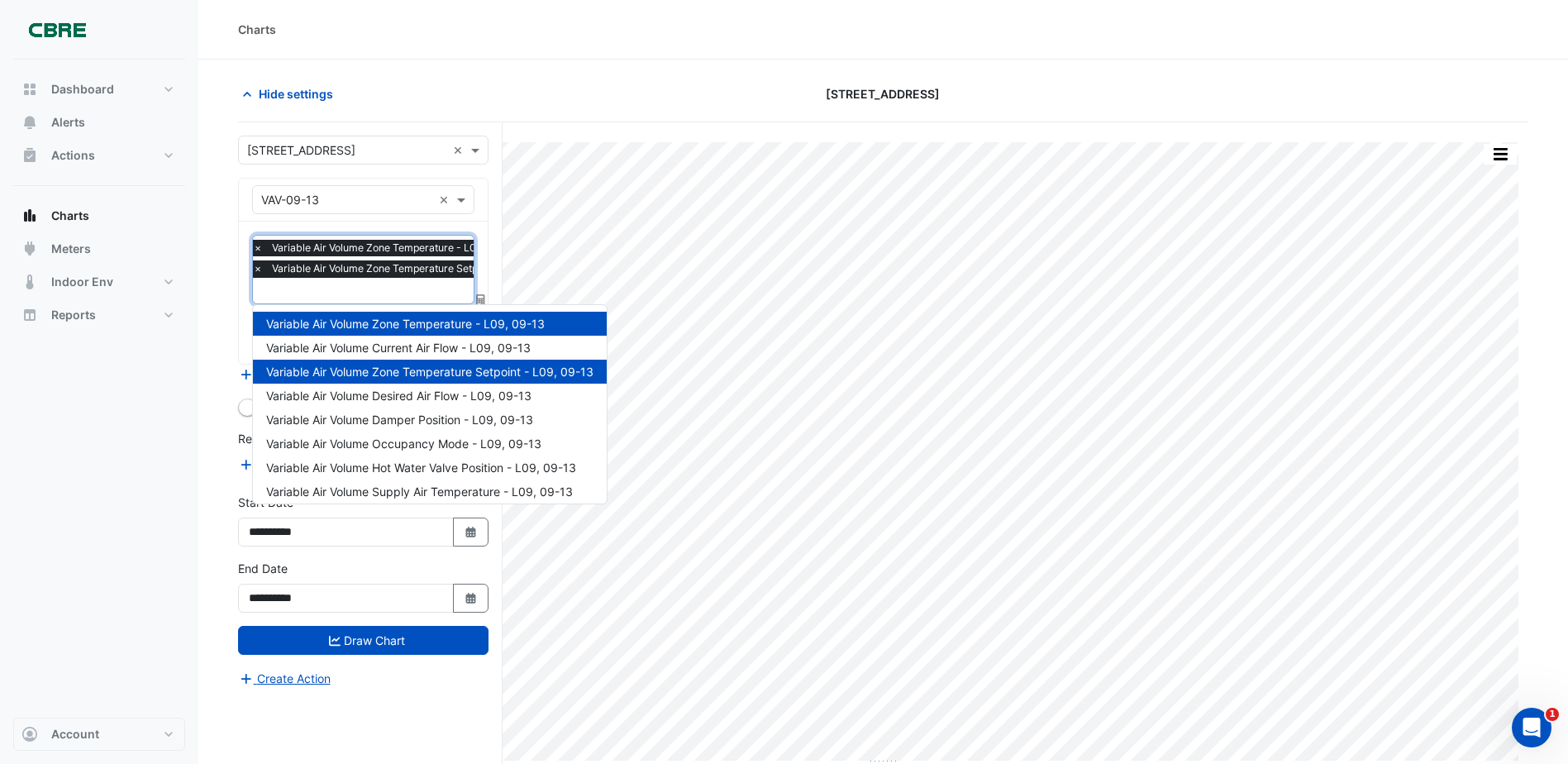
click at [351, 266] on span "Variable Air Volume Zone Temperature Setpoint - L09, 09-13" at bounding box center [415, 269] width 295 height 17
click at [424, 365] on span "Variable Air Volume Zone Temperature Setpoint - L09, 09-13" at bounding box center [429, 372] width 327 height 14
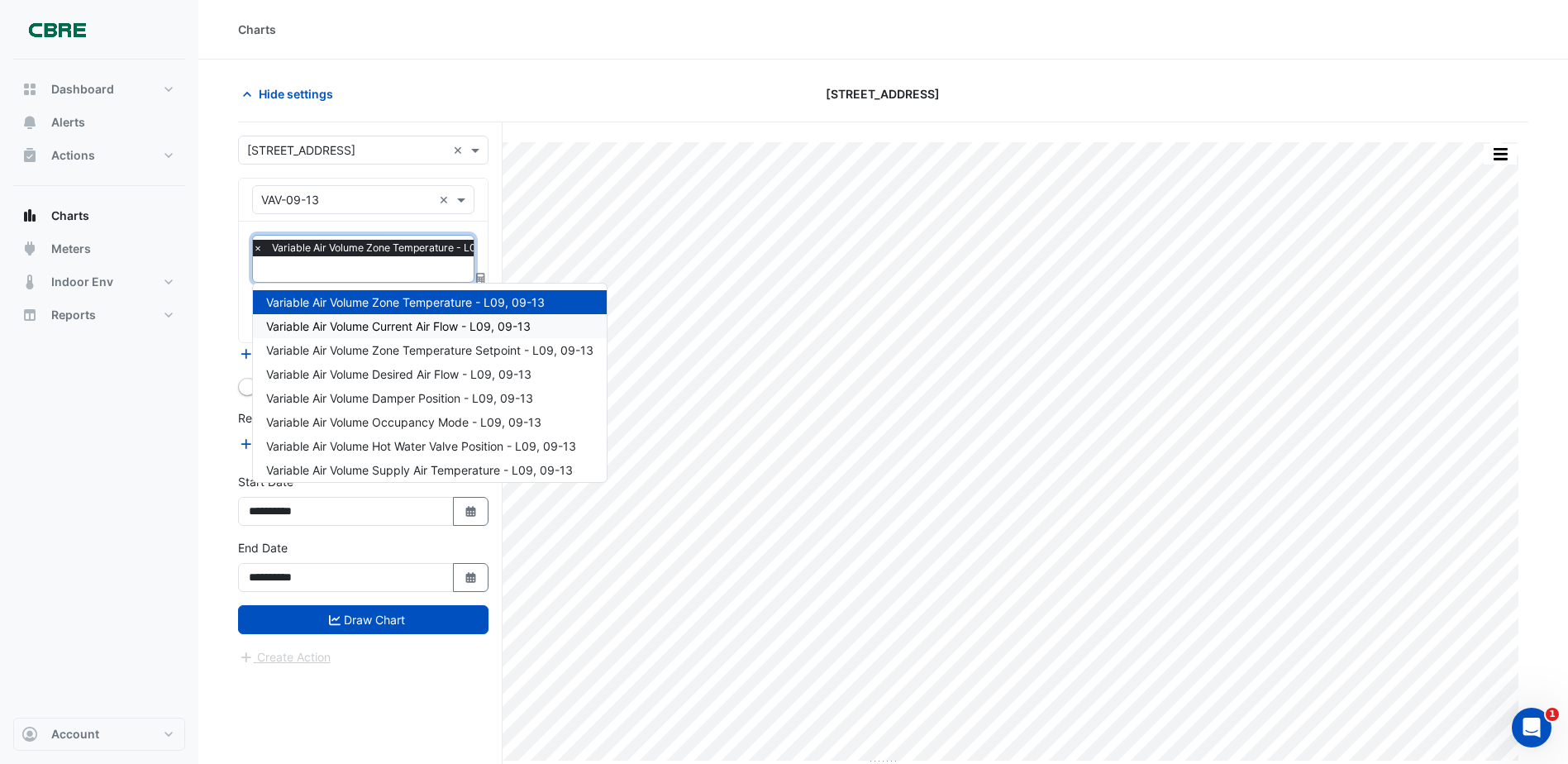
click at [421, 328] on span "Variable Air Volume Current Air Flow - L09, 09-13" at bounding box center [398, 325] width 264 height 14
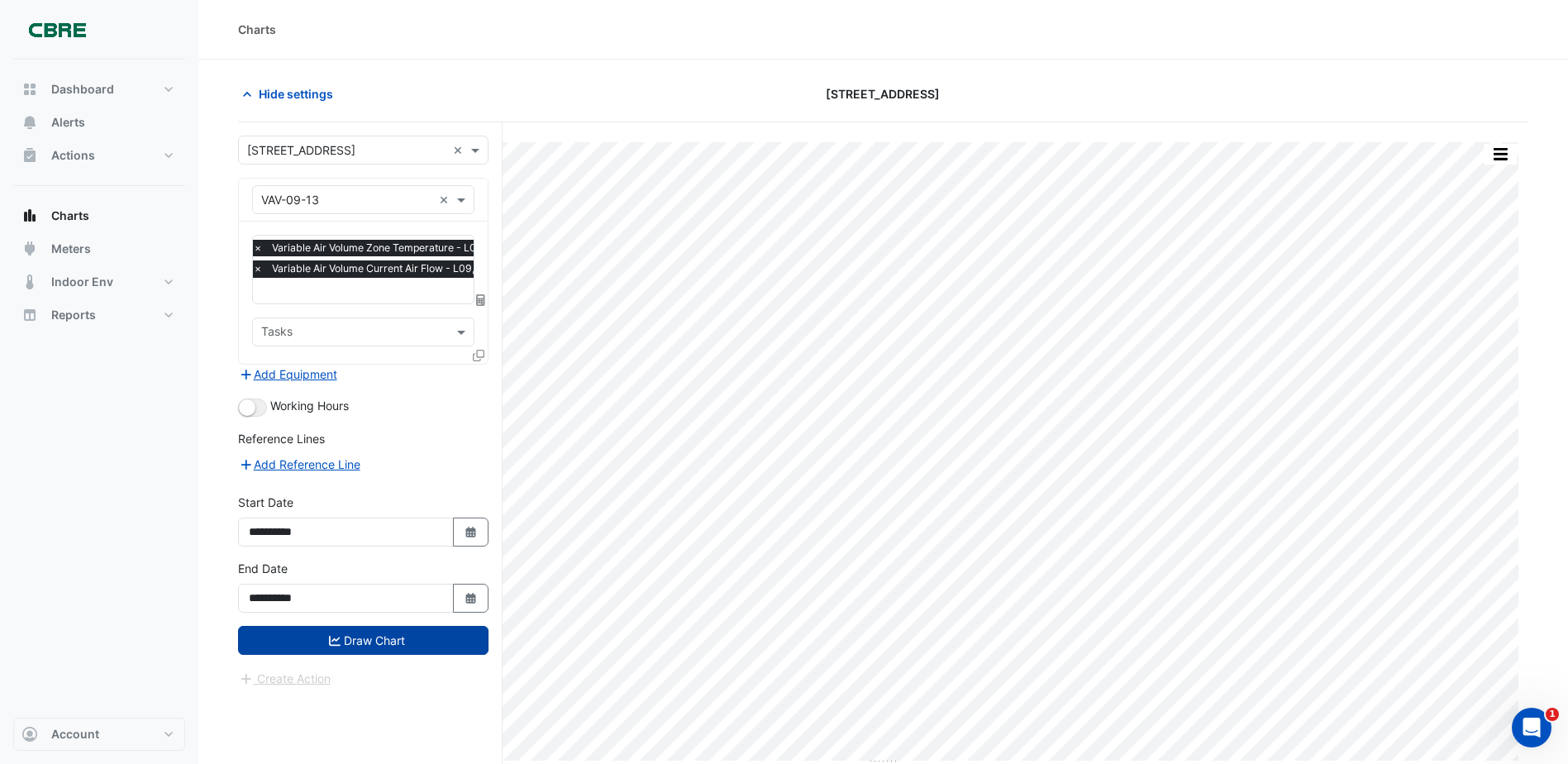
click at [359, 646] on button "Draw Chart" at bounding box center [363, 640] width 251 height 29
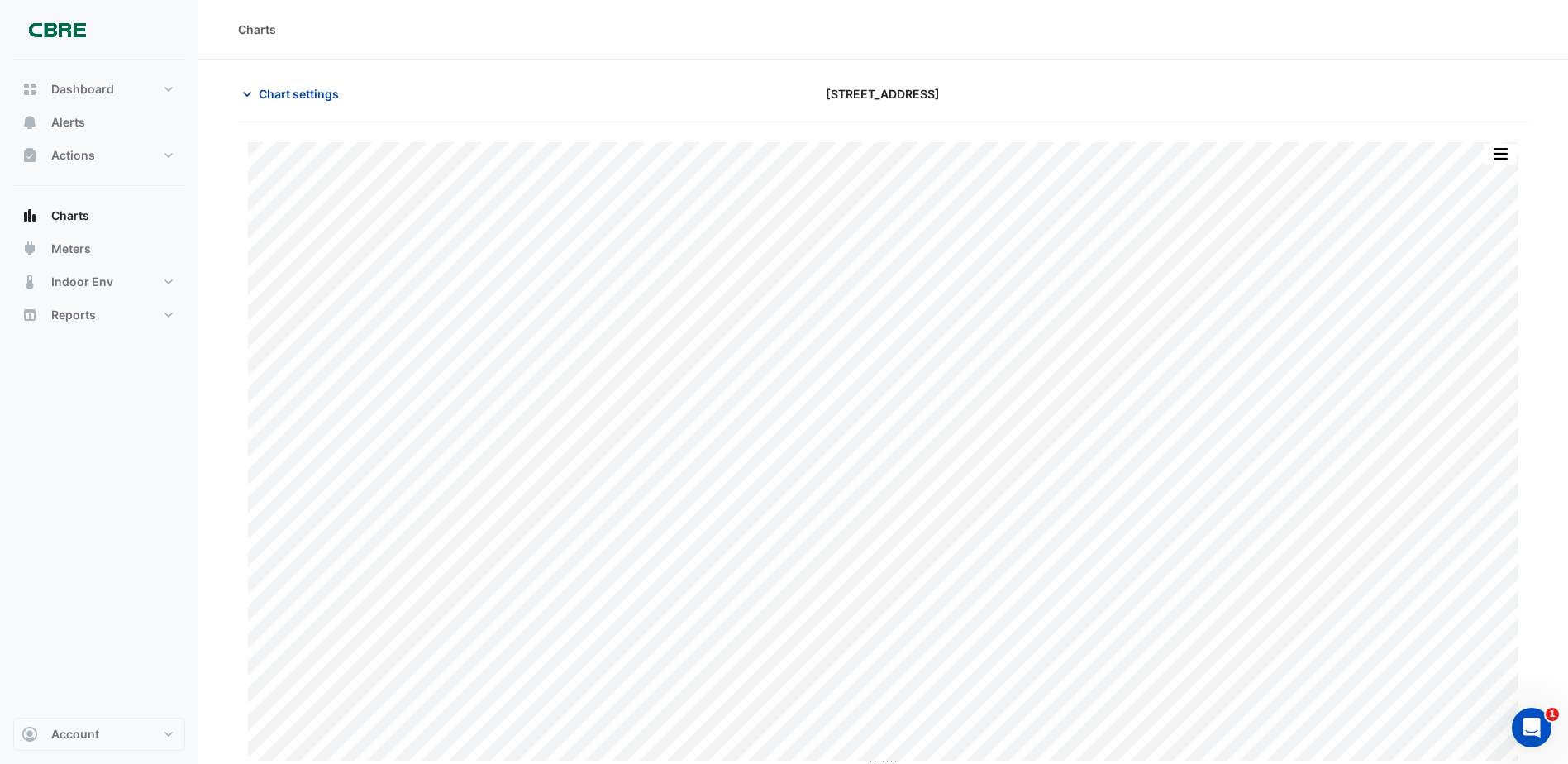
click at [275, 101] on span "Chart settings" at bounding box center [298, 93] width 80 height 17
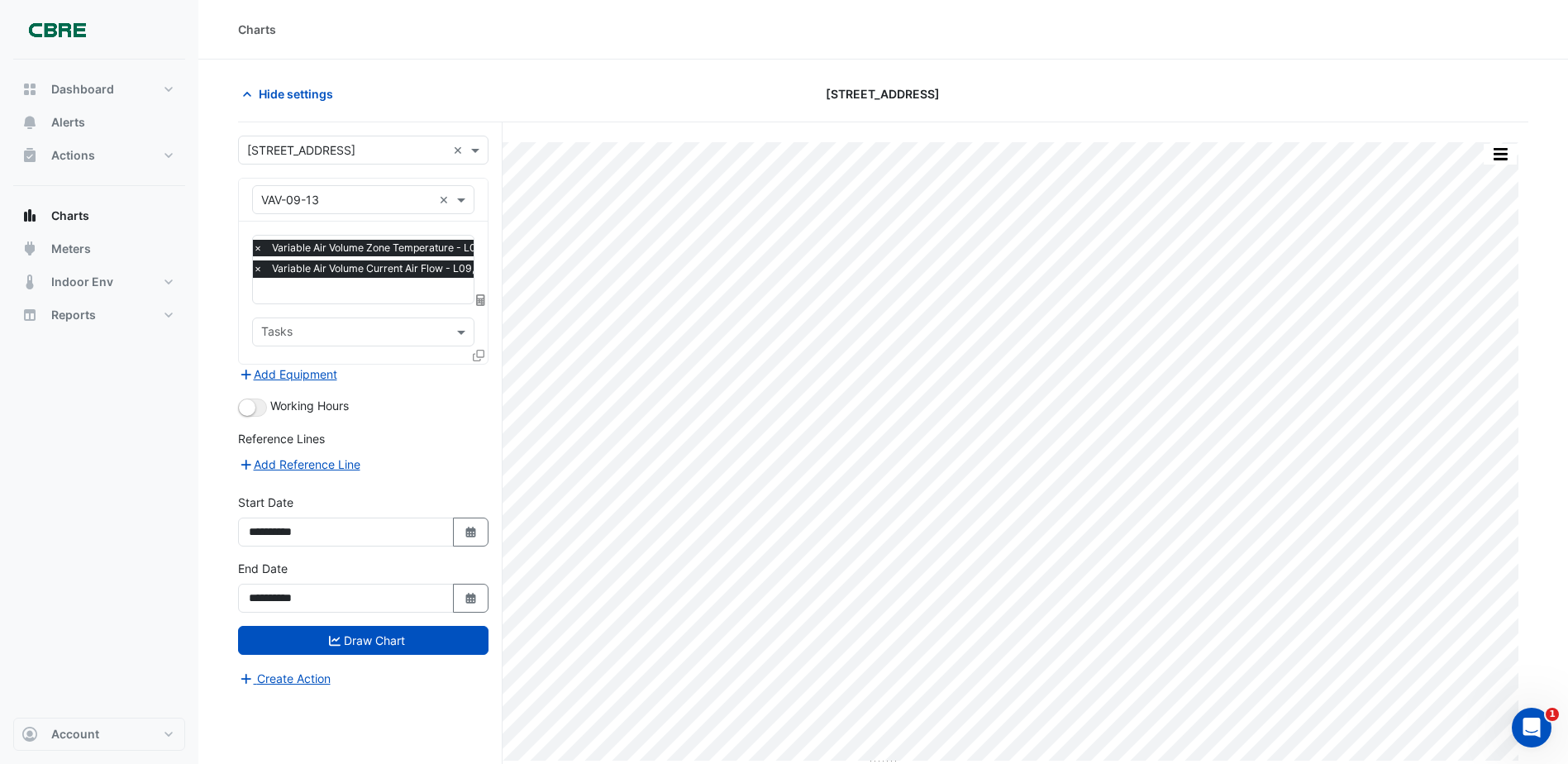
click at [345, 268] on span "Variable Air Volume Current Air Flow - L09, 09-13" at bounding box center [389, 269] width 243 height 17
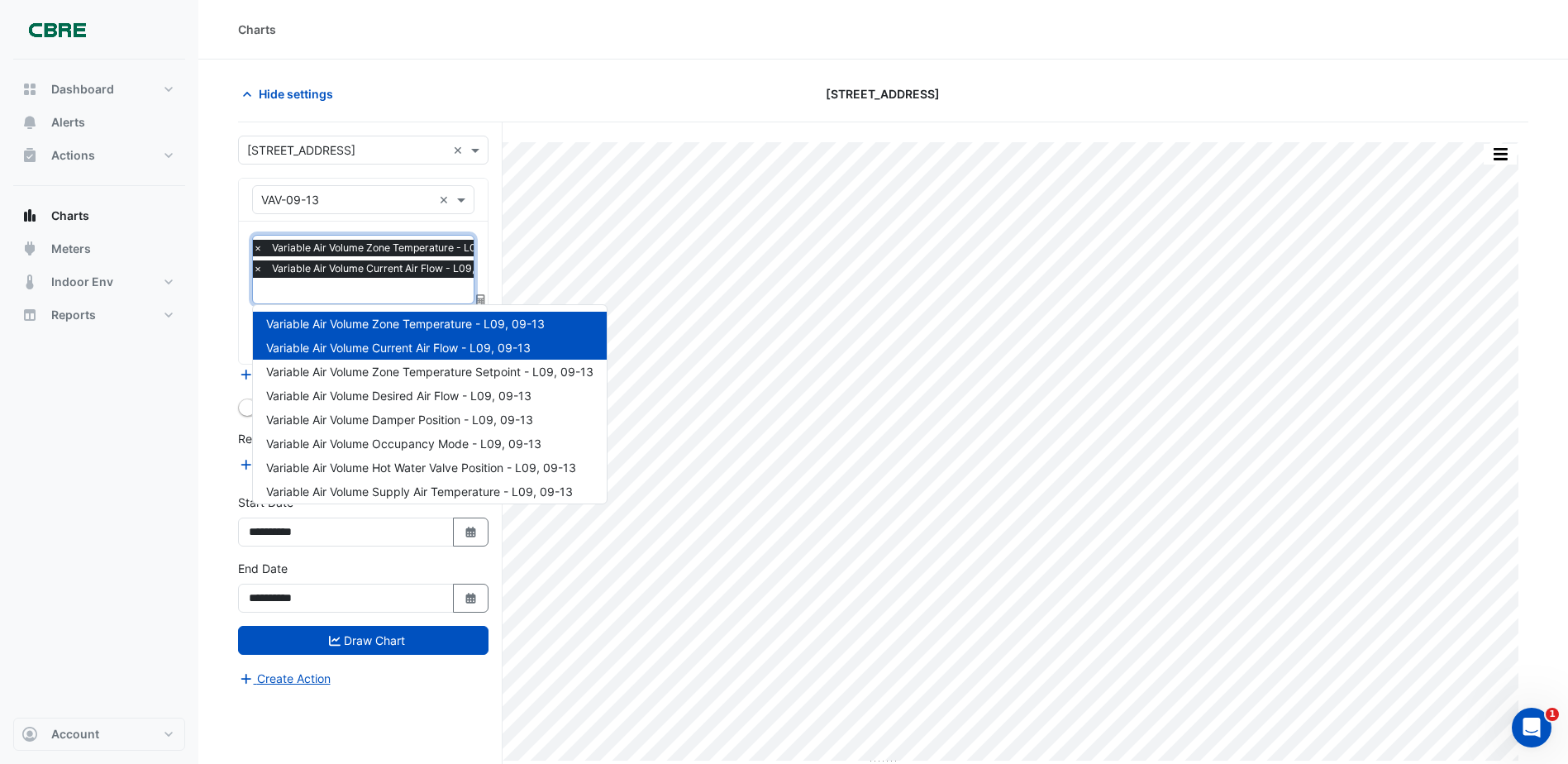
click at [410, 353] on span "Variable Air Volume Current Air Flow - L09, 09-13" at bounding box center [398, 347] width 264 height 14
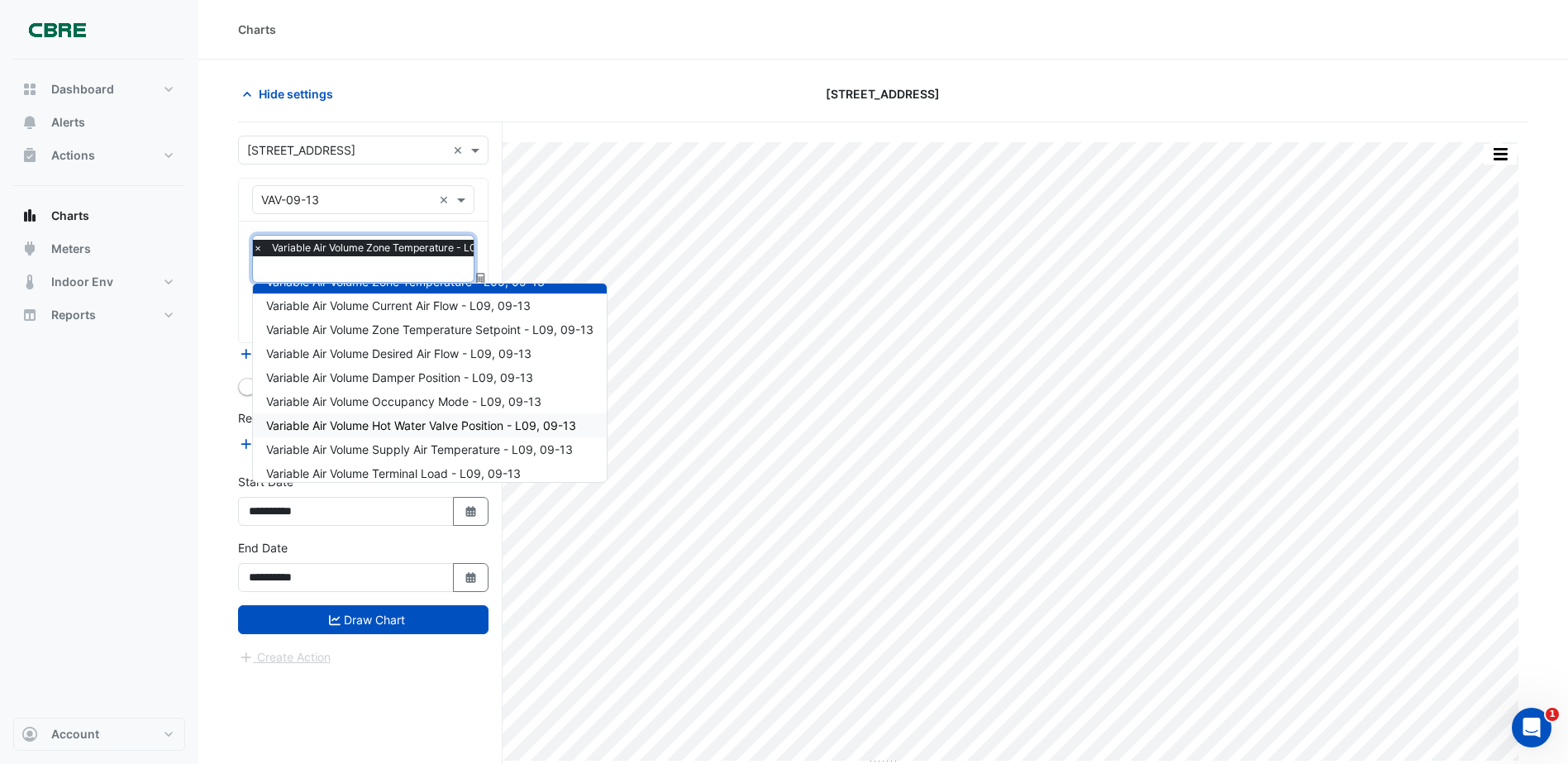
scroll to position [30, 0]
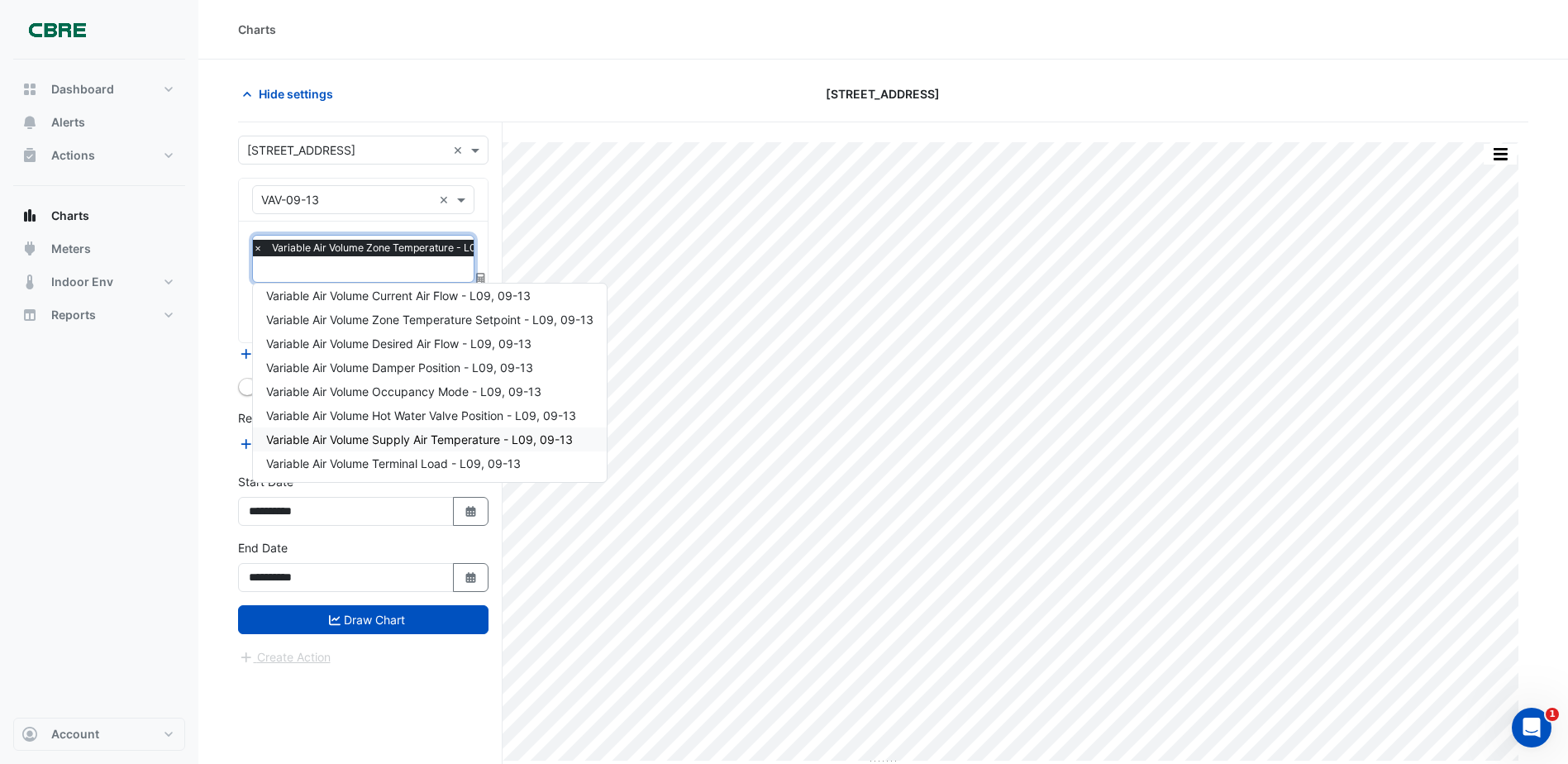
click at [416, 447] on div "Variable Air Volume Supply Air Temperature - L09, 09-13" at bounding box center [429, 439] width 354 height 24
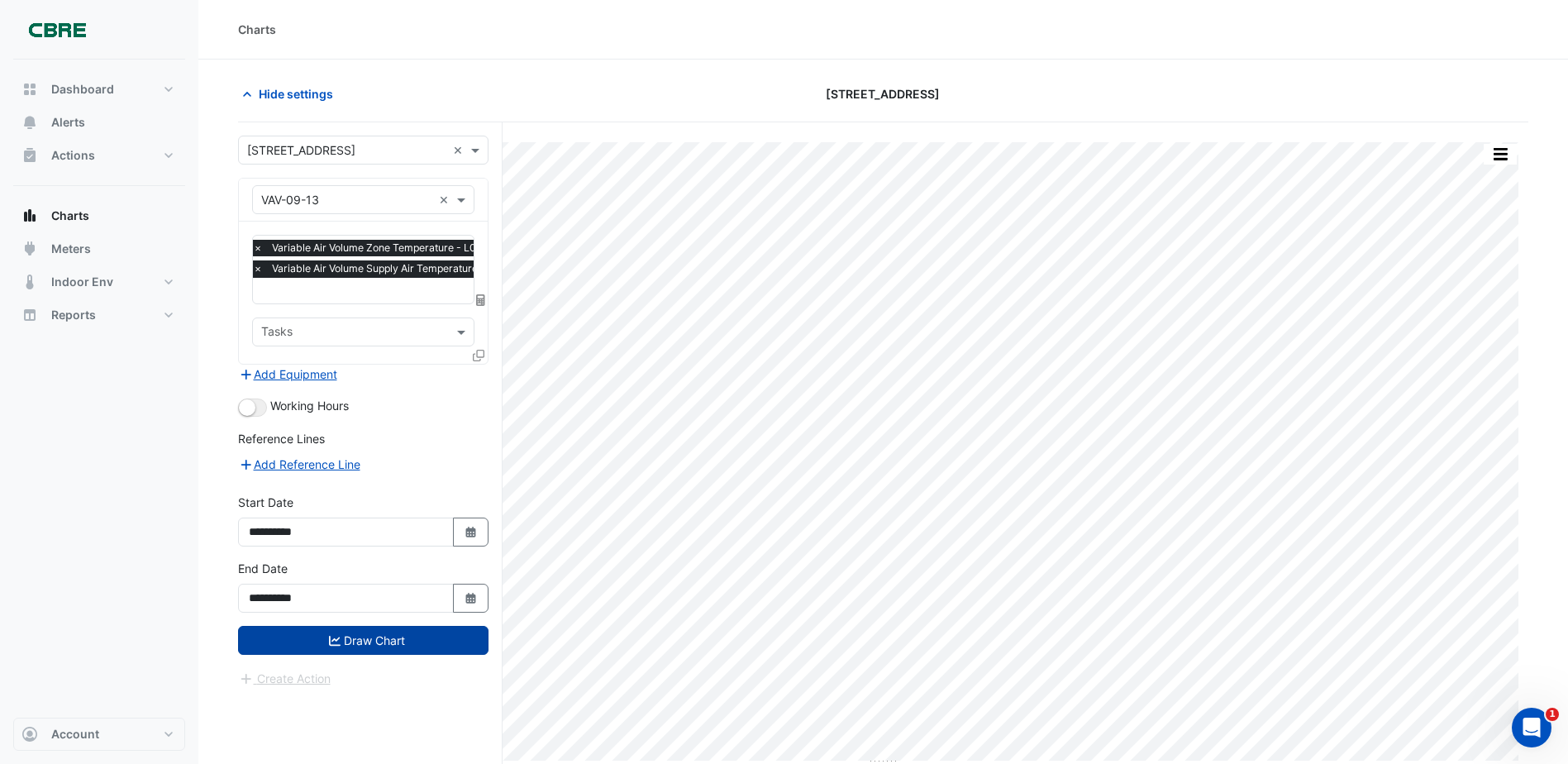
click at [389, 636] on button "Draw Chart" at bounding box center [363, 640] width 251 height 29
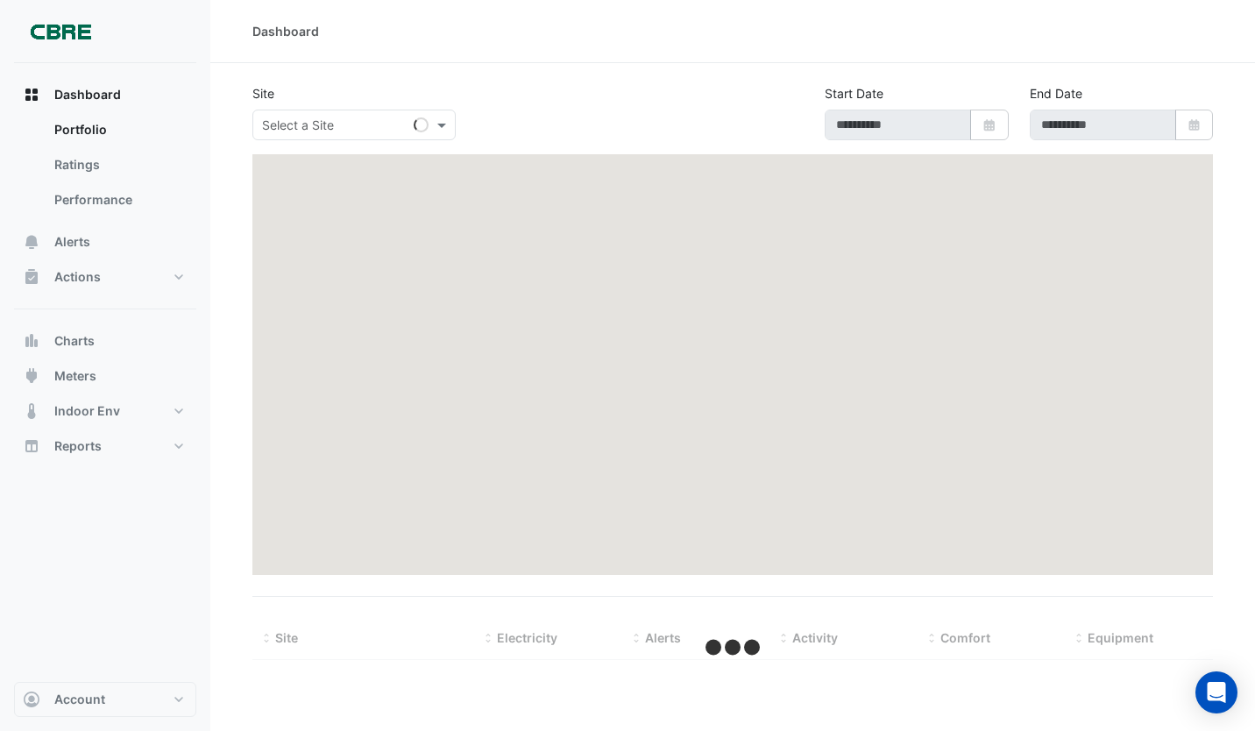
type input "**********"
select select "***"
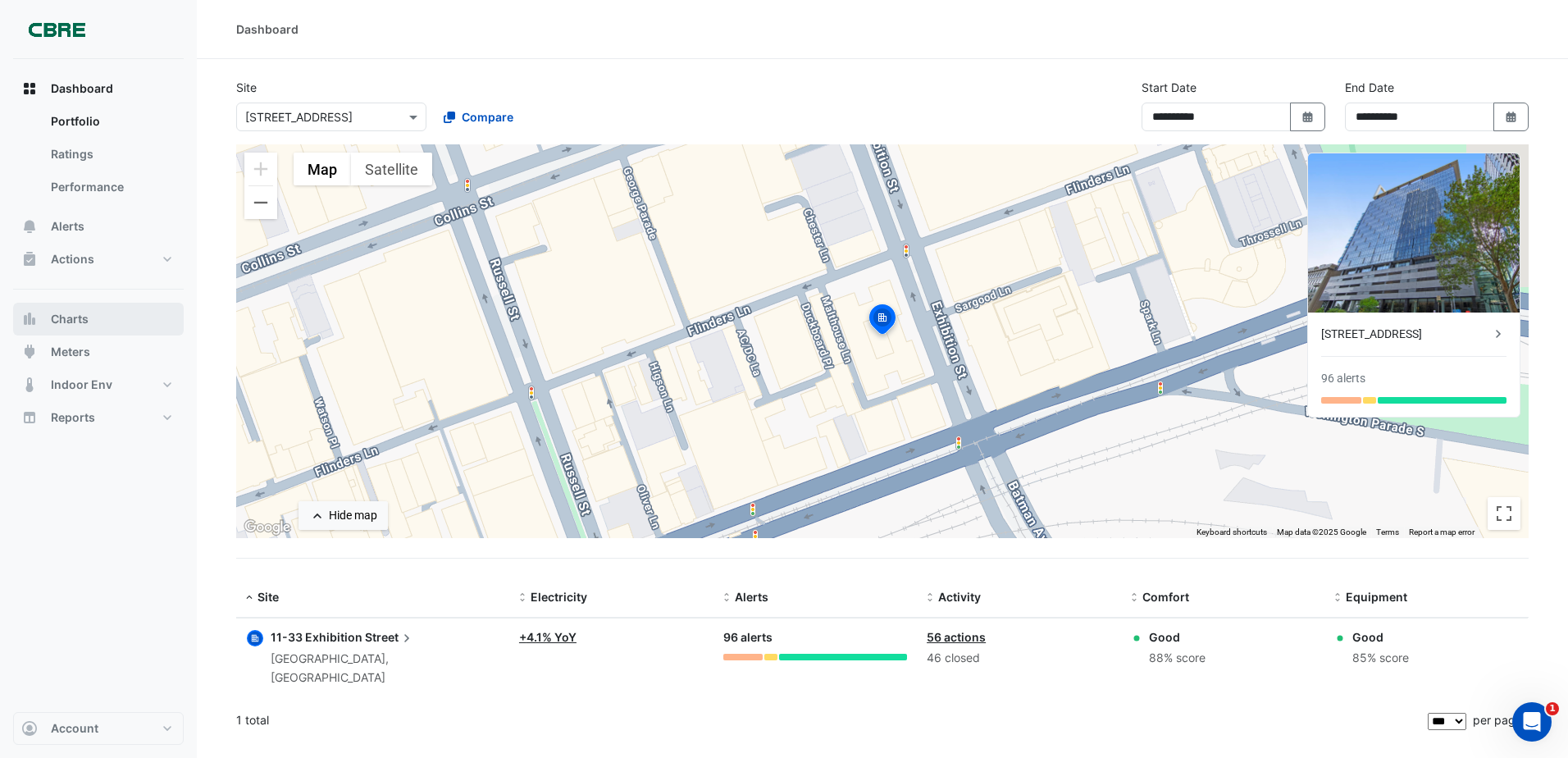
click at [128, 314] on button "Charts" at bounding box center [98, 318] width 170 height 33
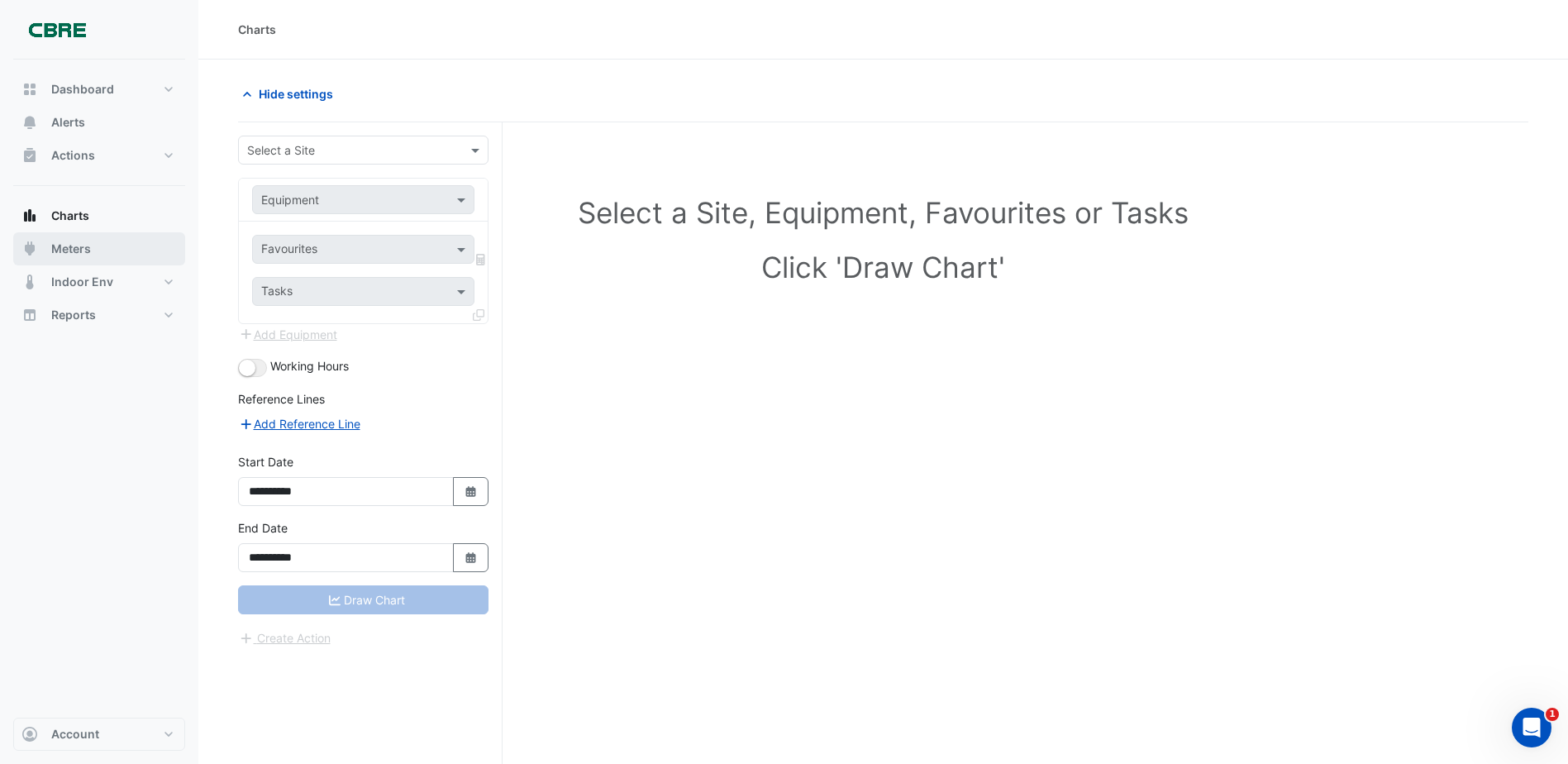
click at [64, 250] on span "Meters" at bounding box center [71, 249] width 40 height 17
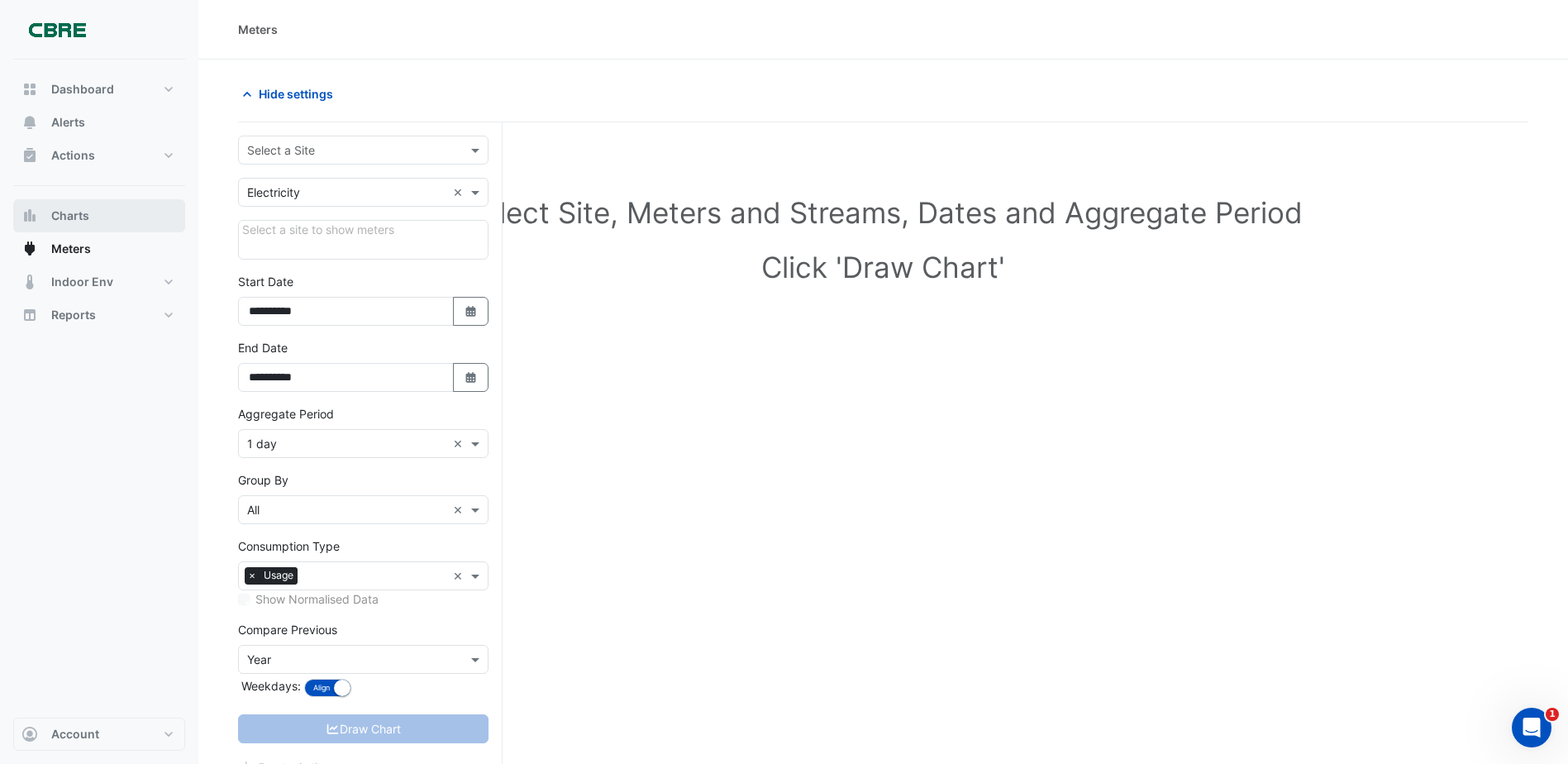
click at [89, 213] on span "Charts" at bounding box center [70, 216] width 38 height 17
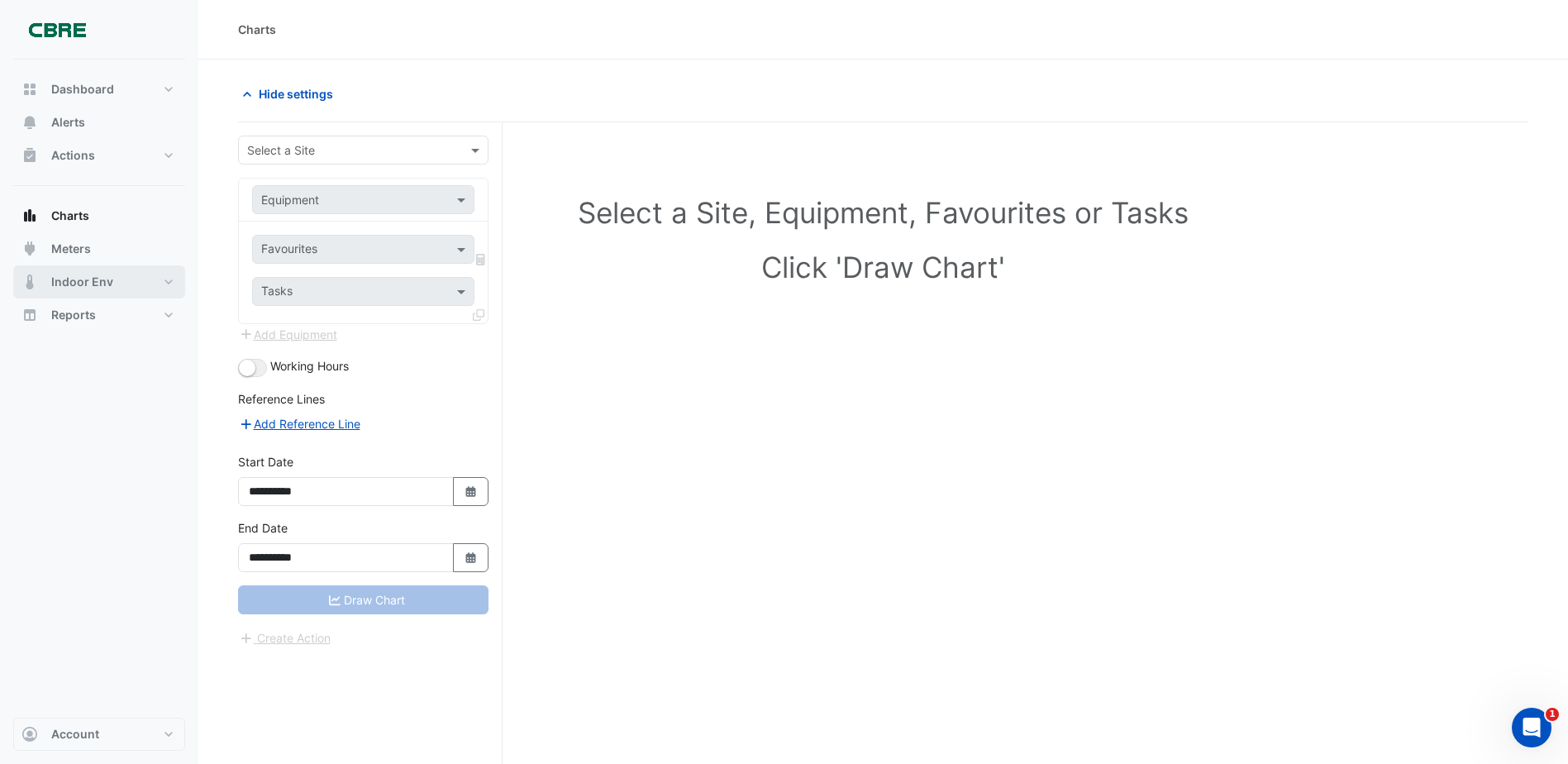
click at [75, 281] on span "Indoor Env" at bounding box center [82, 282] width 62 height 17
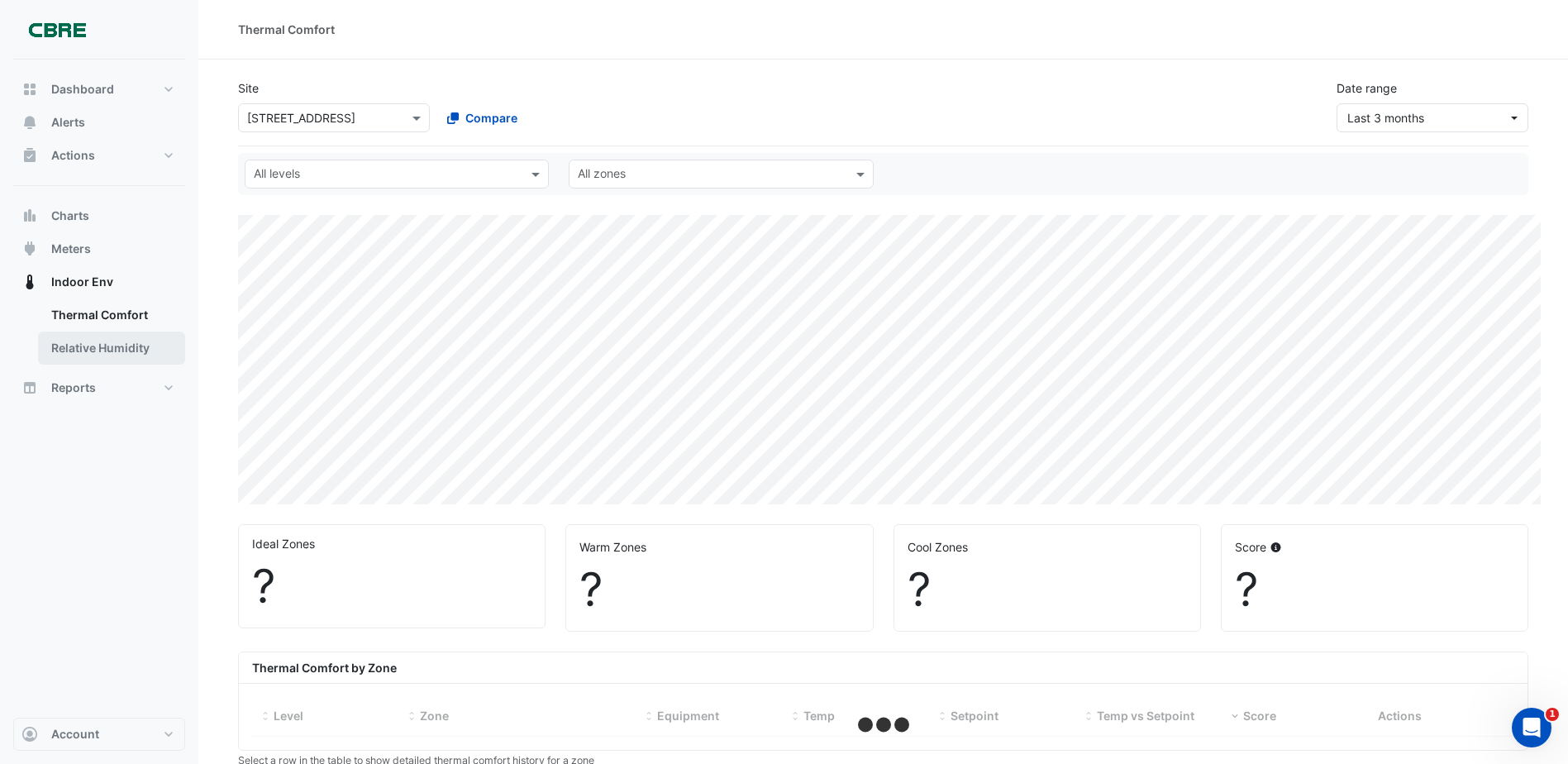
select select "***"
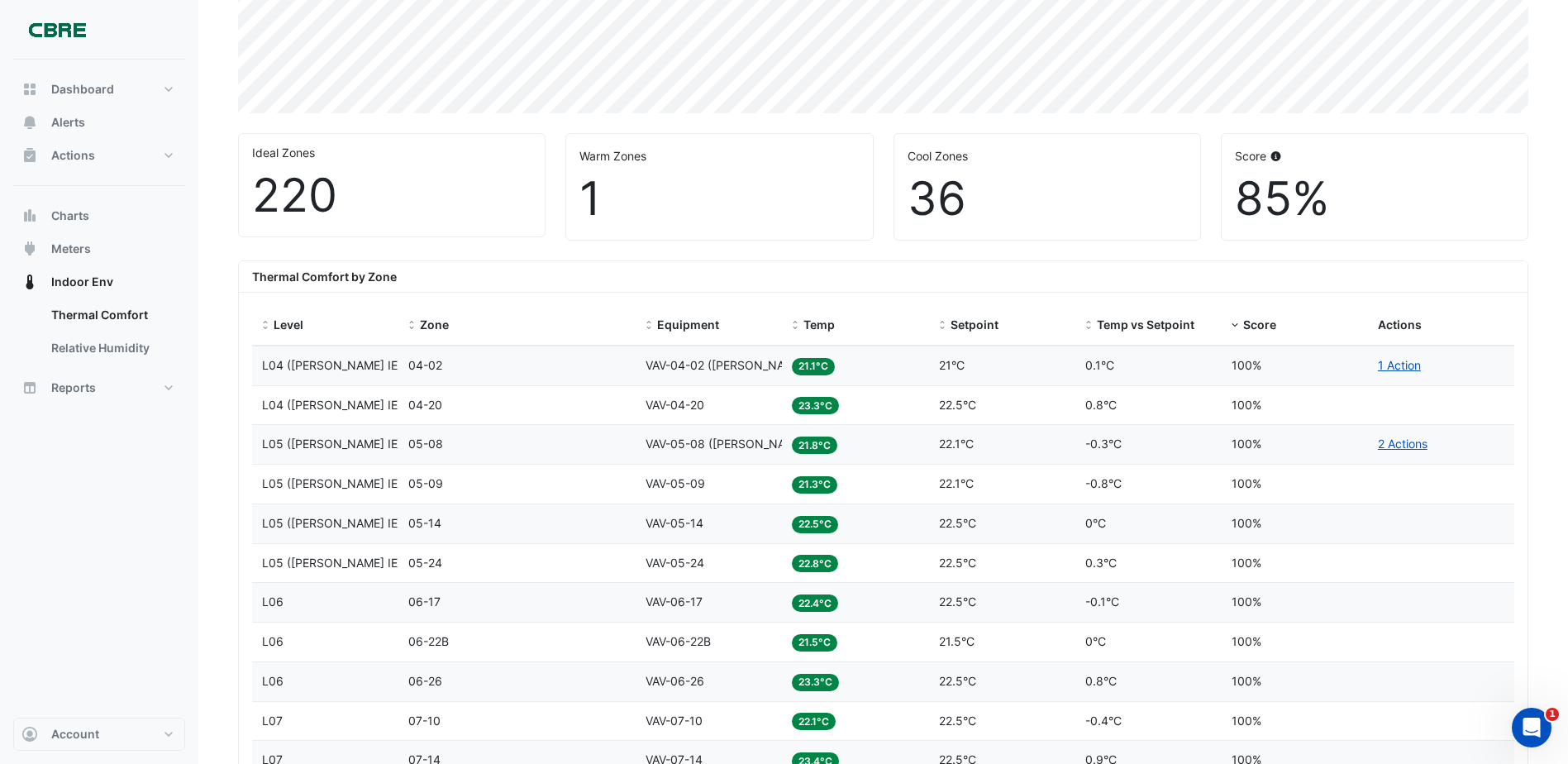
scroll to position [436, 0]
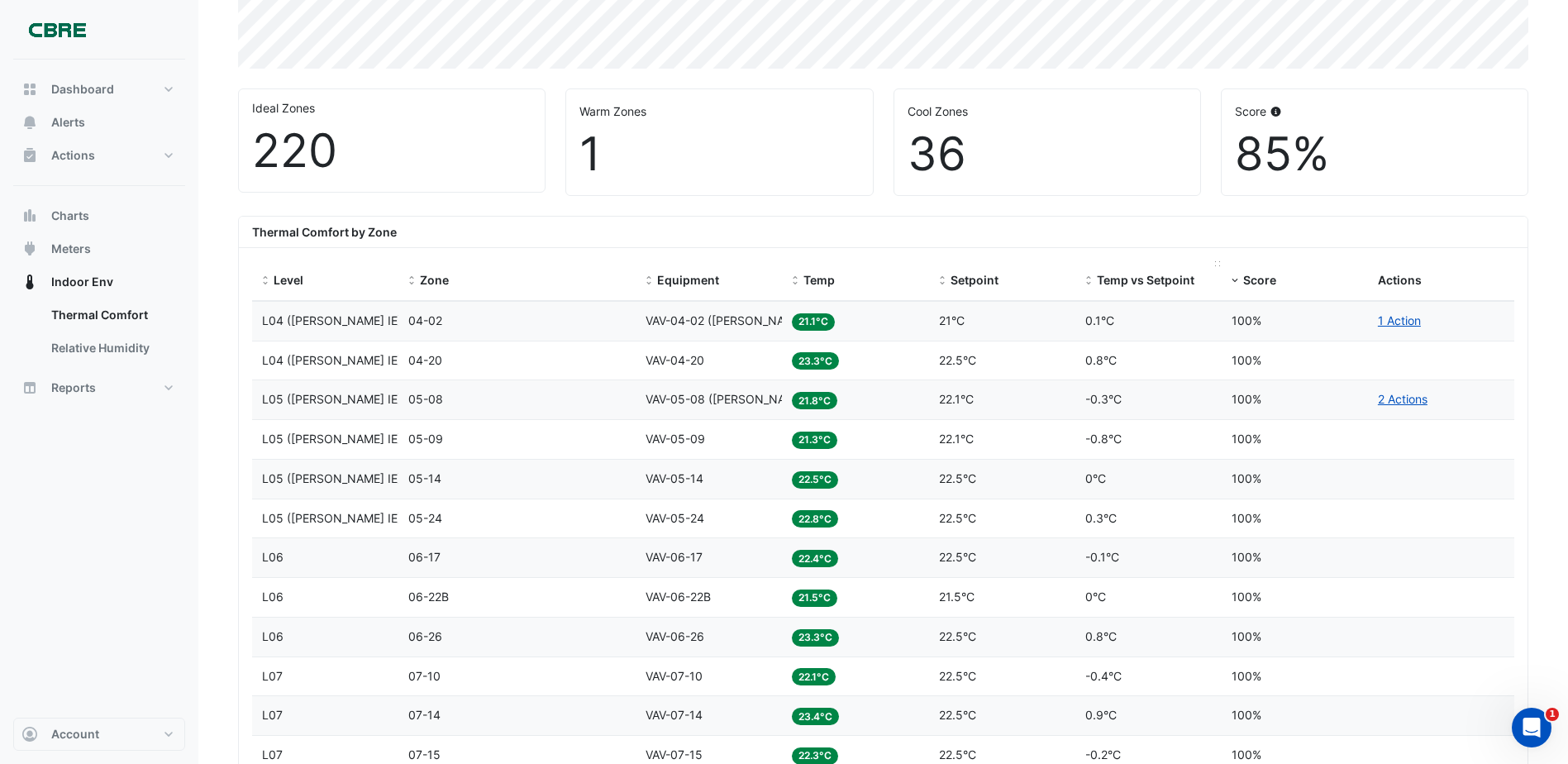
click at [1121, 274] on span "Temp vs Setpoint" at bounding box center [1145, 279] width 97 height 14
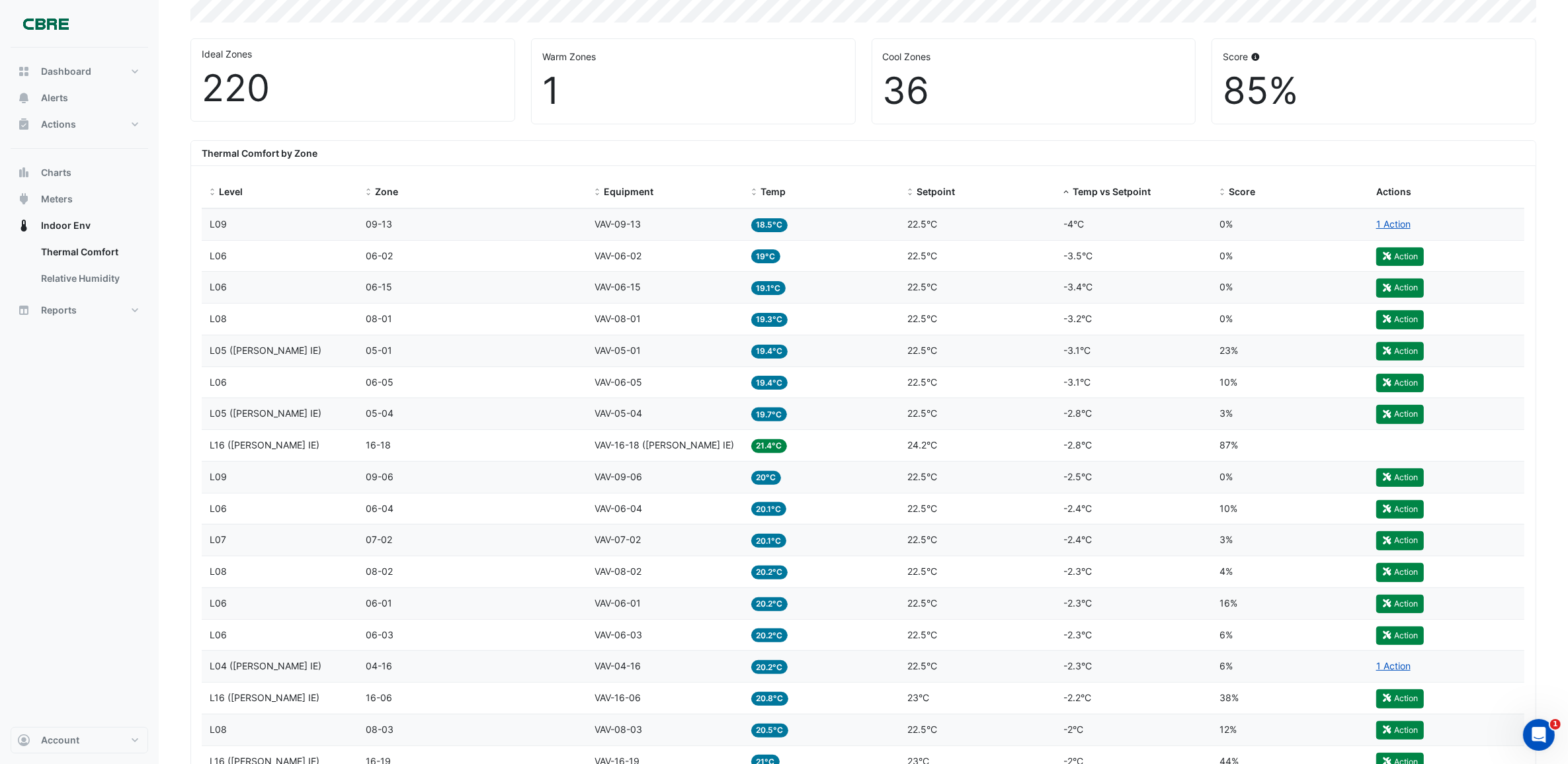
scroll to position [464, 0]
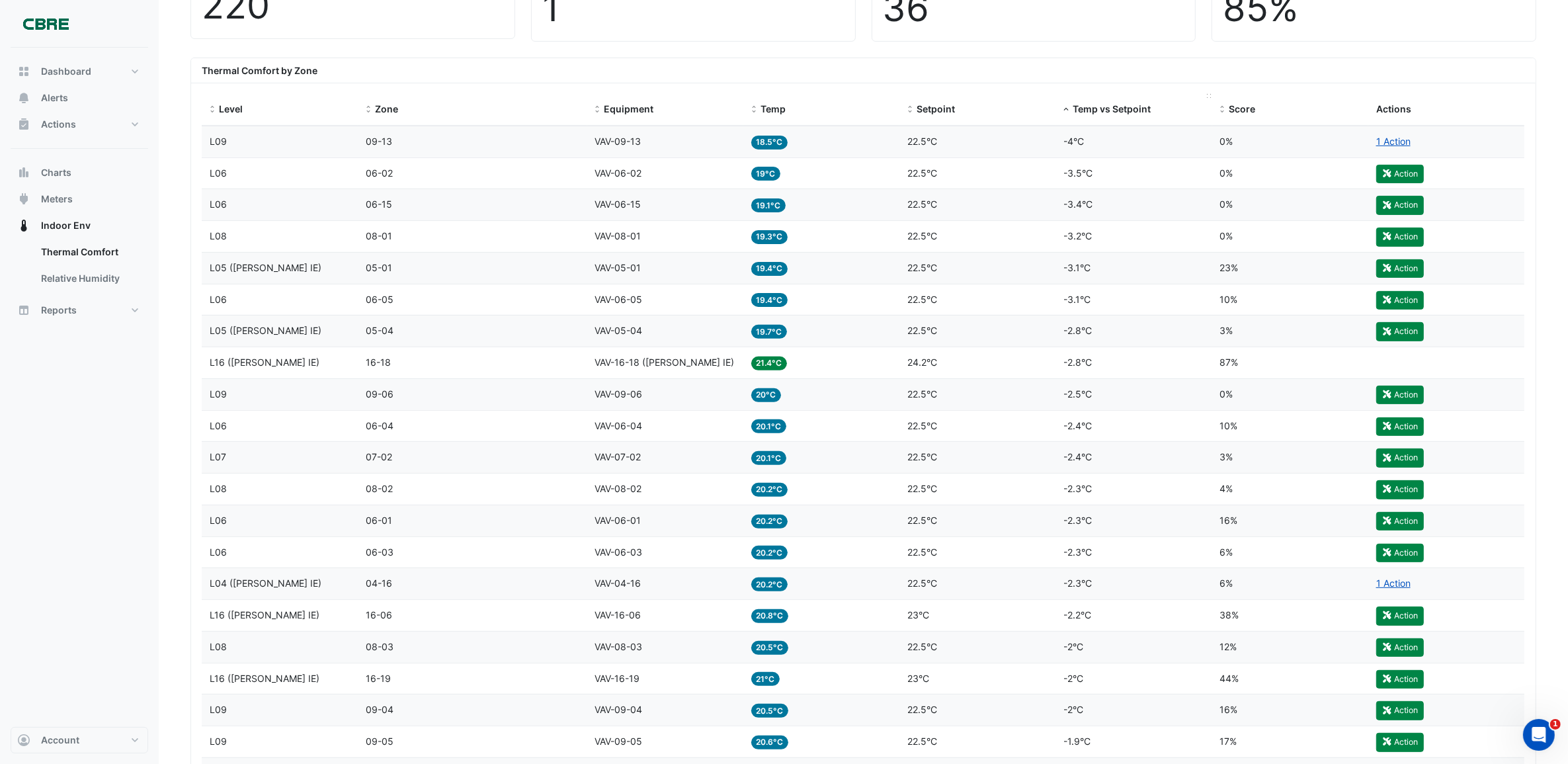
click at [946, 107] on span "Temp vs Setpoint" at bounding box center [1111, 109] width 78 height 11
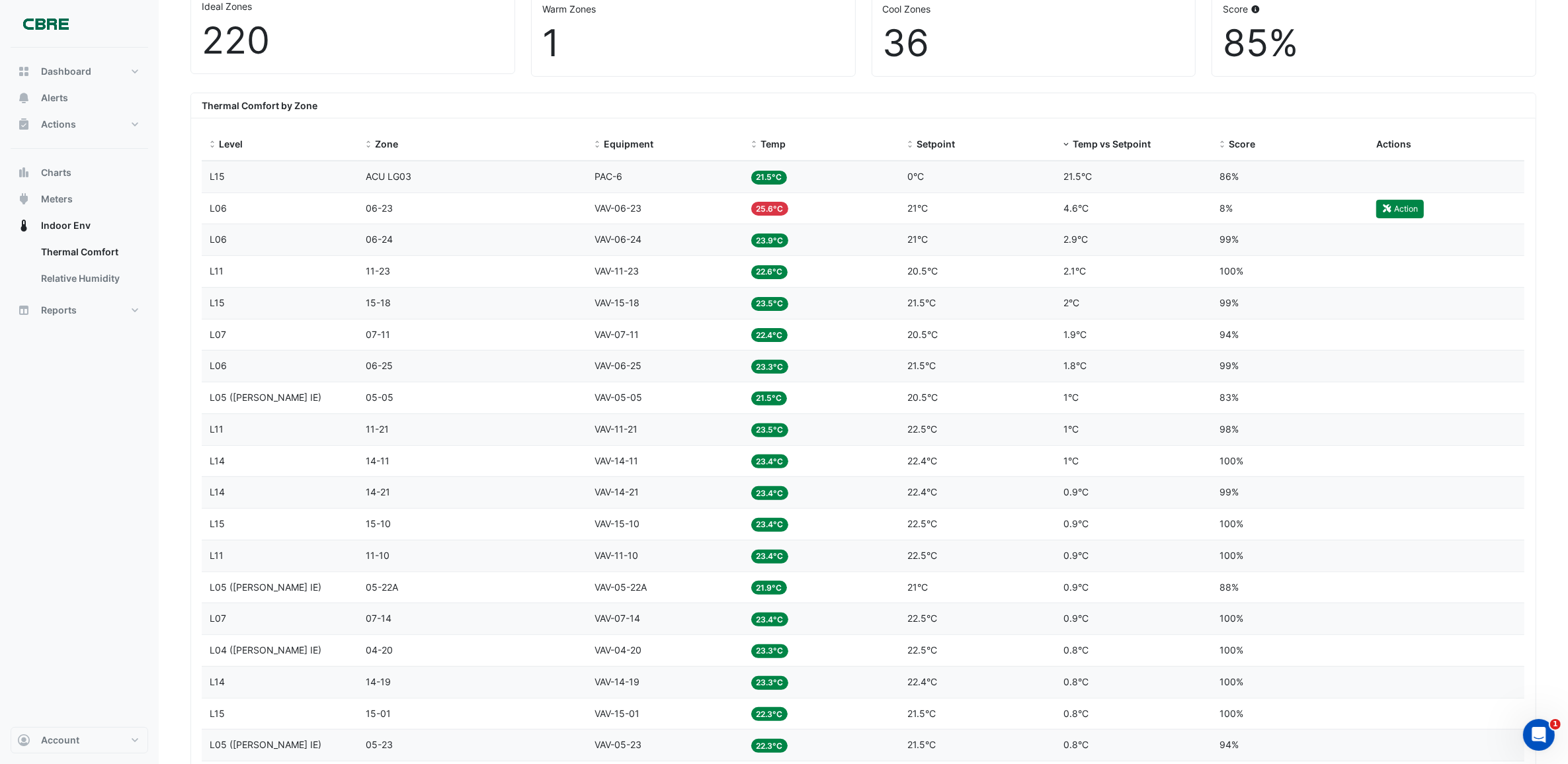
scroll to position [133, 0]
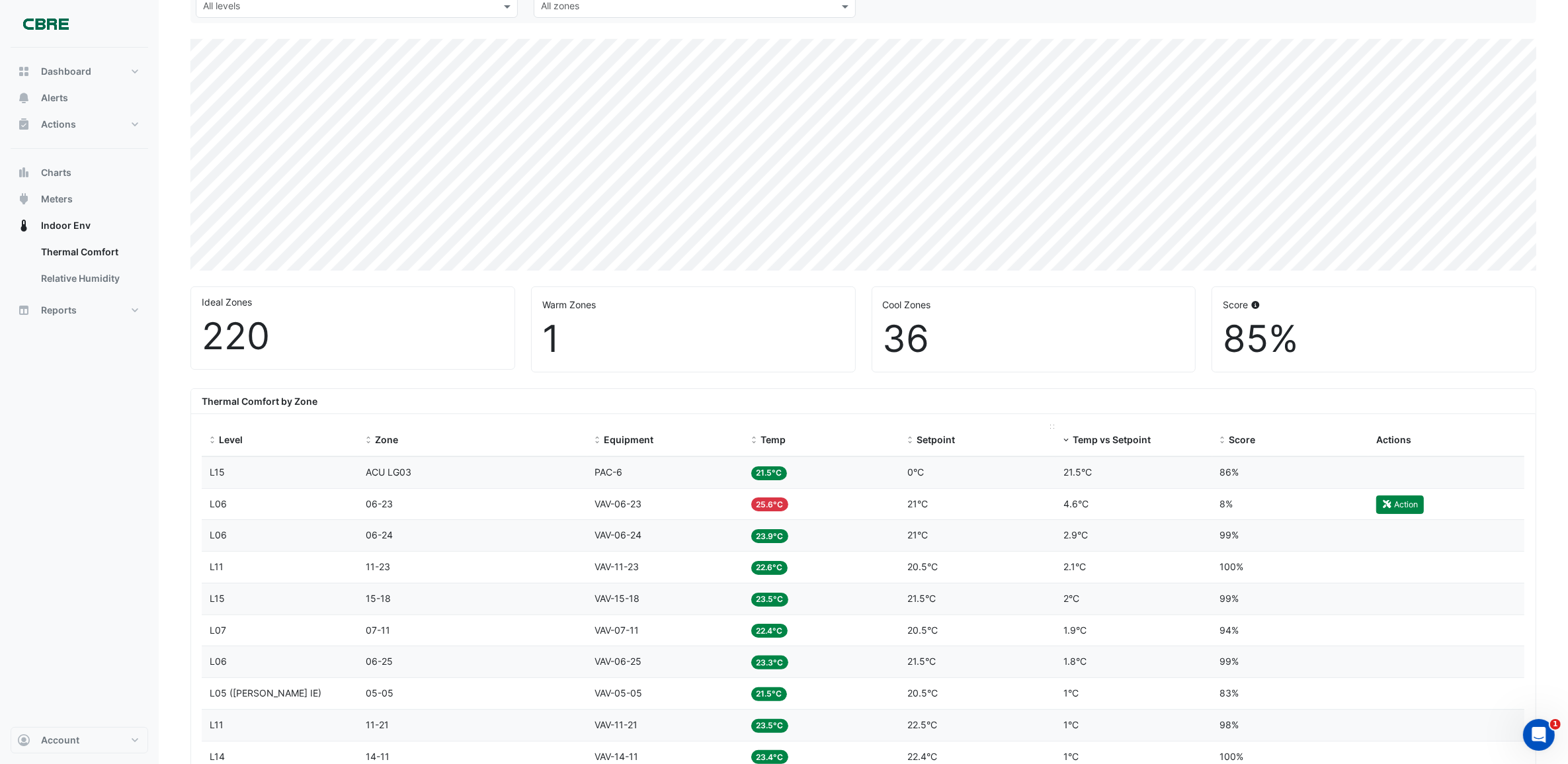
click at [939, 445] on span "Setpoint" at bounding box center [936, 439] width 38 height 11
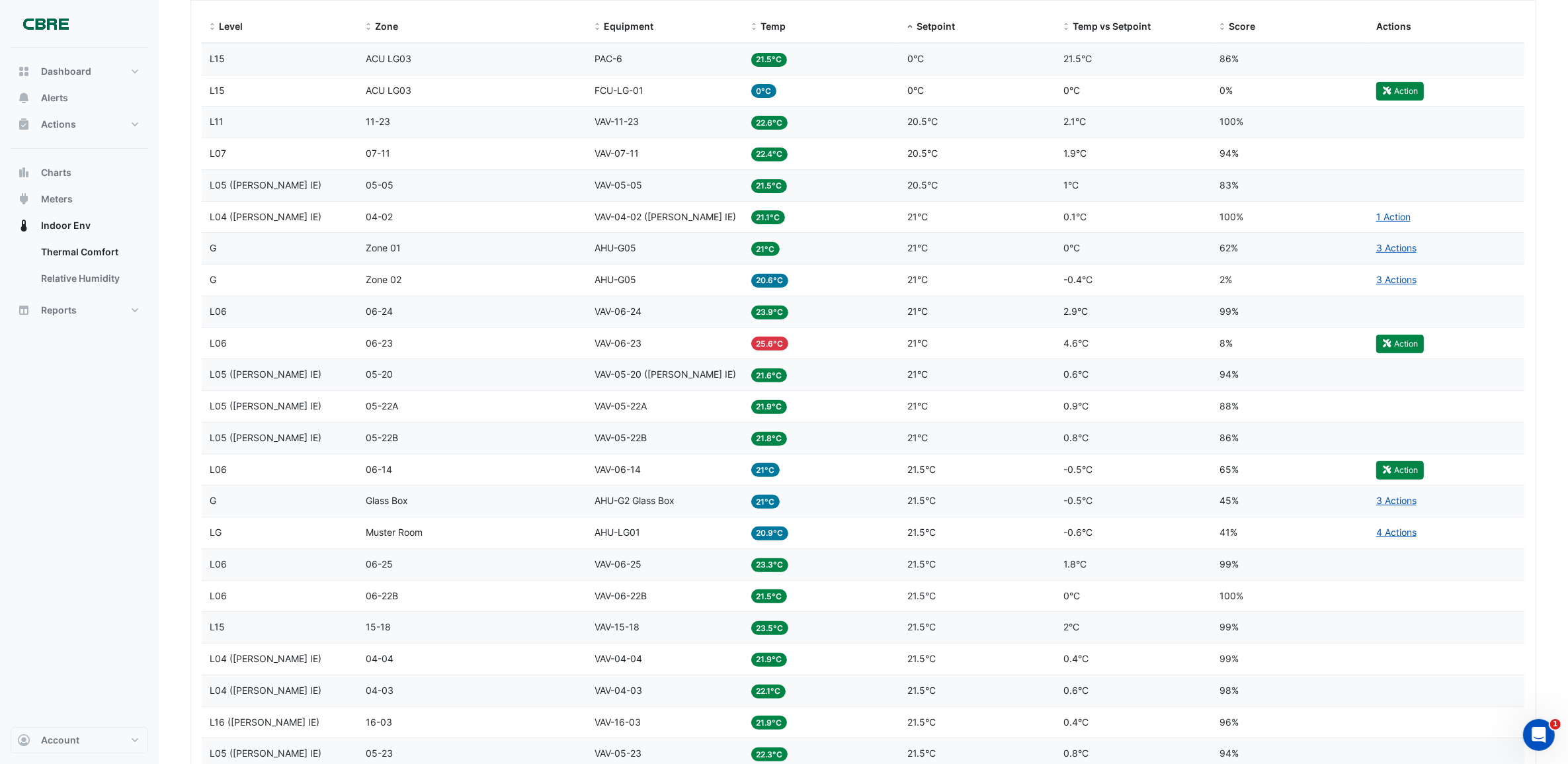
scroll to position [393, 0]
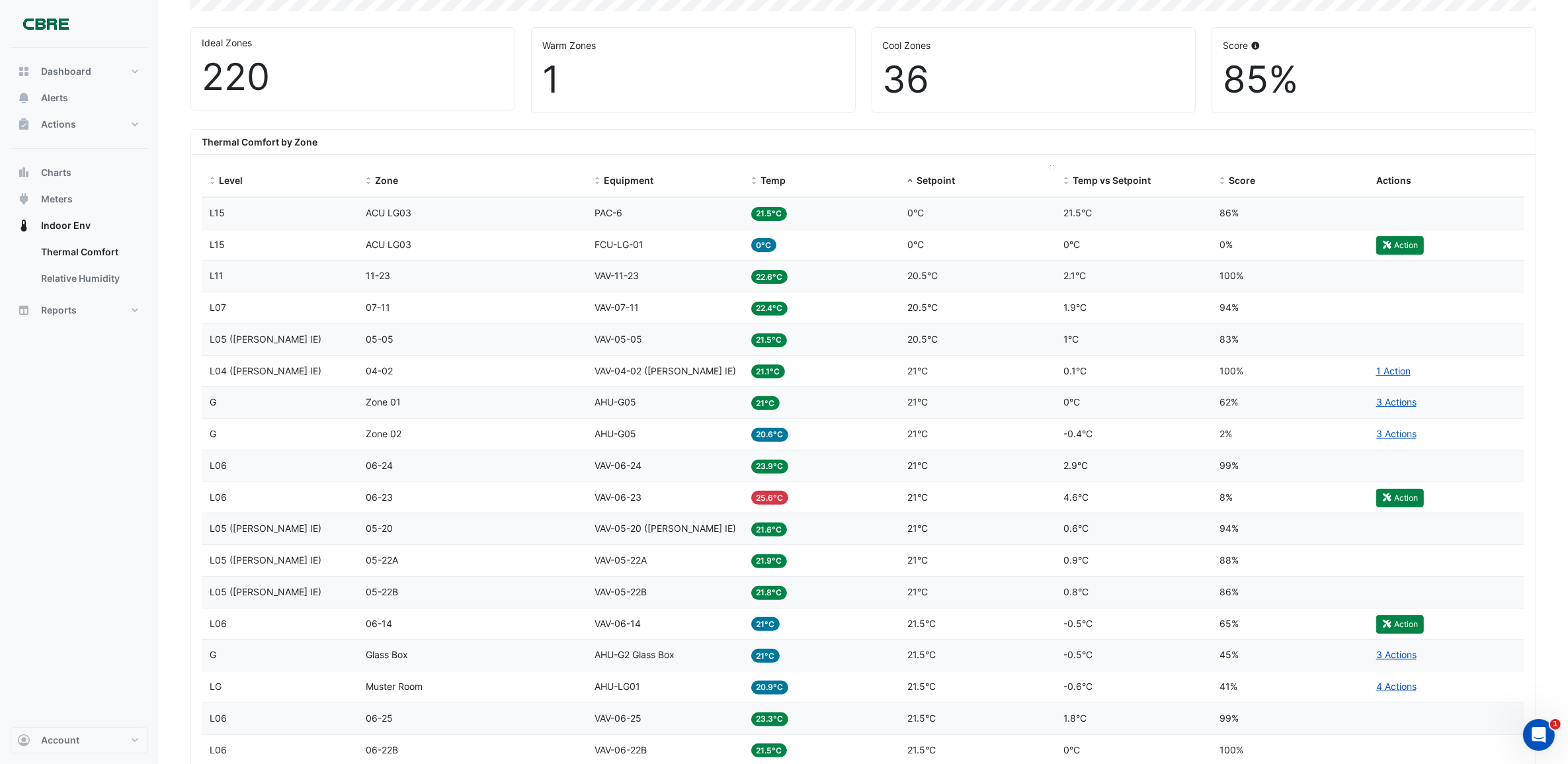
click at [930, 180] on span "Setpoint" at bounding box center [936, 180] width 38 height 11
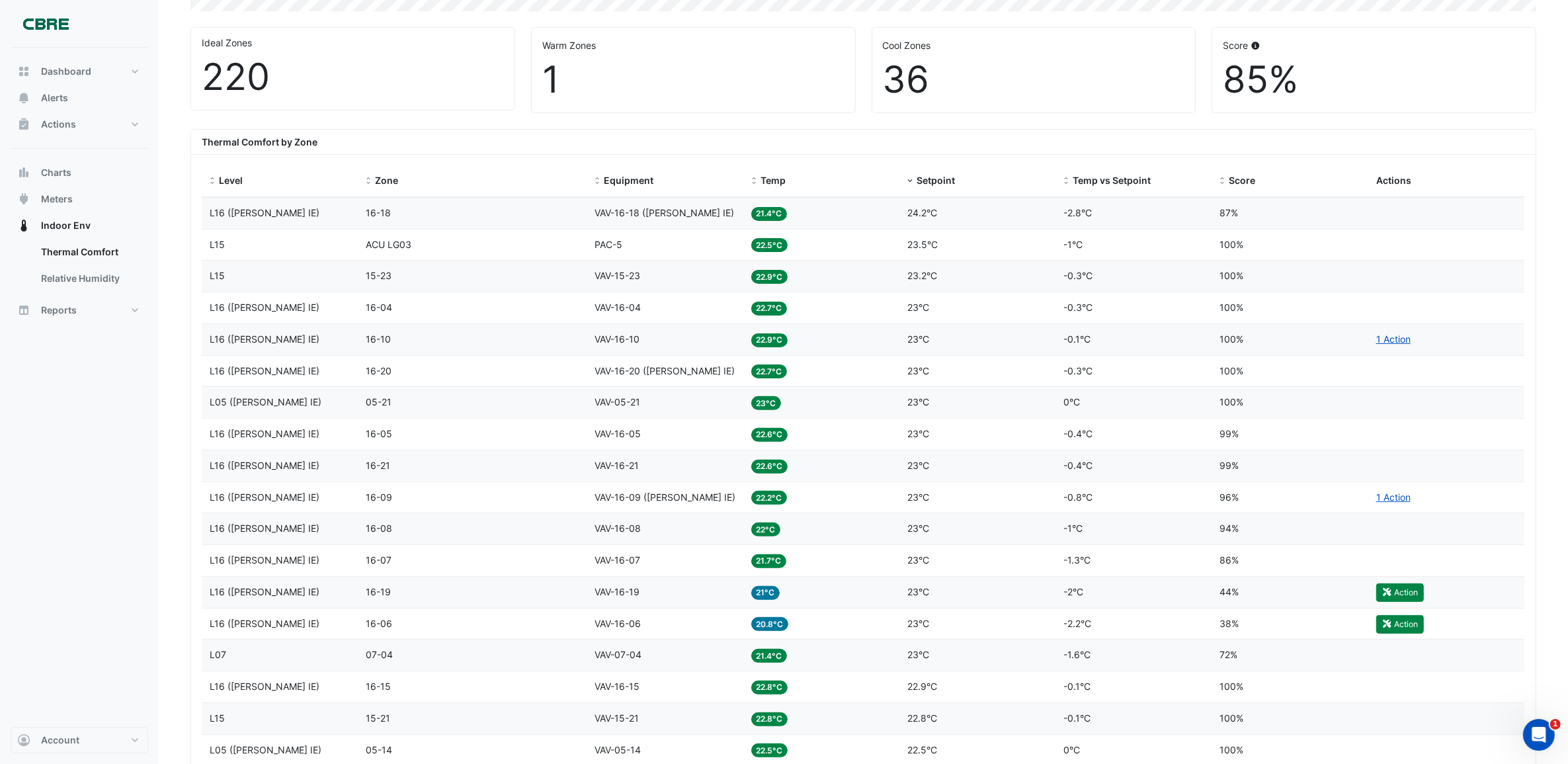
click at [538, 211] on div "Zone 16-18" at bounding box center [472, 214] width 213 height 15
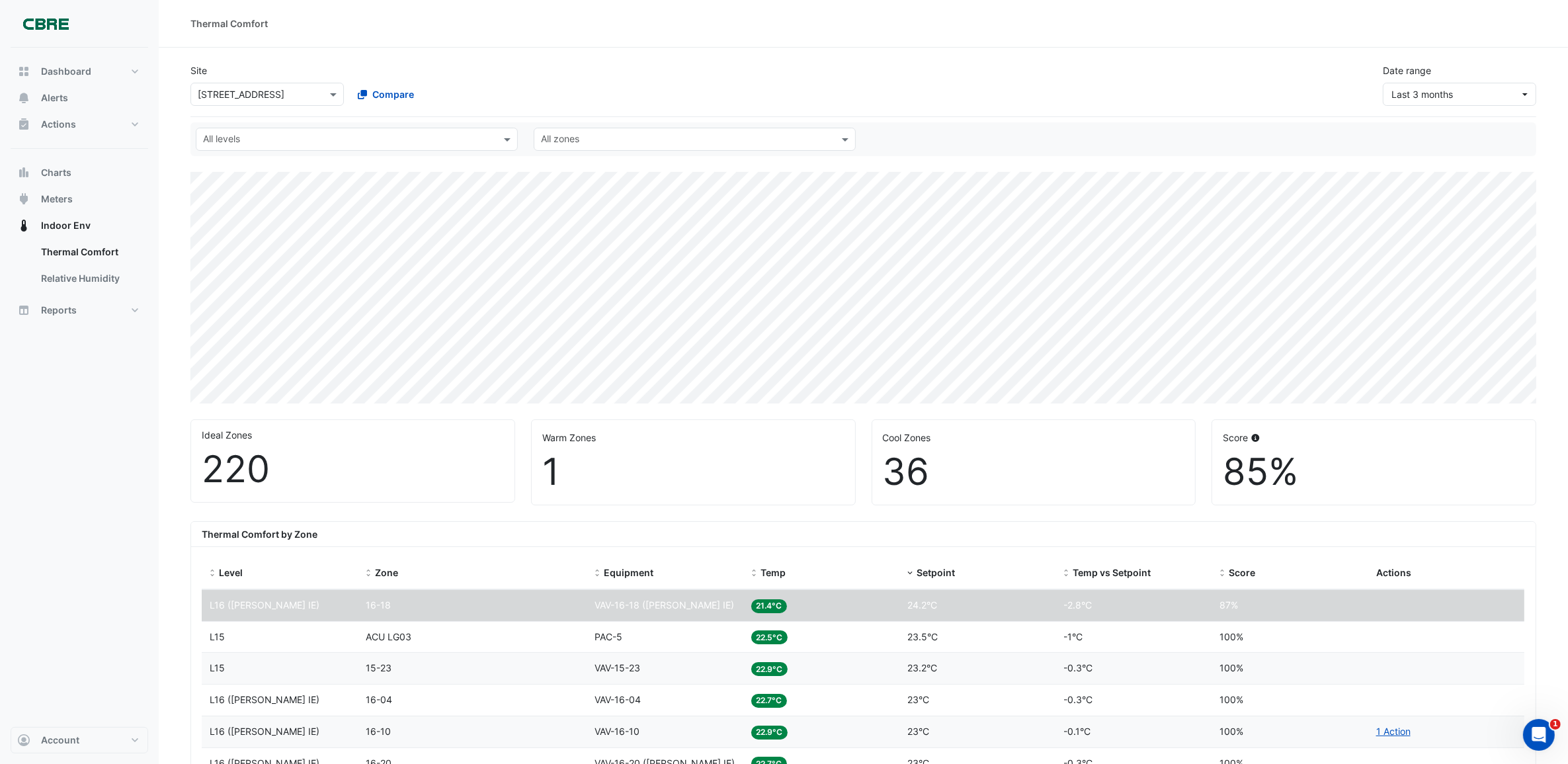
click at [147, 427] on div "Dashboard Portfolio Ratings Performance Alerts Actions Site Manager Charts" at bounding box center [79, 387] width 137 height 679
click at [565, 139] on input "text" at bounding box center [687, 140] width 292 height 14
click at [426, 136] on input "text" at bounding box center [349, 140] width 292 height 14
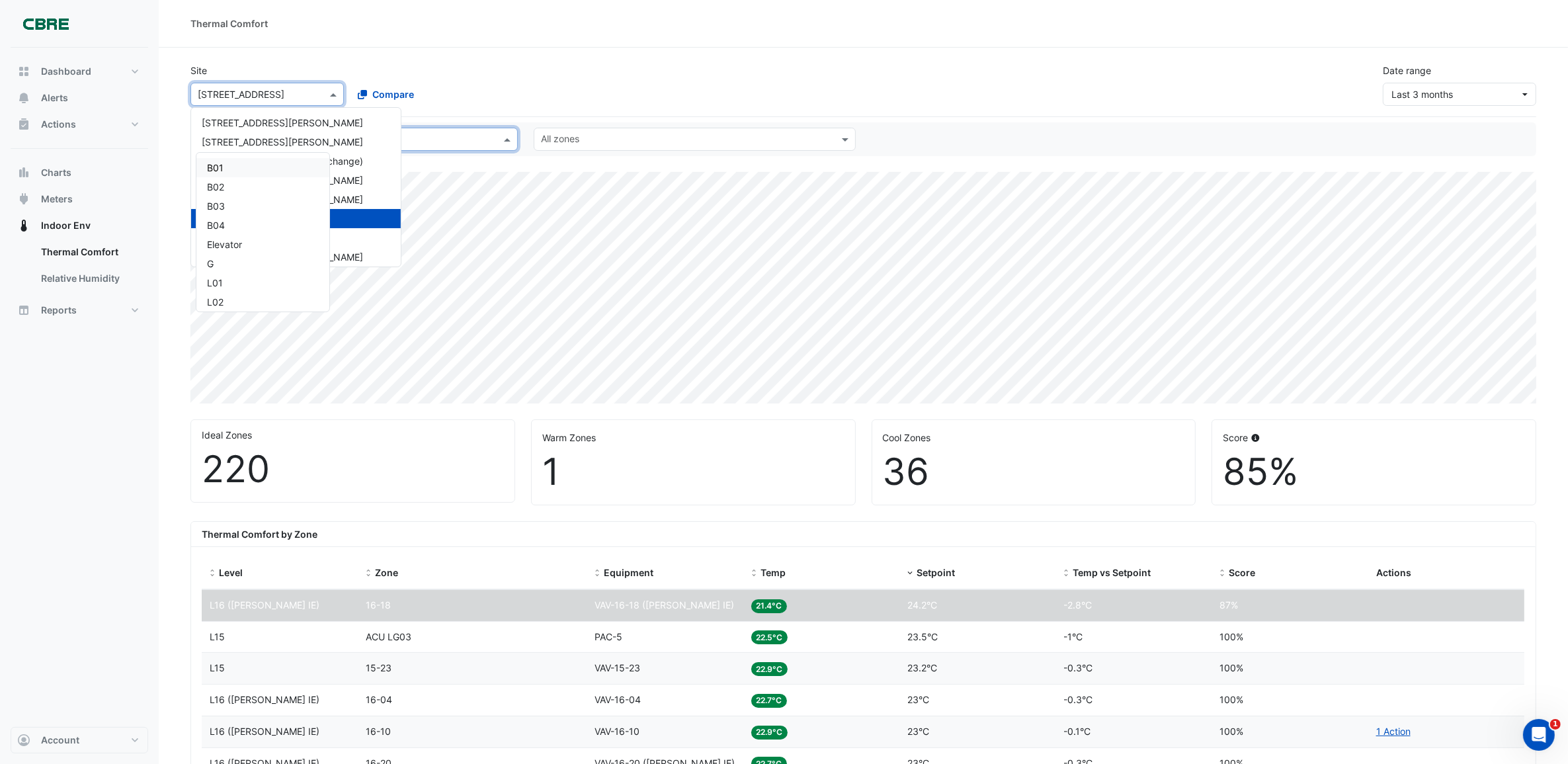
click at [324, 96] on div at bounding box center [267, 94] width 152 height 15
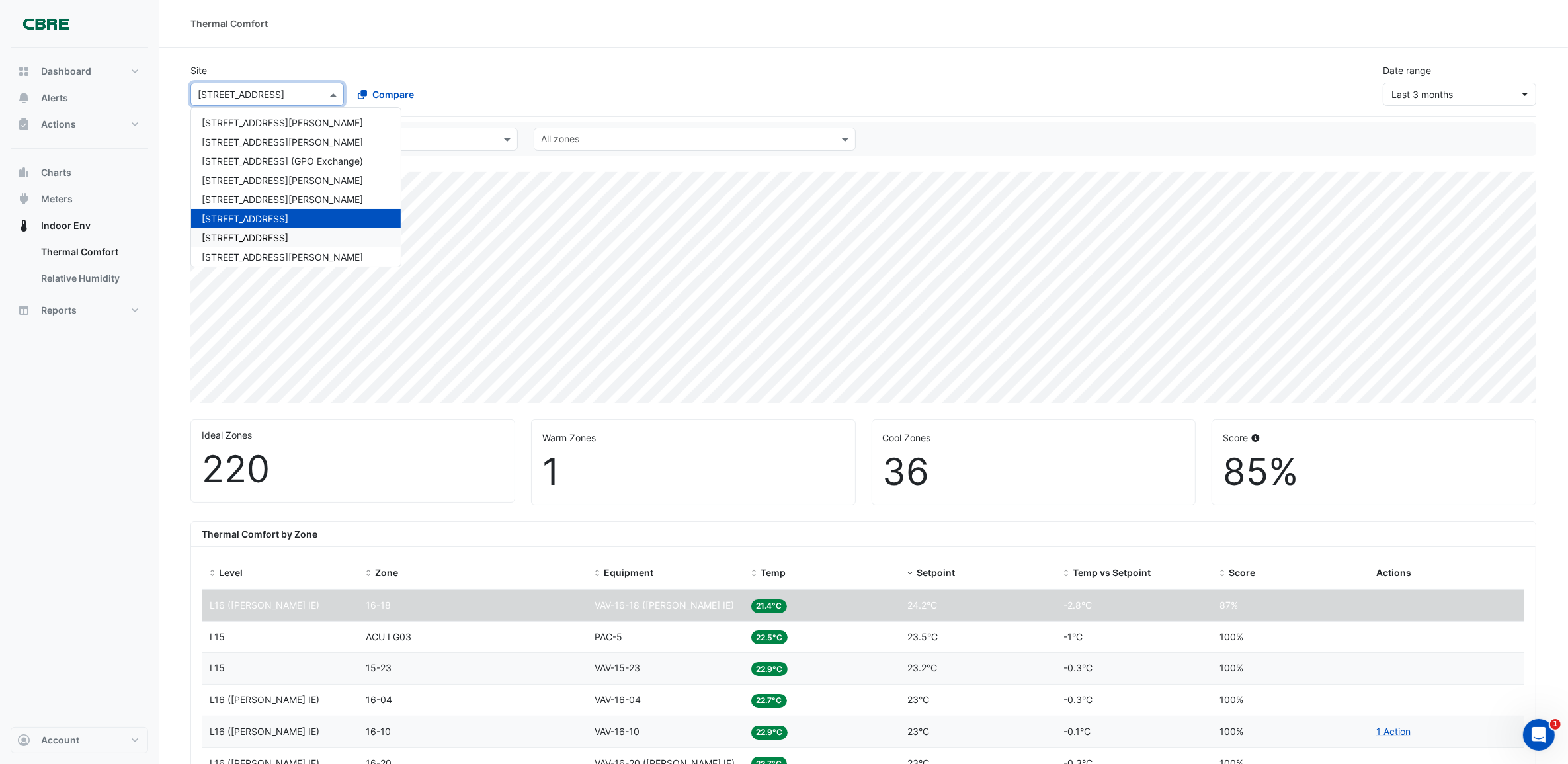
click at [294, 239] on div "111 Bourke Street" at bounding box center [296, 237] width 210 height 19
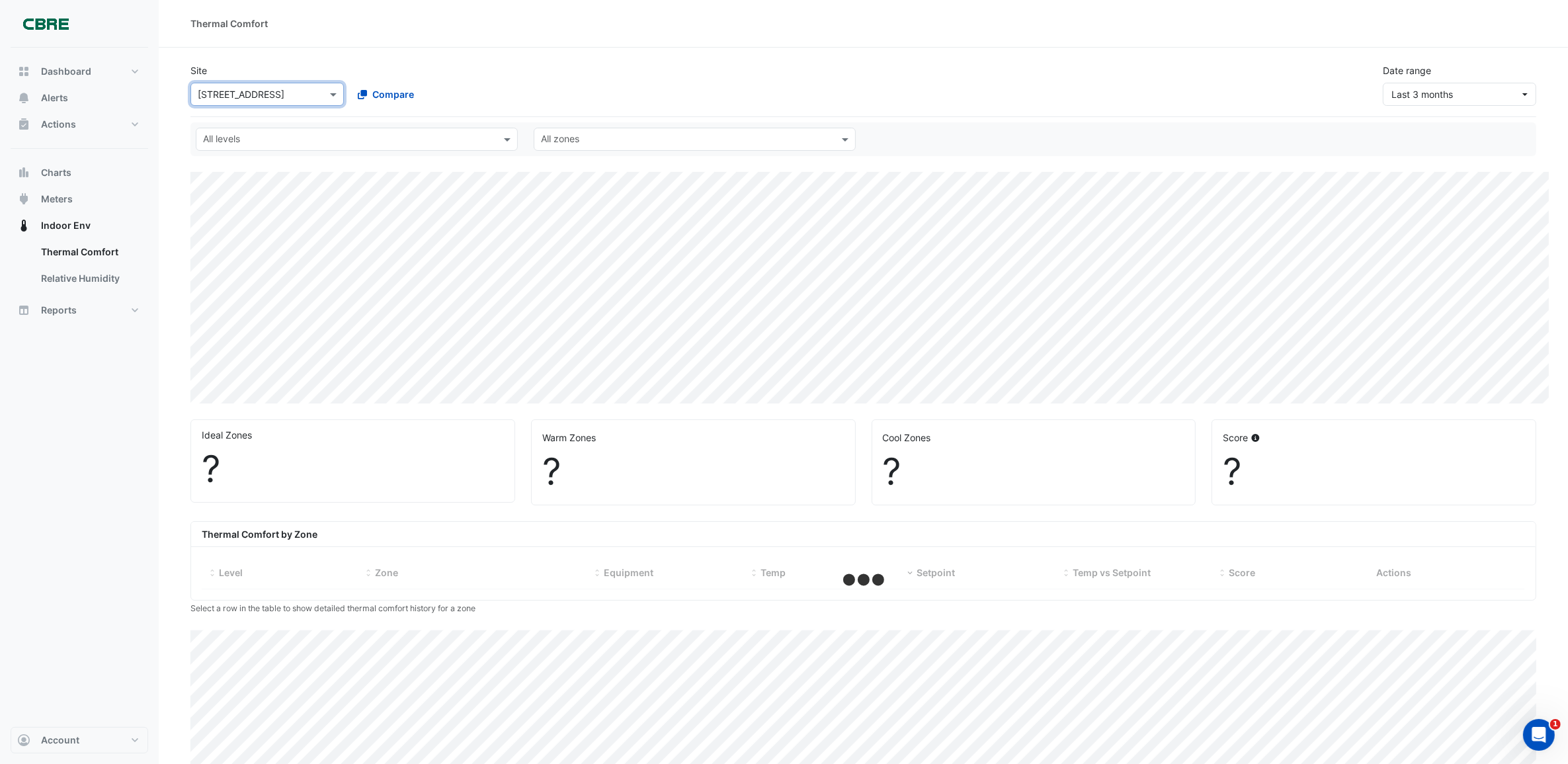
select select "***"
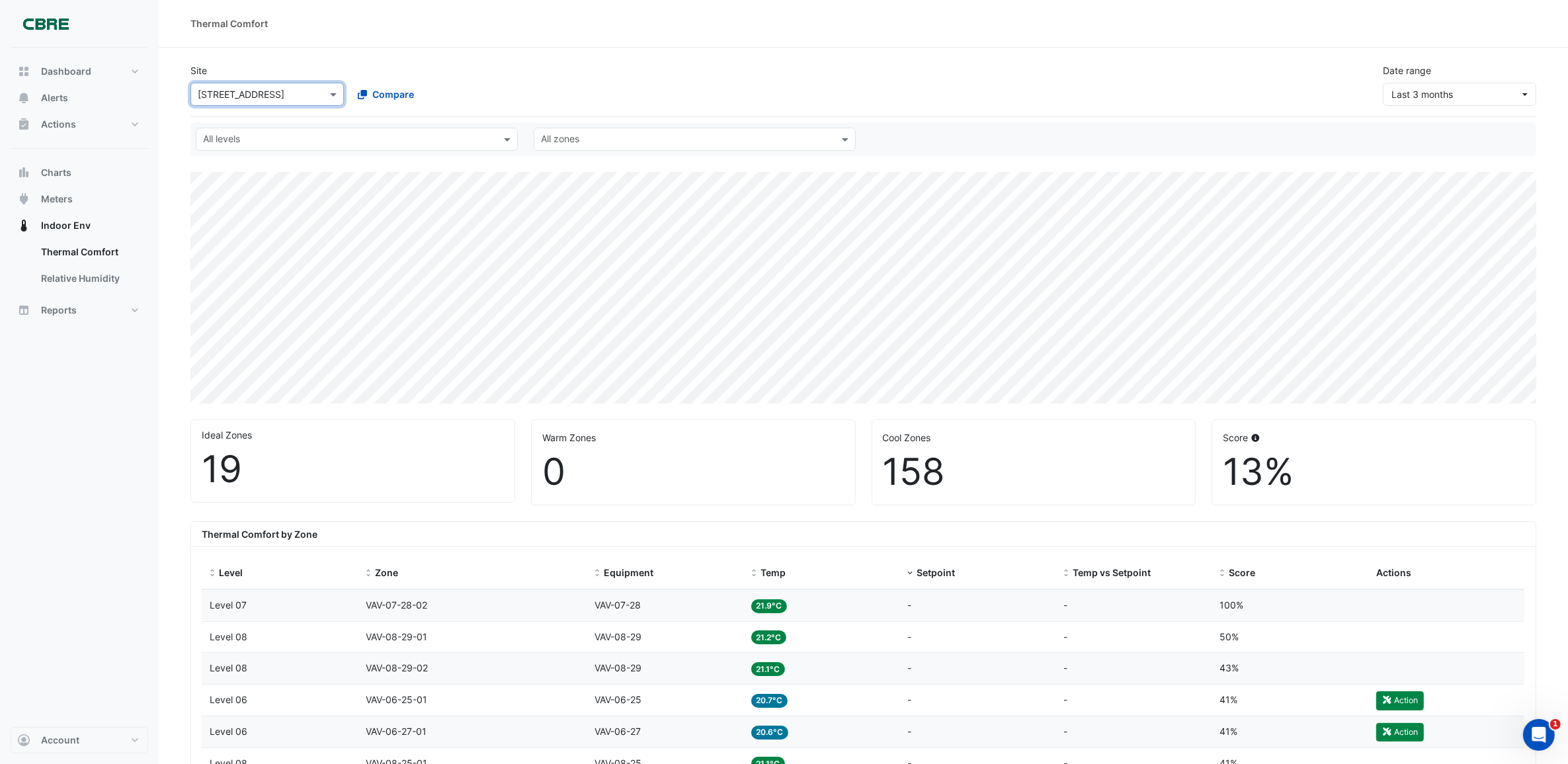
click at [276, 98] on input "text" at bounding box center [254, 95] width 112 height 14
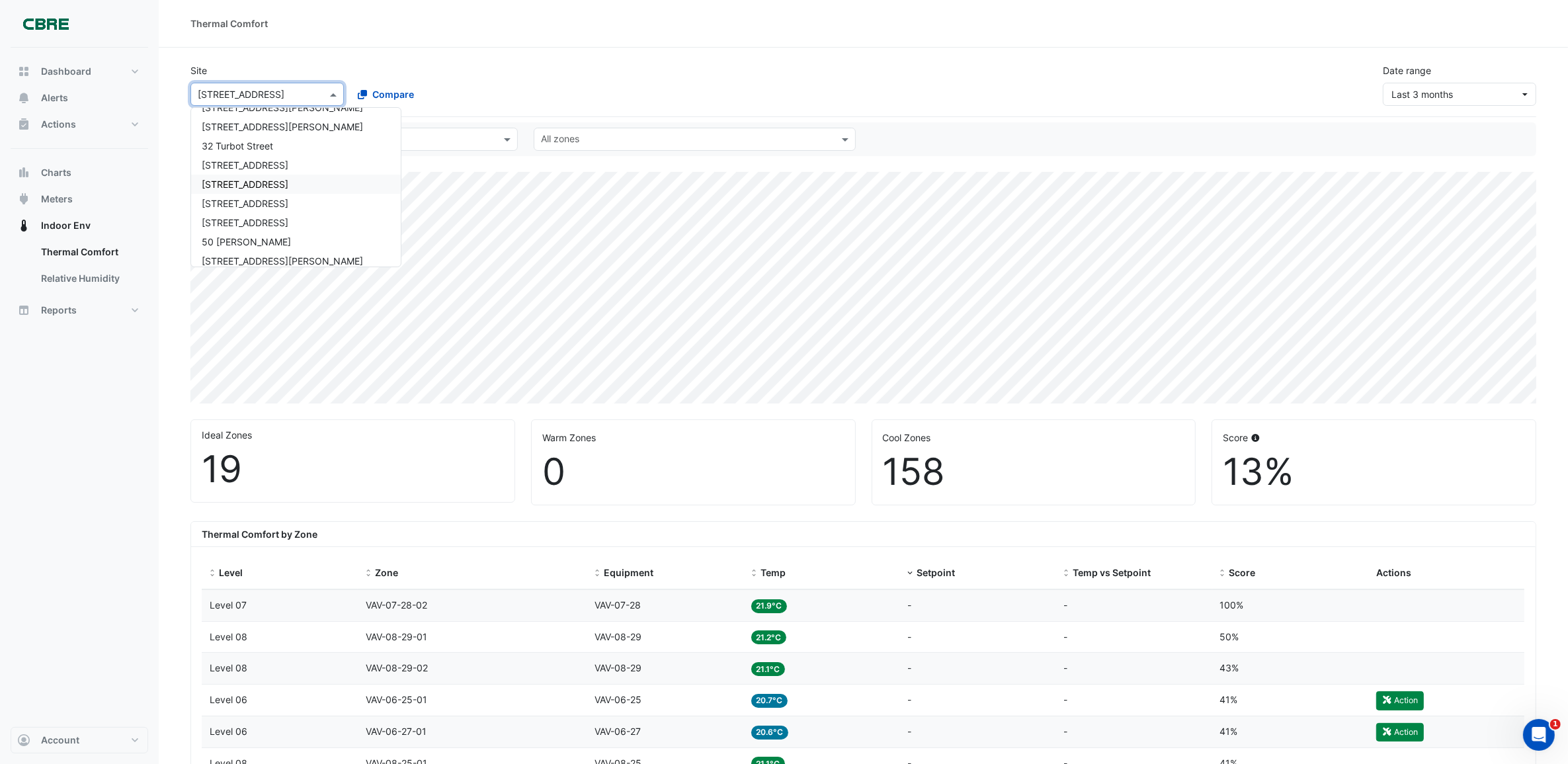
scroll to position [579, 0]
click at [275, 189] on div "480 Swan St" at bounding box center [296, 196] width 210 height 19
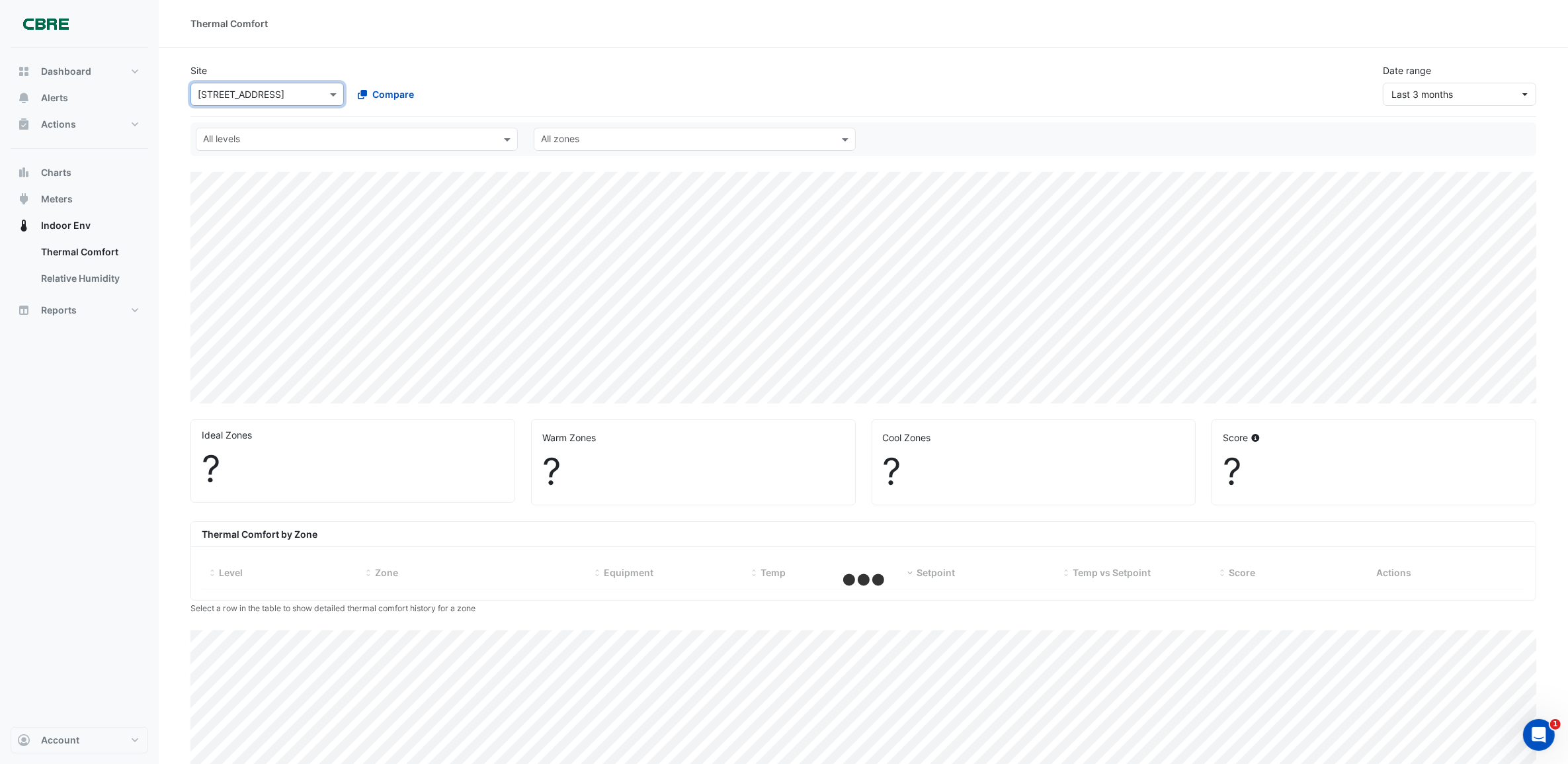
select select "***"
